Goal: Transaction & Acquisition: Purchase product/service

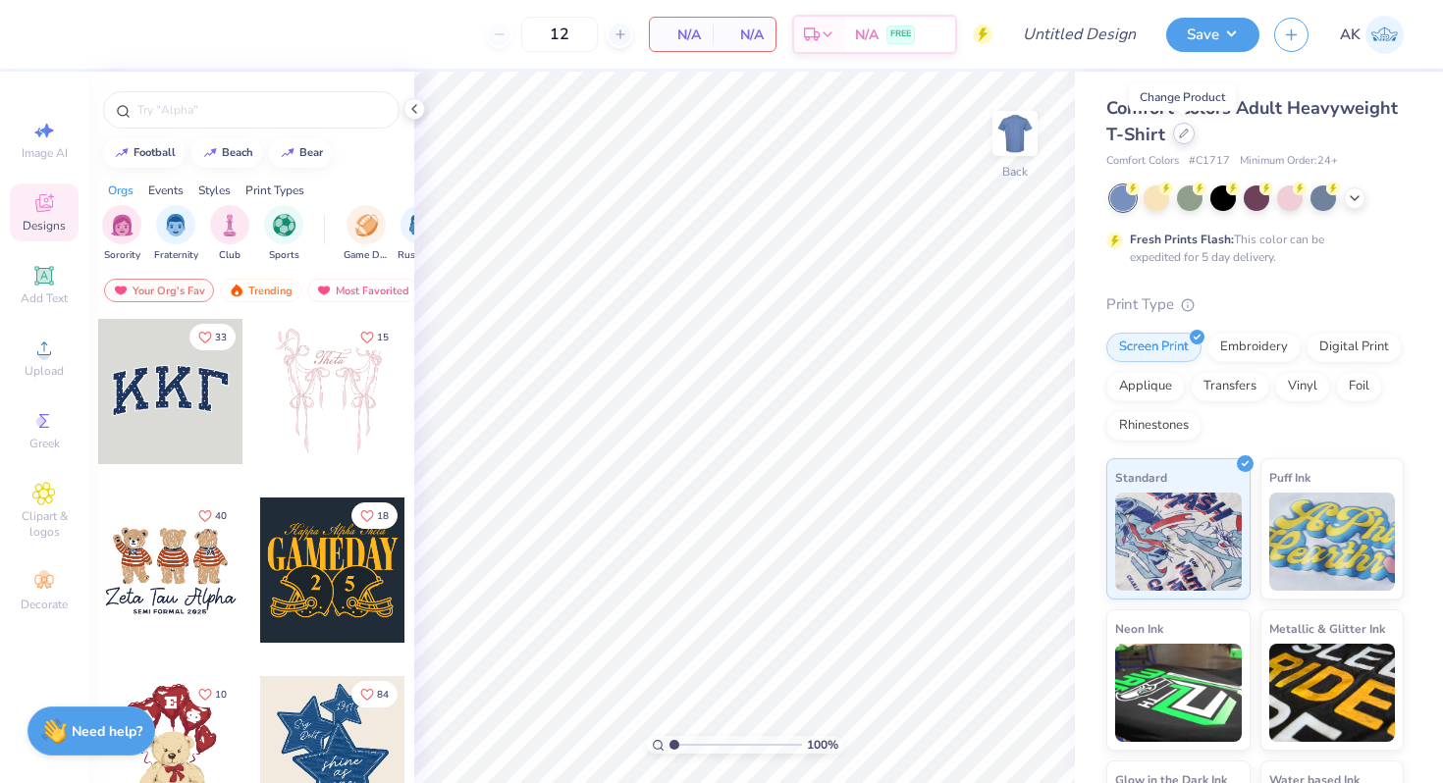
click at [1180, 135] on icon at bounding box center [1184, 134] width 8 height 8
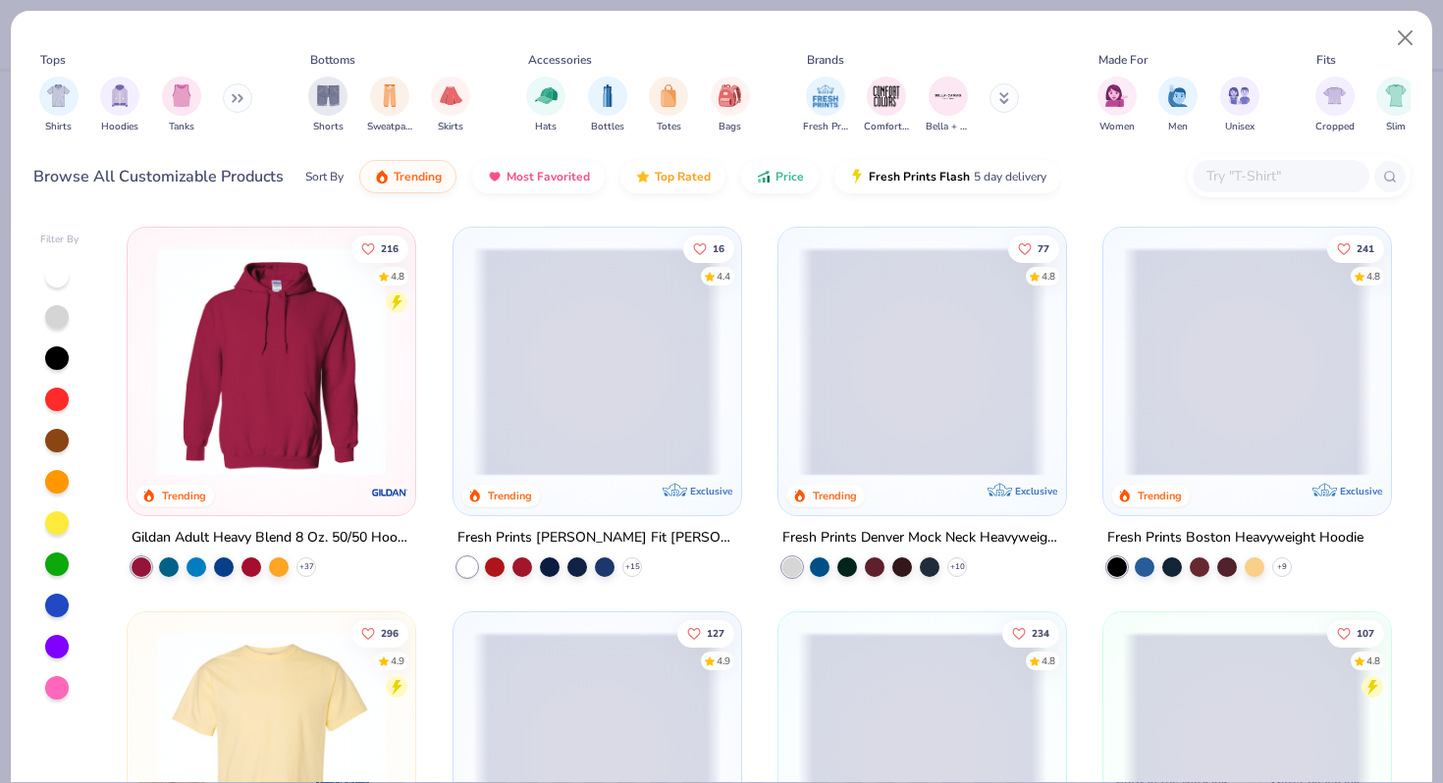
click at [1256, 170] on input "text" at bounding box center [1279, 176] width 151 height 23
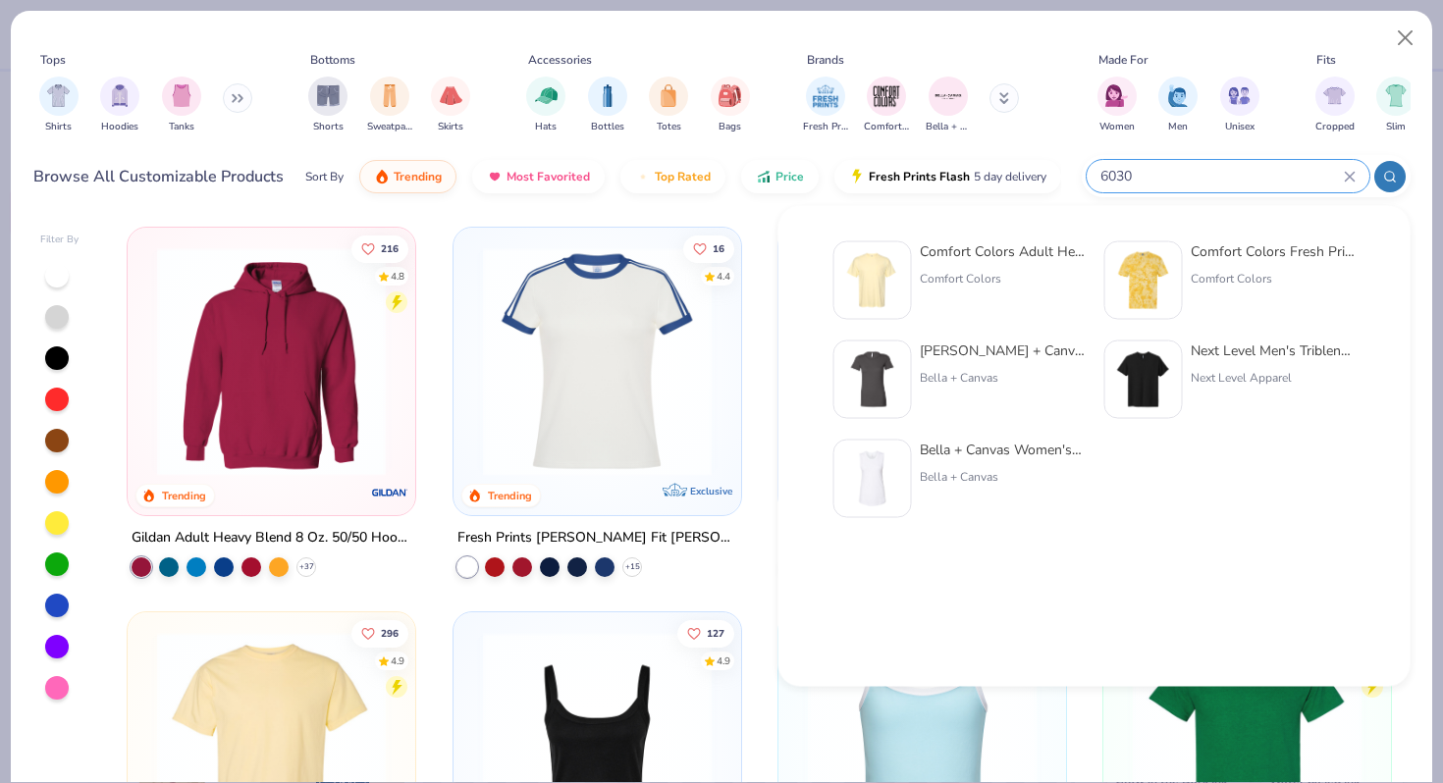
type input "6030"
click at [955, 249] on div "Comfort Colors Adult Heavyweight RS Pocket T-Shirt" at bounding box center [1002, 251] width 165 height 21
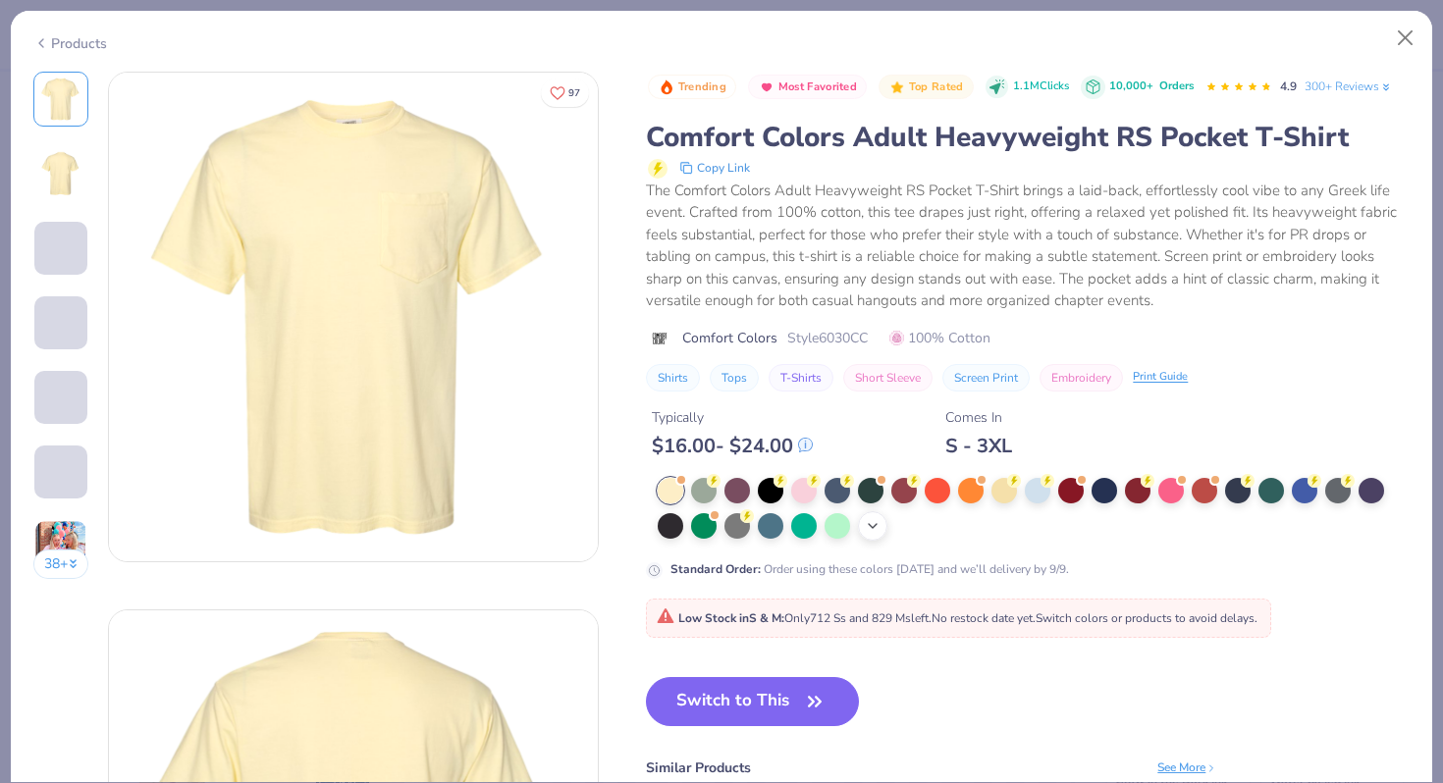
click at [883, 517] on div "+ 22" at bounding box center [872, 525] width 29 height 29
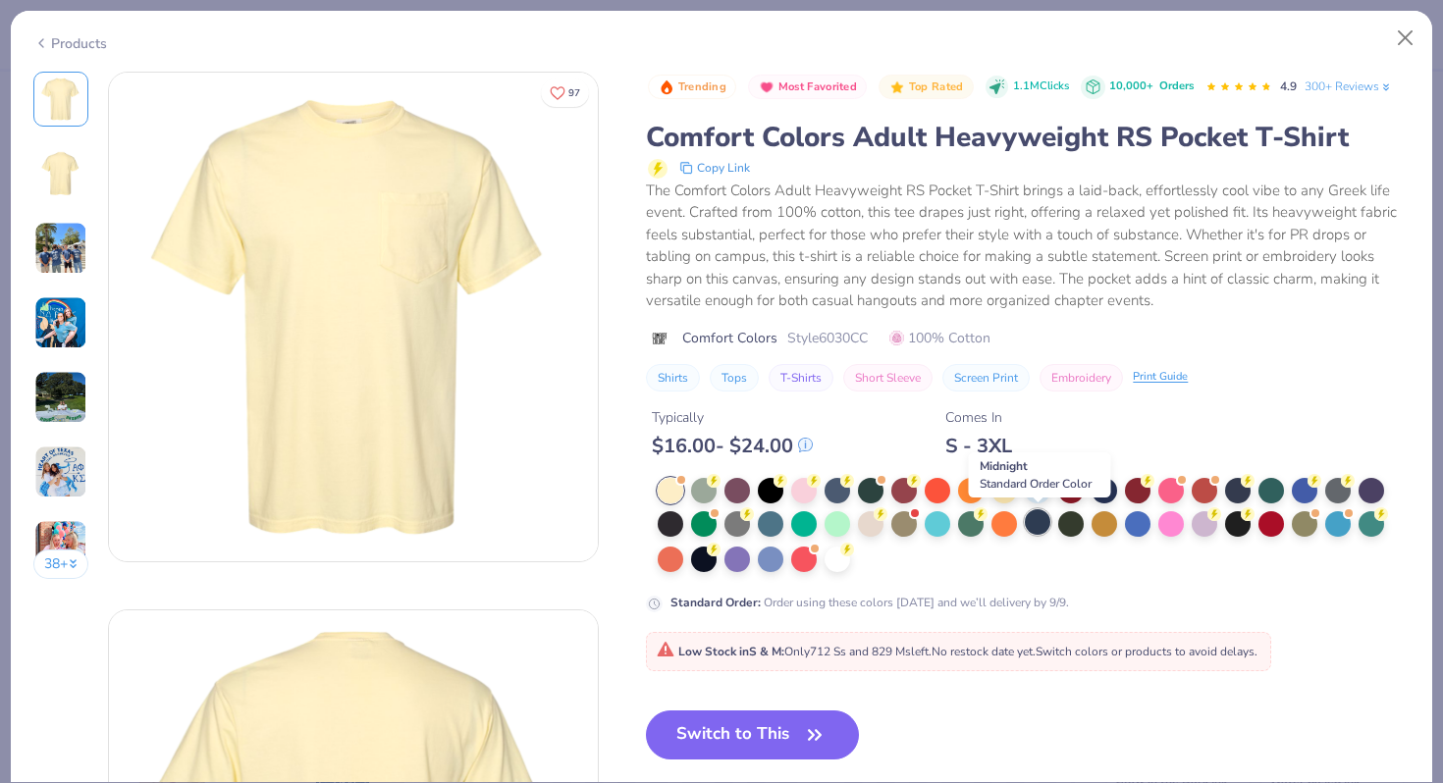
click at [1036, 524] on div at bounding box center [1038, 522] width 26 height 26
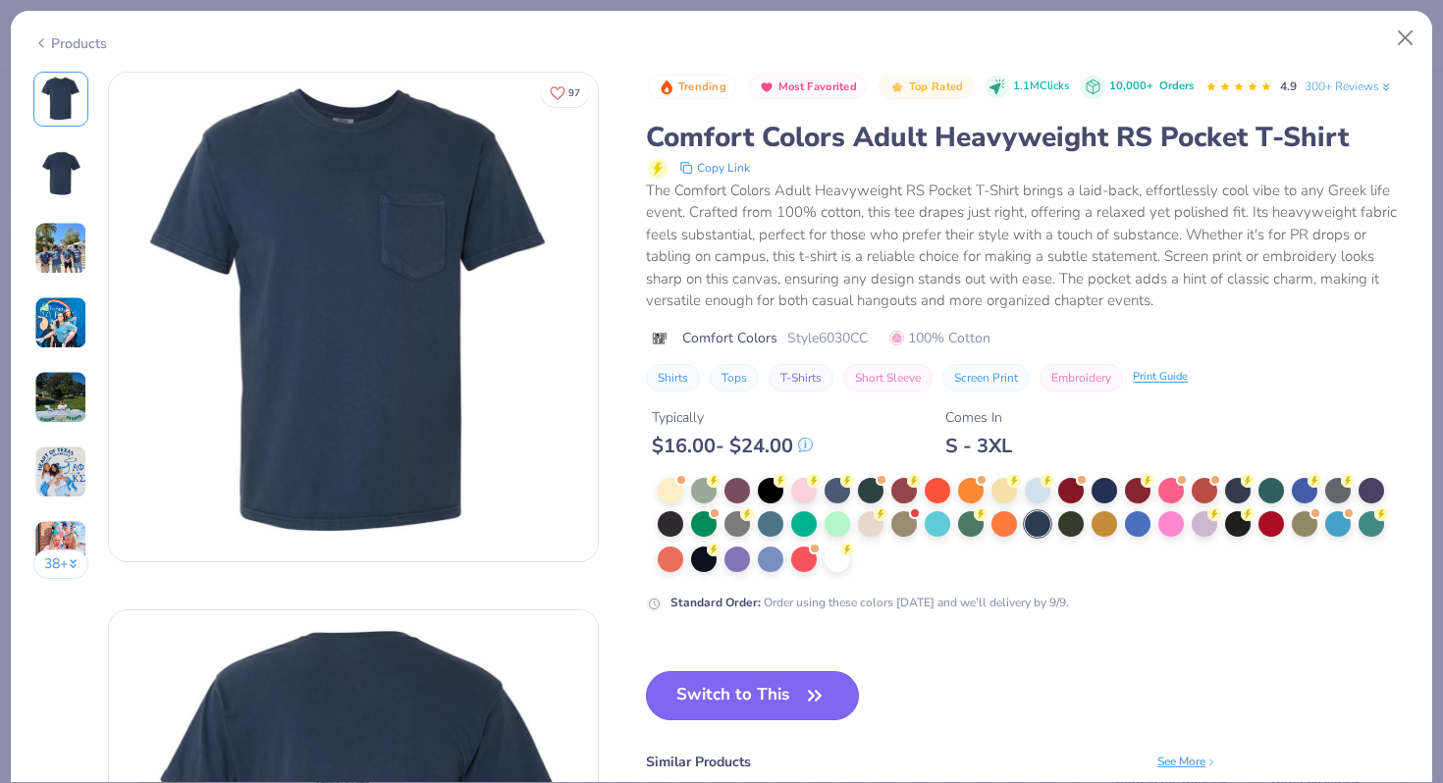
click at [746, 701] on button "Switch to This" at bounding box center [752, 695] width 213 height 49
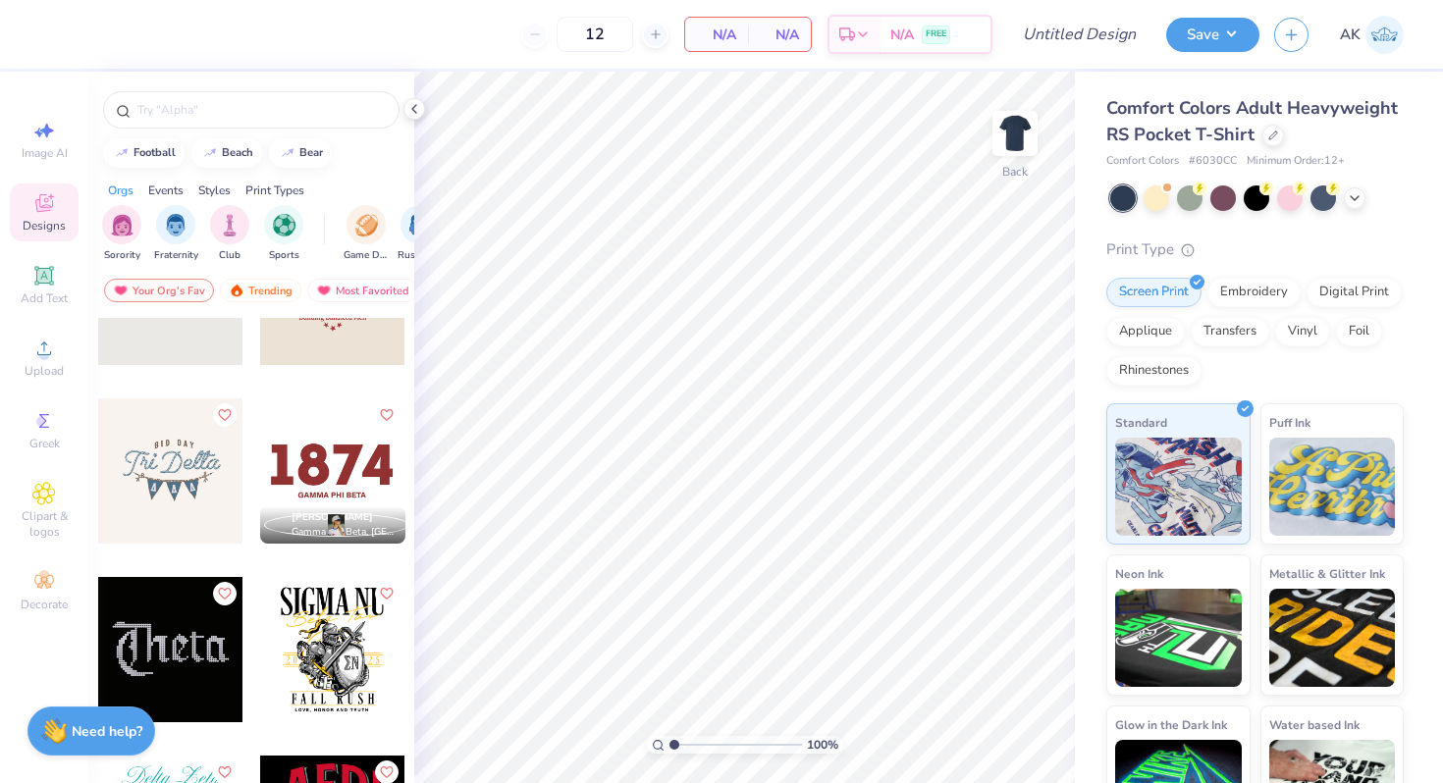
scroll to position [5952, 0]
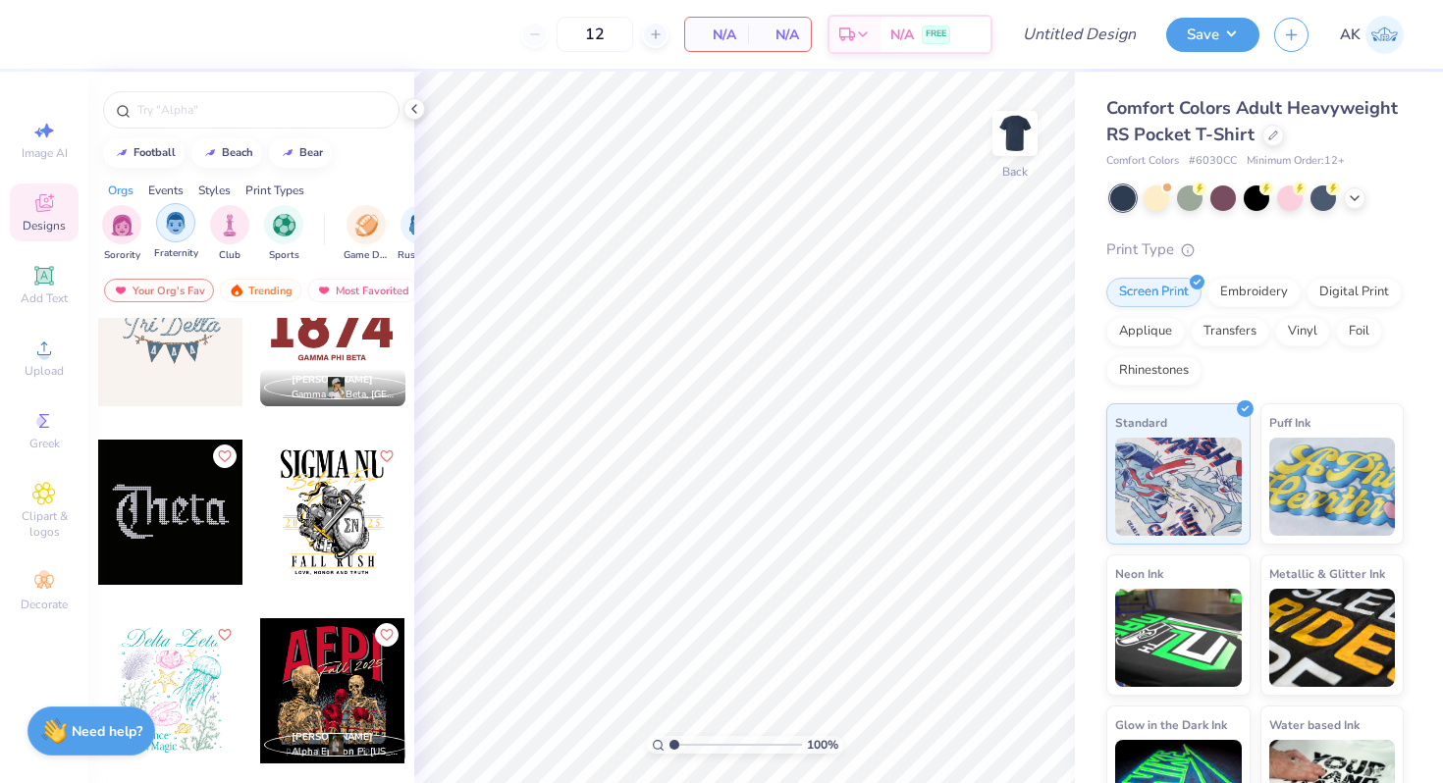
click at [173, 231] on img "filter for Fraternity" at bounding box center [176, 223] width 22 height 23
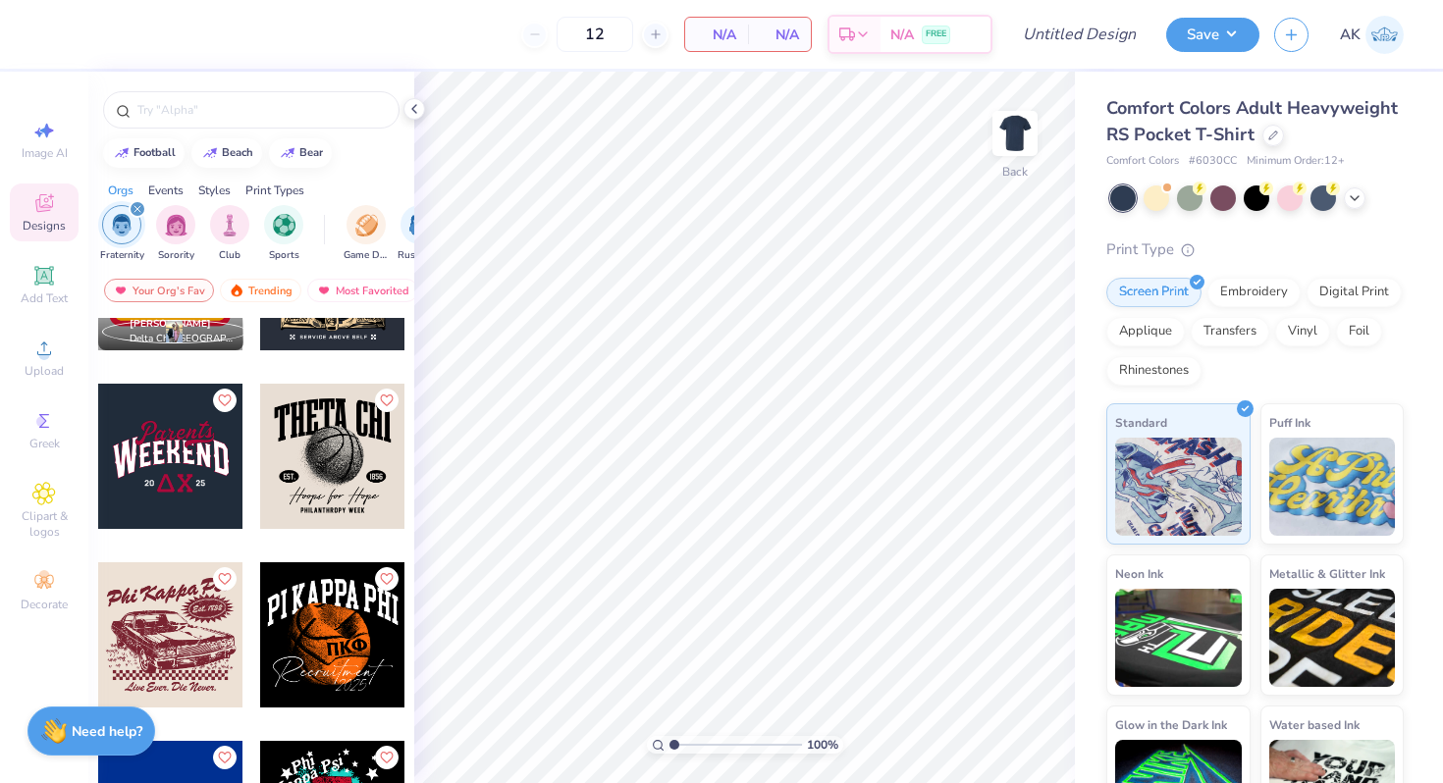
scroll to position [2178, 0]
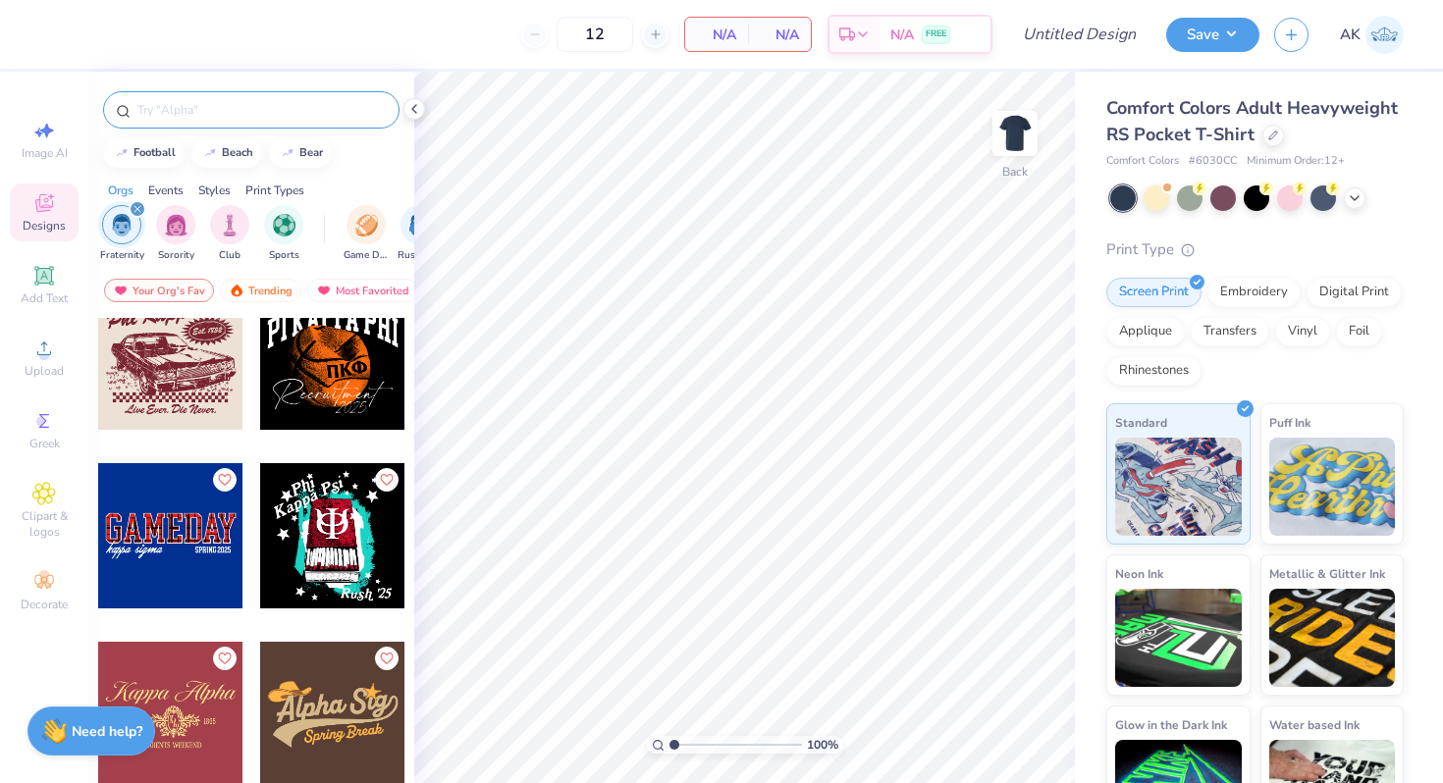
click at [236, 125] on div at bounding box center [251, 109] width 296 height 37
click at [227, 96] on div at bounding box center [251, 109] width 296 height 37
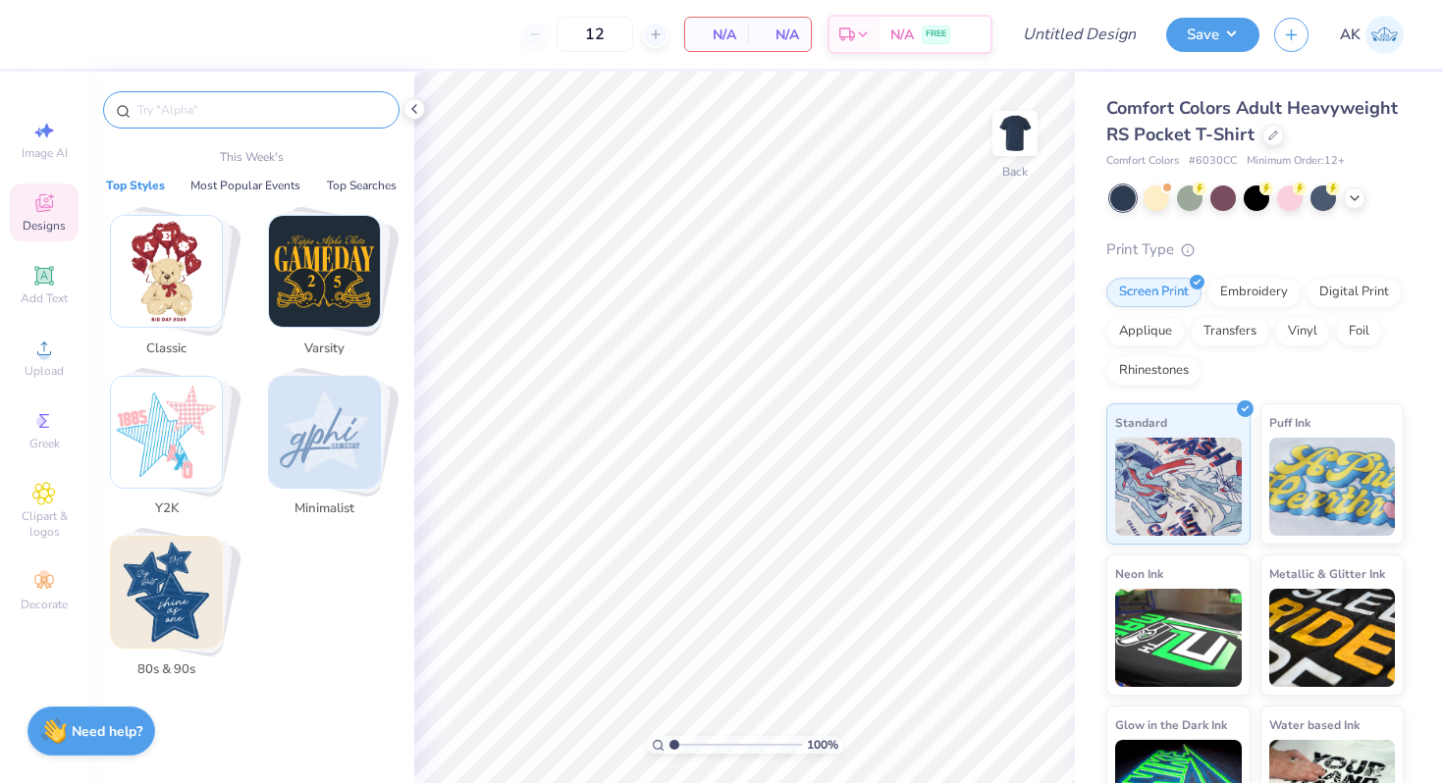
click at [213, 109] on input "text" at bounding box center [260, 110] width 251 height 20
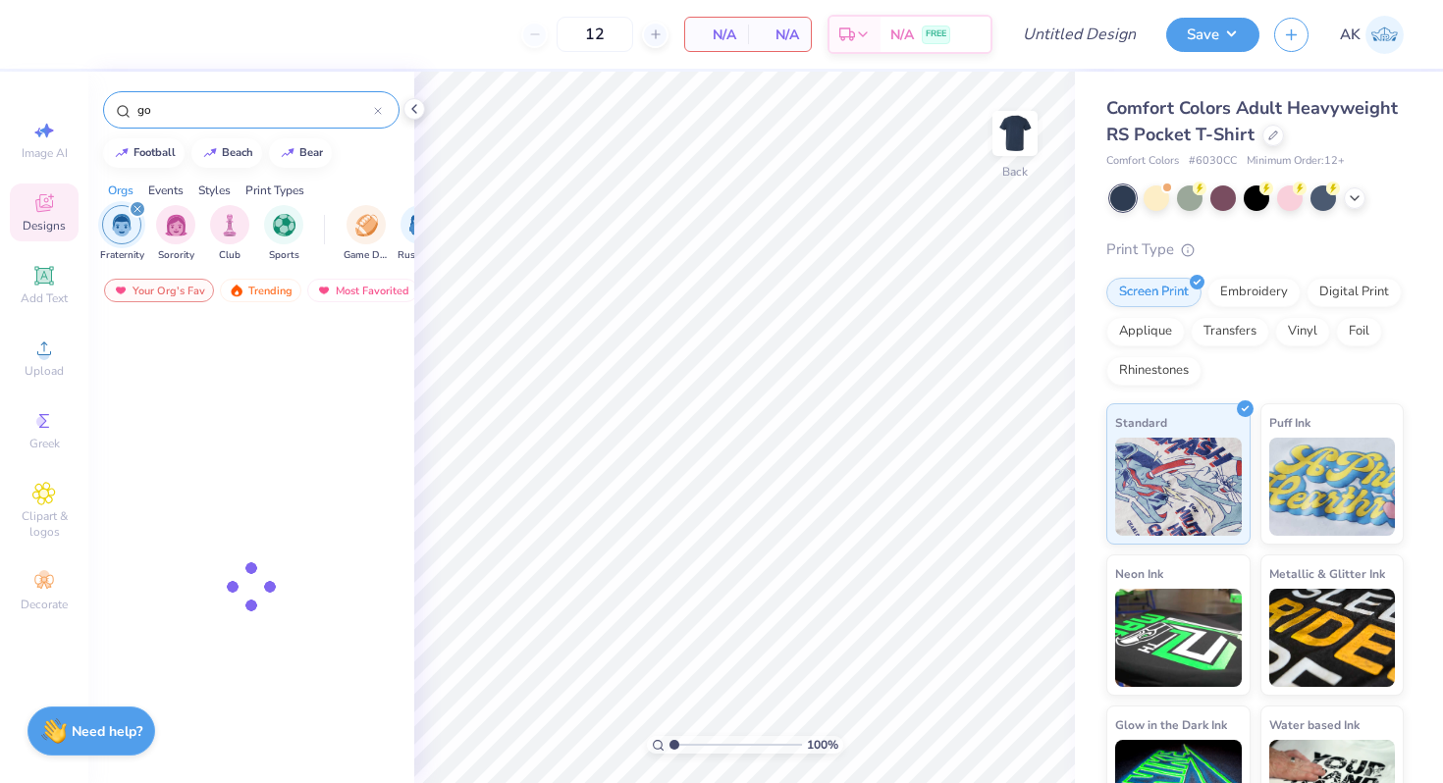
type input "g"
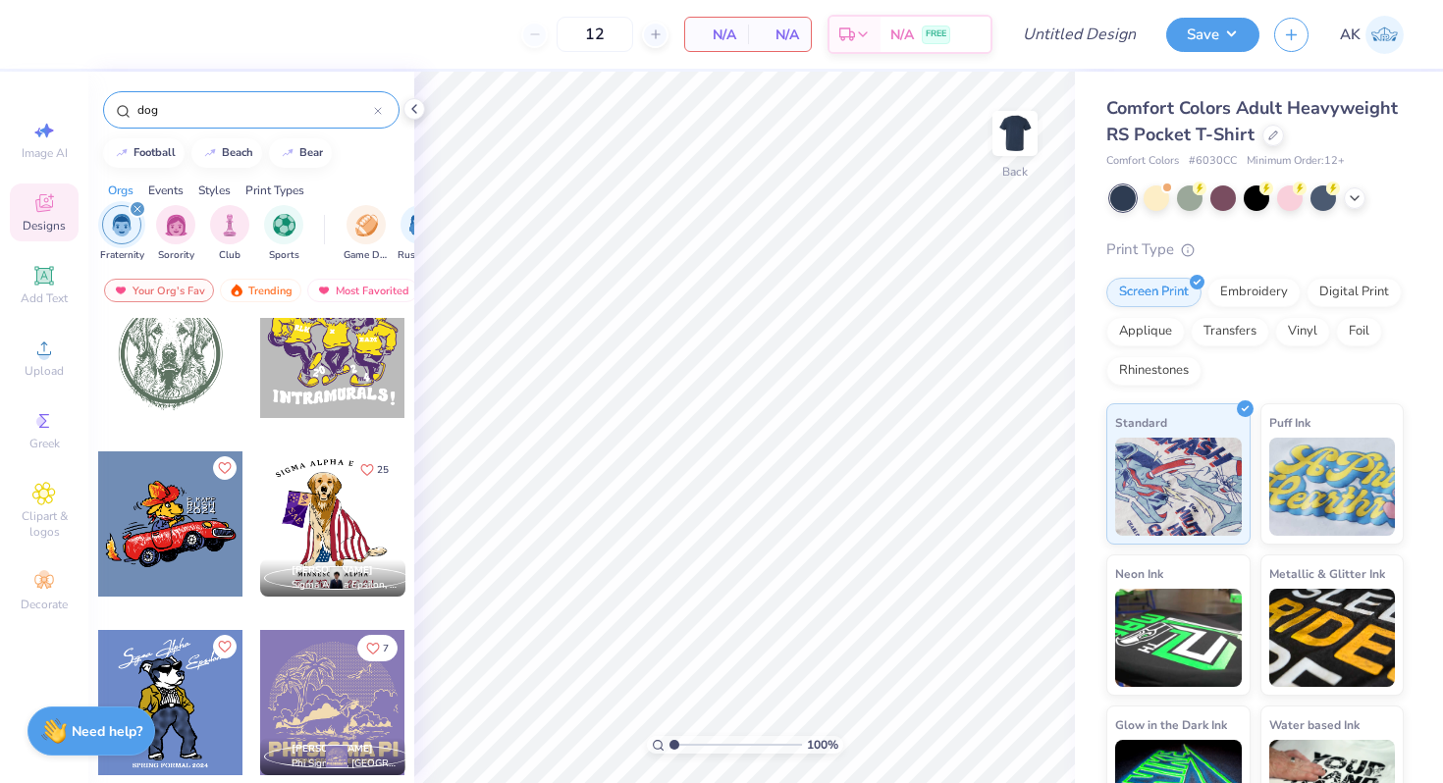
scroll to position [1296, 0]
type input "dog"
click at [45, 349] on circle at bounding box center [43, 354] width 11 height 11
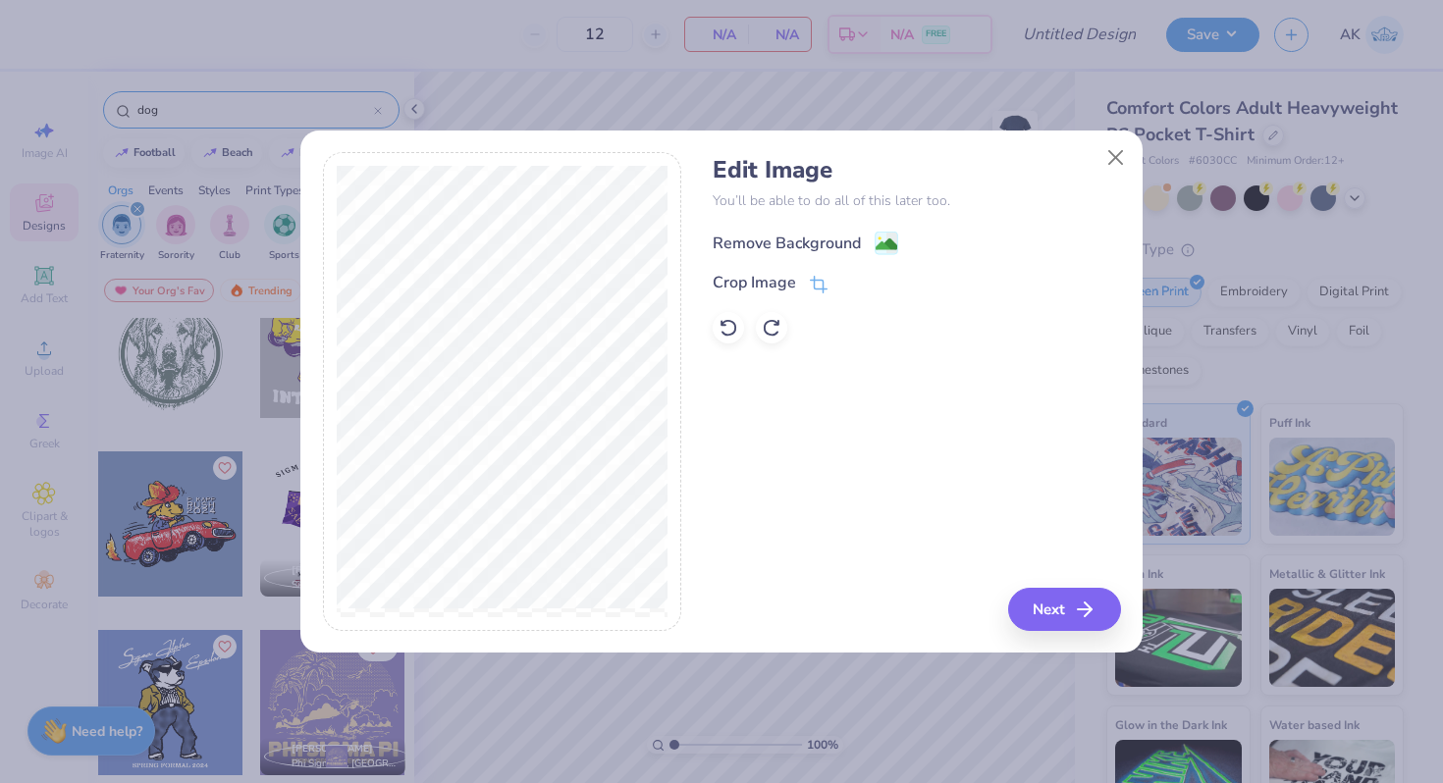
click at [879, 238] on circle at bounding box center [879, 238] width 3 height 3
click at [889, 246] on div "Remove Background" at bounding box center [915, 241] width 407 height 25
click at [931, 244] on icon at bounding box center [928, 243] width 15 height 15
click at [899, 235] on div "Remove Background" at bounding box center [915, 241] width 407 height 25
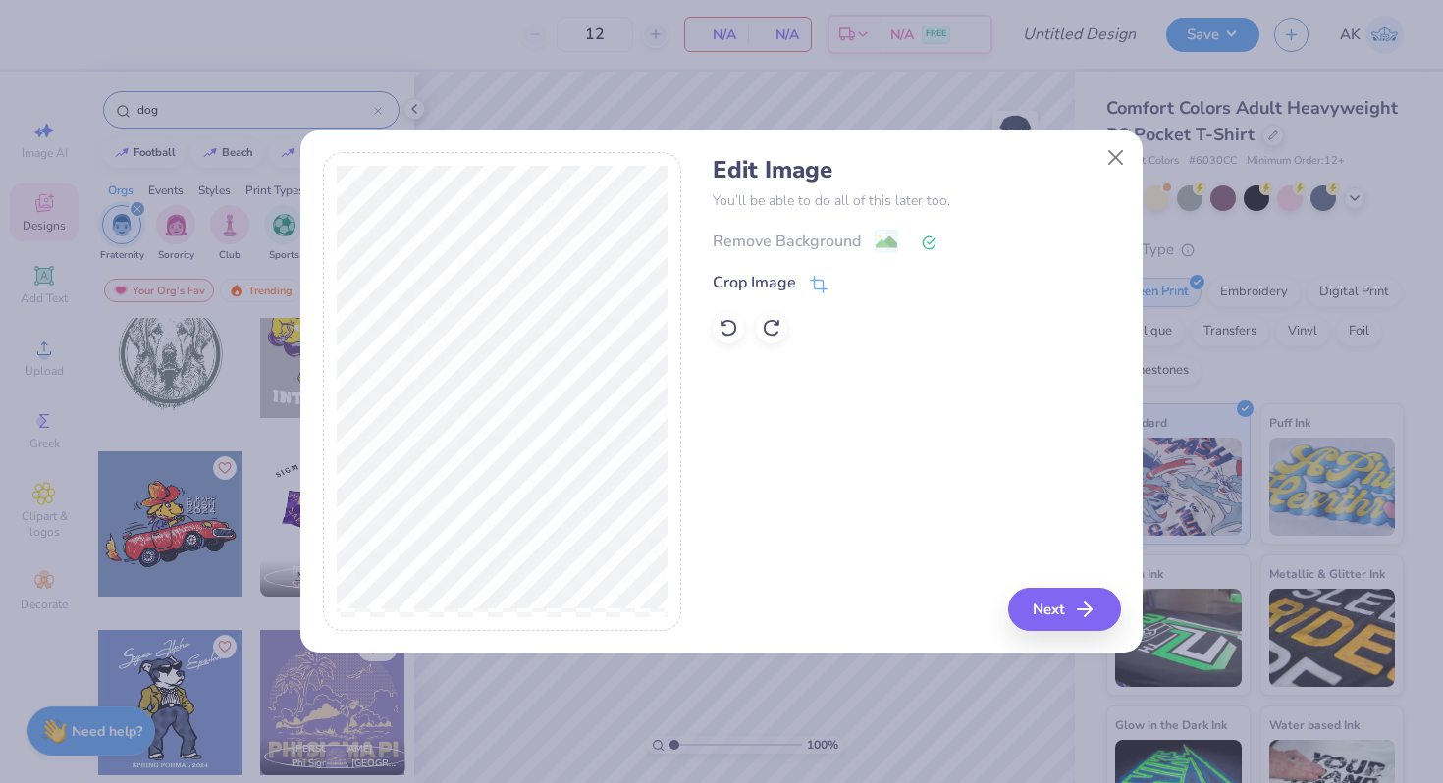
click at [820, 241] on div "Remove Background" at bounding box center [915, 241] width 407 height 25
click at [816, 286] on icon at bounding box center [819, 287] width 18 height 18
click at [884, 290] on button at bounding box center [879, 283] width 21 height 21
click at [1114, 158] on button "Close" at bounding box center [1115, 156] width 37 height 37
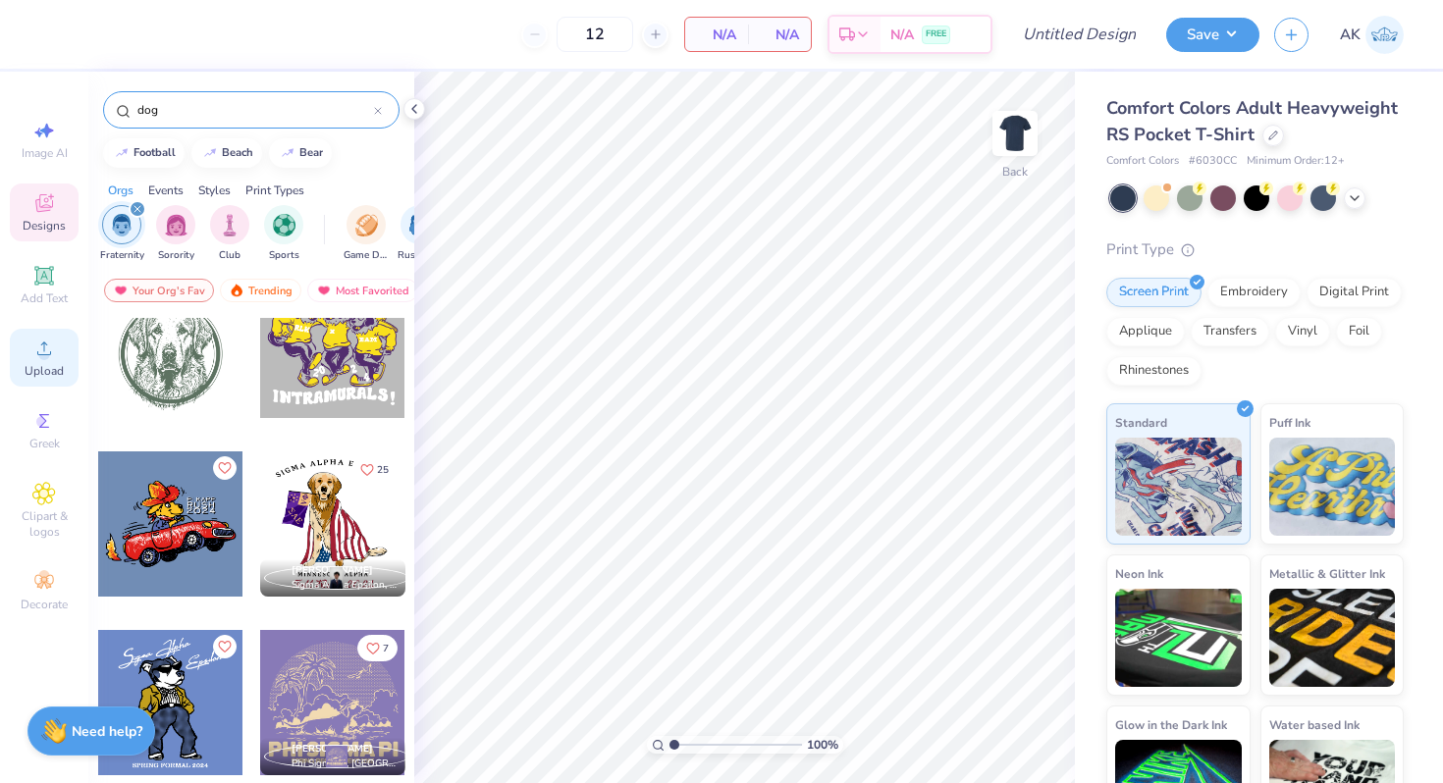
click at [32, 350] on icon at bounding box center [44, 349] width 24 height 24
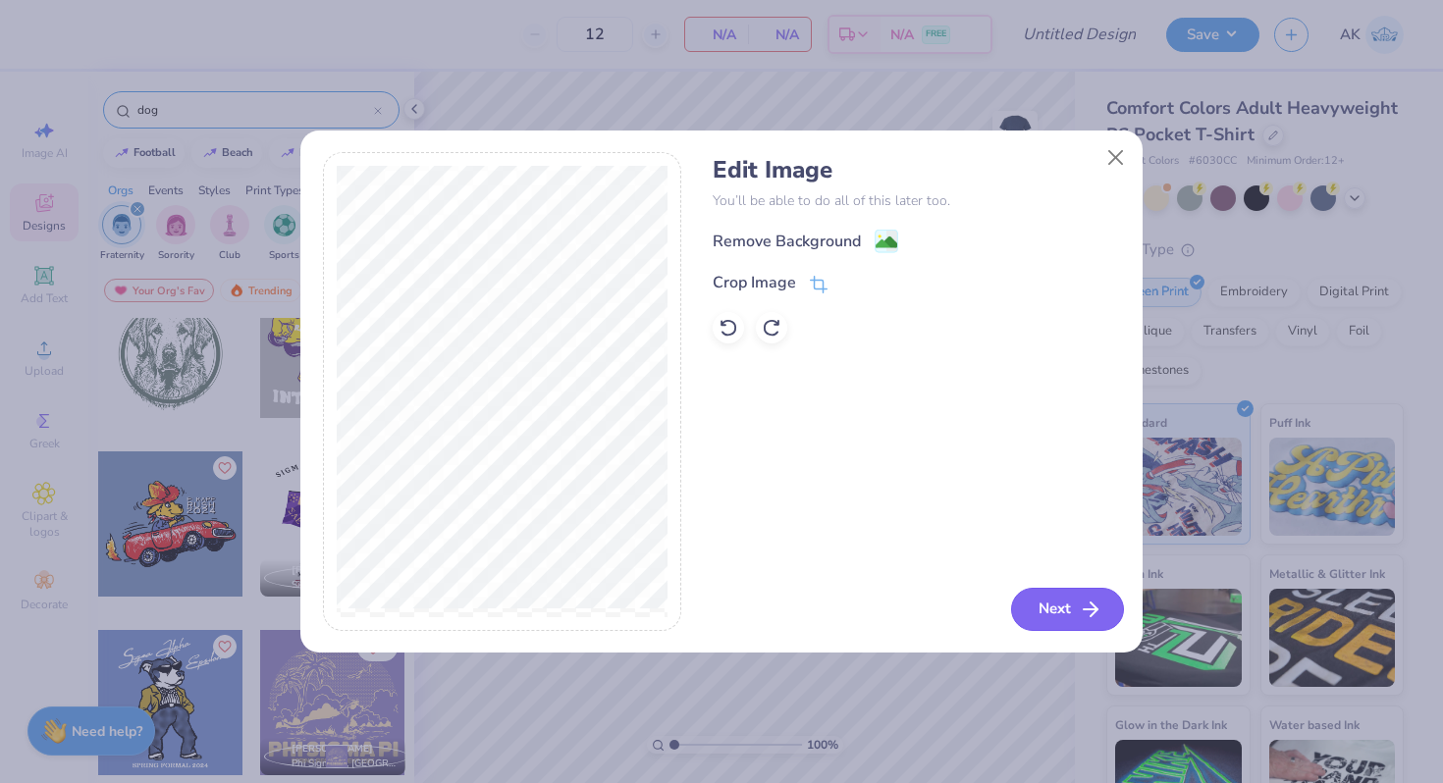
click at [1085, 607] on icon "button" at bounding box center [1091, 610] width 24 height 24
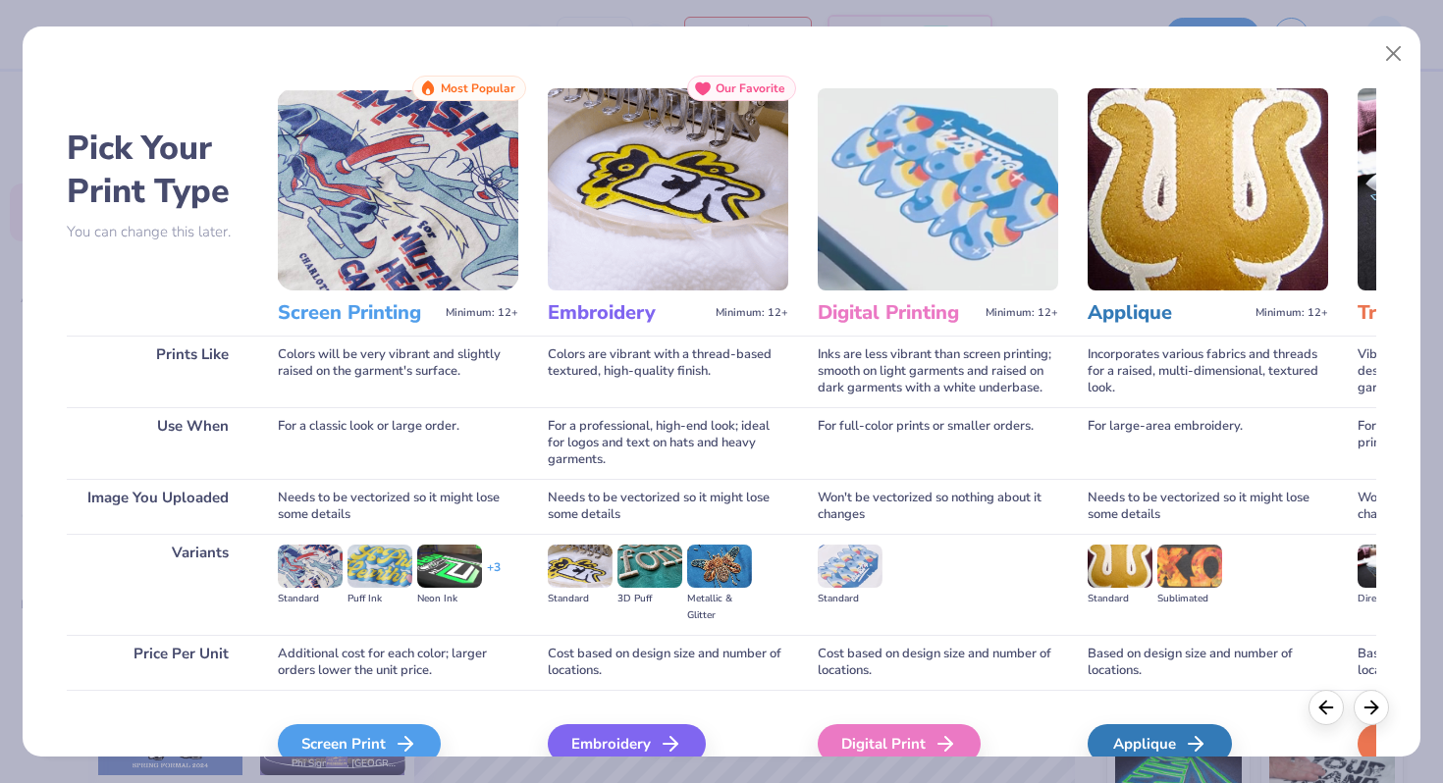
scroll to position [63, 0]
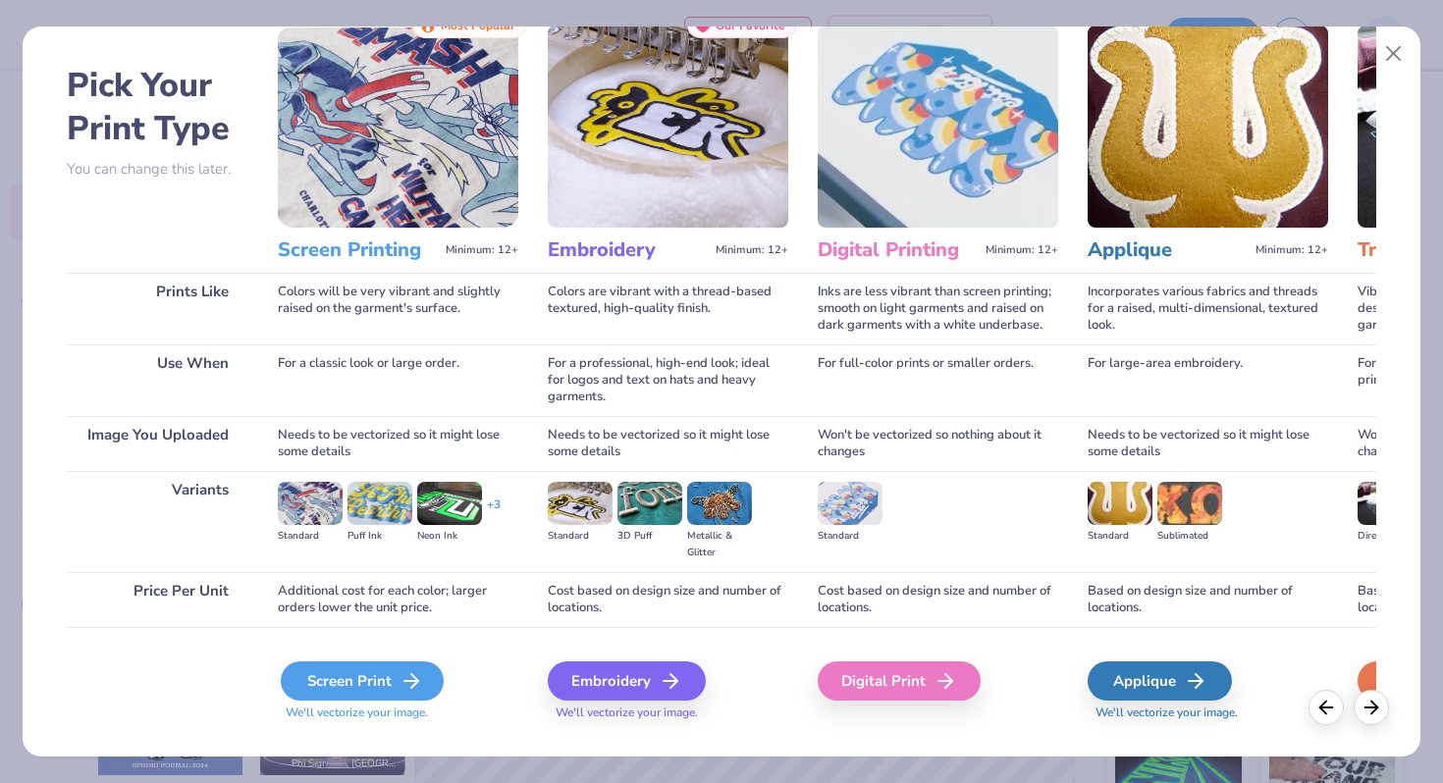
click at [388, 680] on div "Screen Print" at bounding box center [362, 680] width 163 height 39
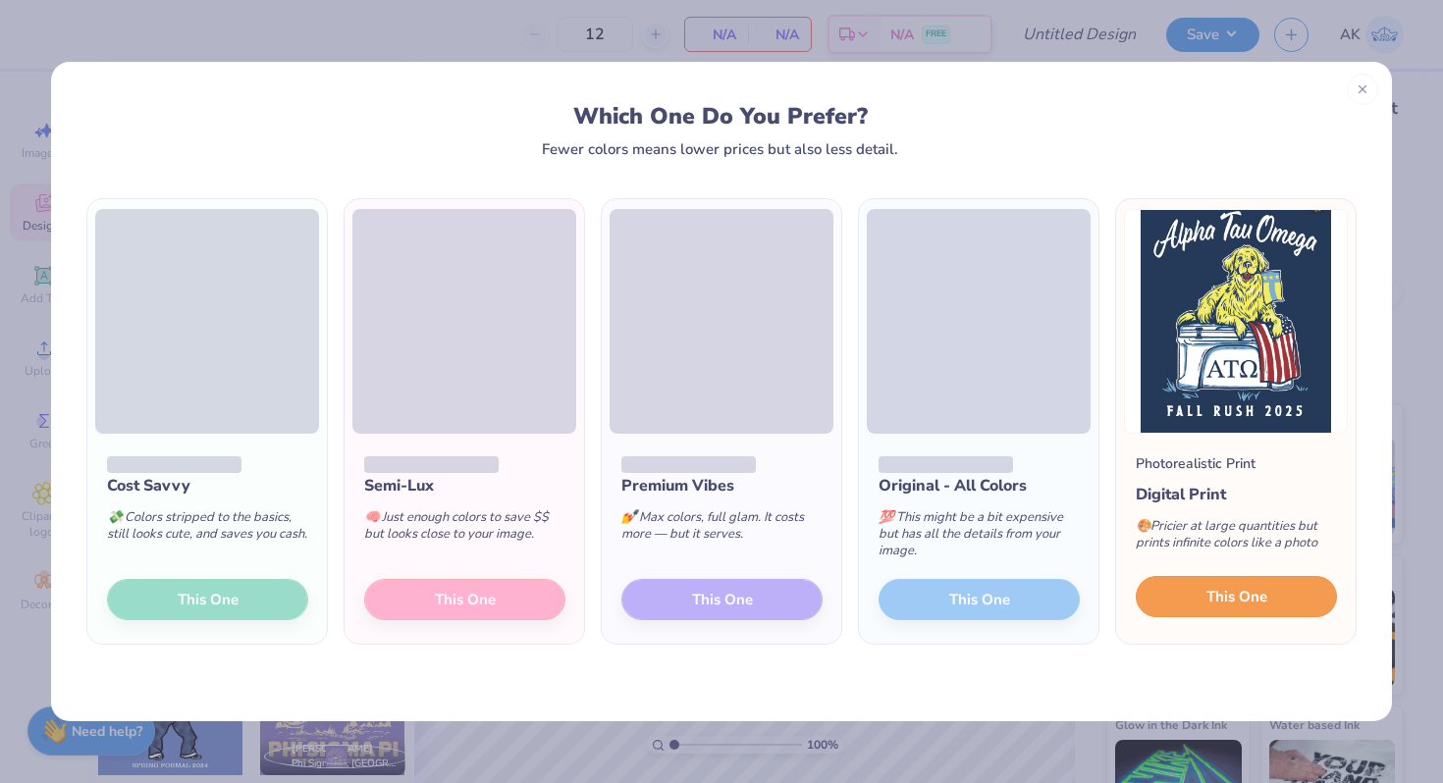
click at [1272, 603] on button "This One" at bounding box center [1235, 596] width 201 height 41
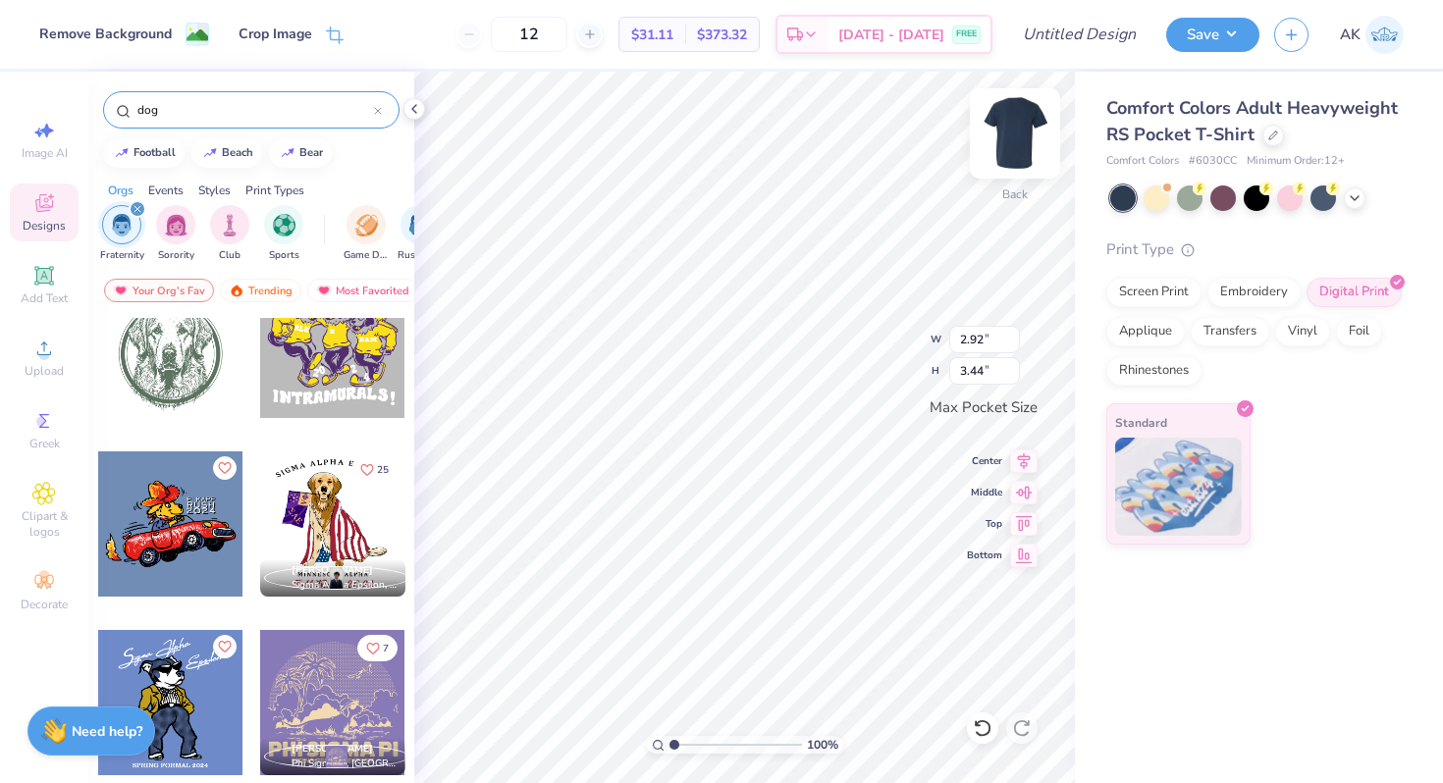
click at [1023, 127] on img at bounding box center [1014, 133] width 79 height 79
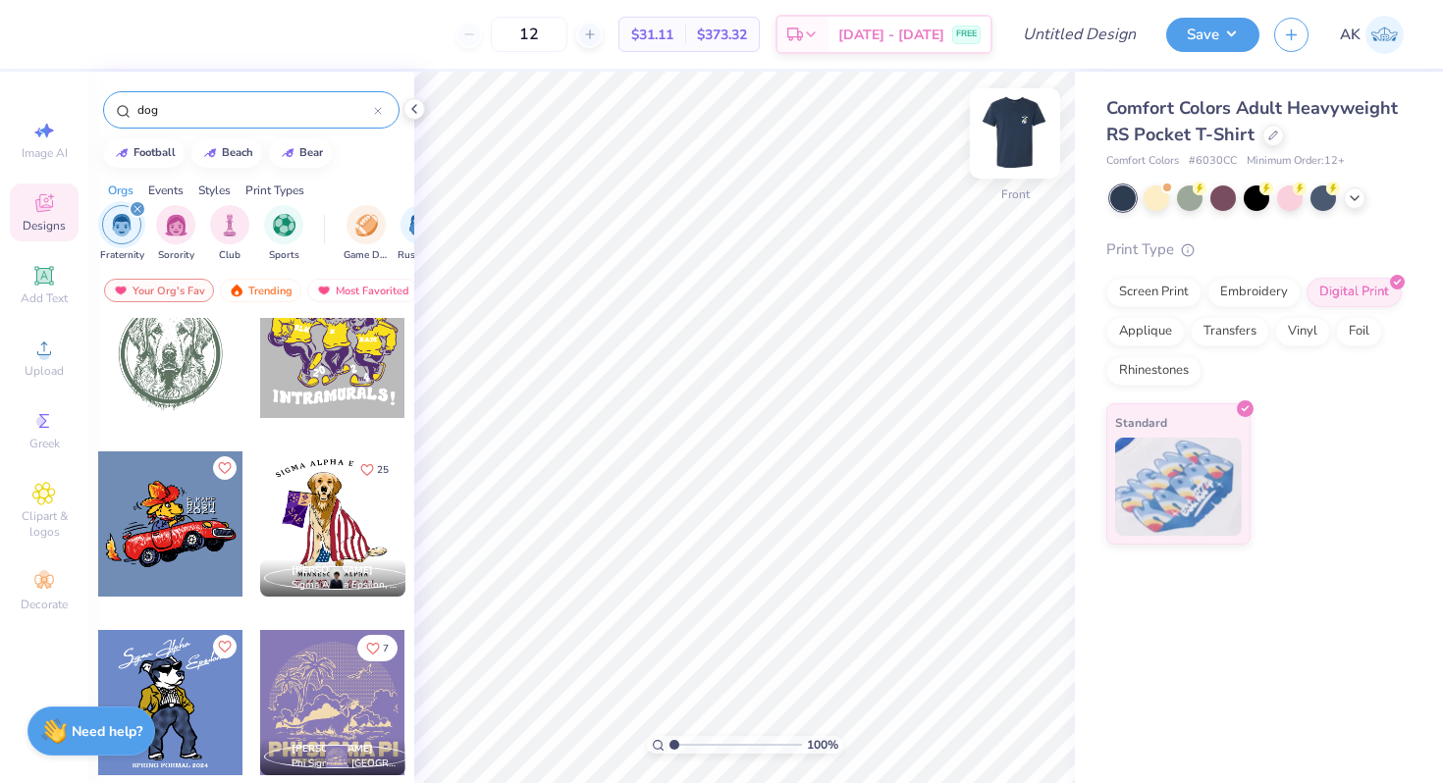
click at [1024, 135] on img at bounding box center [1014, 133] width 79 height 79
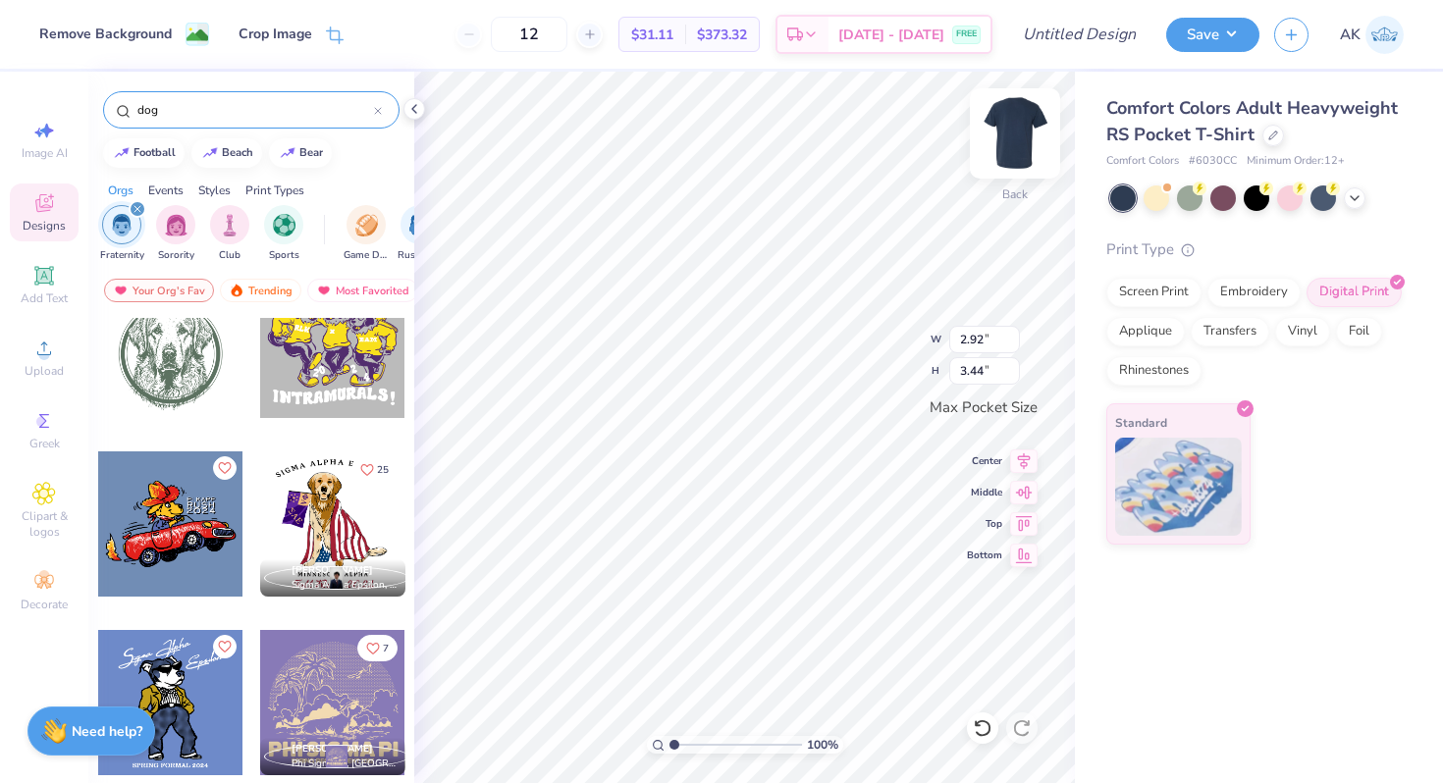
click at [1009, 134] on div "100 % Back W 2.92 2.92 " H 3.44 3.44 " Max Pocket Size Center Middle Top Bottom" at bounding box center [744, 427] width 660 height 711
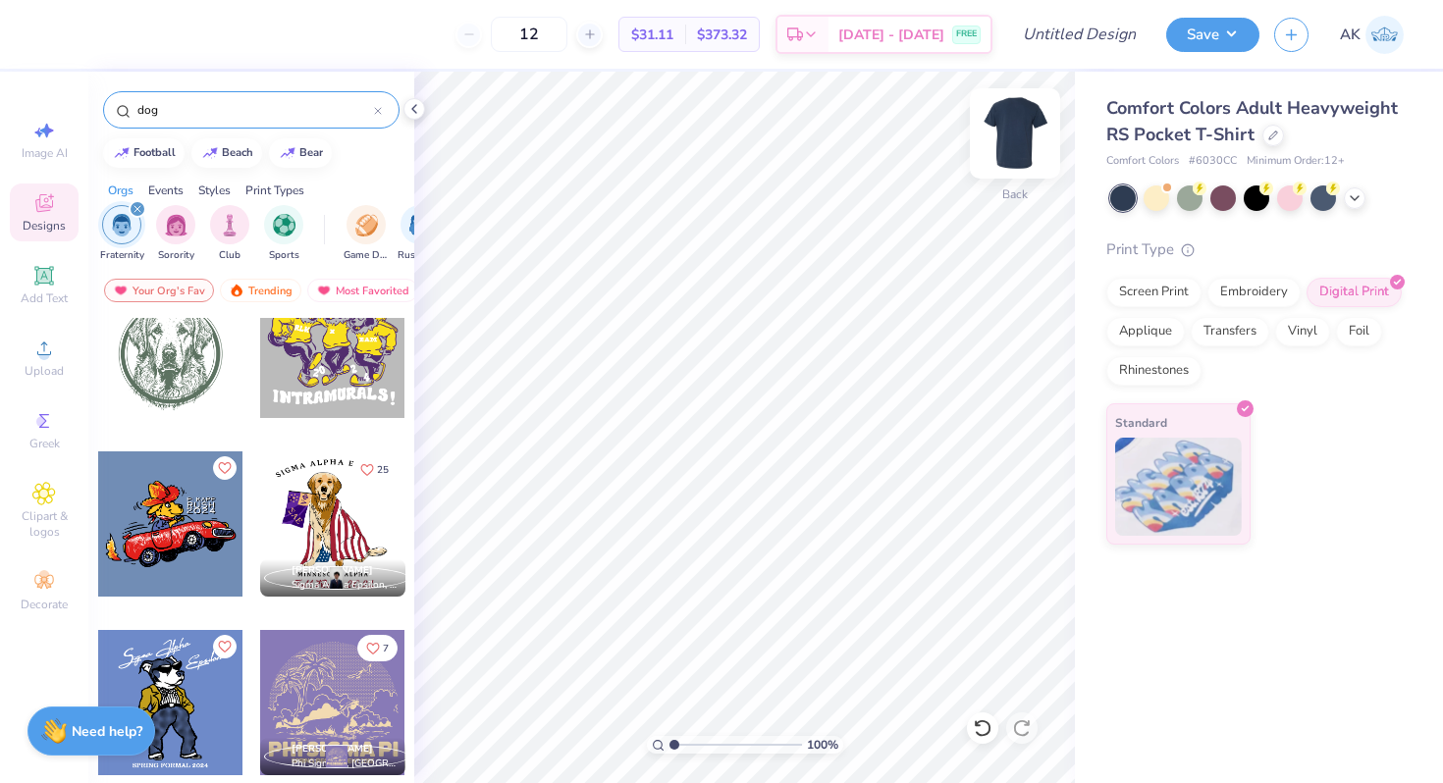
click at [1016, 132] on img at bounding box center [1014, 133] width 79 height 79
click at [1009, 141] on img at bounding box center [1014, 133] width 79 height 79
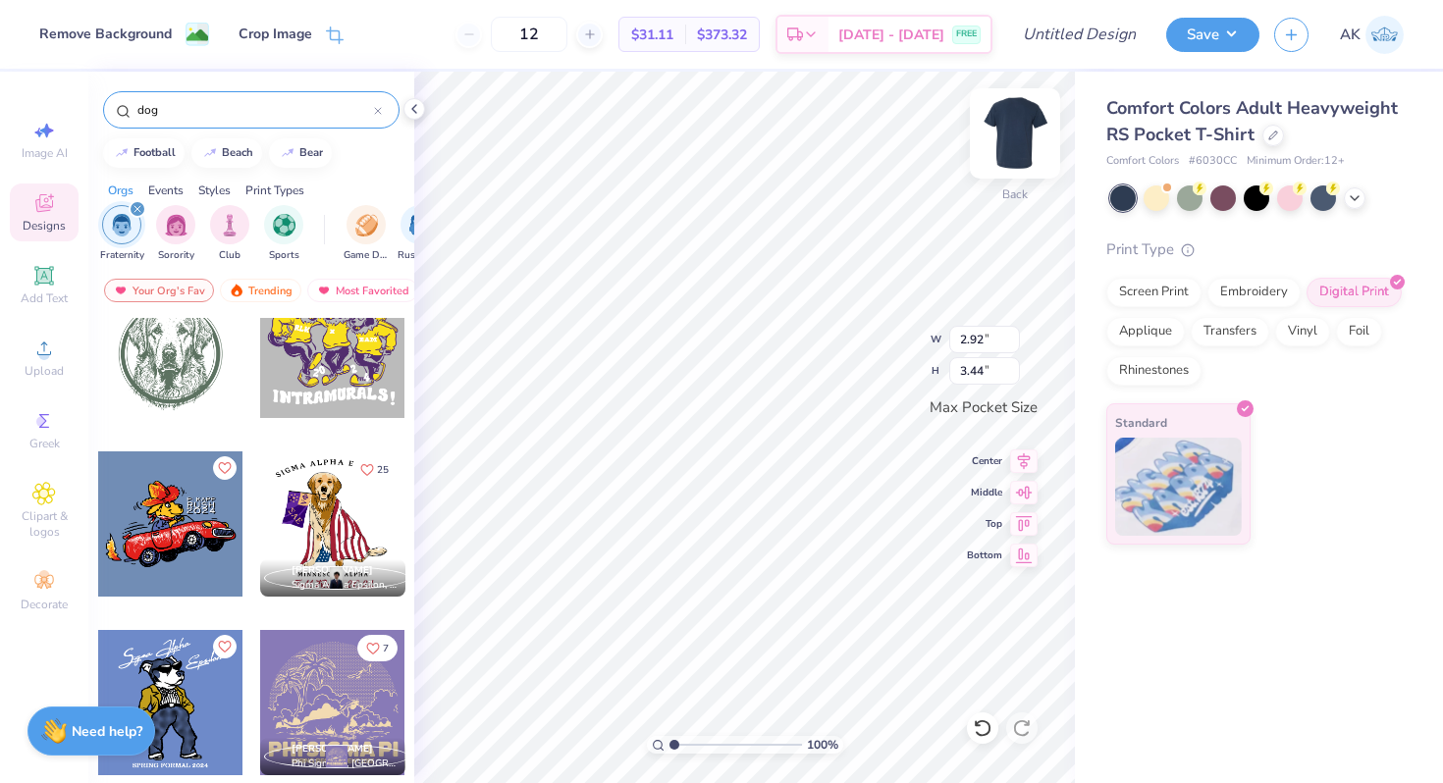
click at [1010, 119] on div "100 % Back W 2.92 2.92 " H 3.44 3.44 " Max Pocket Size Center Middle Top Bottom" at bounding box center [744, 427] width 660 height 711
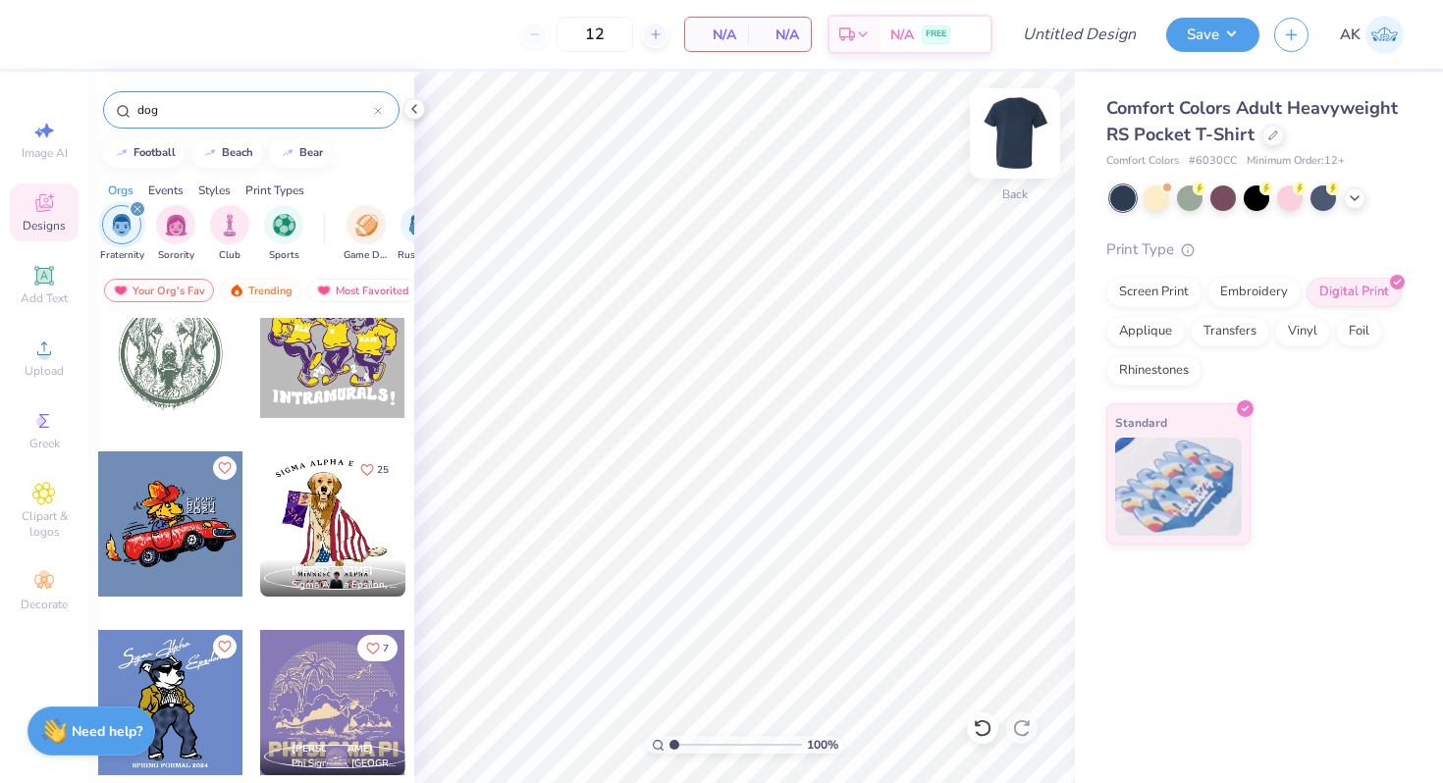
click at [1021, 139] on img at bounding box center [1014, 133] width 79 height 79
click at [1350, 200] on icon at bounding box center [1354, 196] width 16 height 16
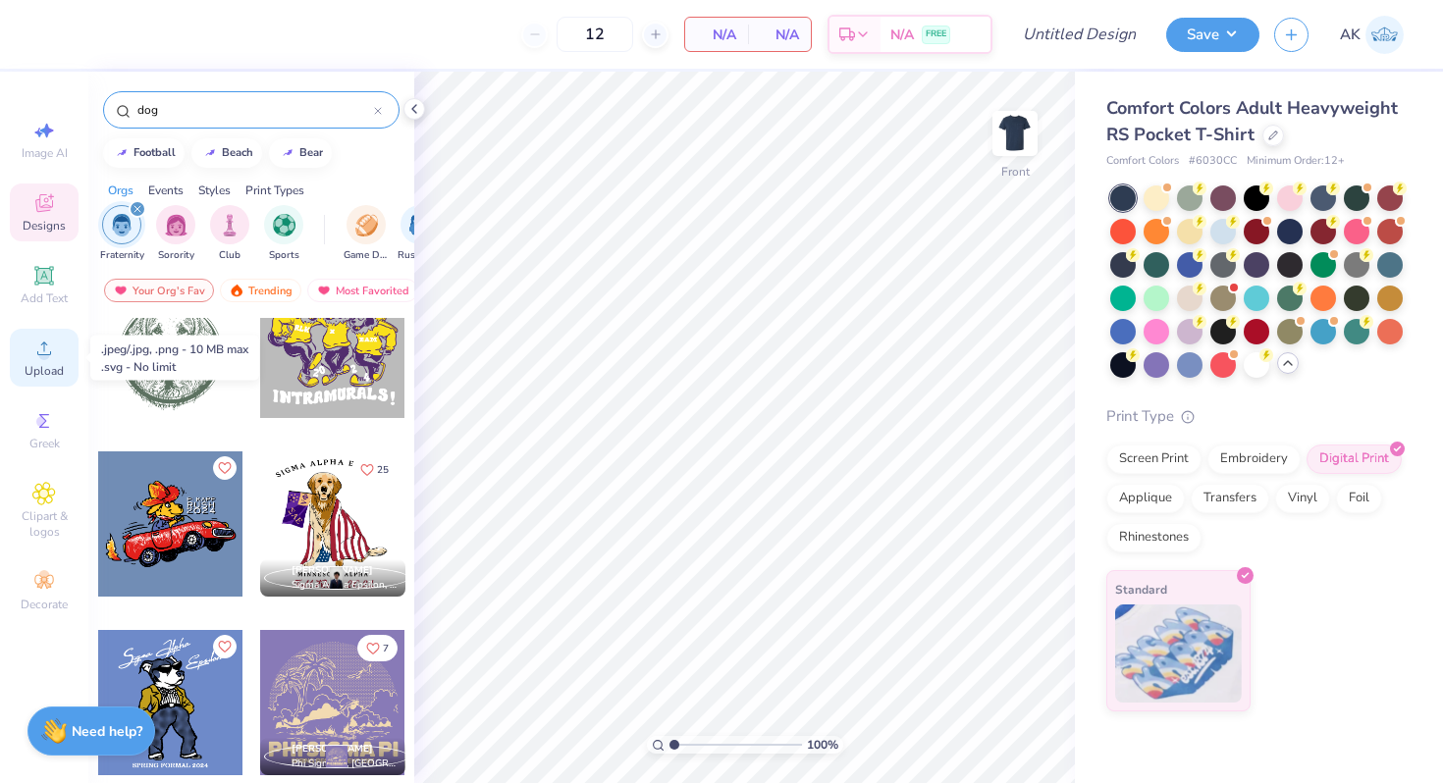
click at [40, 354] on icon at bounding box center [44, 349] width 14 height 14
click at [338, 497] on div at bounding box center [332, 523] width 145 height 145
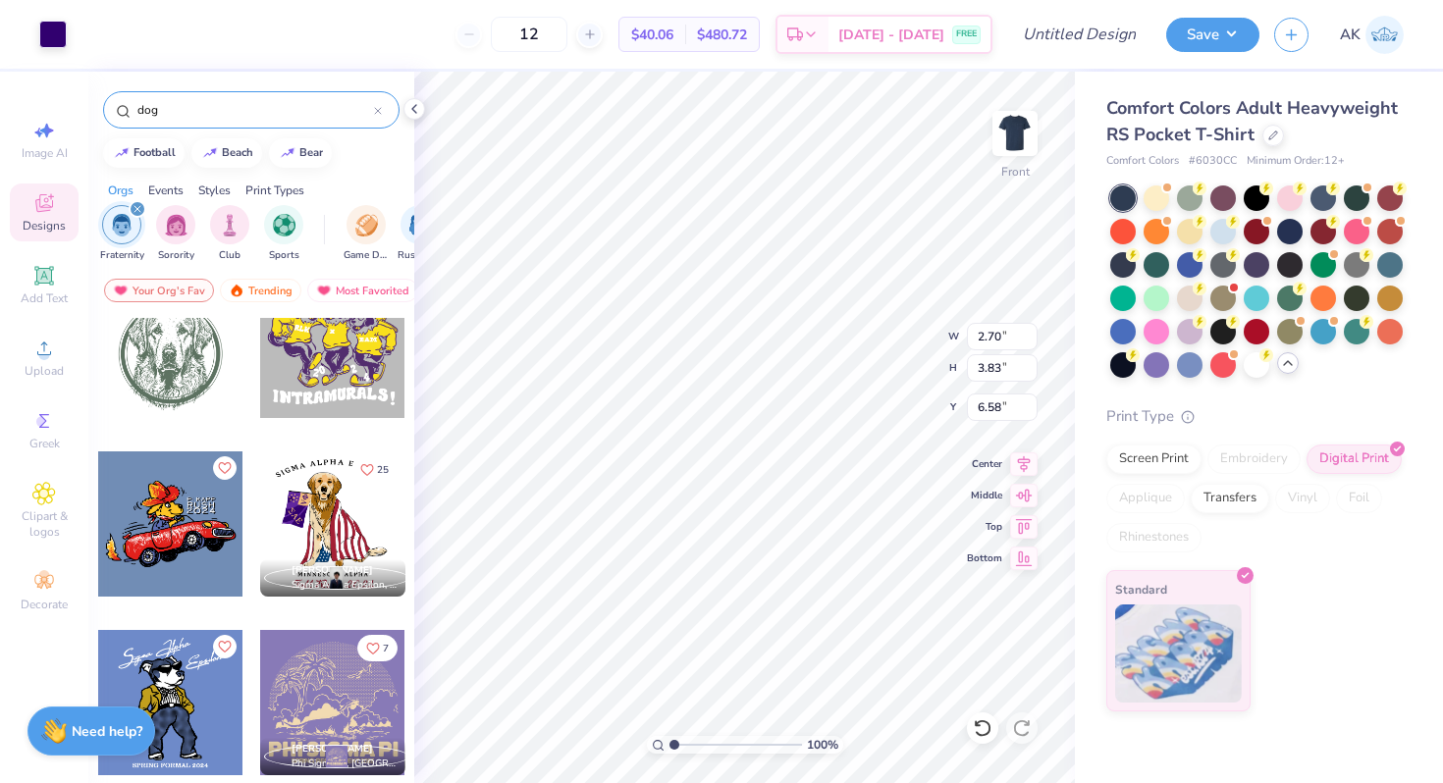
type input "6.12"
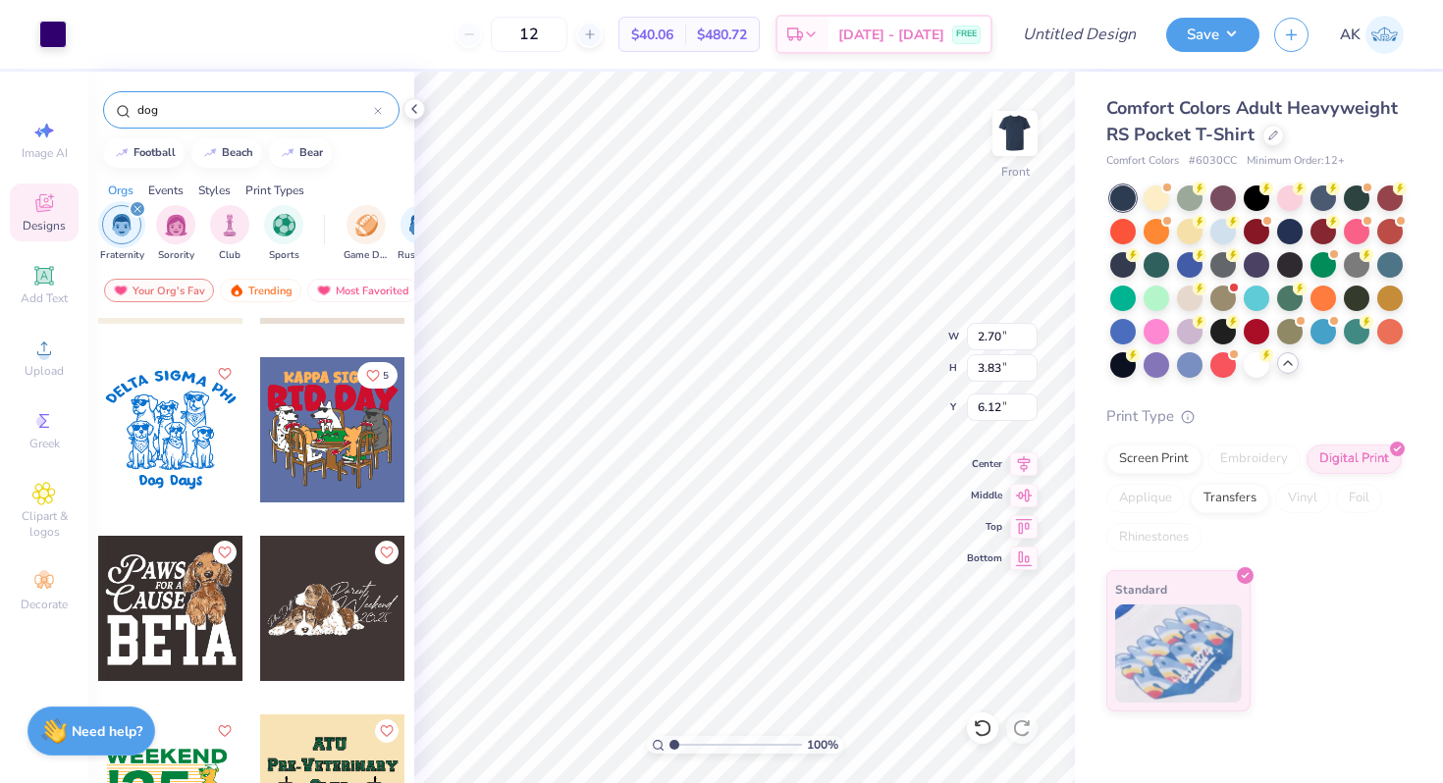
scroll to position [0, 0]
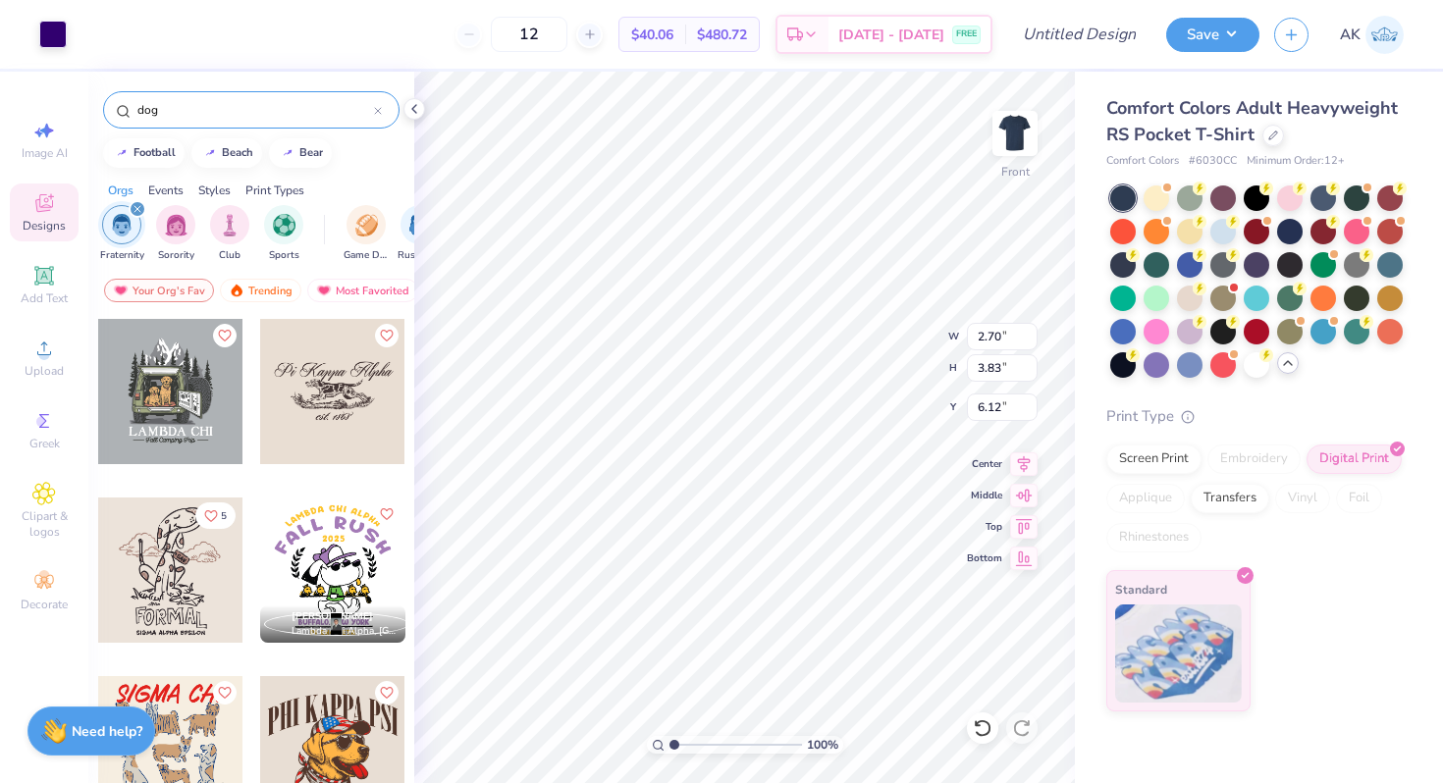
click at [378, 108] on icon at bounding box center [378, 111] width 8 height 8
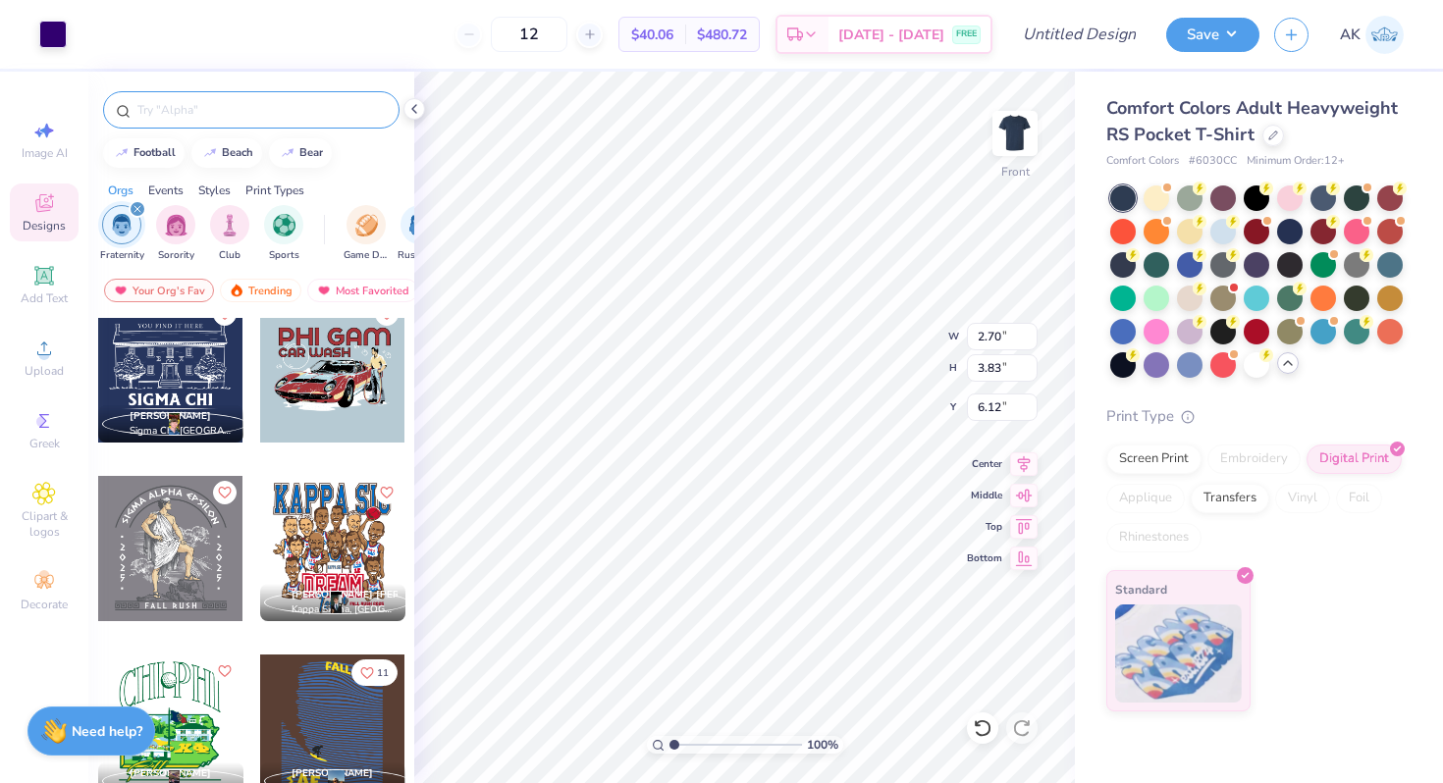
scroll to position [4125, 0]
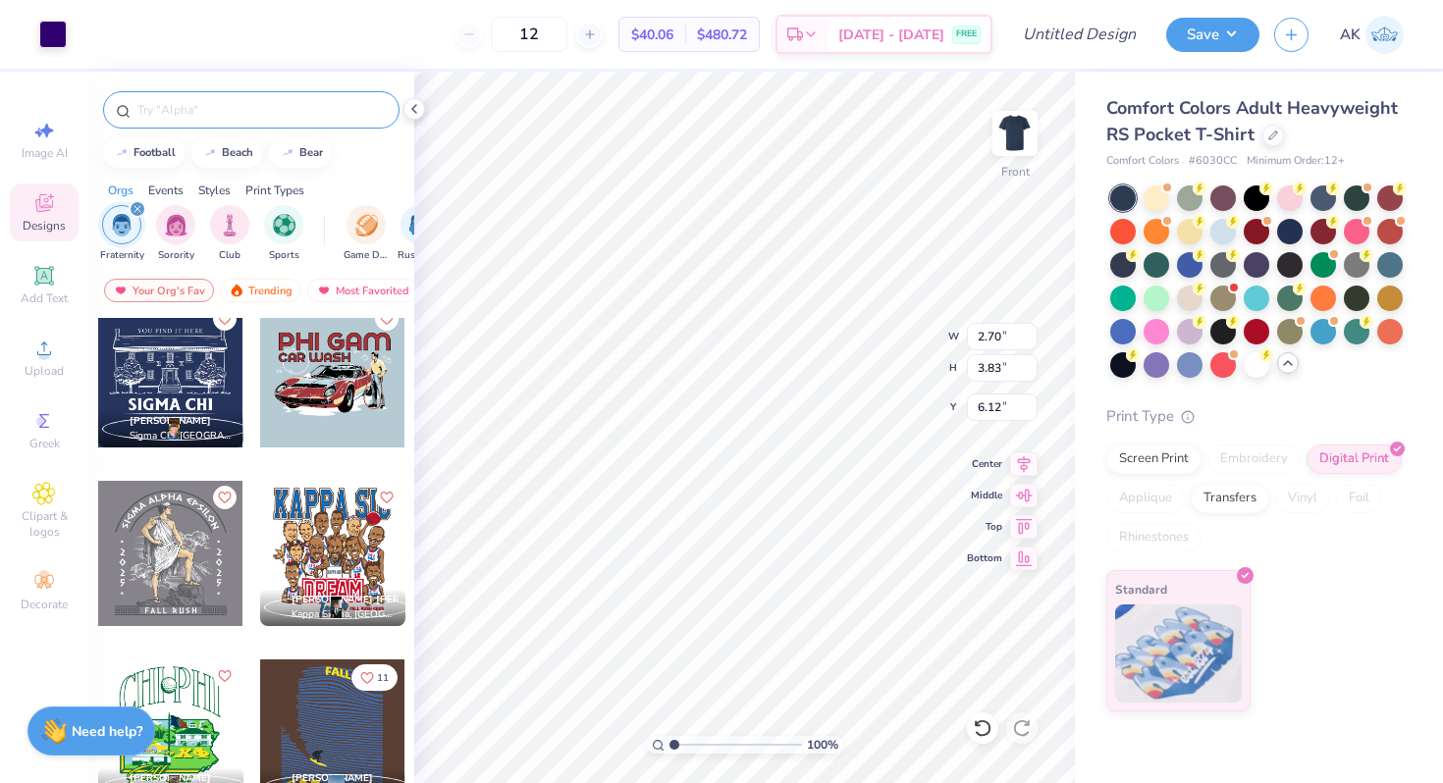
click at [1232, 159] on span "# 6030CC" at bounding box center [1212, 161] width 48 height 17
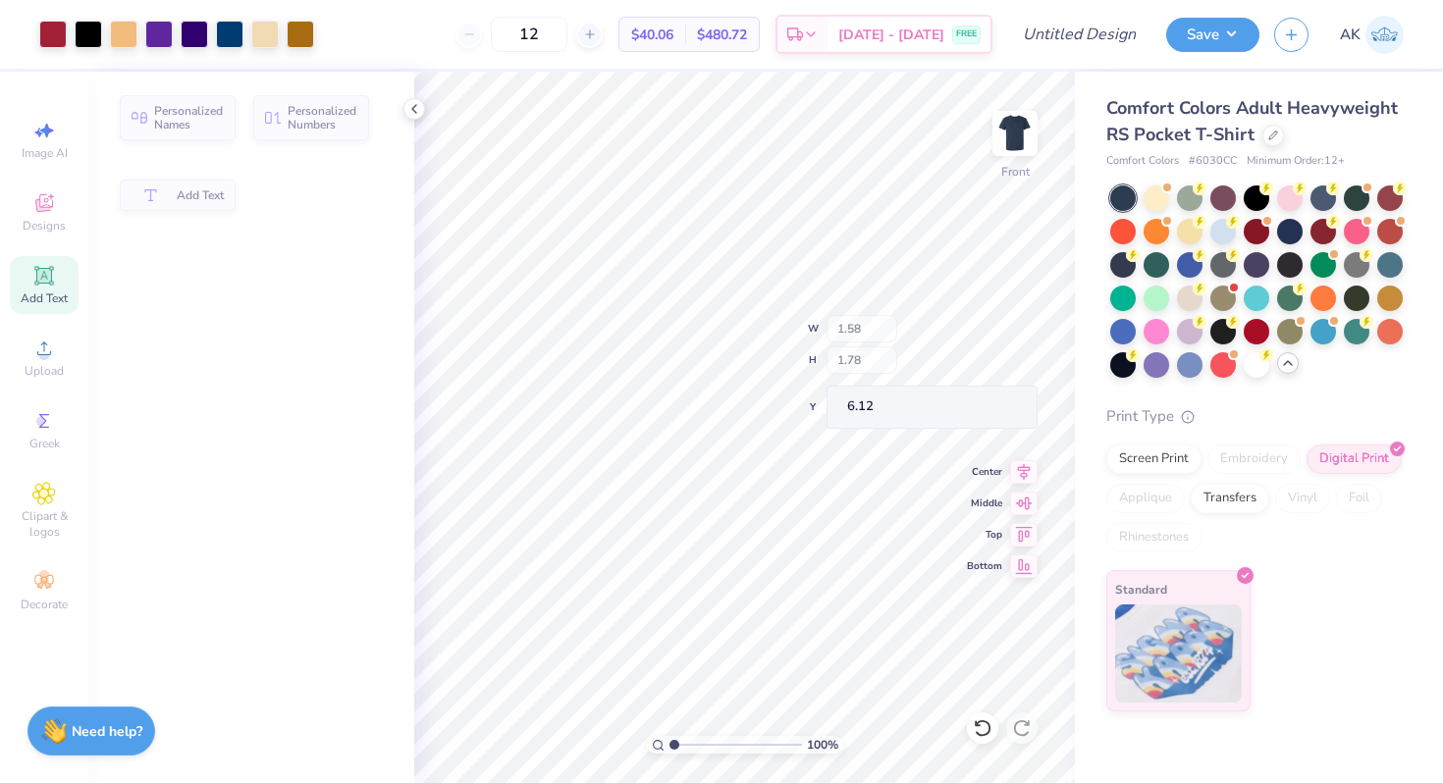
type input "1.58"
type input "1.78"
type input "8.04"
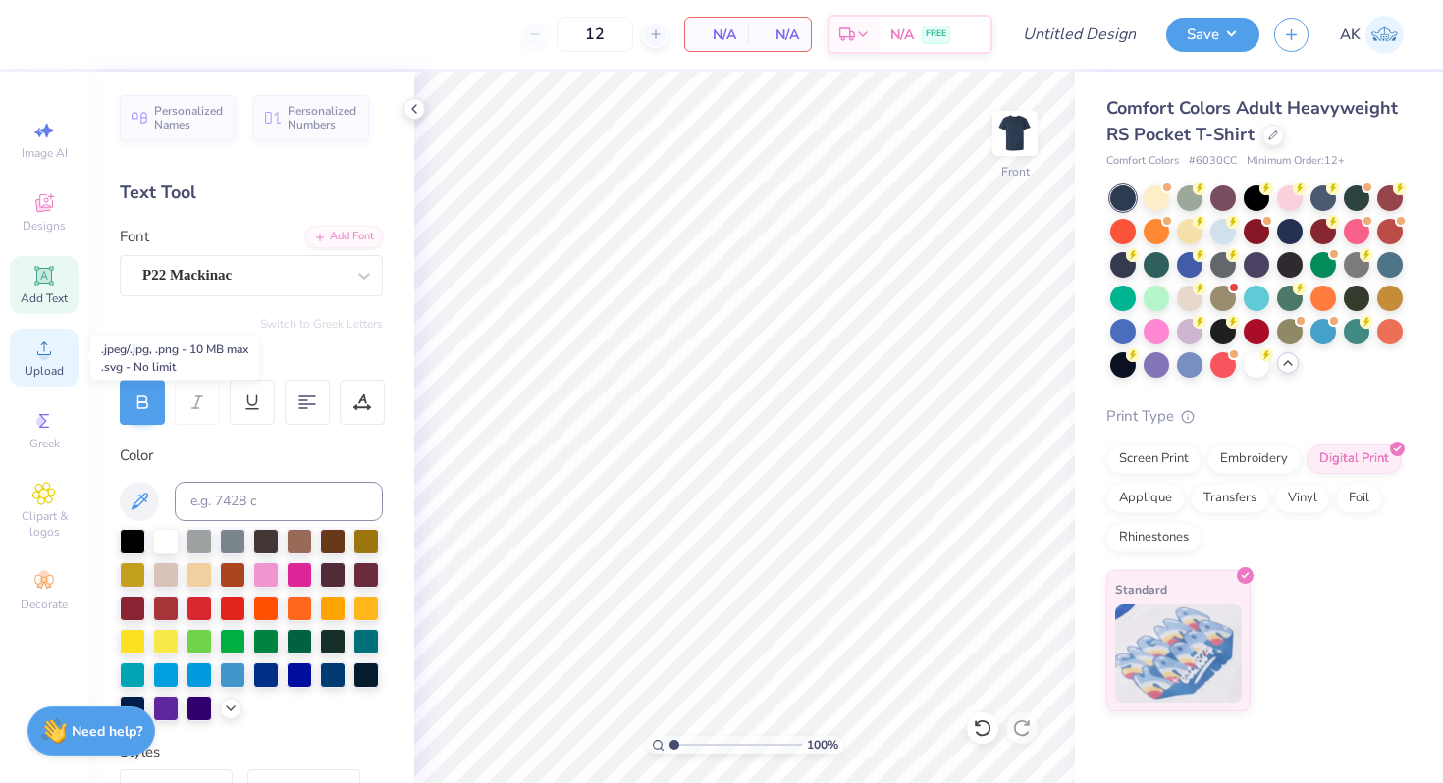
click at [36, 360] on div "Upload" at bounding box center [44, 358] width 69 height 58
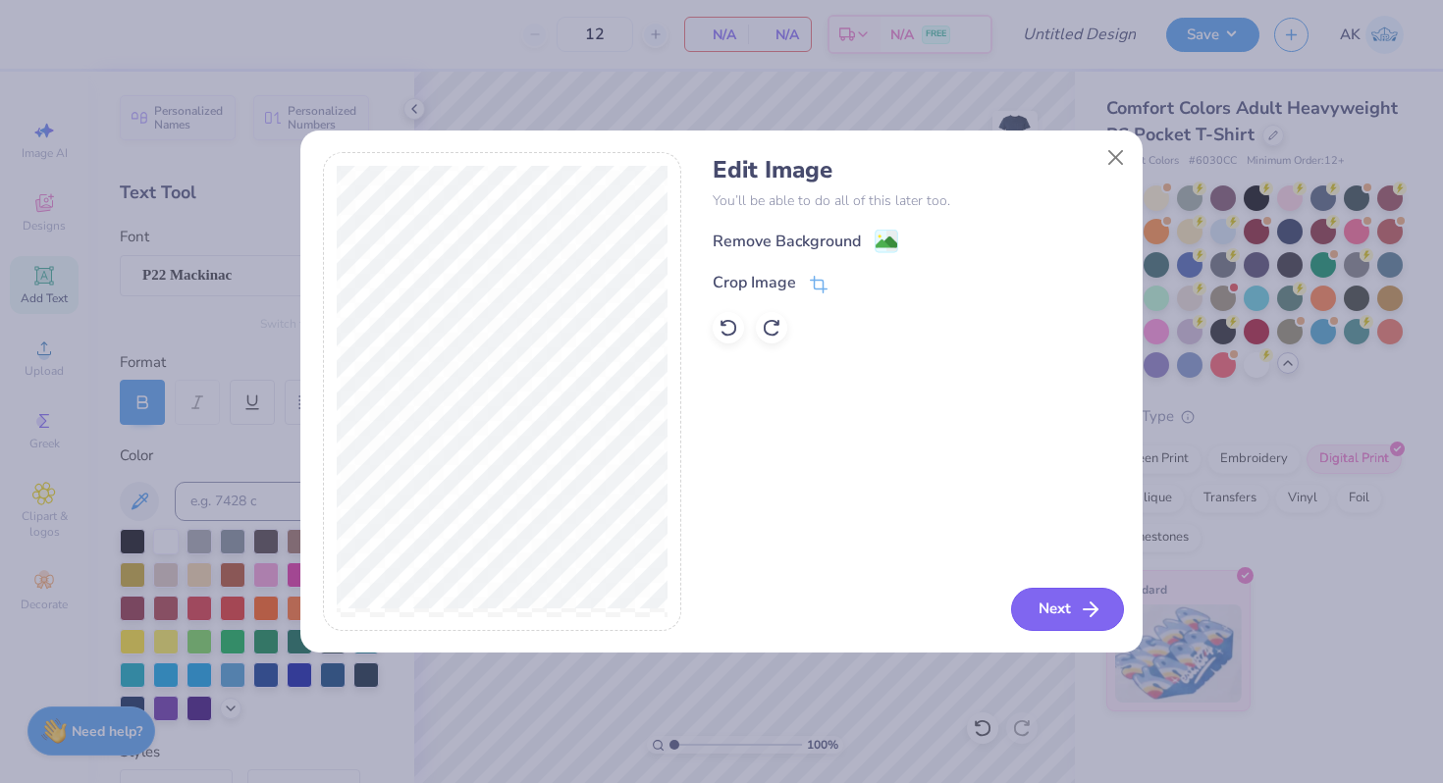
click at [1084, 619] on icon "button" at bounding box center [1091, 610] width 24 height 24
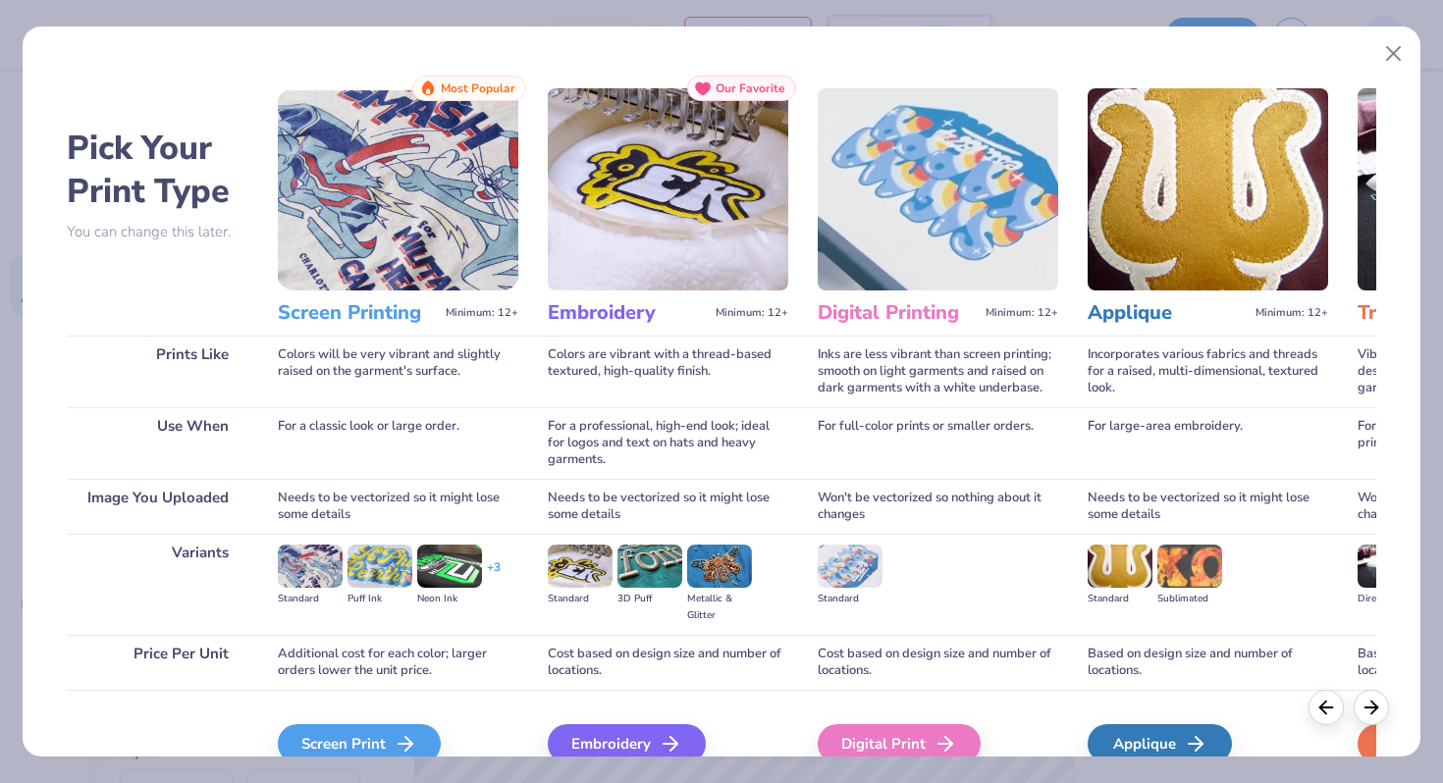
scroll to position [21, 0]
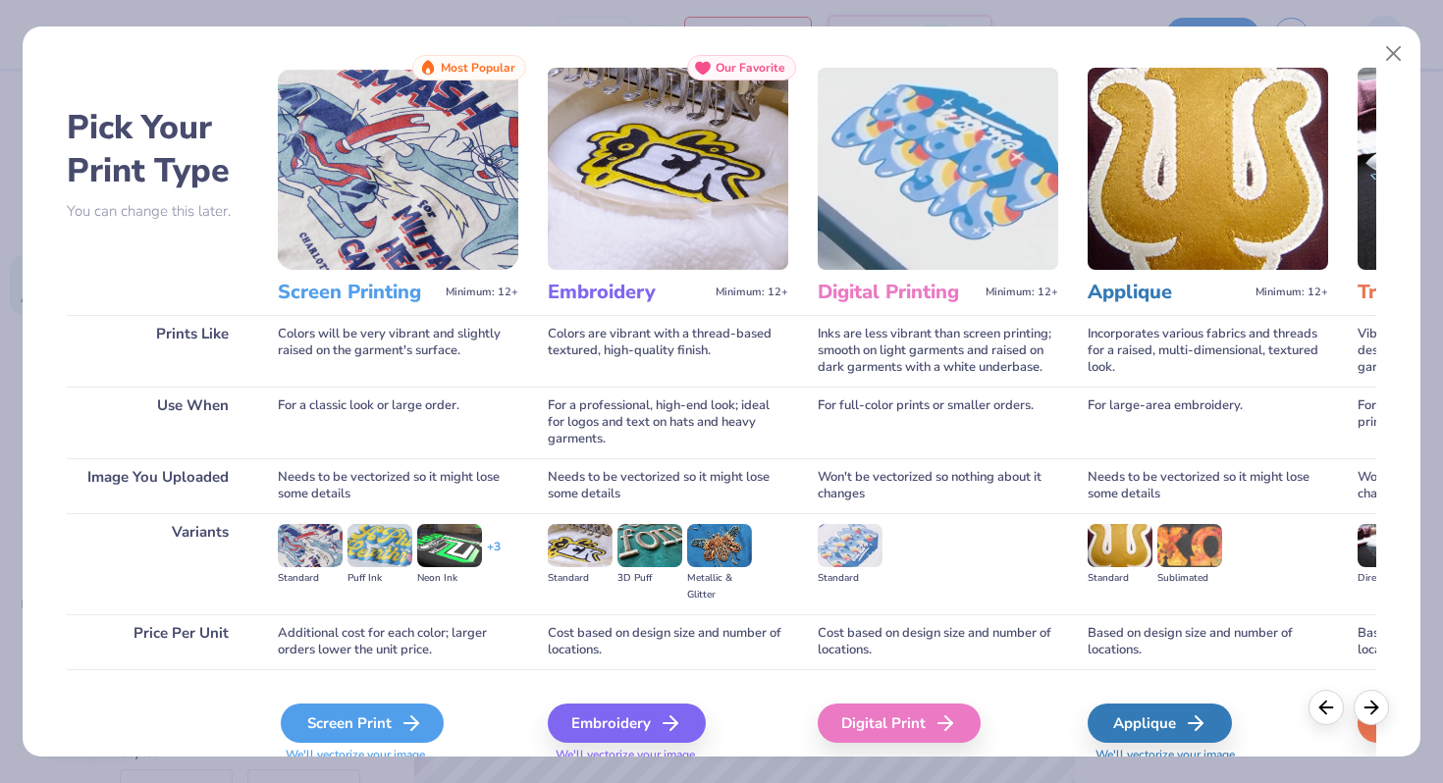
click at [395, 714] on div "Screen Print" at bounding box center [362, 723] width 163 height 39
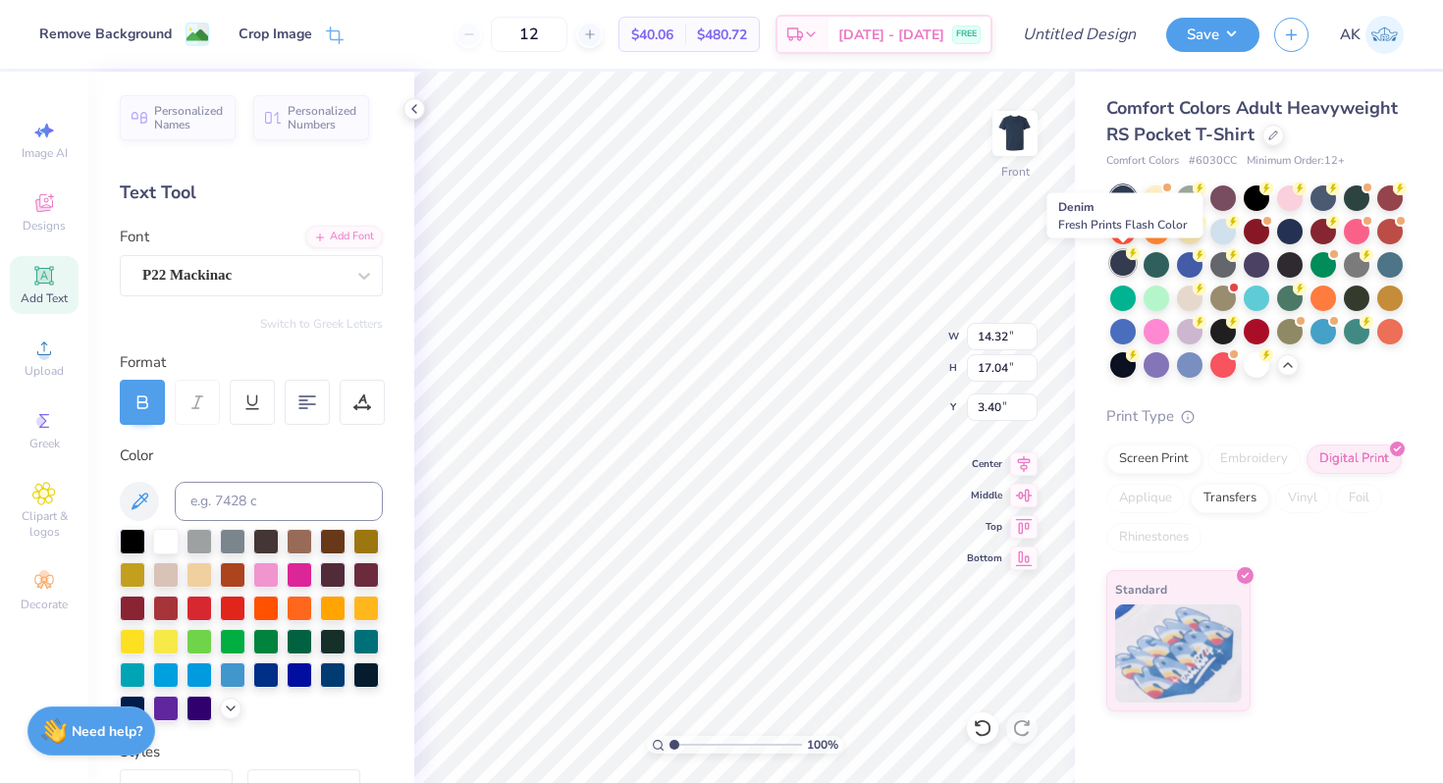
click at [1115, 262] on div at bounding box center [1123, 263] width 26 height 26
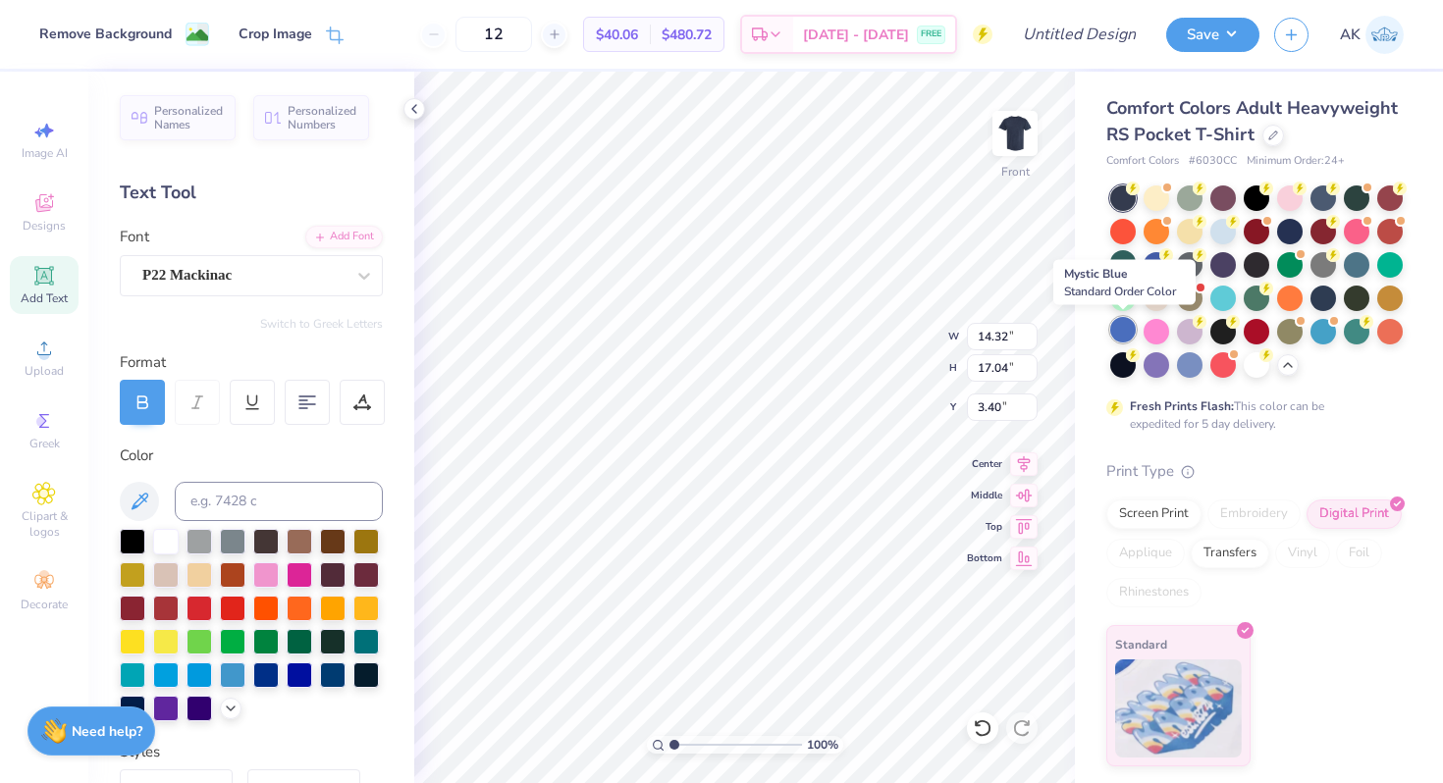
click at [1130, 335] on div at bounding box center [1123, 330] width 26 height 26
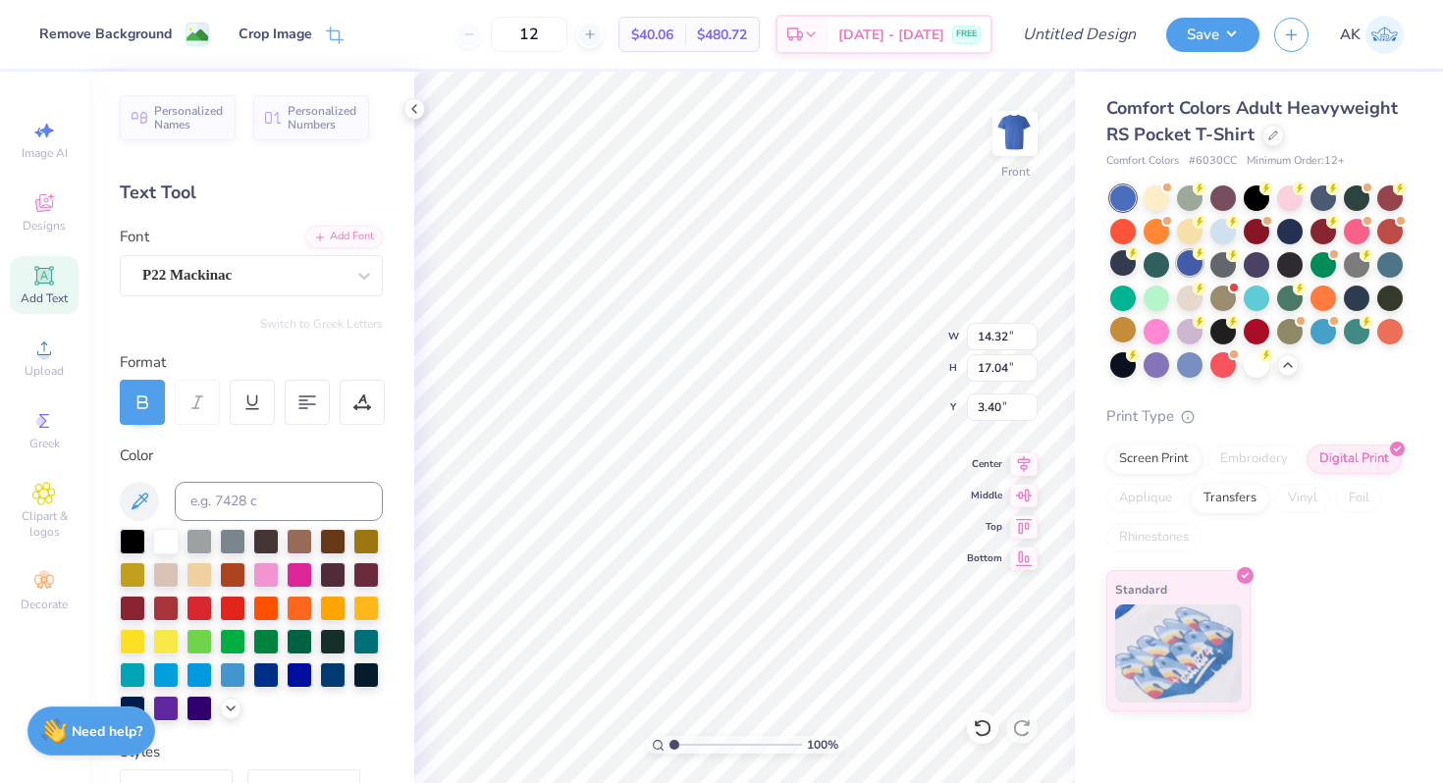
click at [1186, 264] on div at bounding box center [1190, 263] width 26 height 26
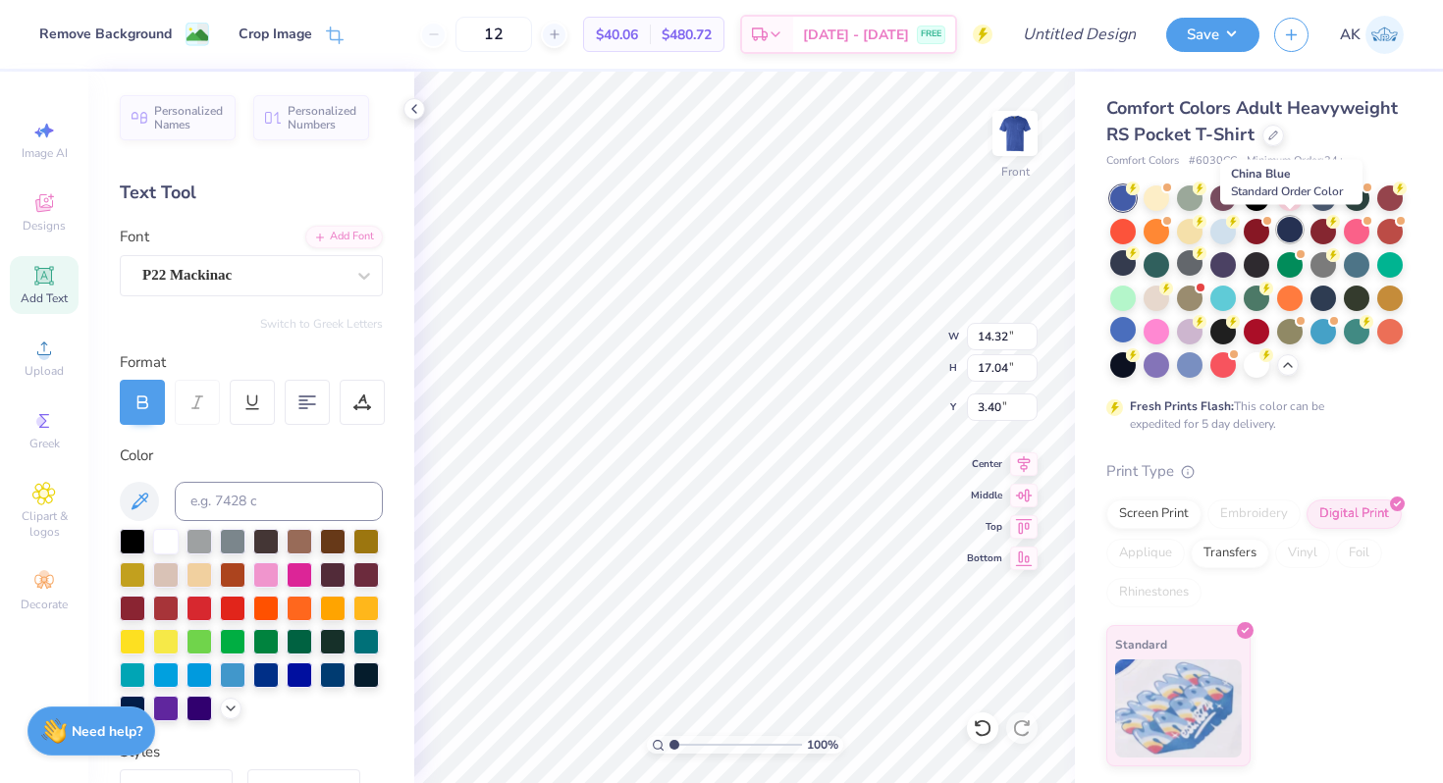
click at [1295, 236] on div at bounding box center [1290, 230] width 26 height 26
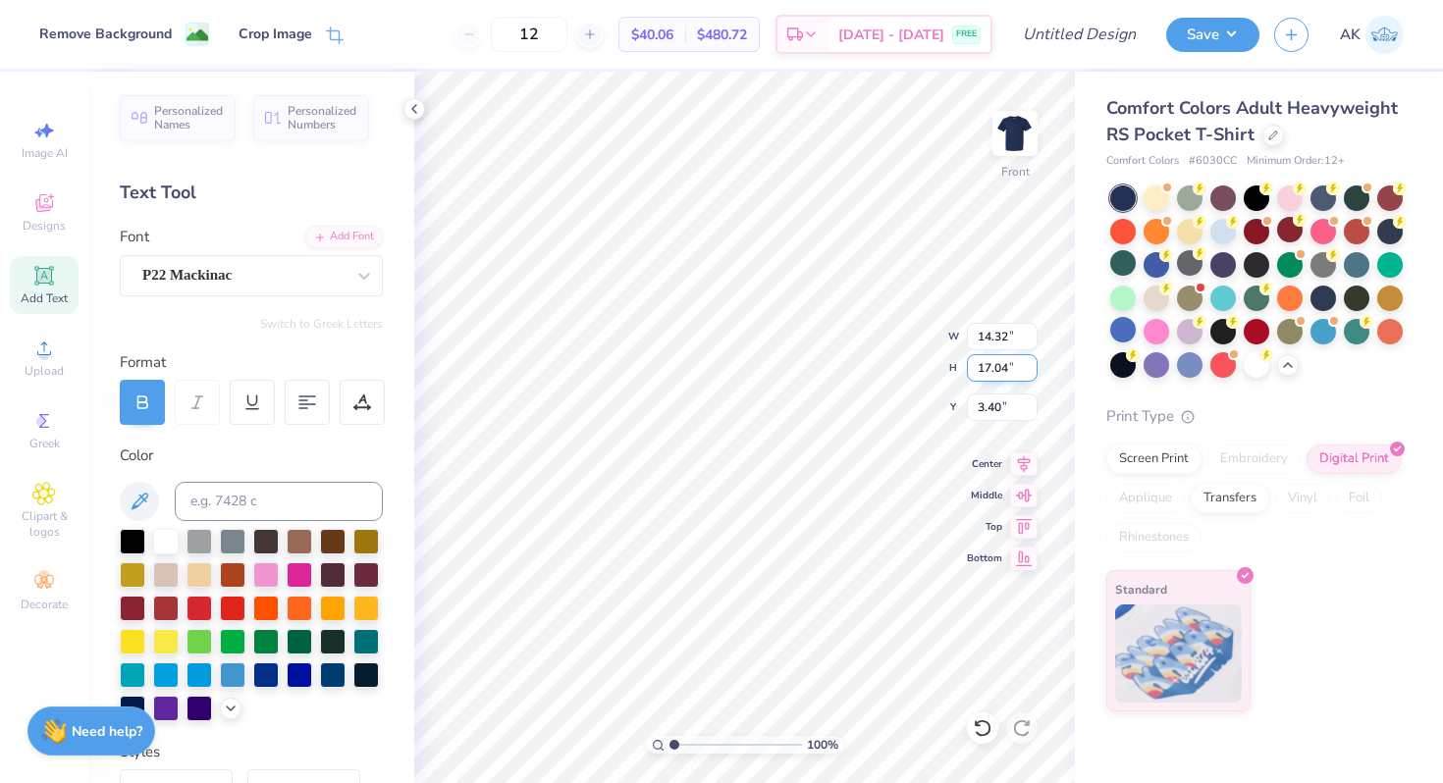
type input "3.00"
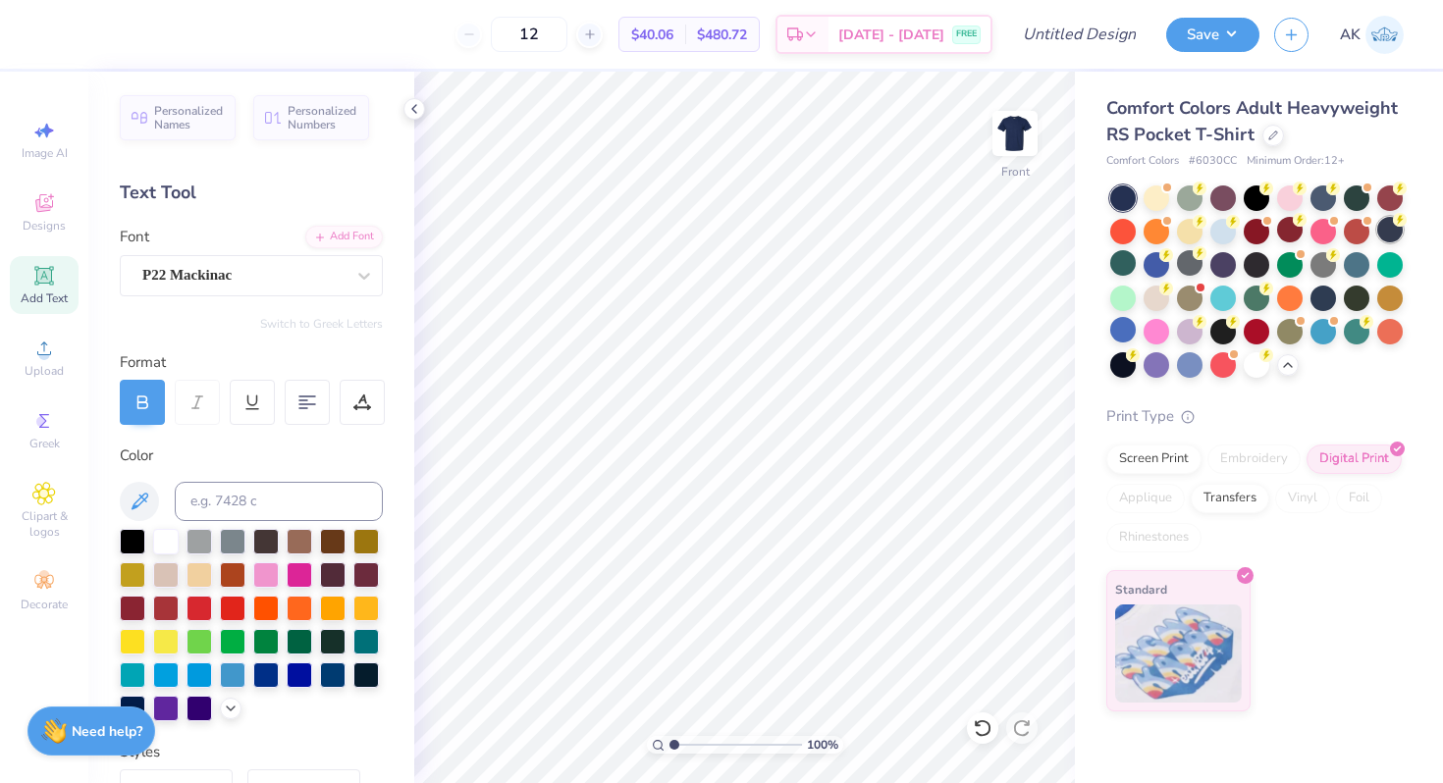
click at [1392, 242] on div at bounding box center [1390, 230] width 26 height 26
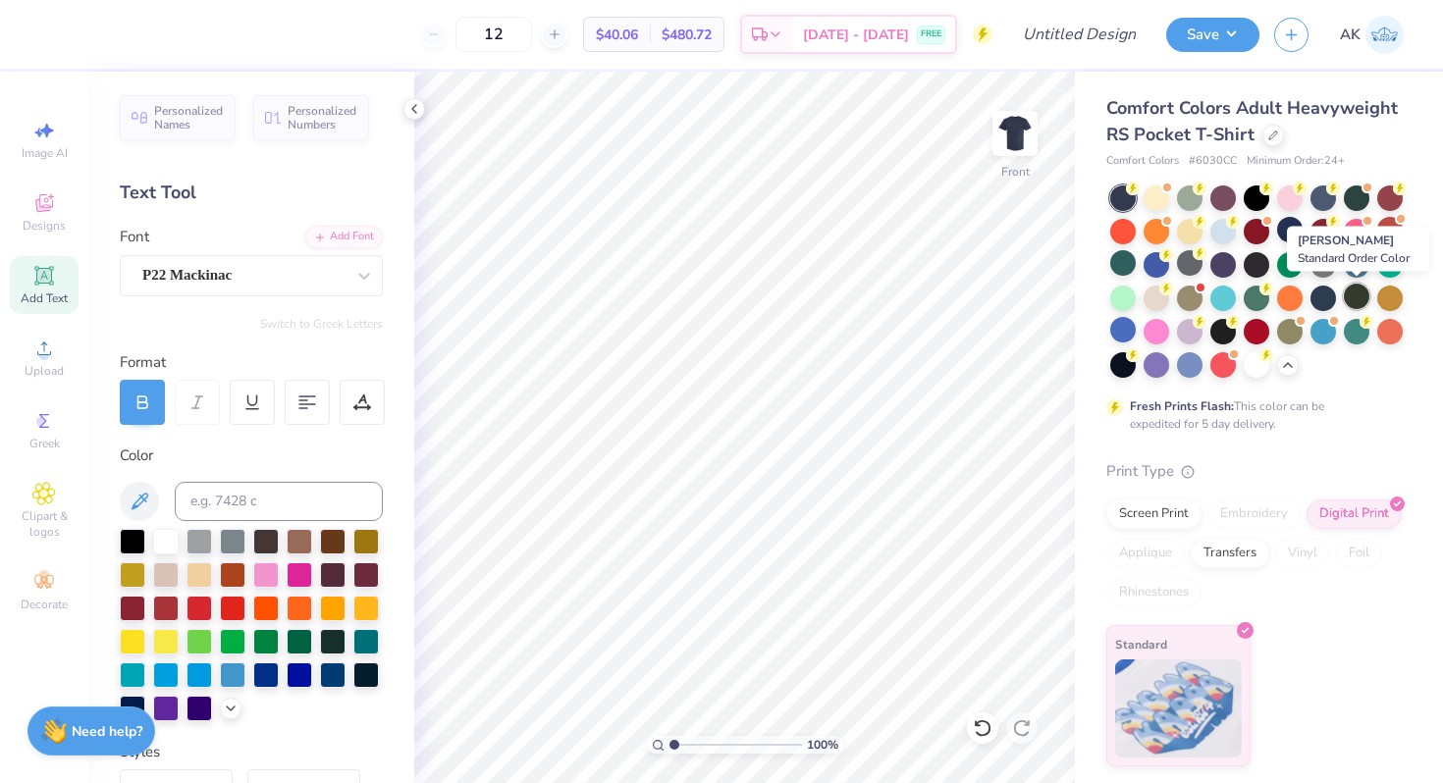
click at [1354, 290] on div at bounding box center [1356, 297] width 26 height 26
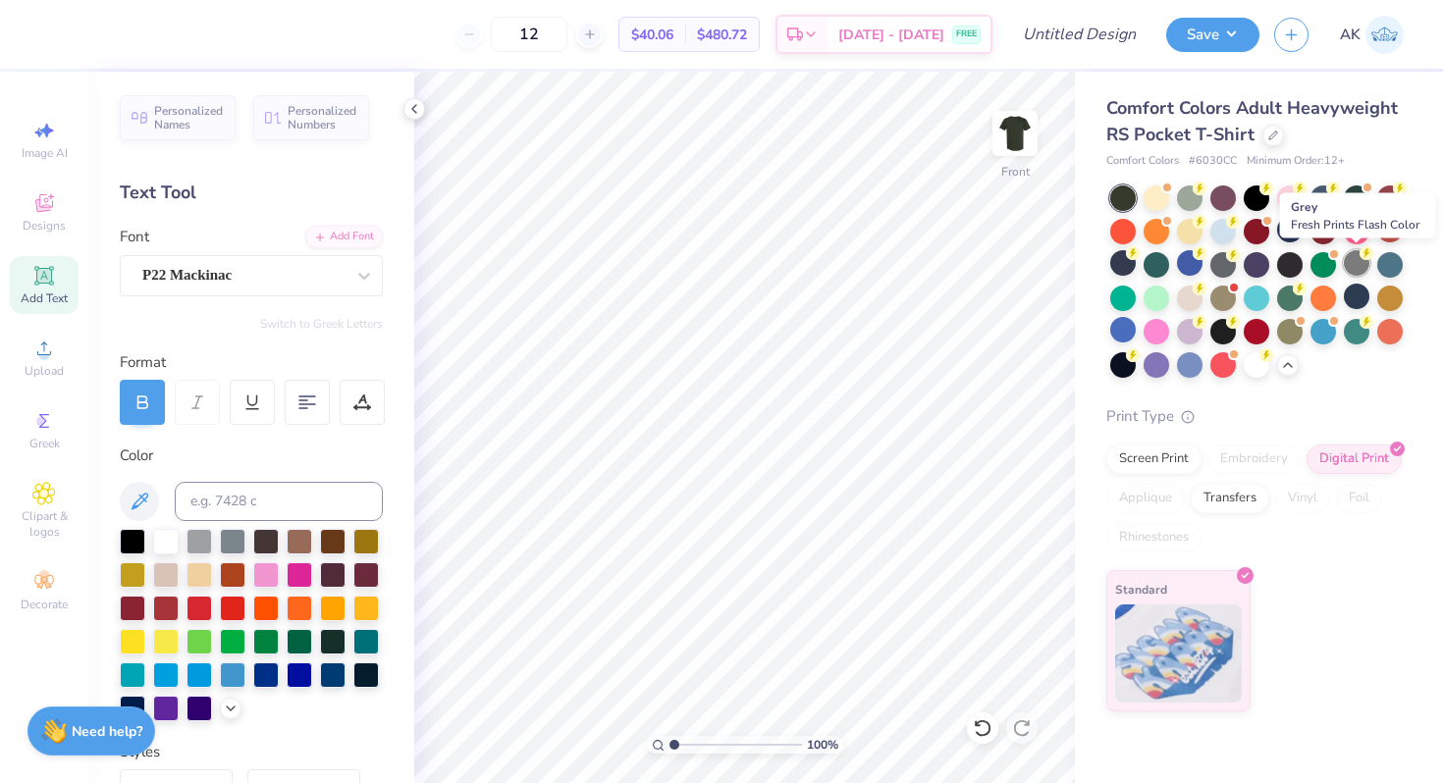
click at [1356, 268] on div at bounding box center [1356, 263] width 26 height 26
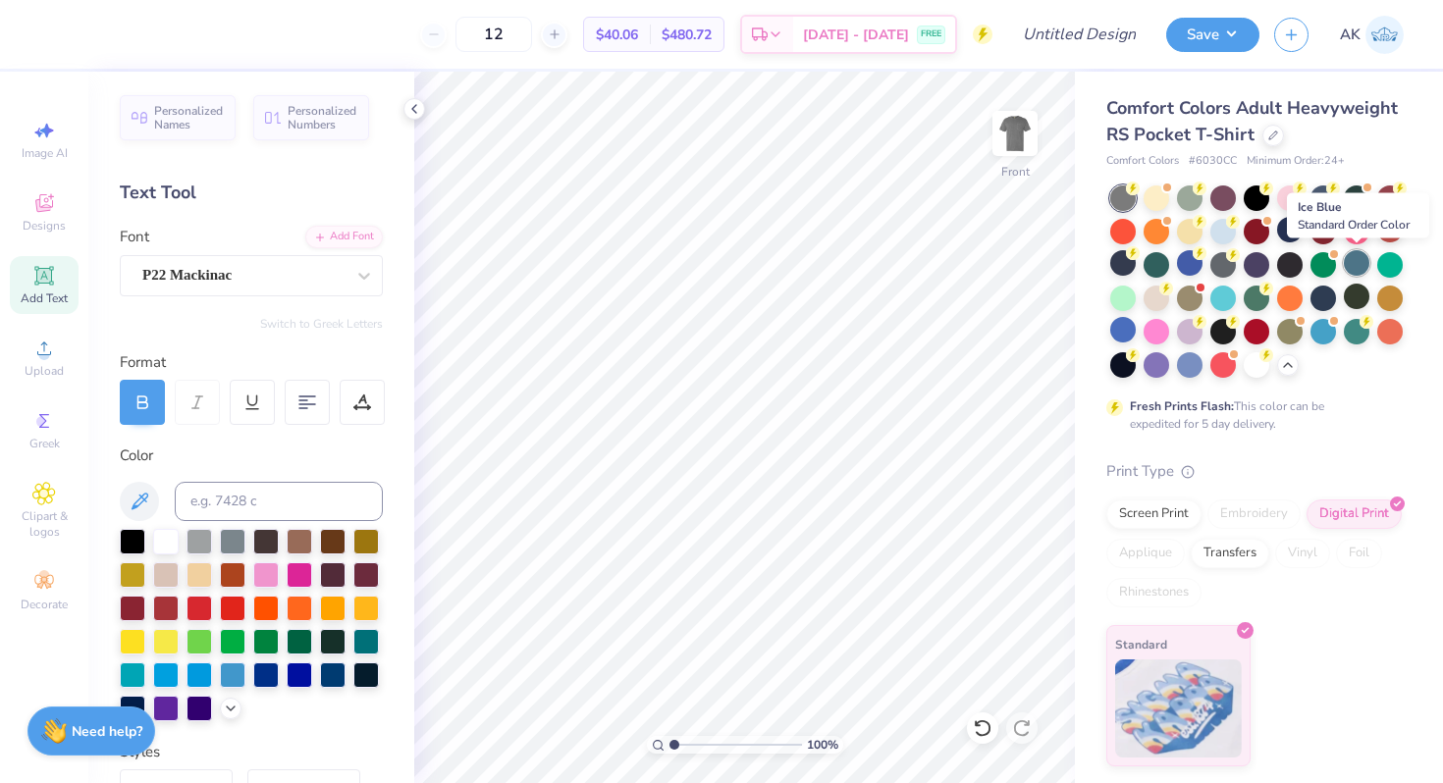
click at [1358, 264] on div at bounding box center [1356, 263] width 26 height 26
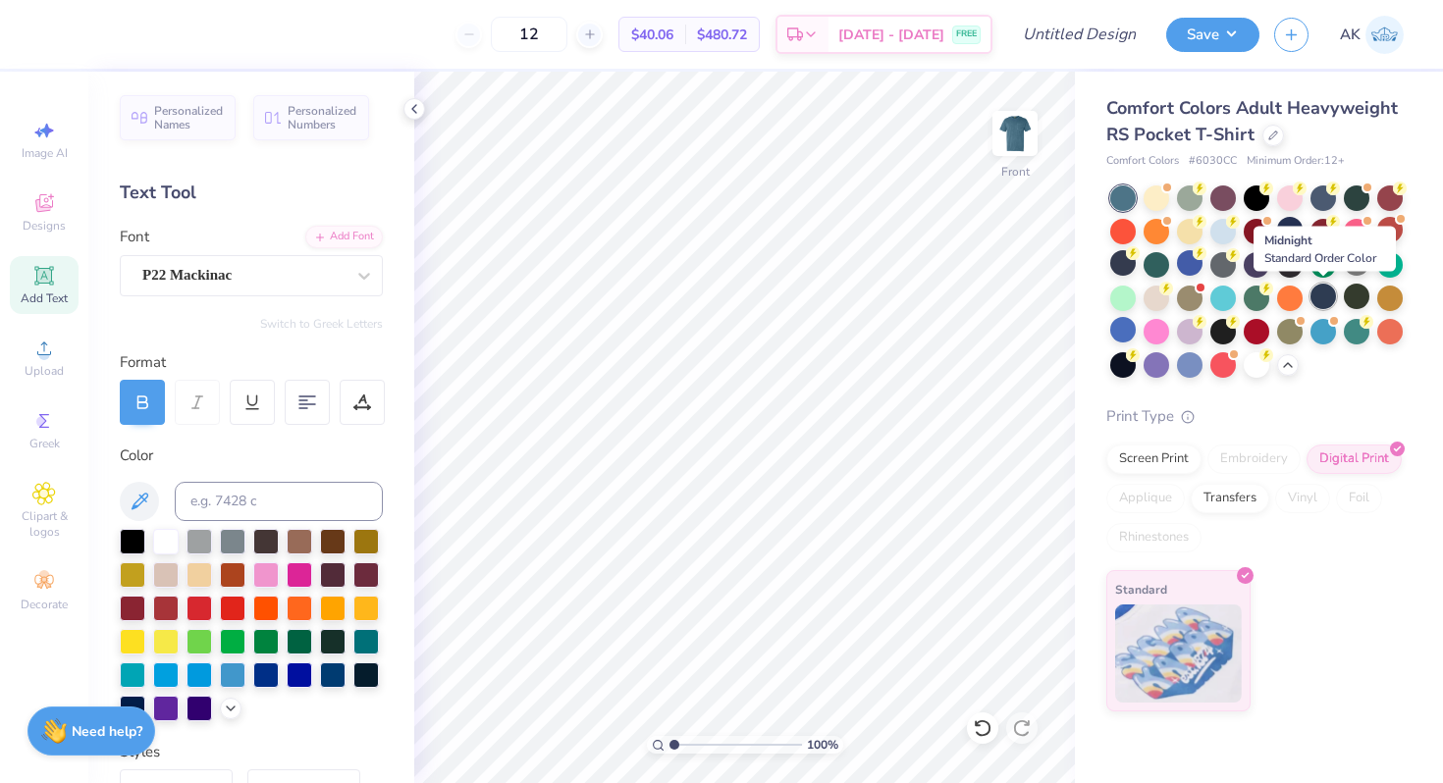
click at [1325, 294] on div at bounding box center [1323, 297] width 26 height 26
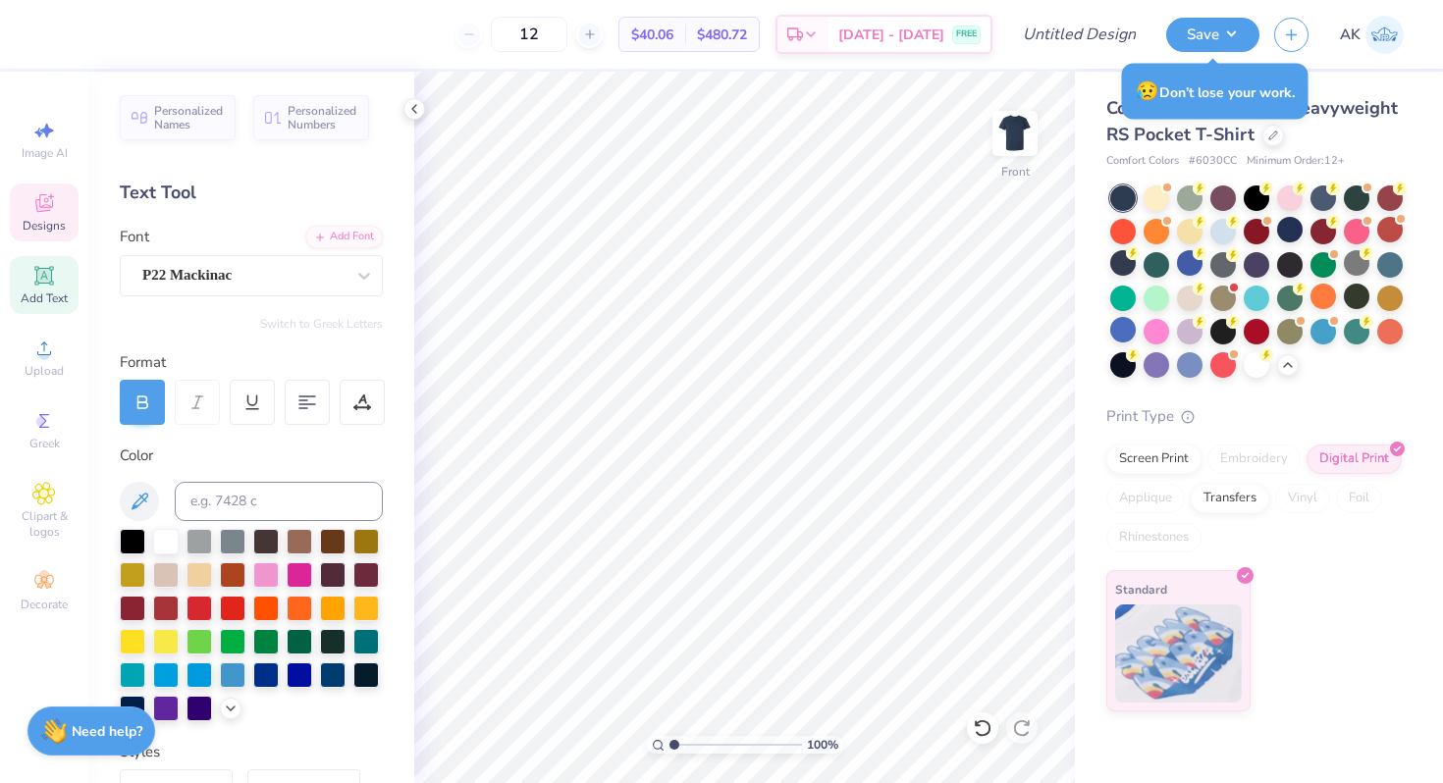
click at [36, 197] on icon at bounding box center [44, 203] width 24 height 24
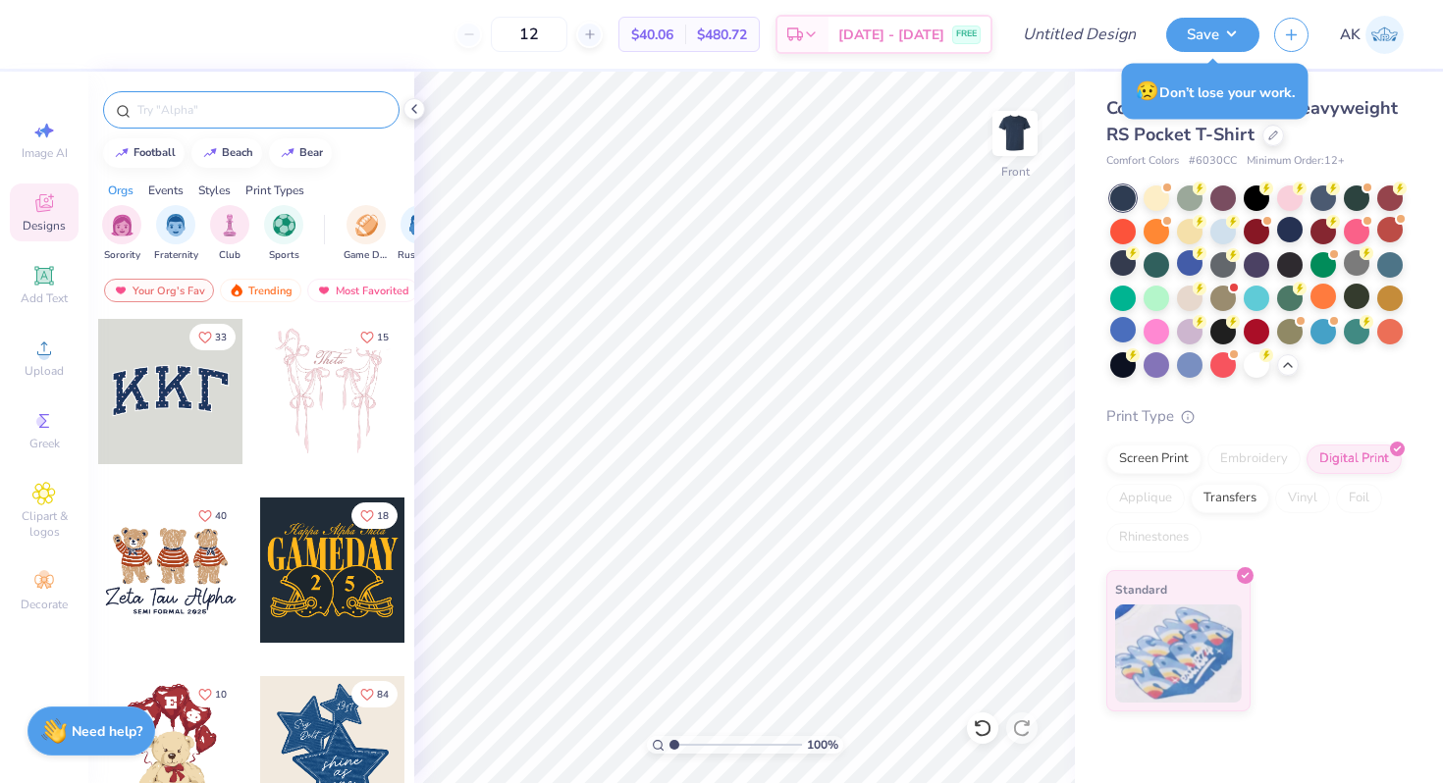
click at [170, 100] on input "text" at bounding box center [260, 110] width 251 height 20
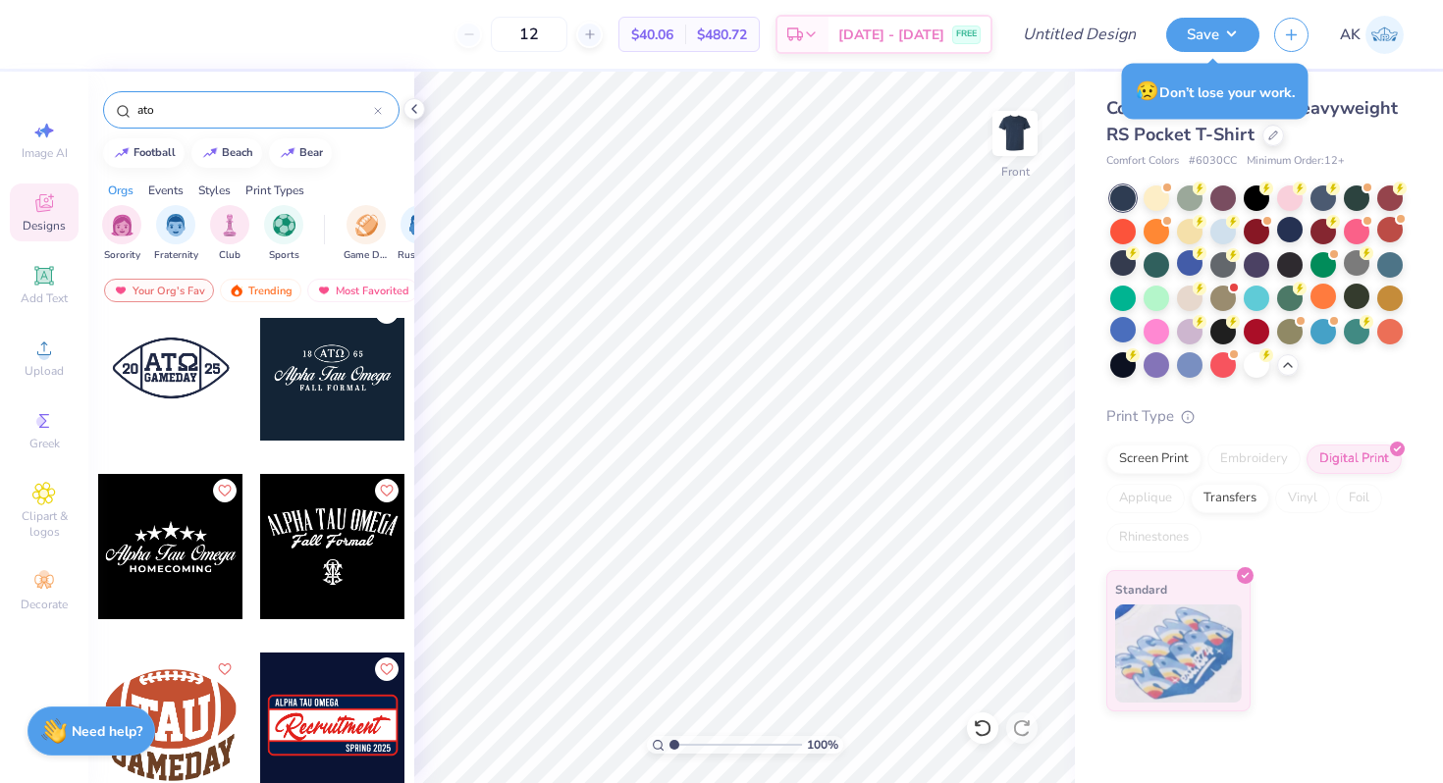
scroll to position [1811, 0]
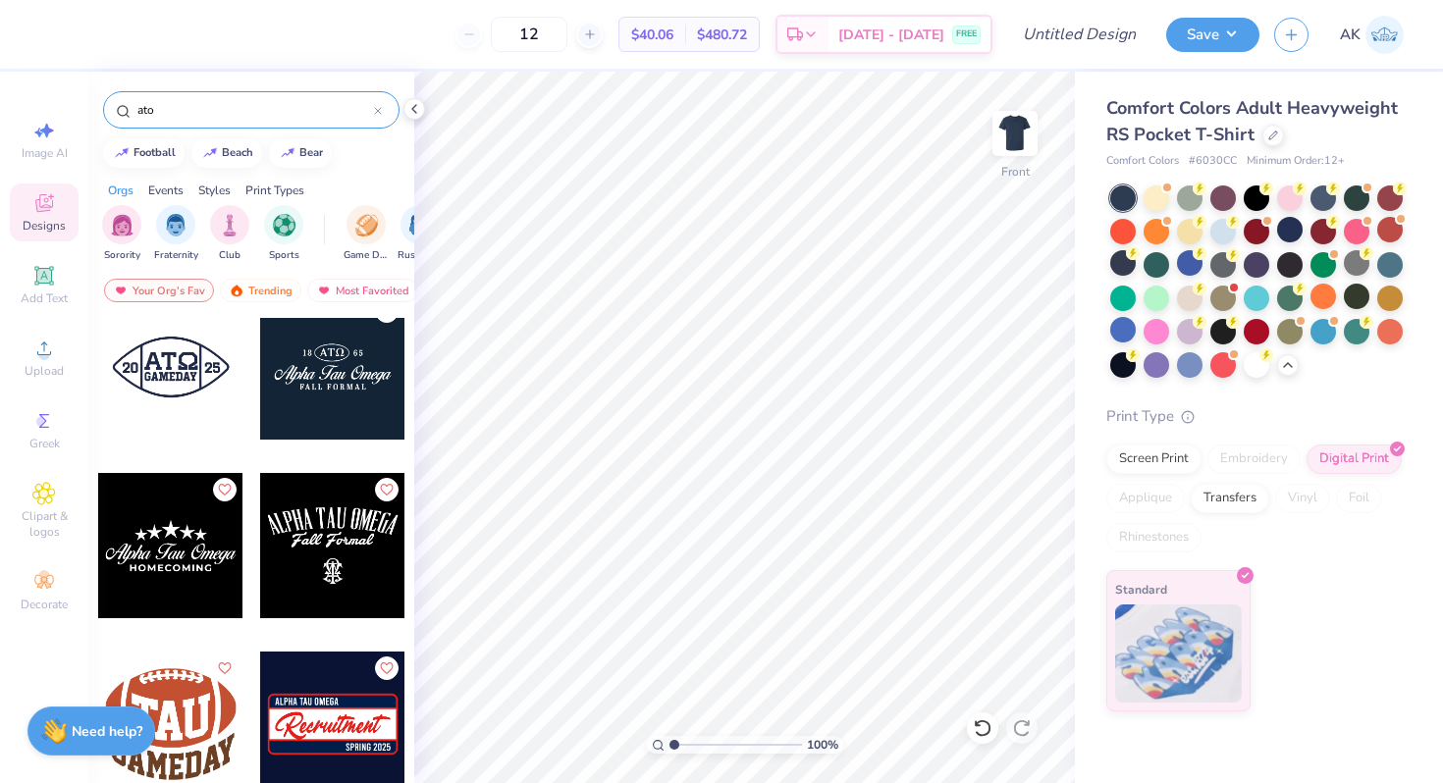
type input "ato"
click at [367, 566] on div at bounding box center [332, 545] width 145 height 145
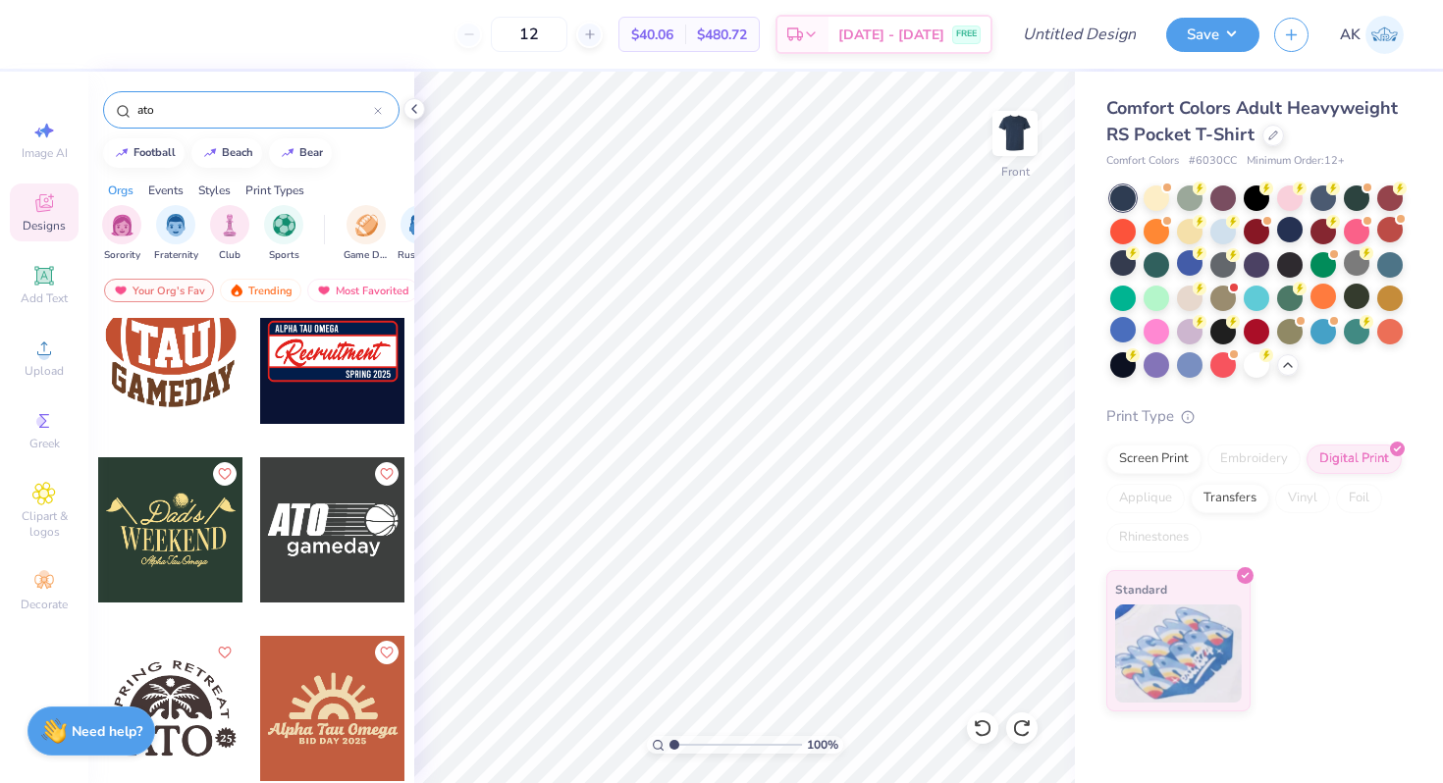
scroll to position [2161, 0]
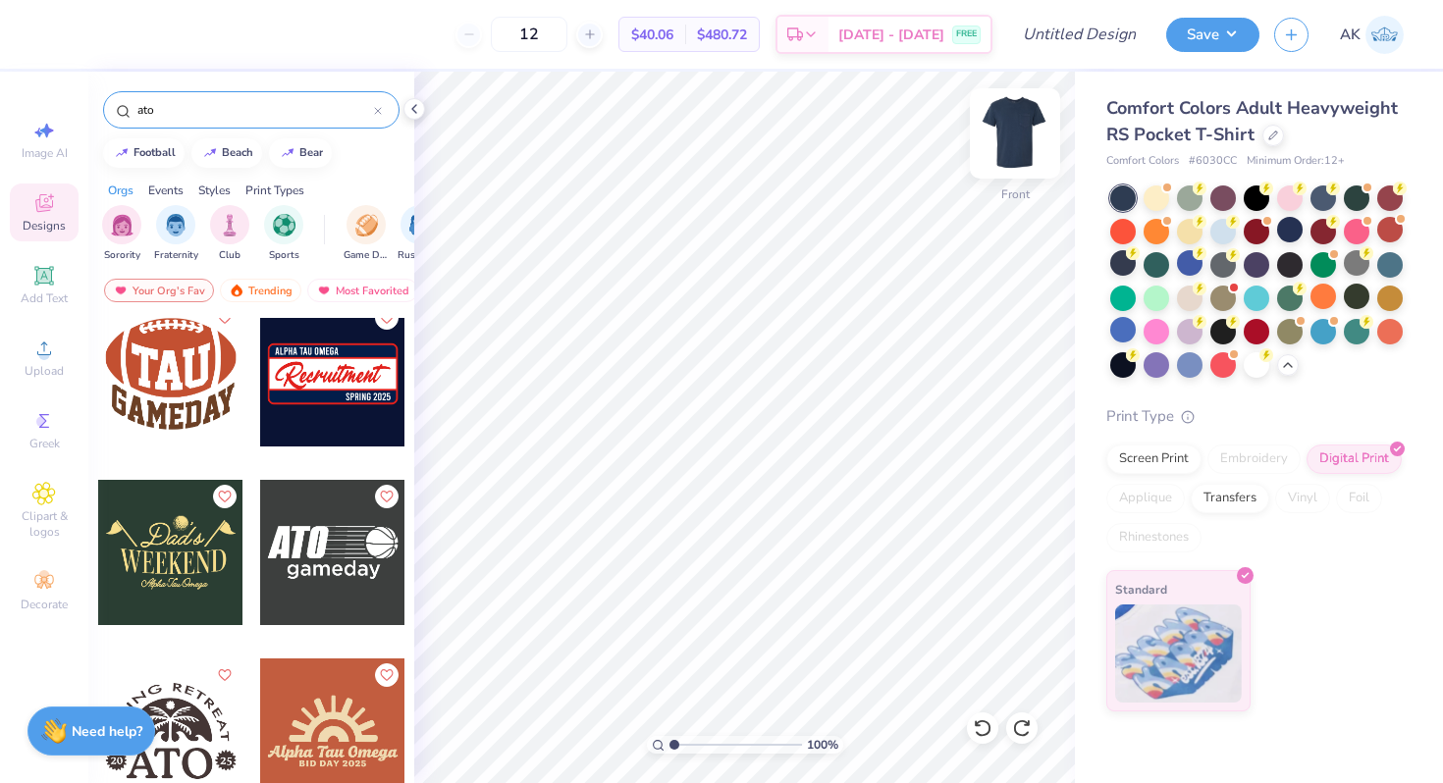
click at [1017, 136] on img at bounding box center [1014, 133] width 79 height 79
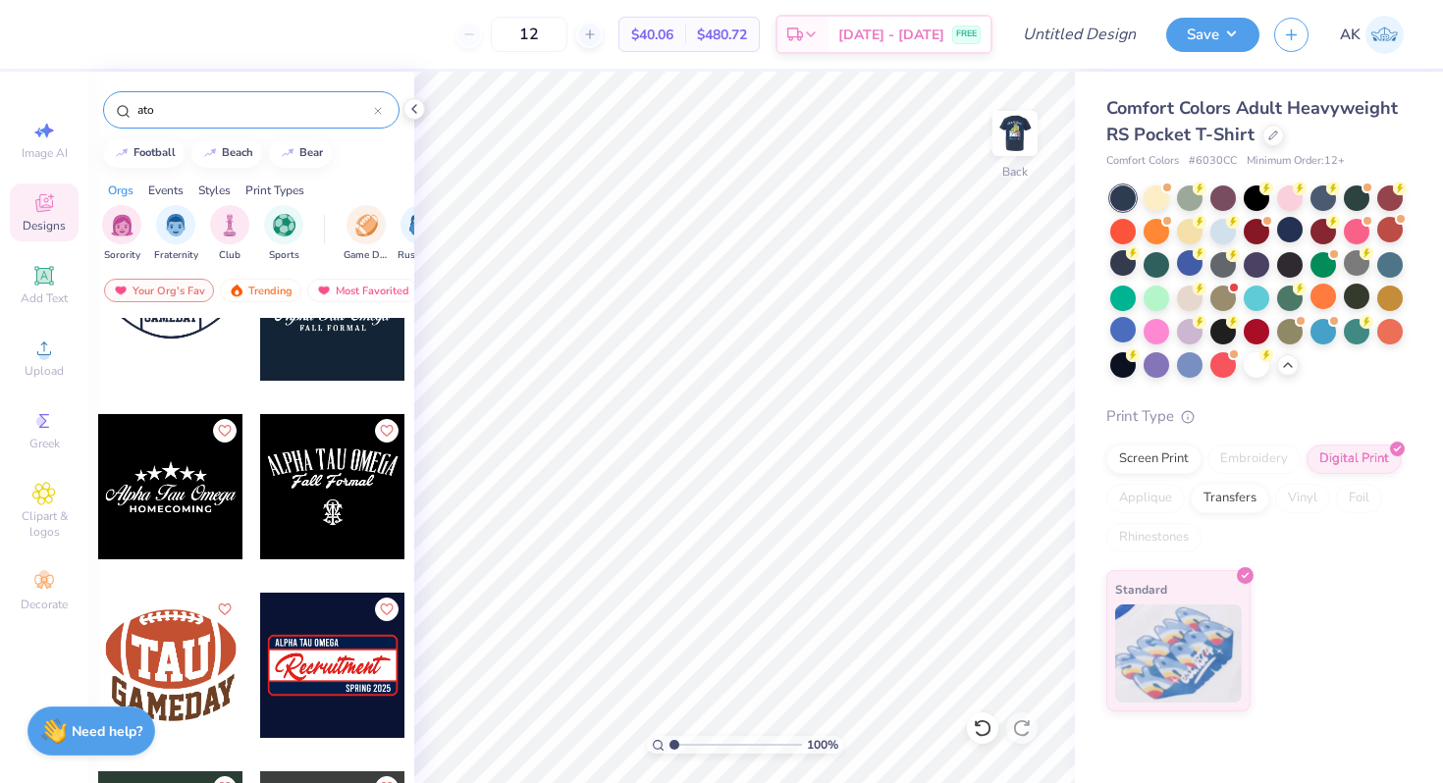
scroll to position [1843, 0]
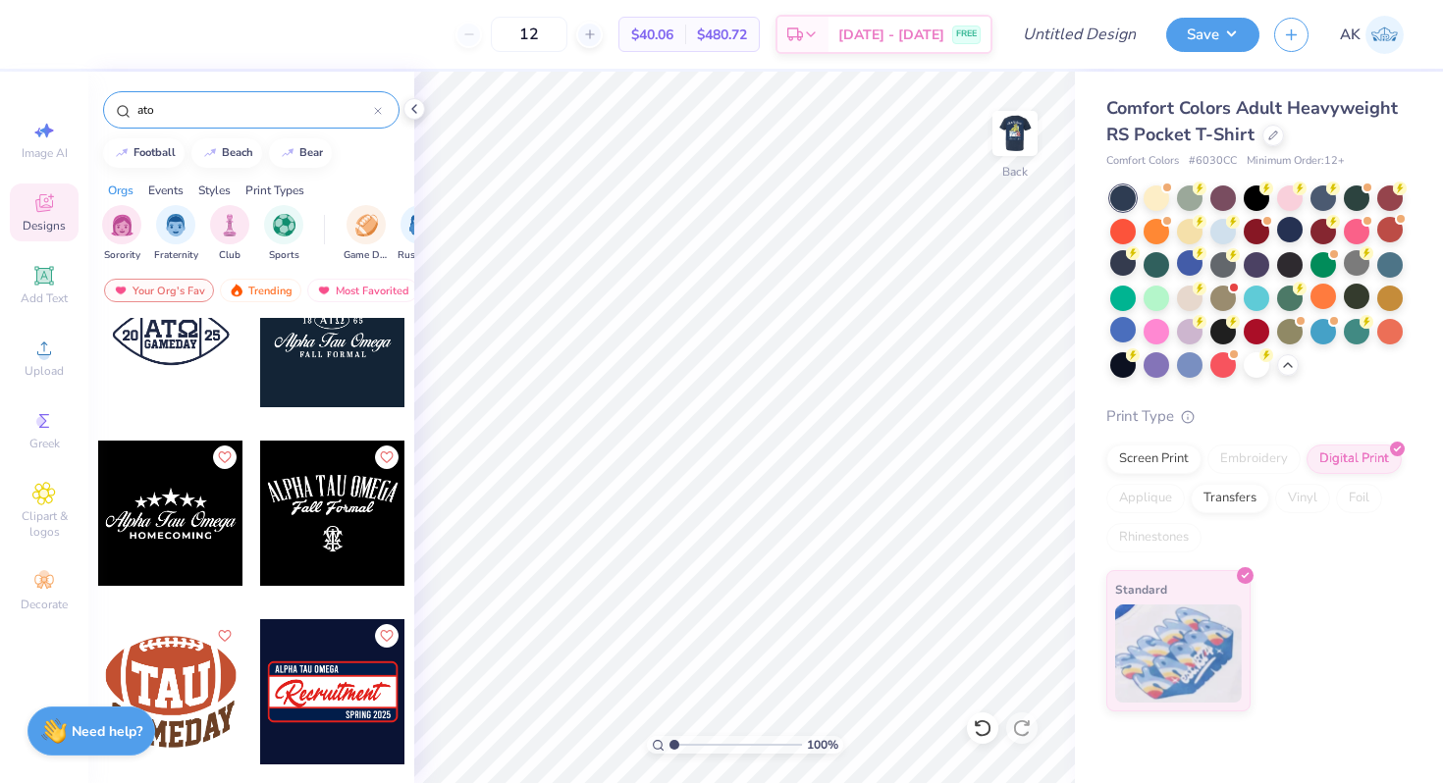
click at [333, 531] on div at bounding box center [332, 513] width 145 height 145
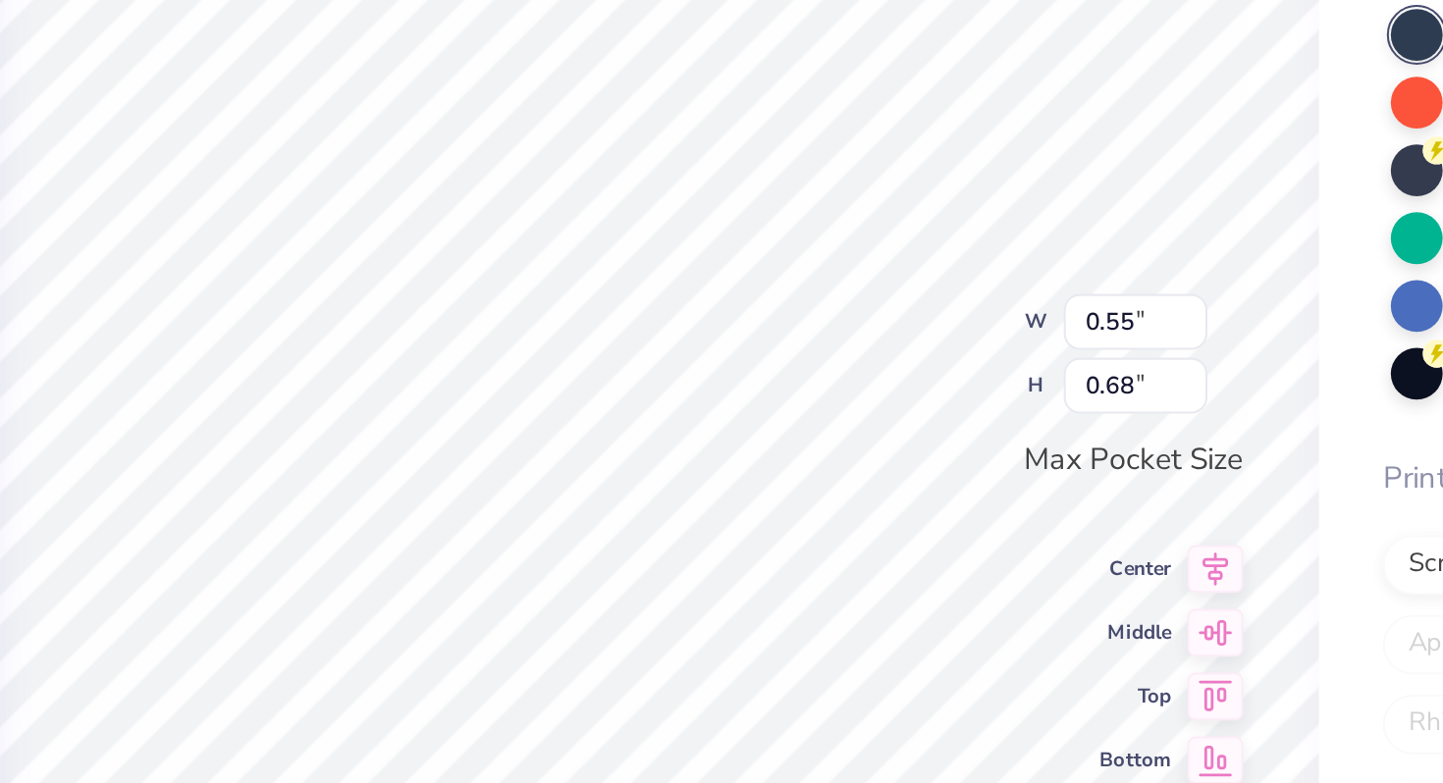
type input "1.86"
type input "2.30"
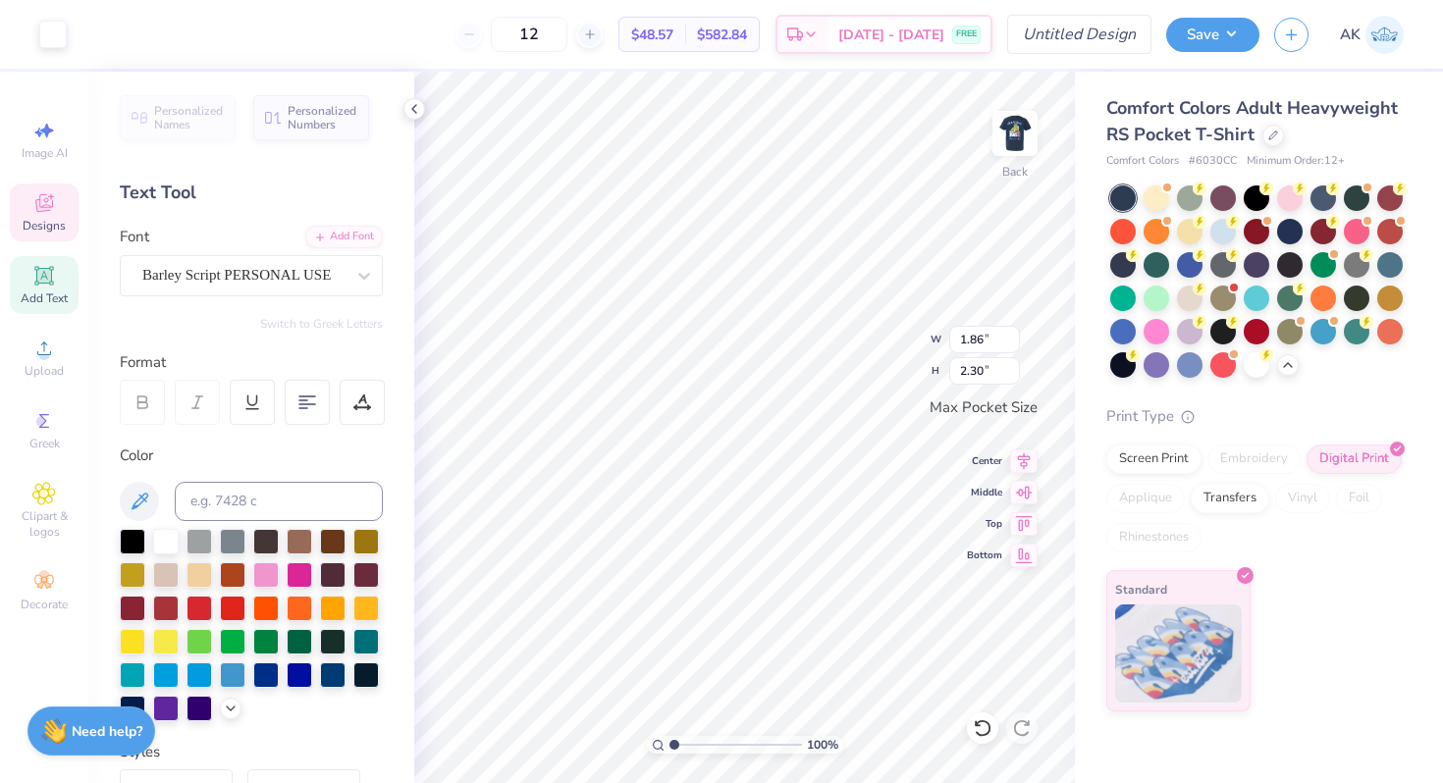
type input "2.09"
type input "2.59"
type input "2.48"
type input "3.06"
type input "2.61"
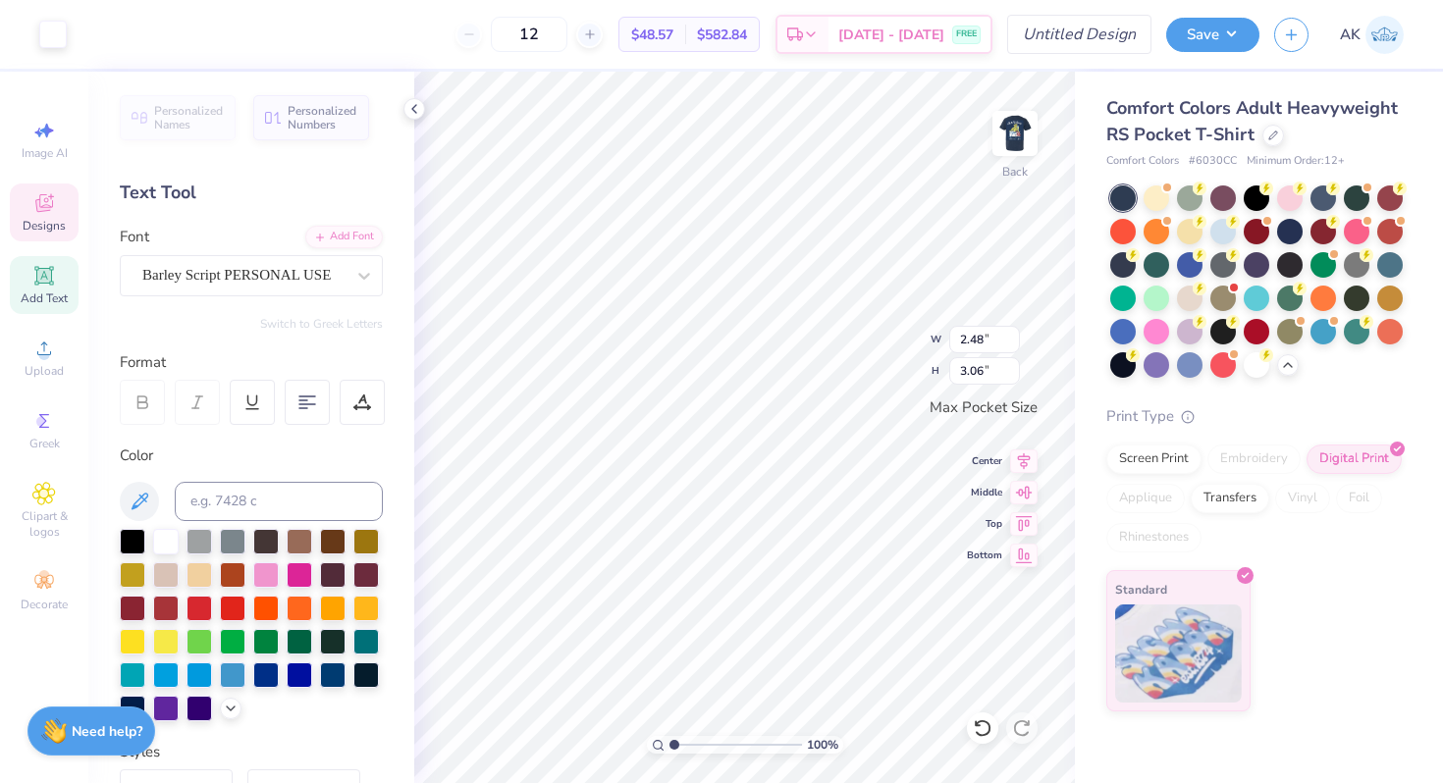
type input "3.23"
click at [1022, 456] on icon at bounding box center [1024, 458] width 13 height 17
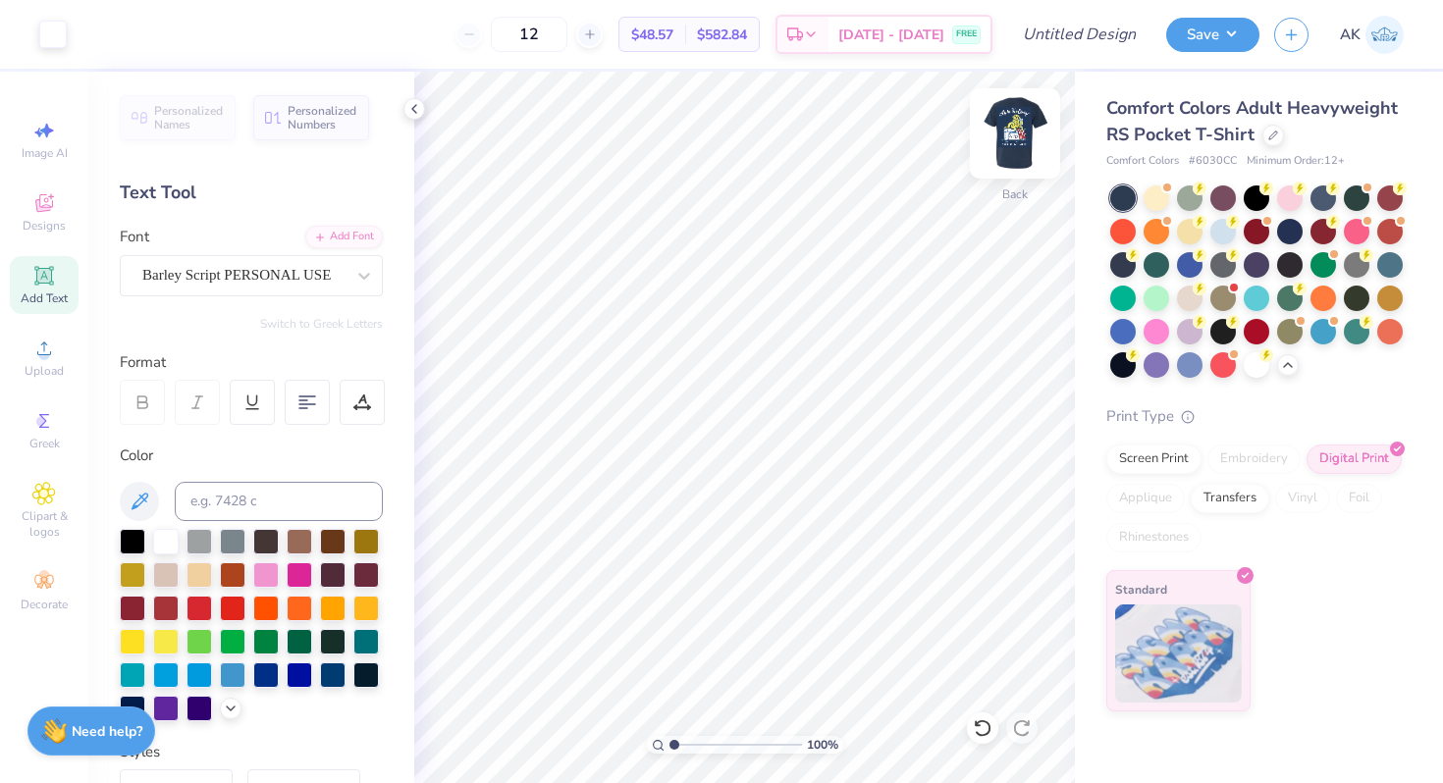
click at [1007, 150] on img at bounding box center [1014, 133] width 79 height 79
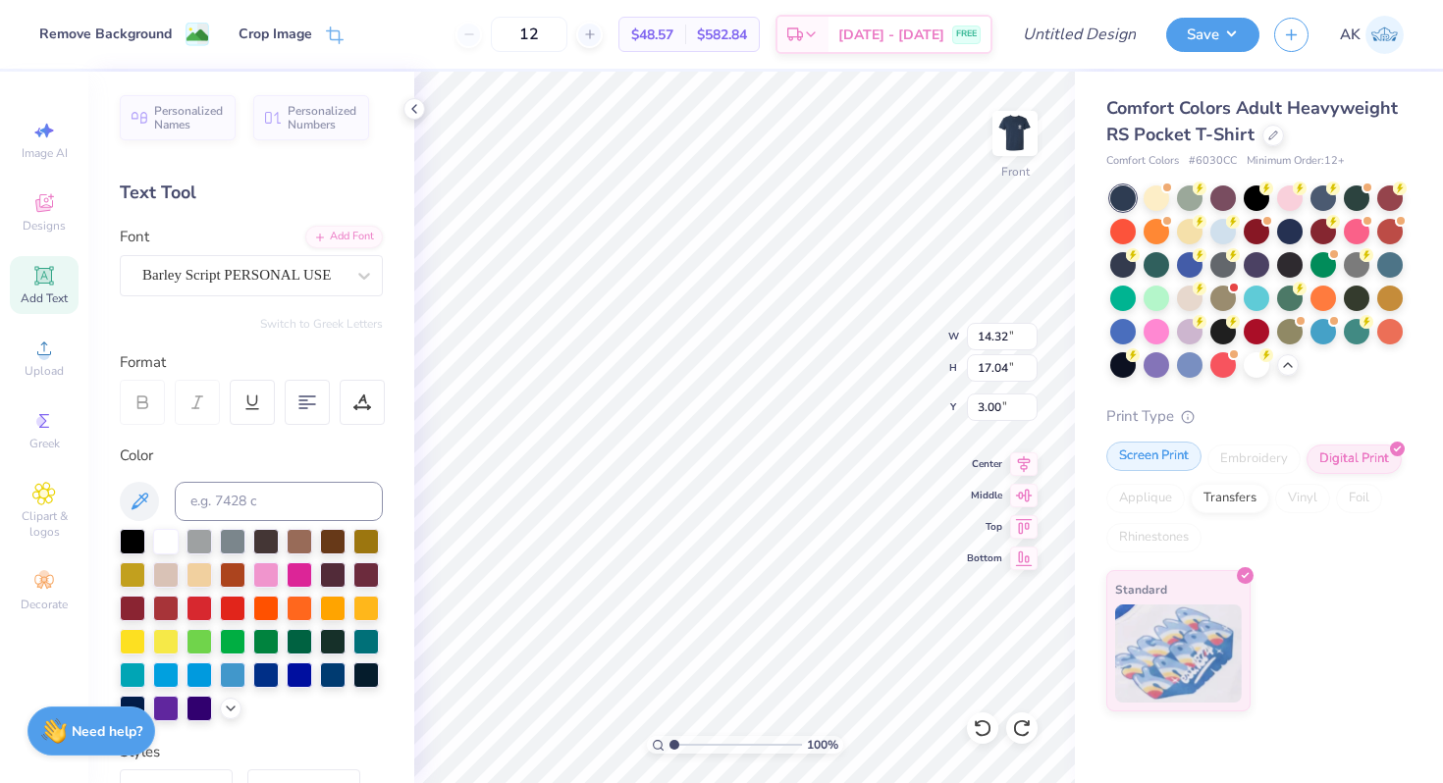
click at [1149, 451] on div "Screen Print" at bounding box center [1153, 456] width 95 height 29
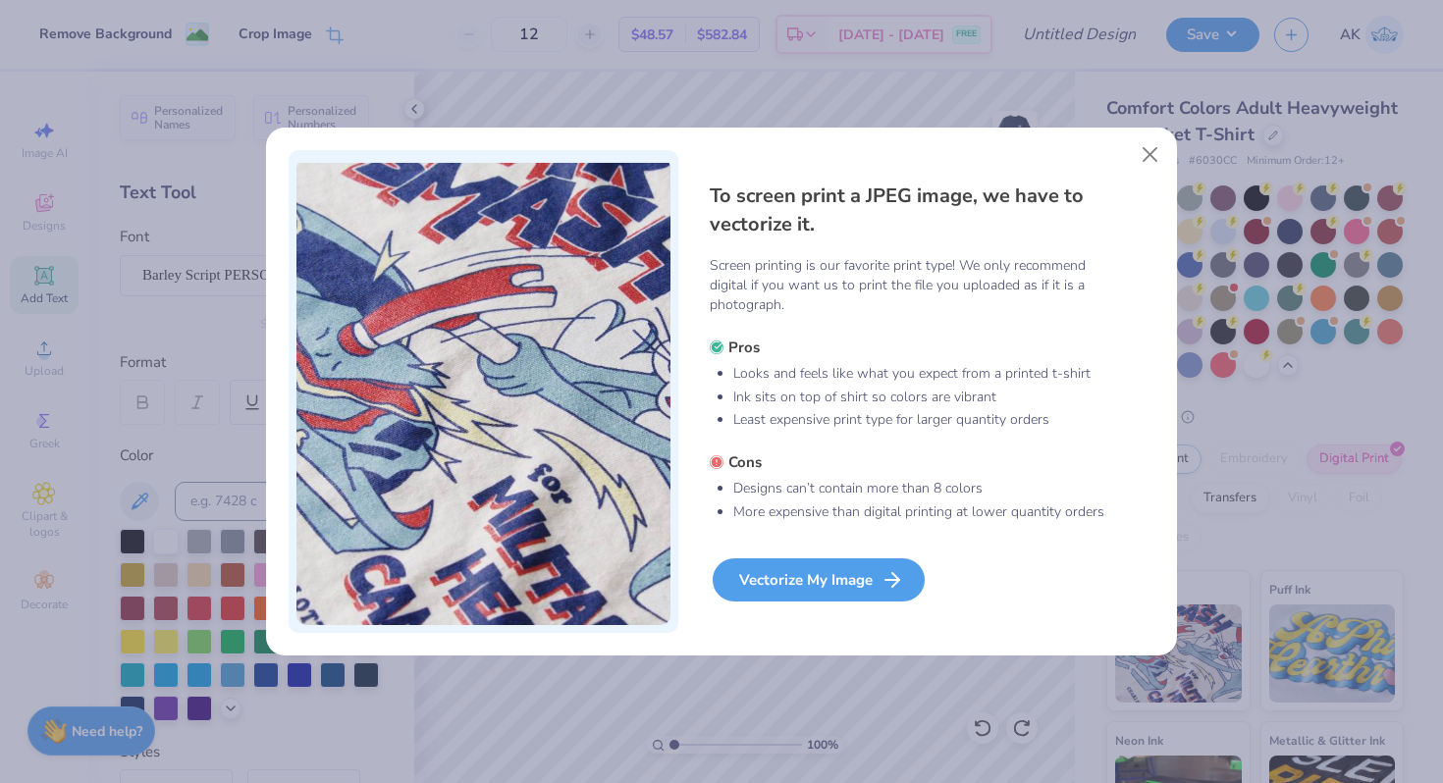
click at [853, 576] on div "Vectorize My Image" at bounding box center [818, 579] width 212 height 43
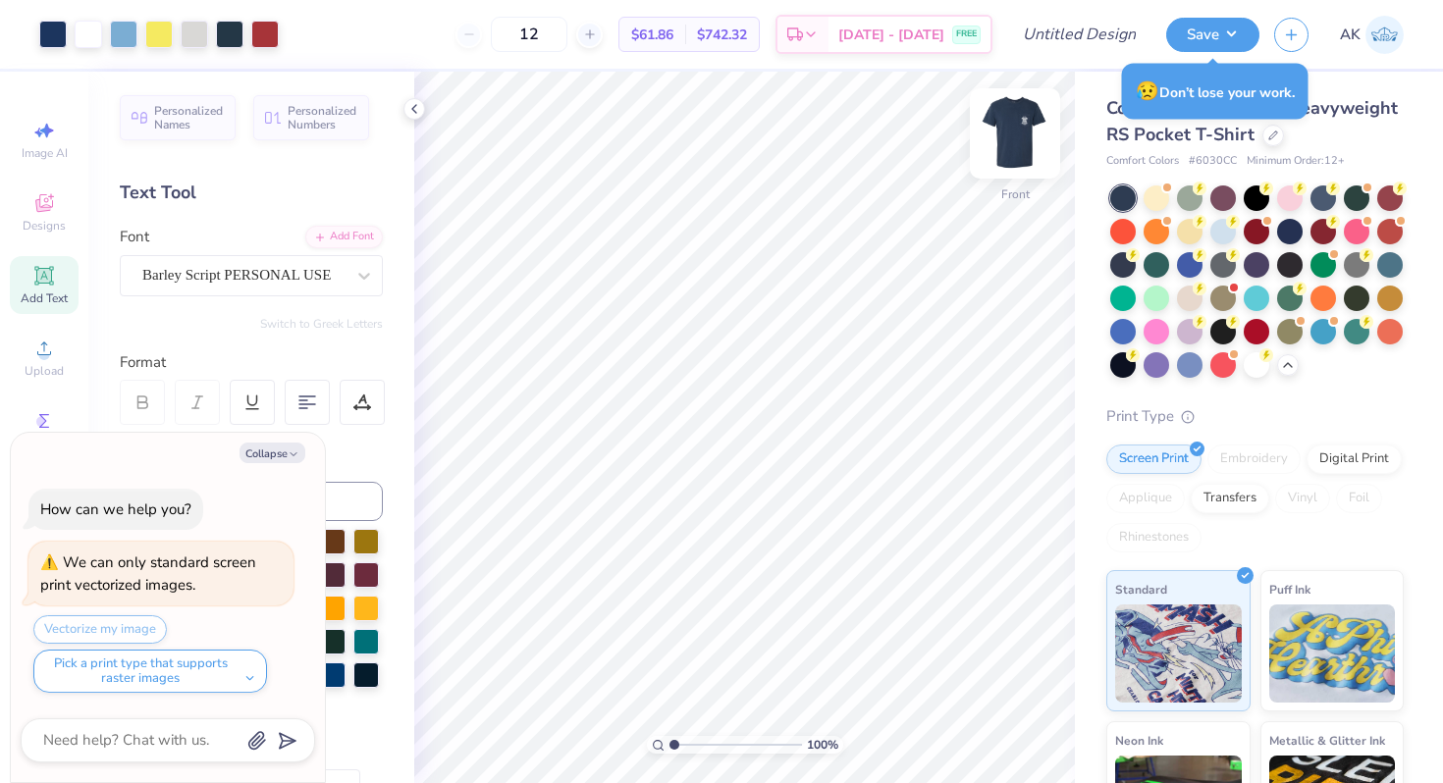
click at [992, 152] on img at bounding box center [1014, 133] width 79 height 79
click at [1271, 134] on icon at bounding box center [1273, 134] width 10 height 10
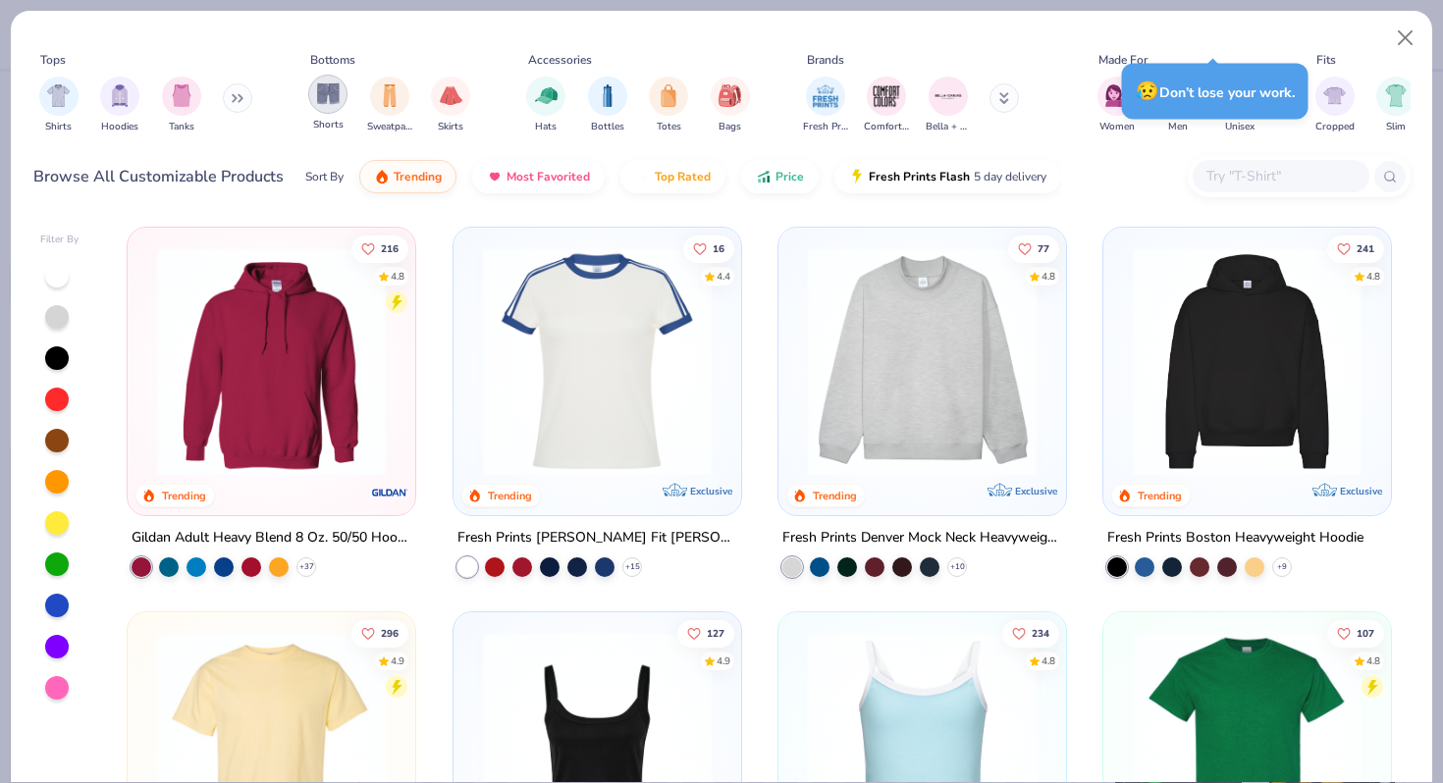
type textarea "x"
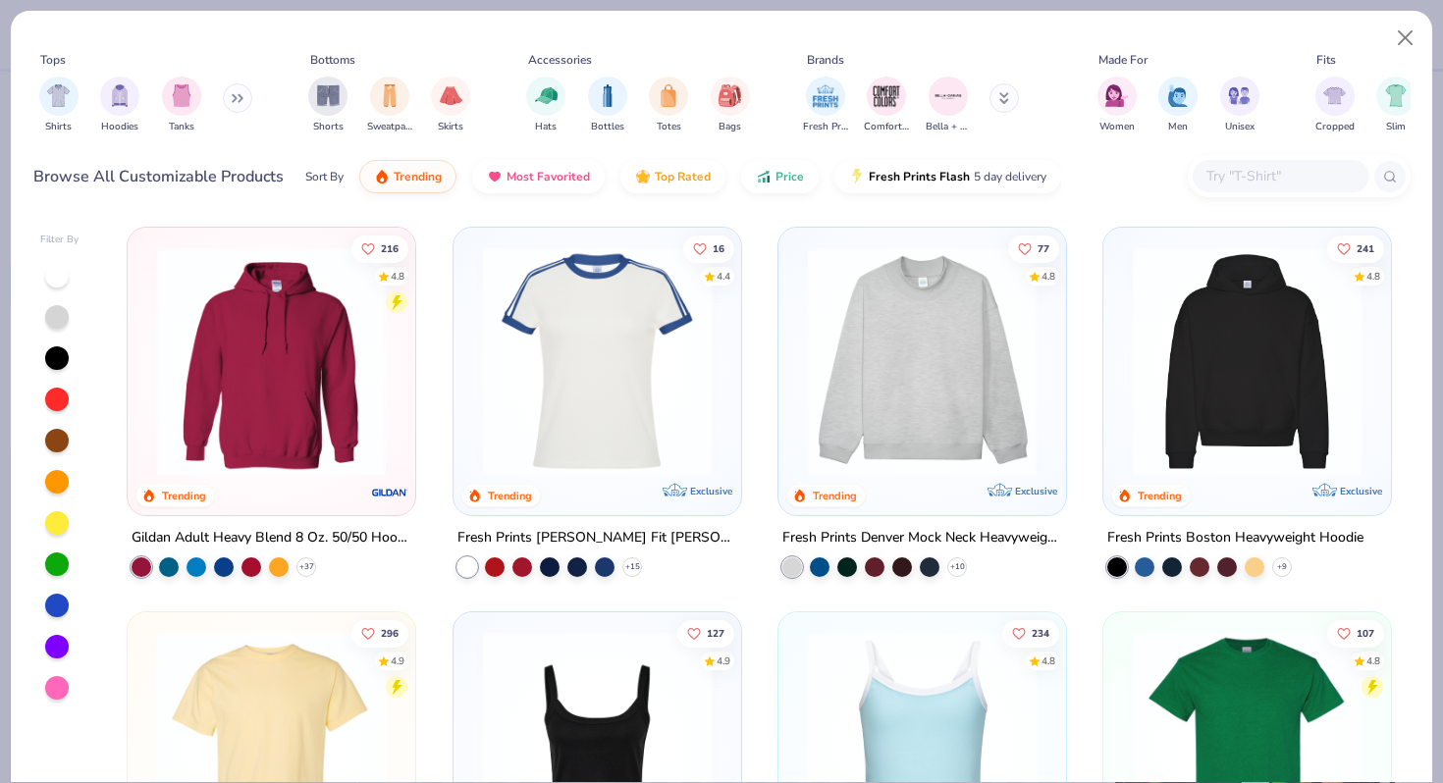
click at [1018, 110] on div "Fresh Prints Comfort Colors Bella + Canvas" at bounding box center [923, 105] width 247 height 73
click at [1011, 105] on button at bounding box center [1003, 97] width 29 height 29
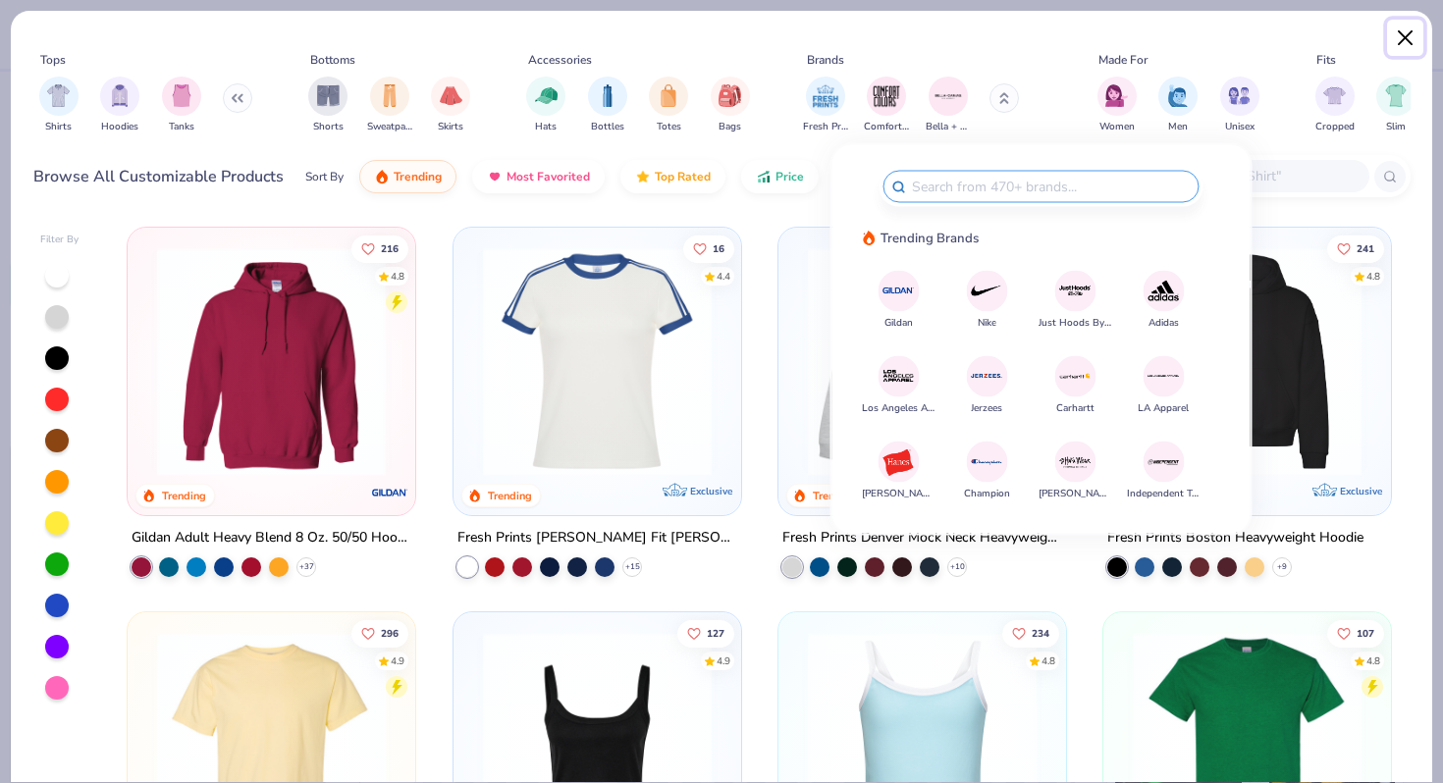
click at [1401, 28] on button "Close" at bounding box center [1405, 38] width 37 height 37
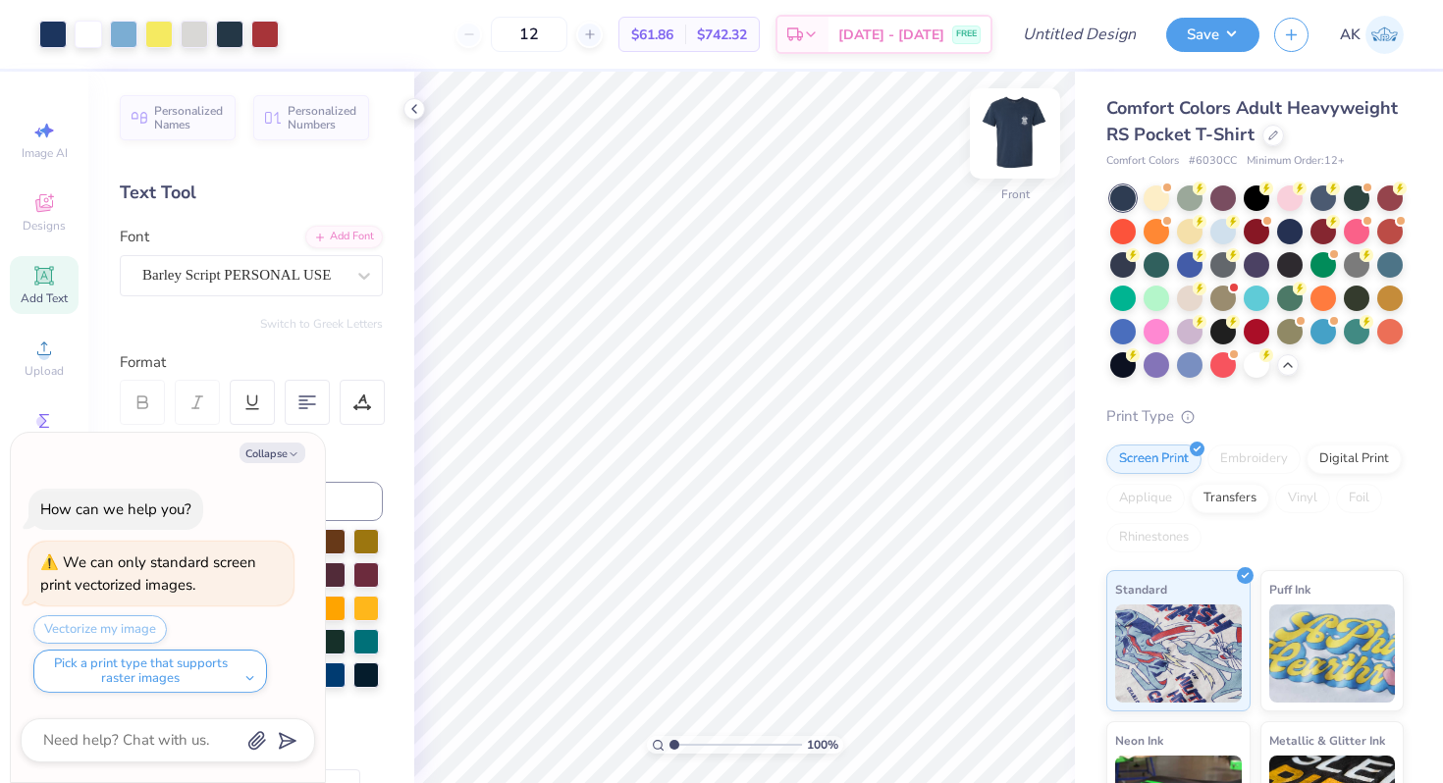
click at [999, 127] on img at bounding box center [1014, 133] width 79 height 79
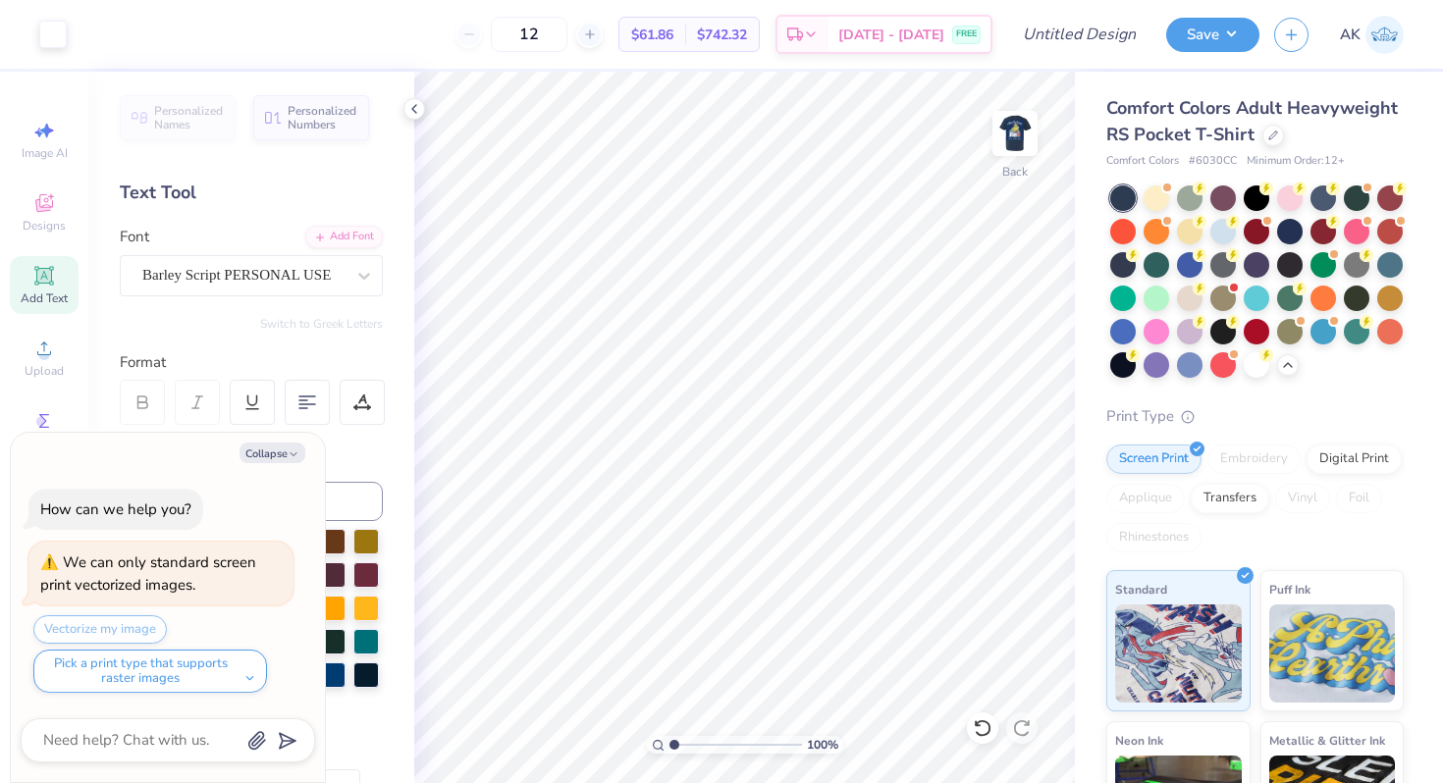
type textarea "x"
click at [1025, 463] on icon at bounding box center [1024, 458] width 13 height 17
type textarea "x"
type input "2.71"
type input "3.36"
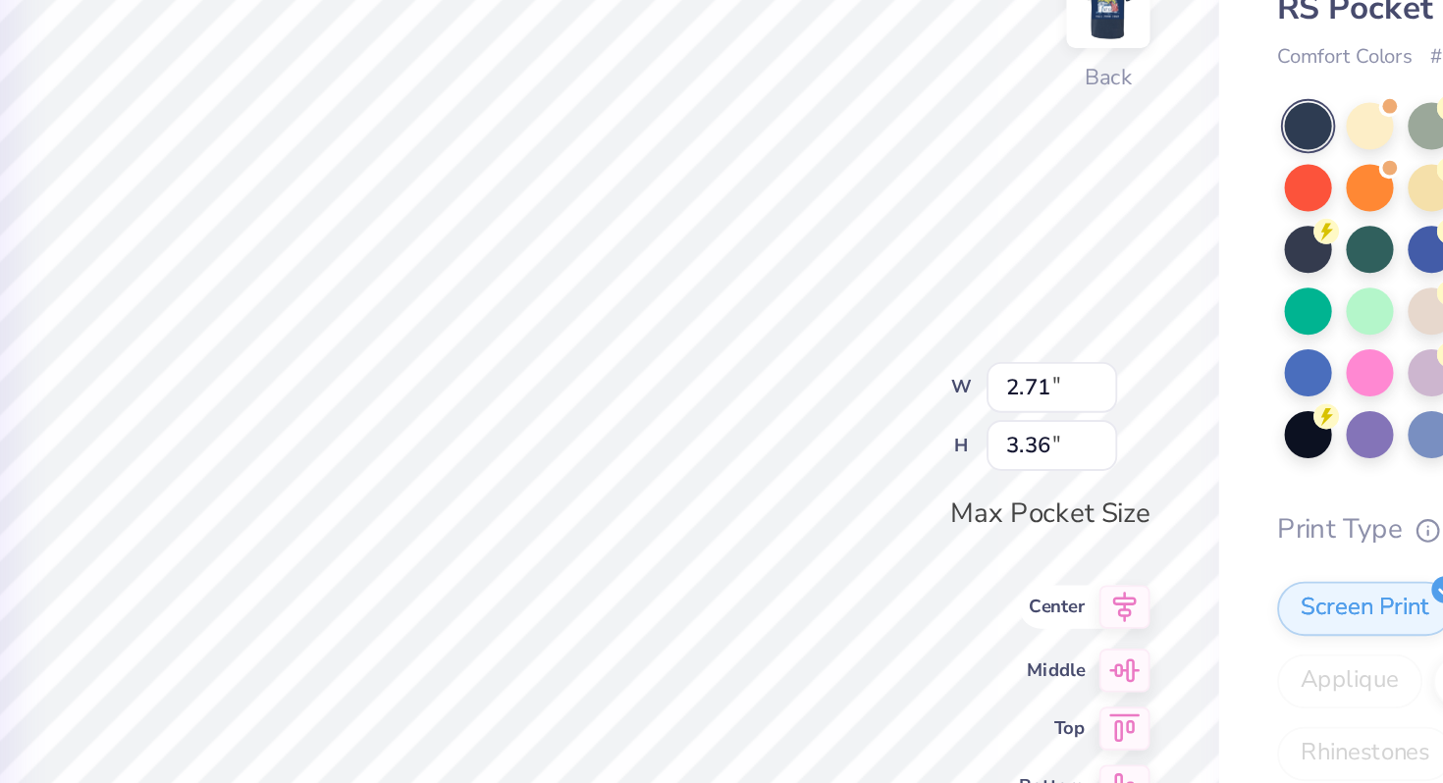
click at [1024, 461] on icon at bounding box center [1023, 459] width 27 height 24
click at [1027, 498] on icon at bounding box center [1023, 490] width 27 height 24
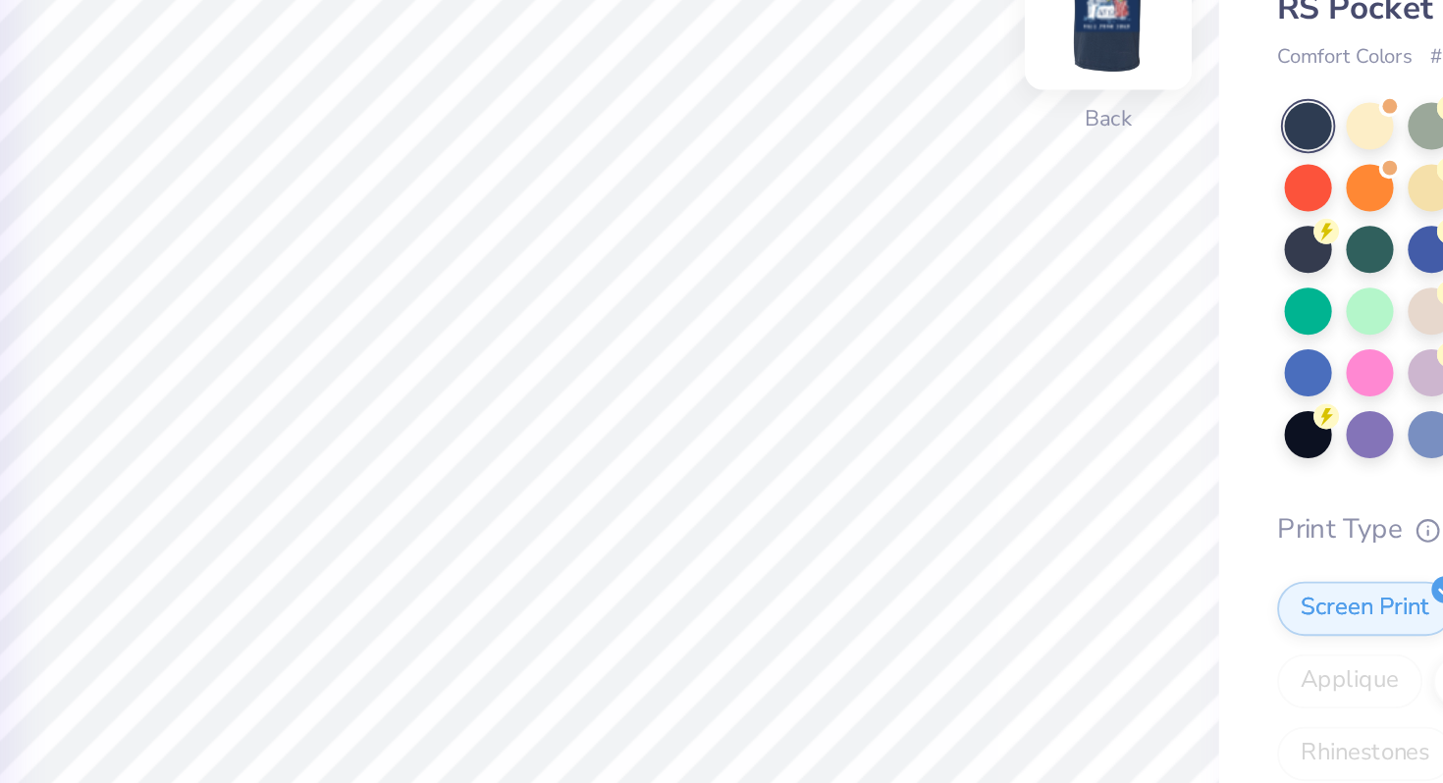
click at [1019, 144] on img at bounding box center [1014, 133] width 79 height 79
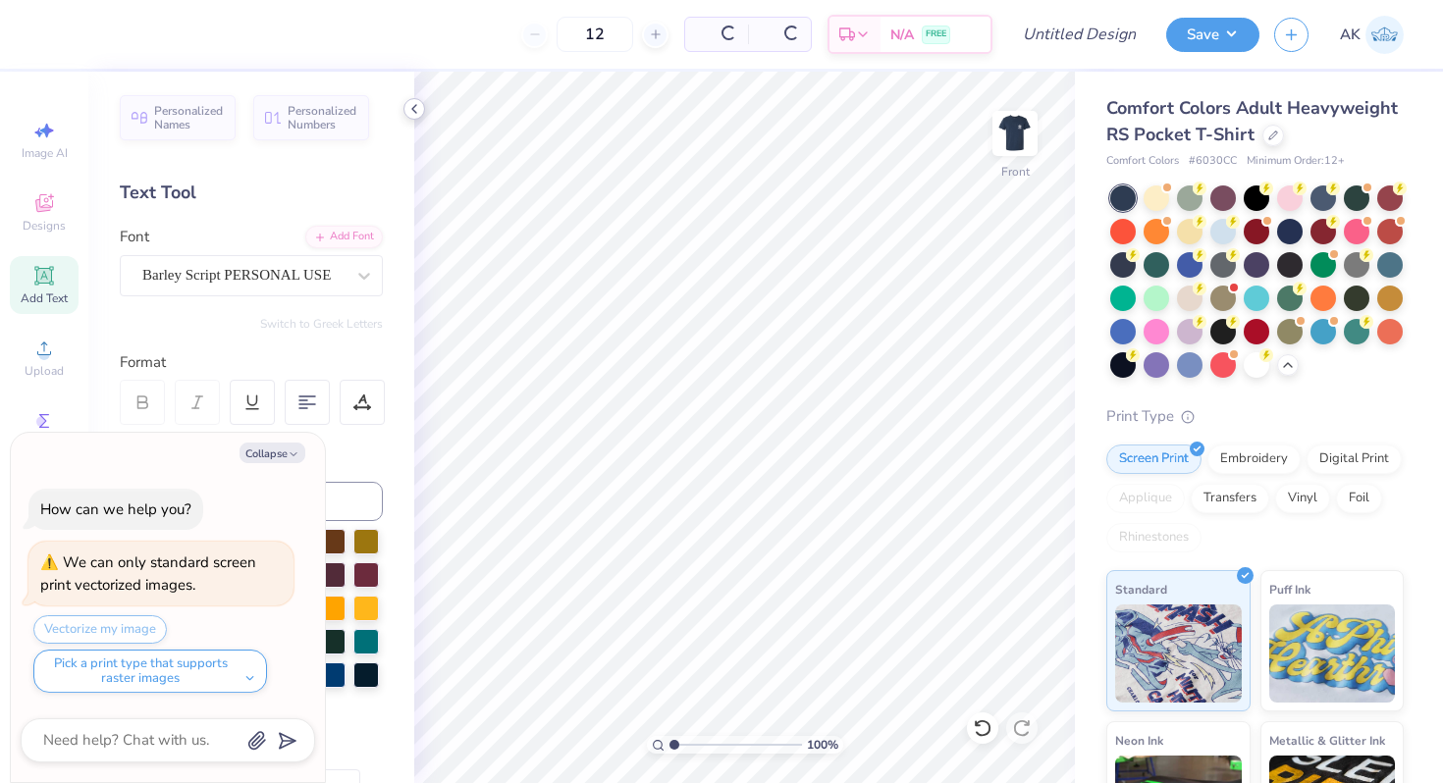
click at [411, 106] on icon at bounding box center [414, 109] width 16 height 16
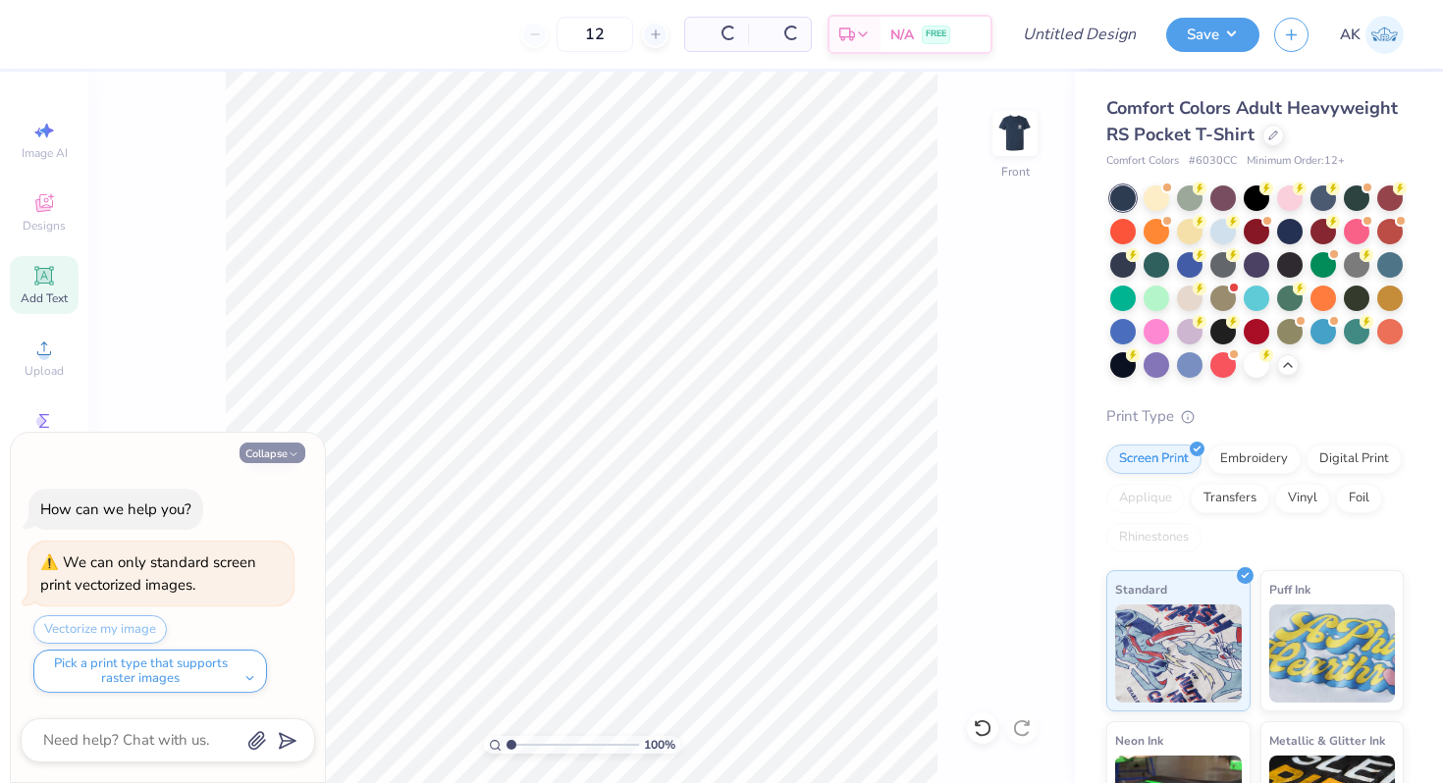
click at [290, 448] on icon "button" at bounding box center [294, 454] width 12 height 12
type textarea "x"
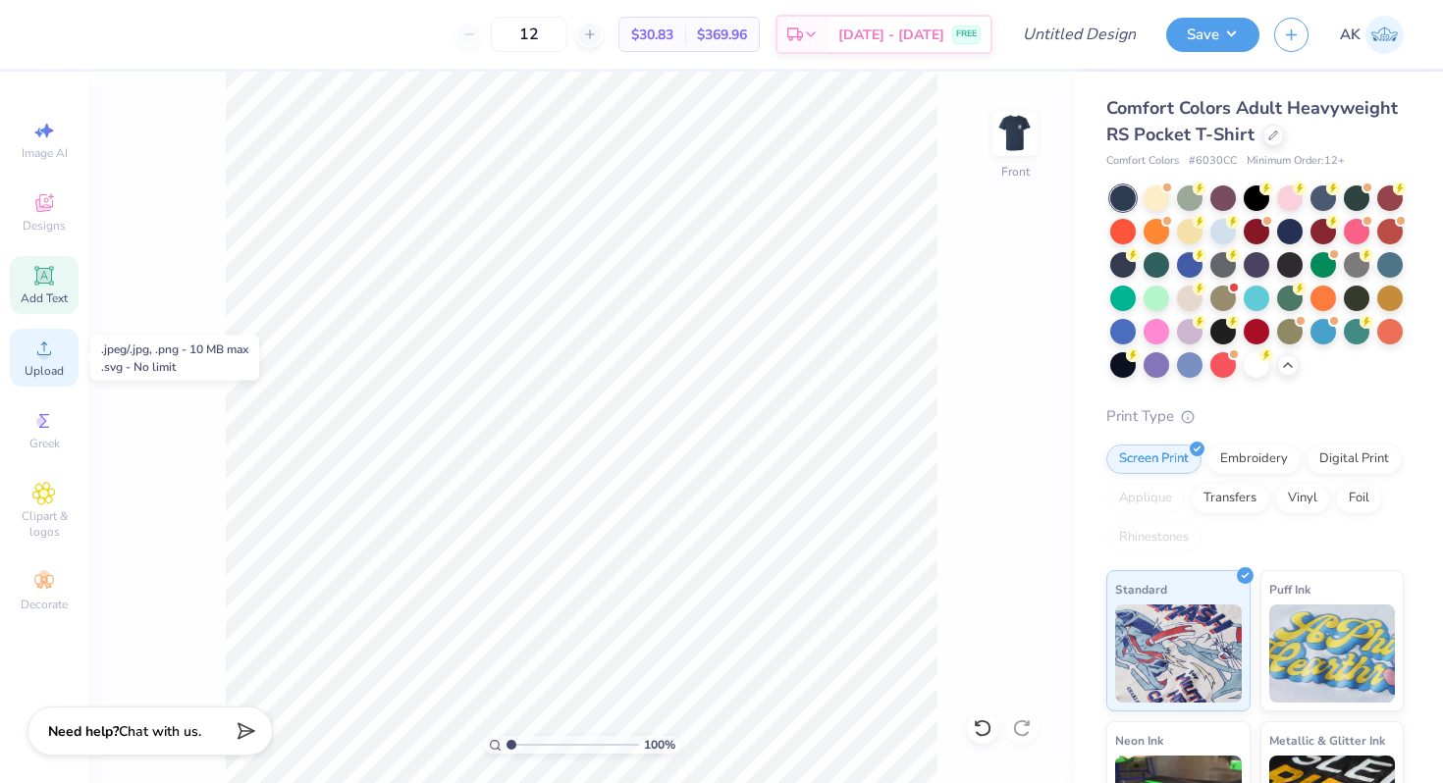
click at [45, 352] on circle at bounding box center [43, 354] width 11 height 11
click at [42, 213] on icon at bounding box center [44, 203] width 24 height 24
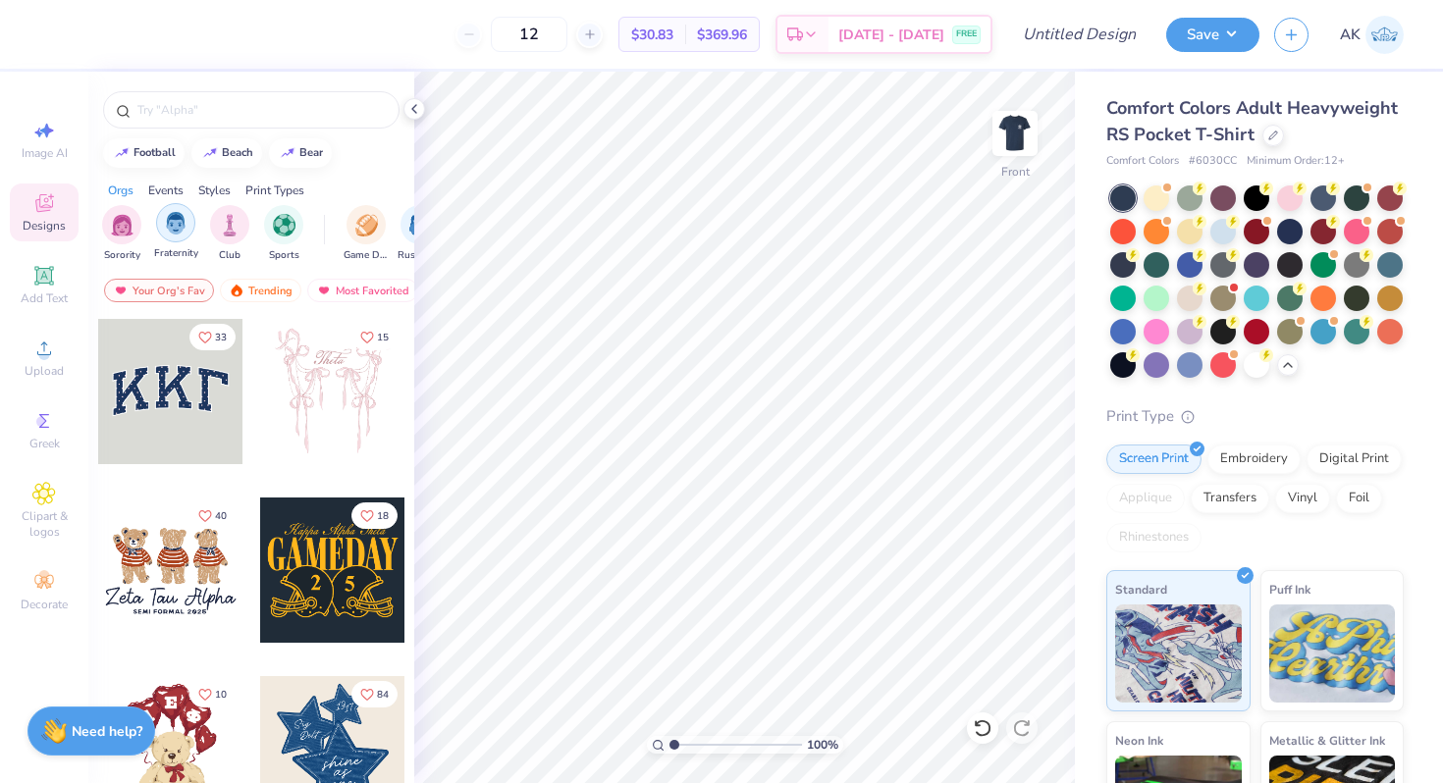
click at [181, 224] on img "filter for Fraternity" at bounding box center [176, 223] width 22 height 23
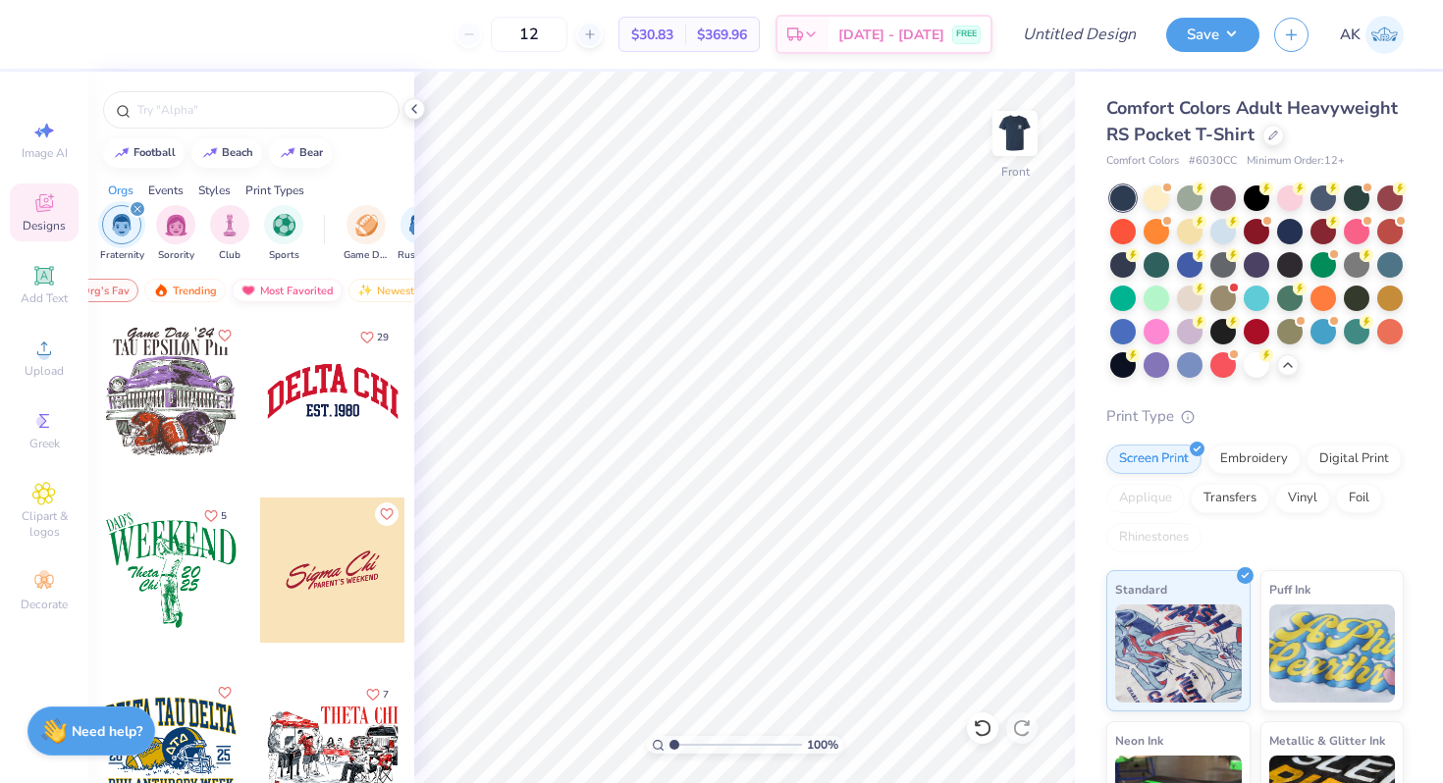
scroll to position [0, 114]
click at [342, 290] on div "Newest" at bounding box center [347, 291] width 75 height 24
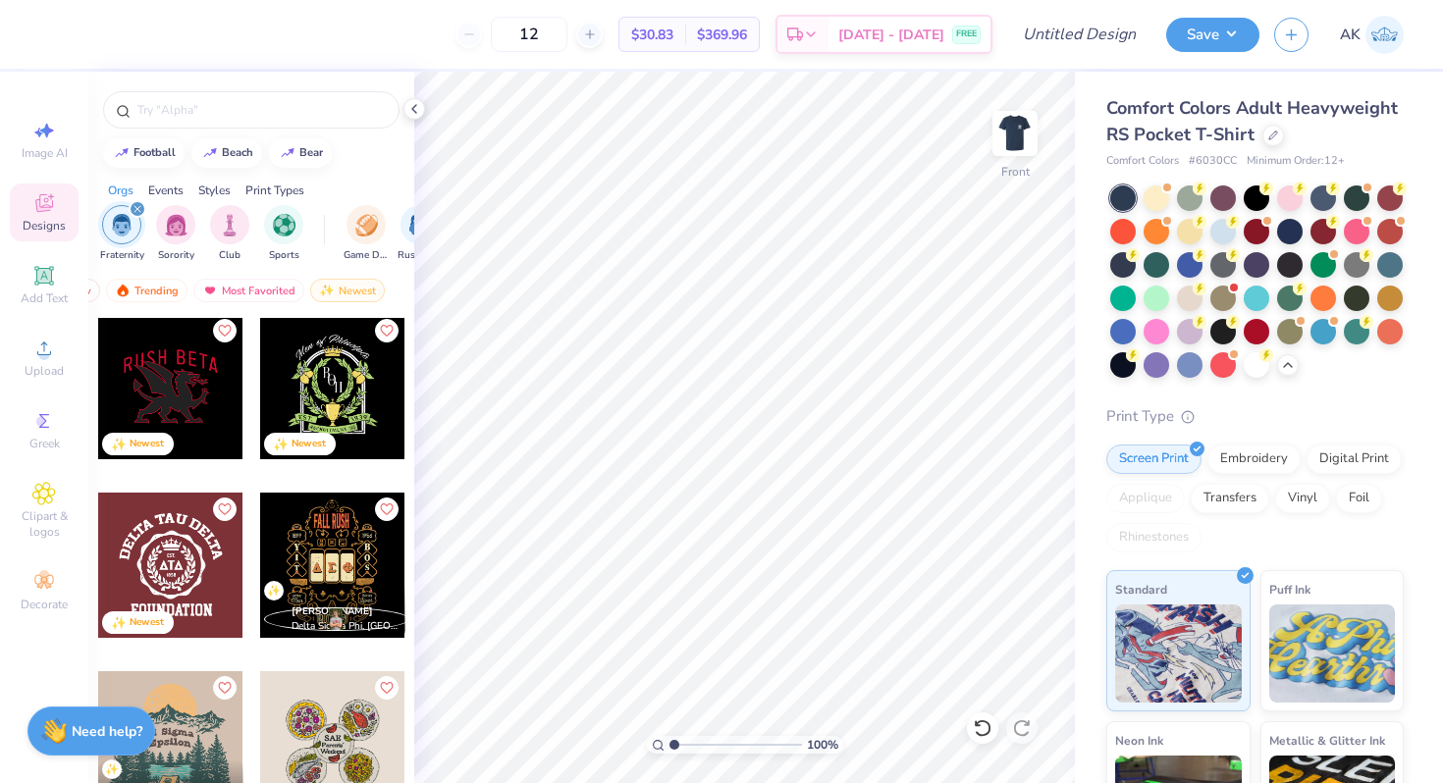
scroll to position [2446, 0]
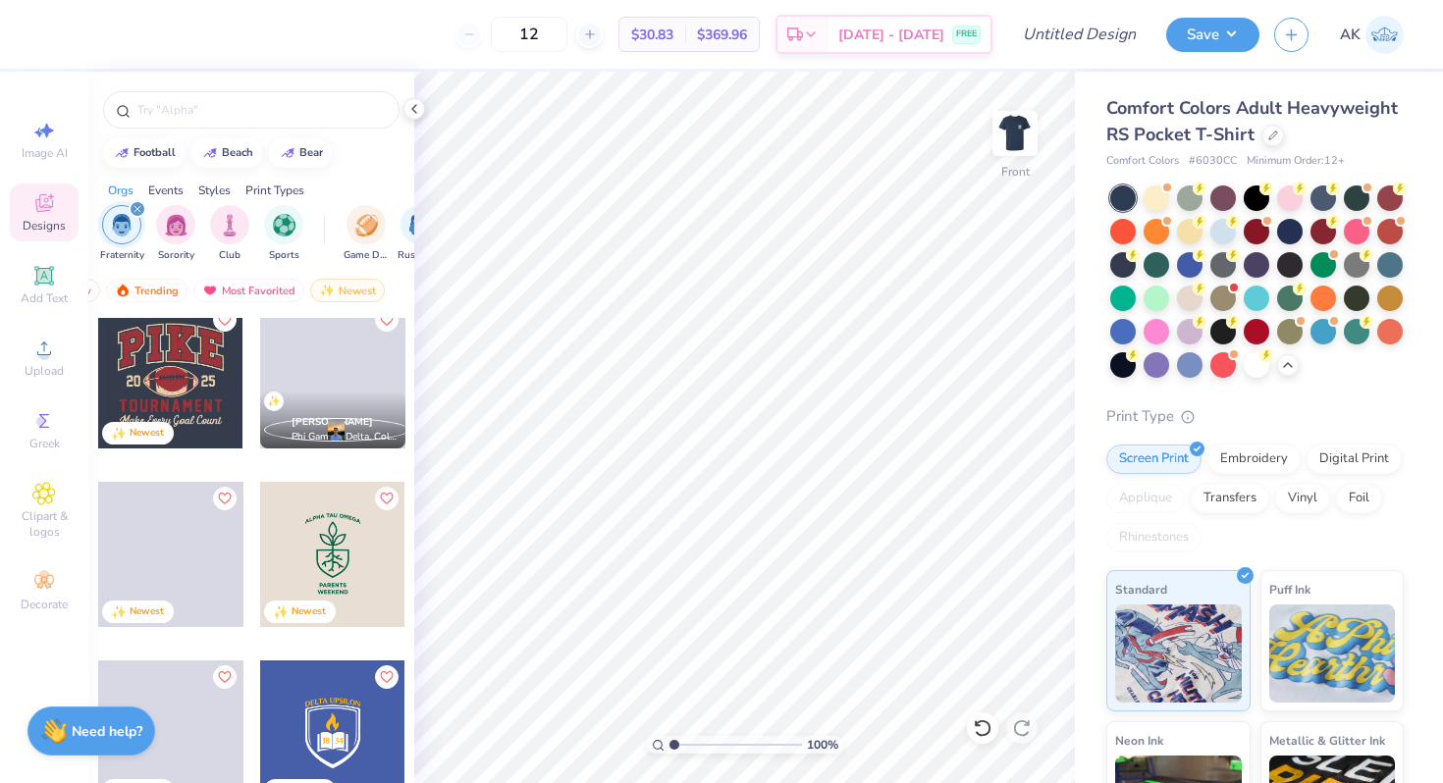
scroll to position [10264, 0]
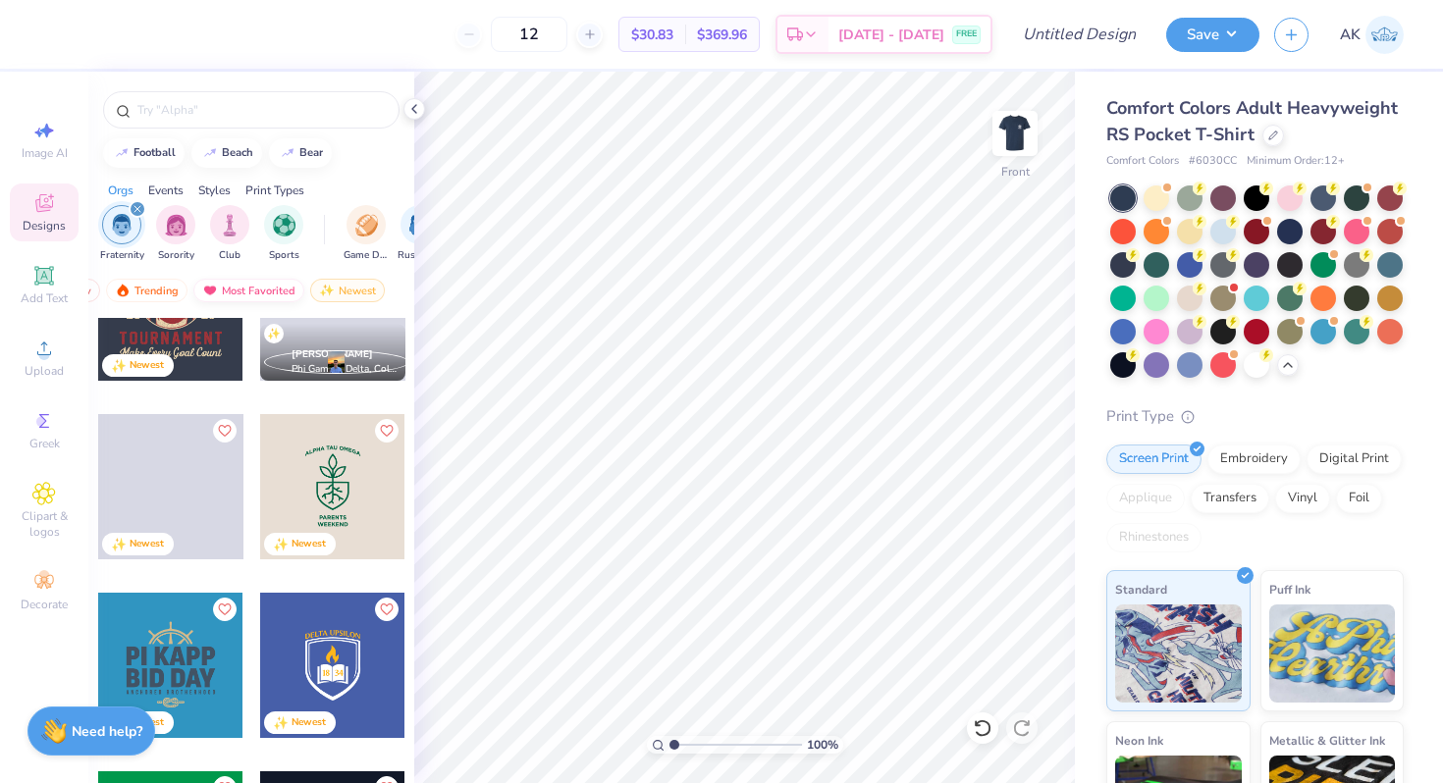
click at [270, 290] on div "Most Favorited" at bounding box center [248, 291] width 111 height 24
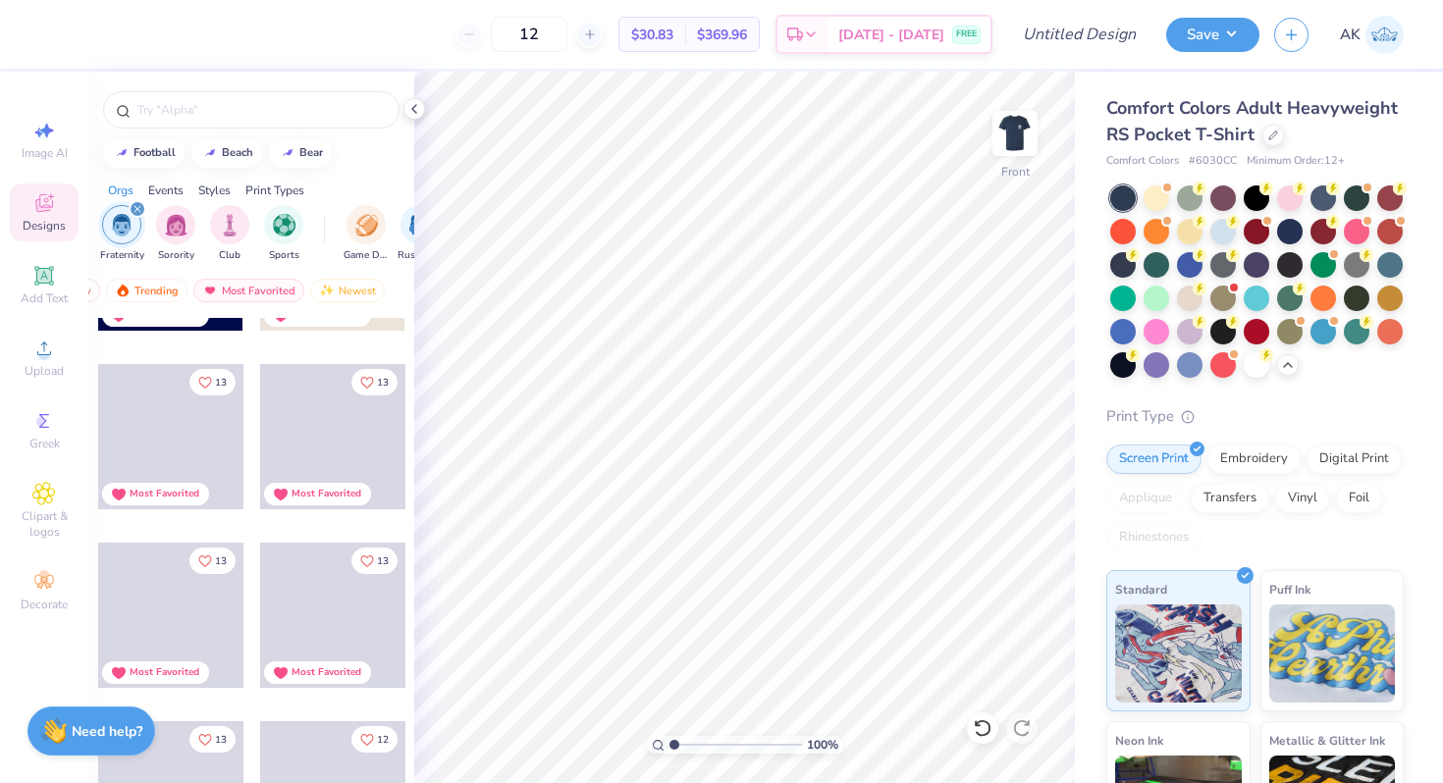
scroll to position [9616, 0]
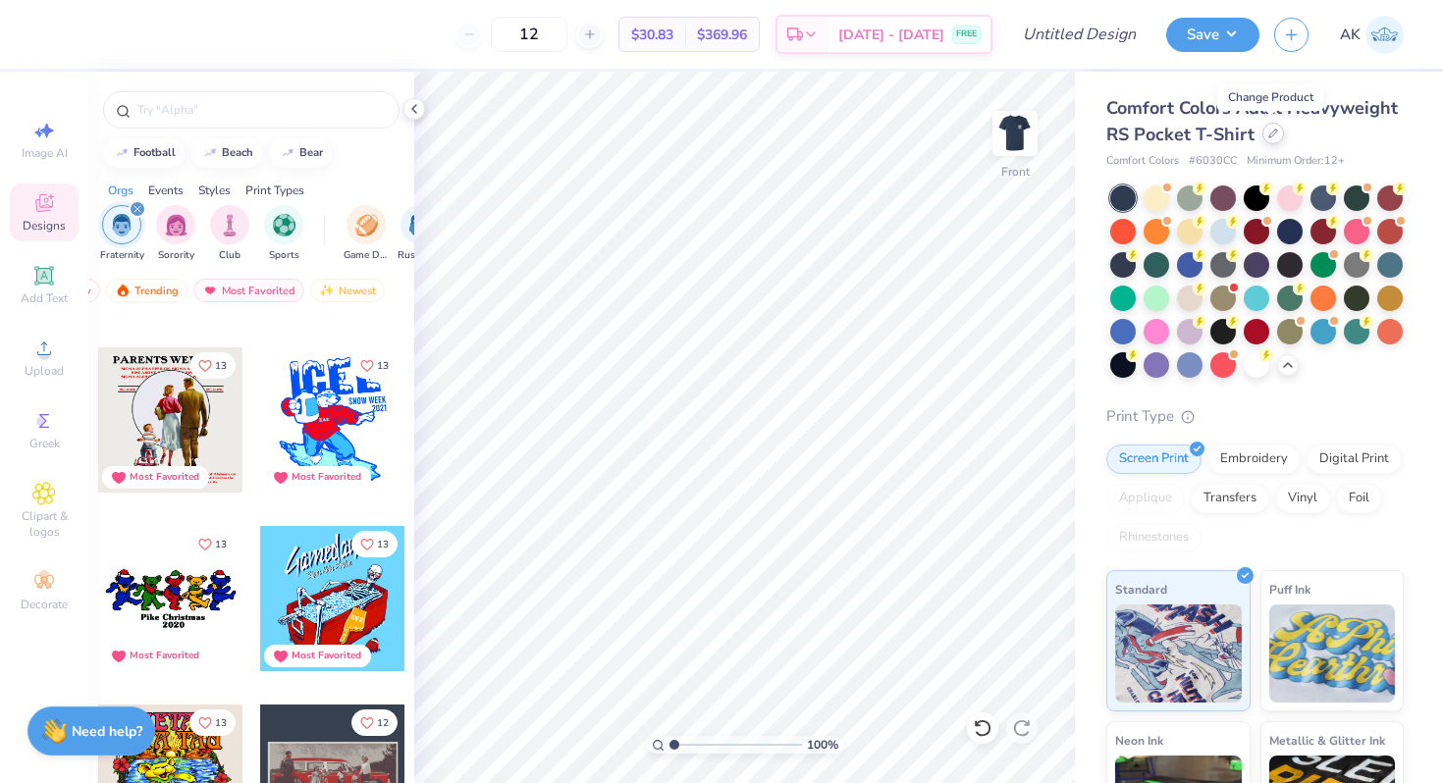
click at [1266, 138] on div at bounding box center [1273, 134] width 22 height 22
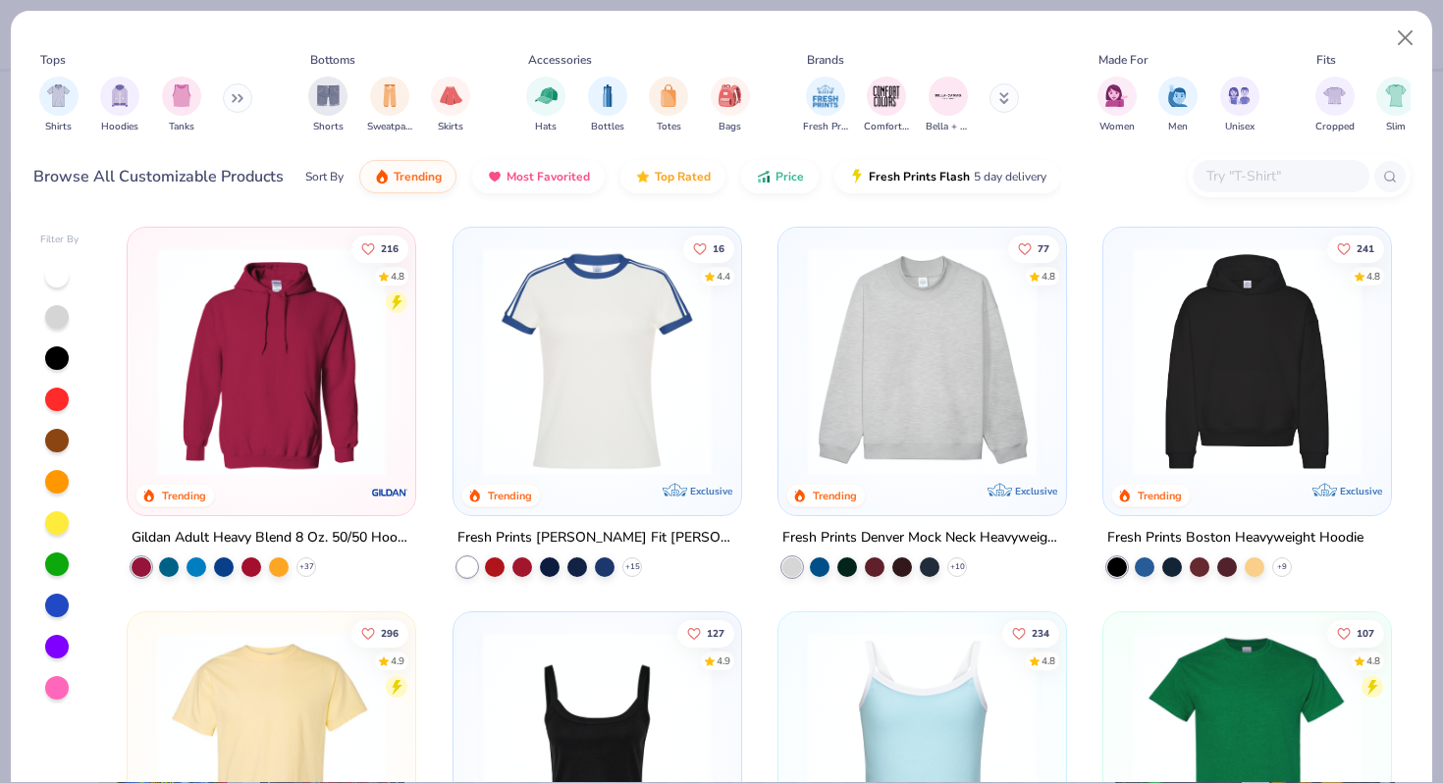
click at [251, 93] on div "Shirts Hoodies Tanks" at bounding box center [146, 105] width 226 height 73
click at [233, 95] on button at bounding box center [237, 97] width 29 height 29
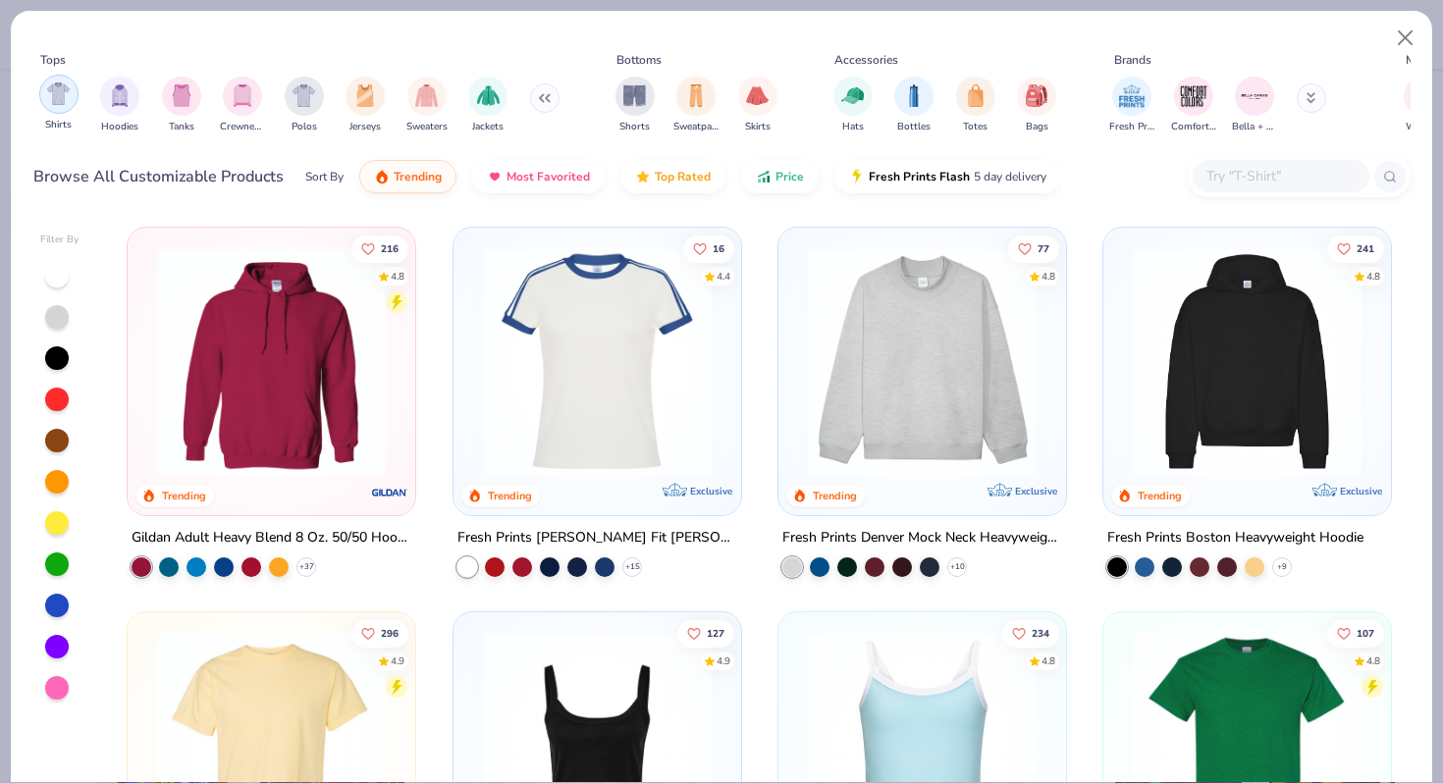
click at [63, 90] on img "filter for Shirts" at bounding box center [58, 93] width 23 height 23
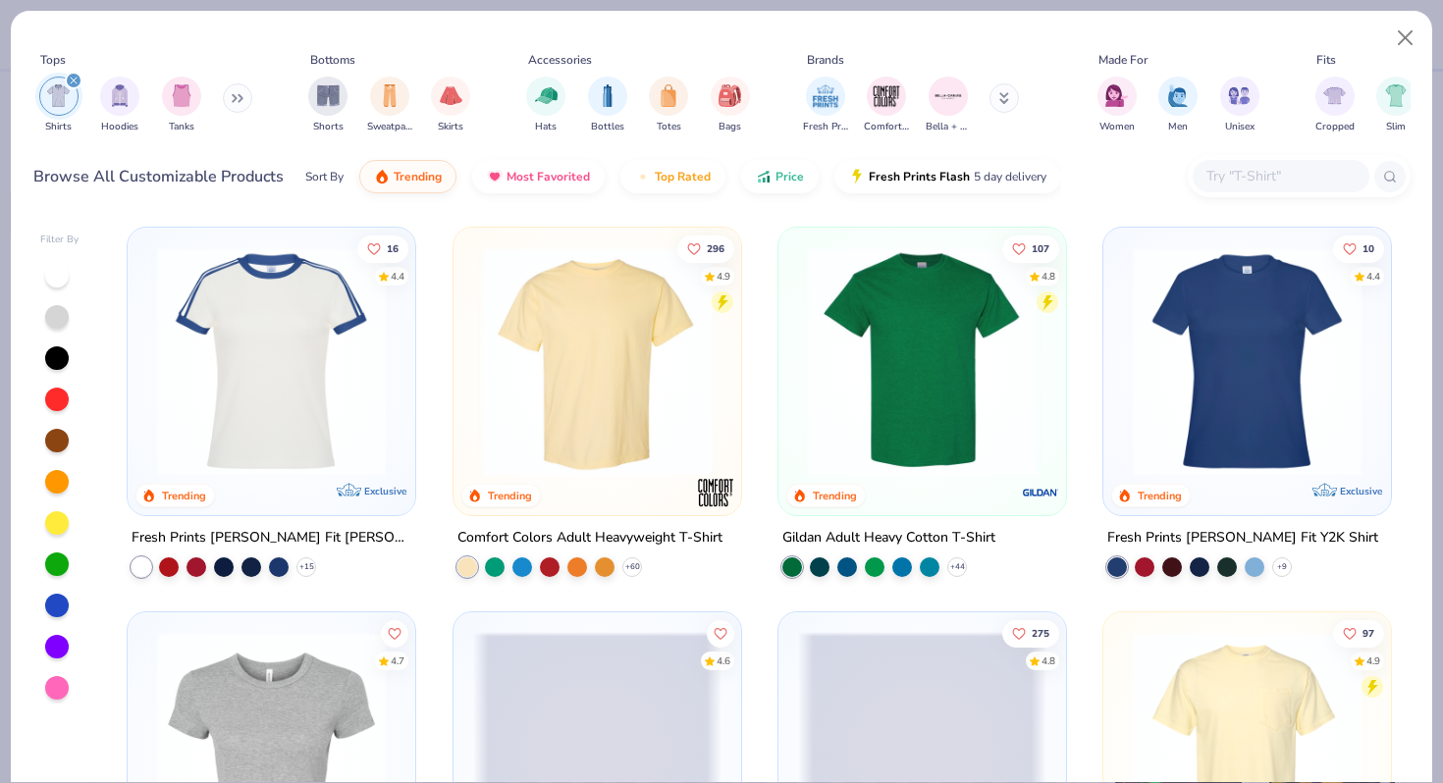
scroll to position [9616, 0]
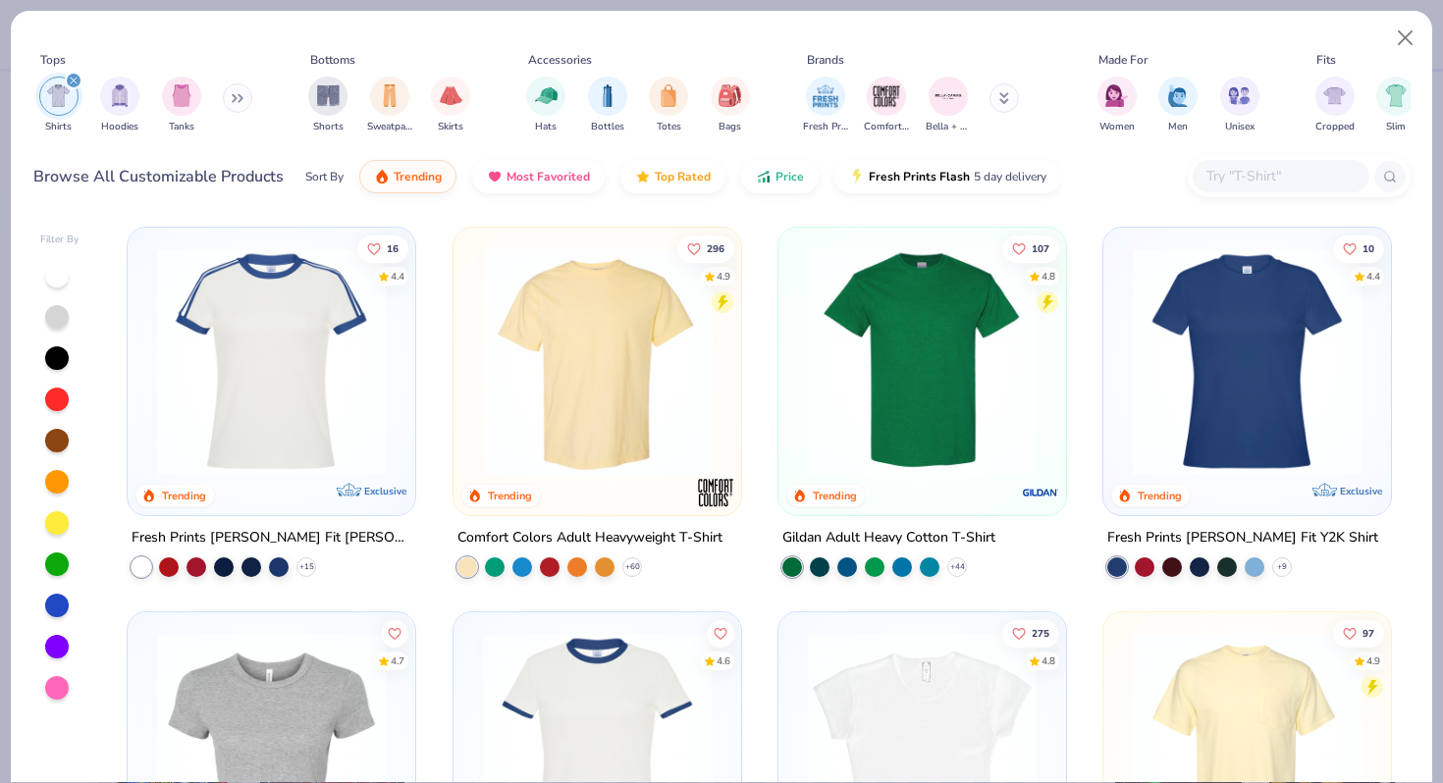
click at [581, 353] on img at bounding box center [597, 361] width 248 height 229
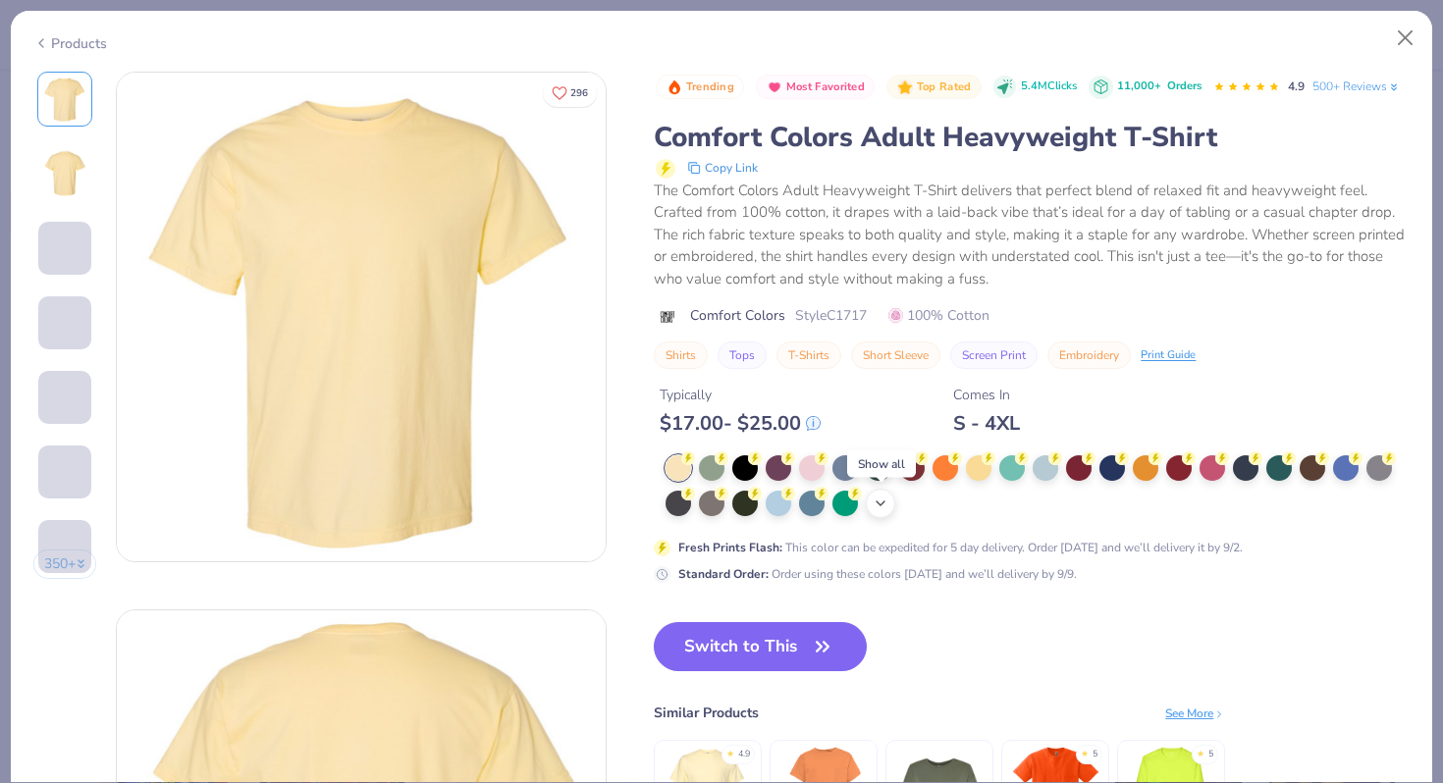
click at [885, 510] on icon at bounding box center [880, 504] width 16 height 16
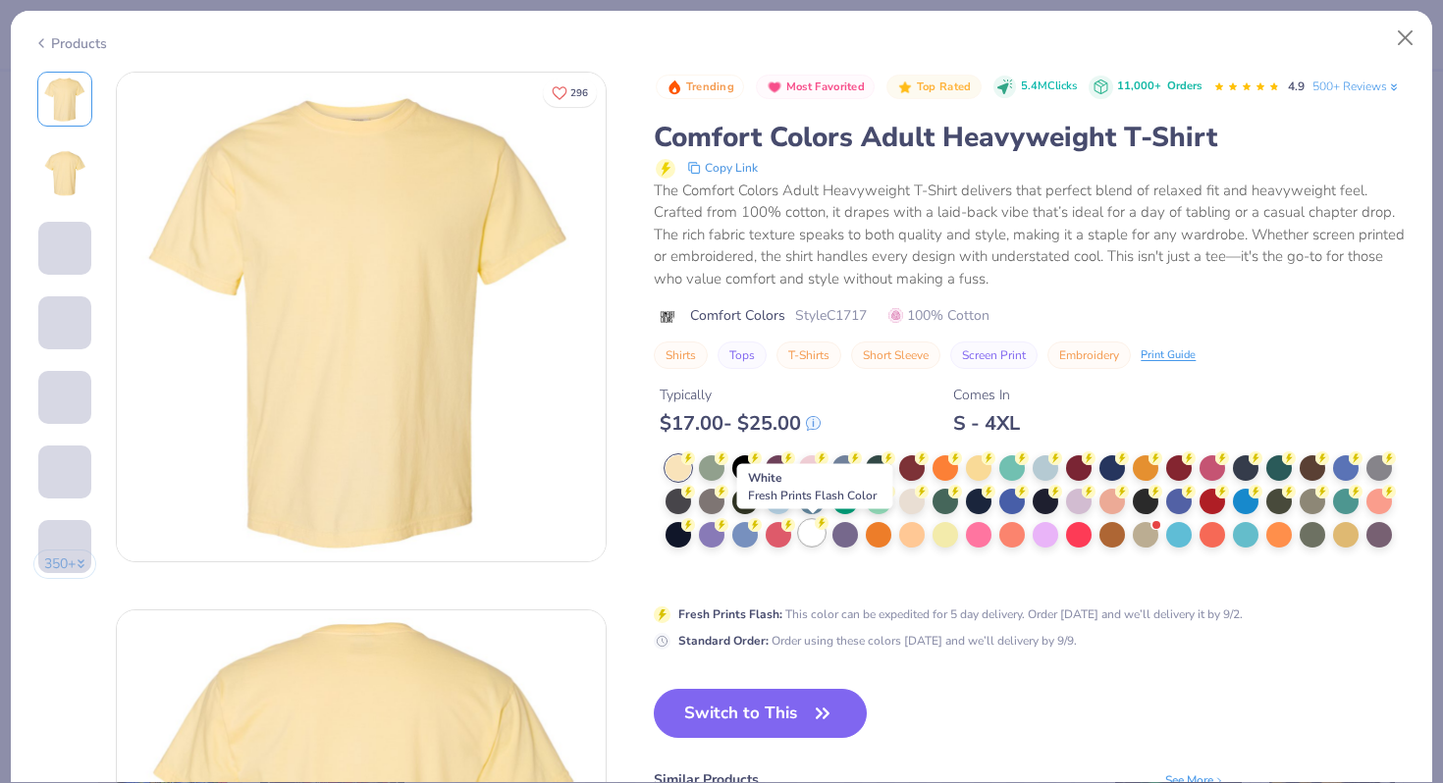
click at [809, 542] on div at bounding box center [812, 533] width 26 height 26
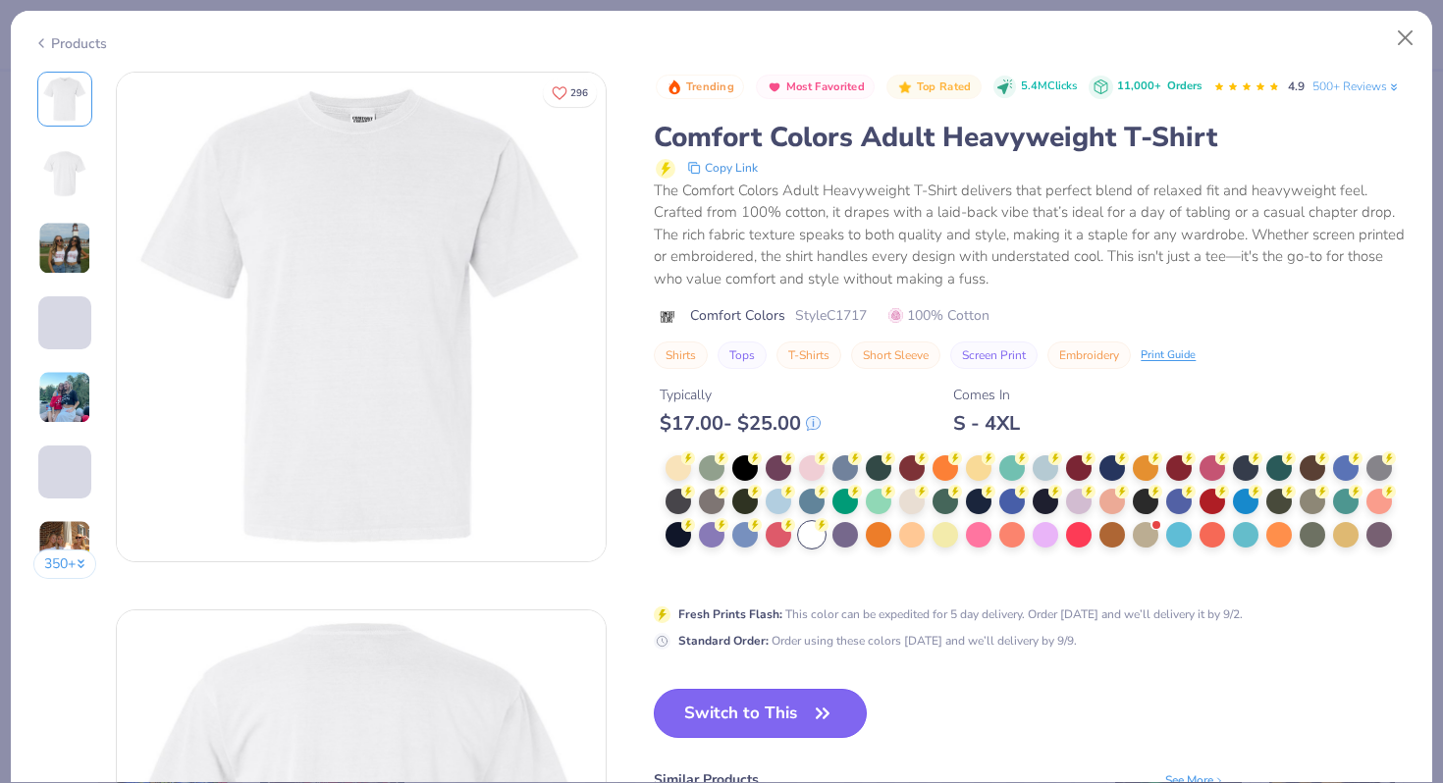
click at [763, 710] on button "Switch to This" at bounding box center [760, 713] width 213 height 49
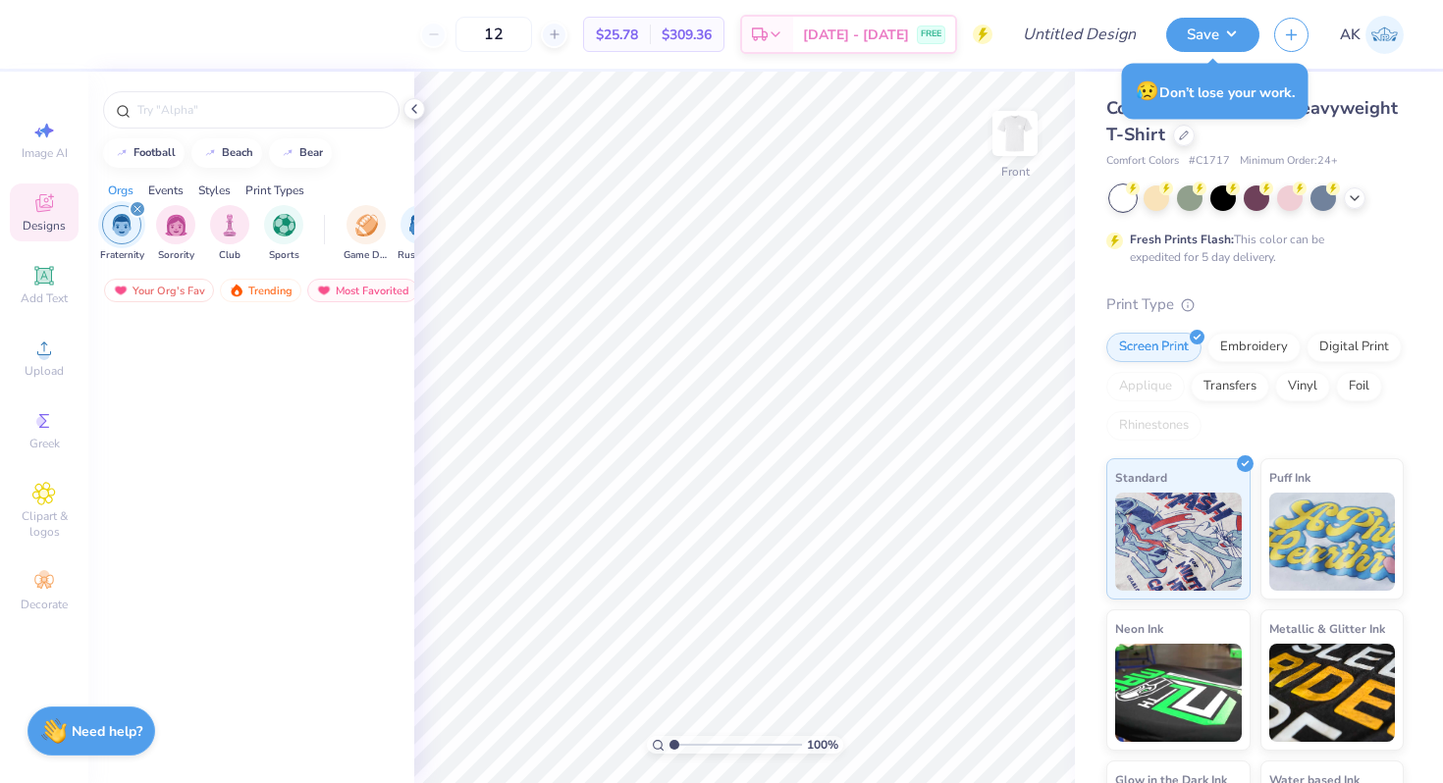
scroll to position [9616, 0]
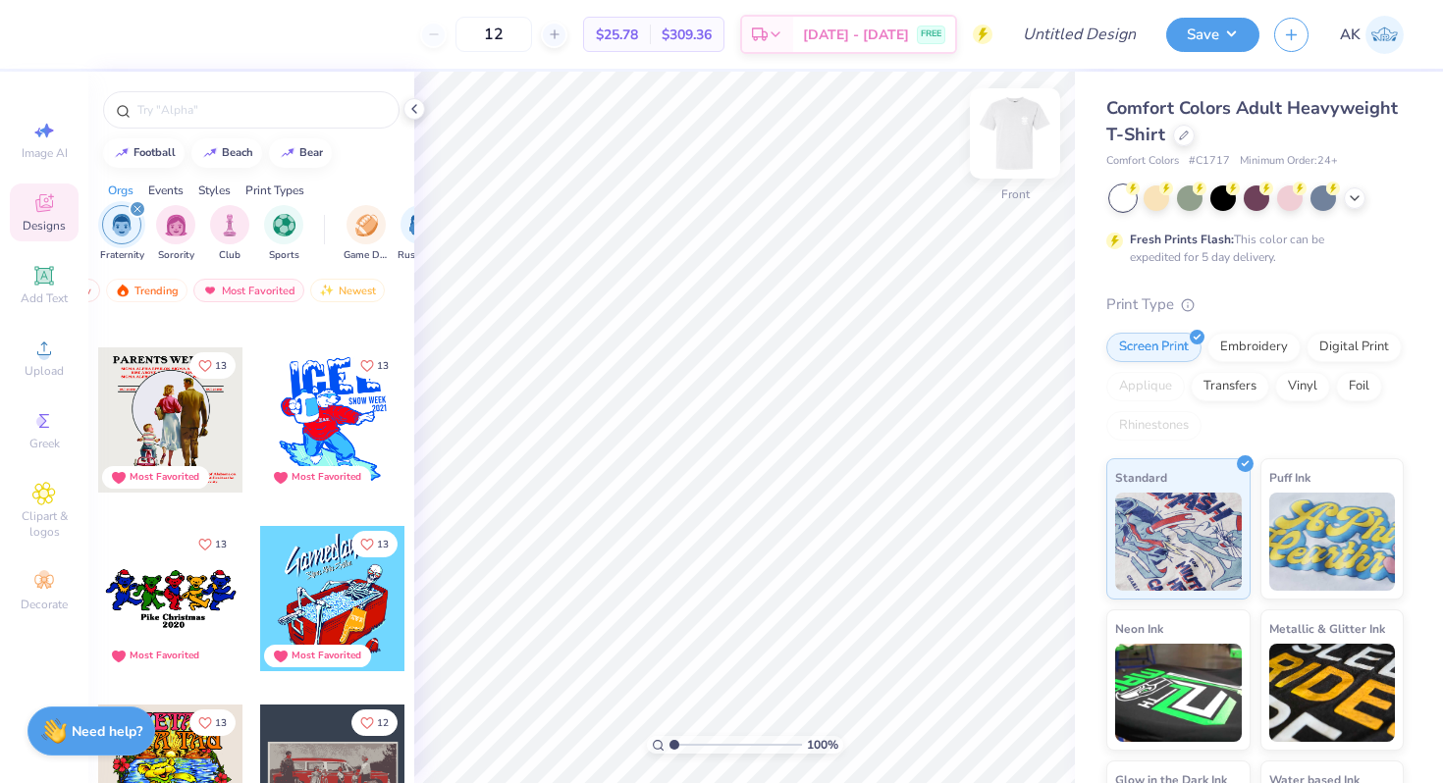
click at [1016, 138] on img at bounding box center [1014, 133] width 79 height 79
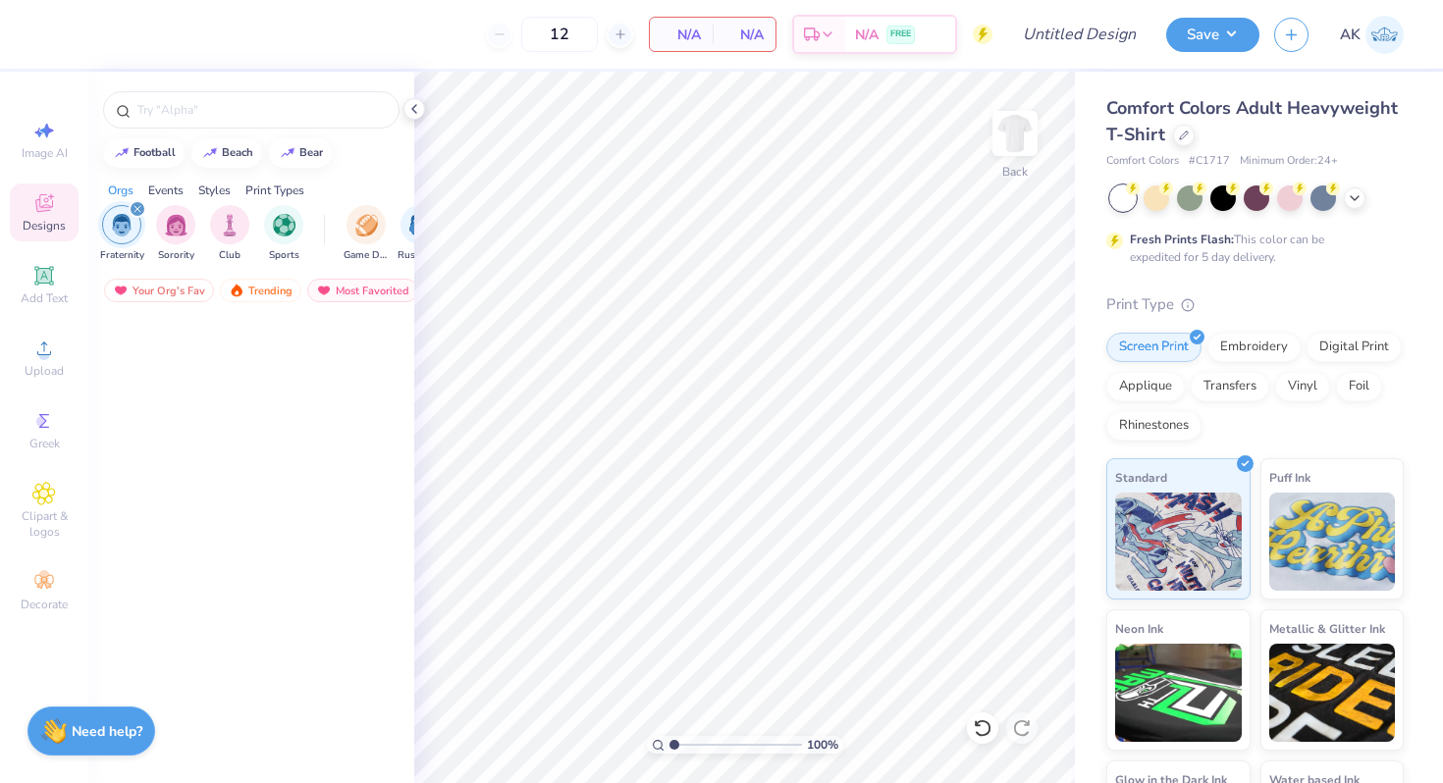
scroll to position [9616, 0]
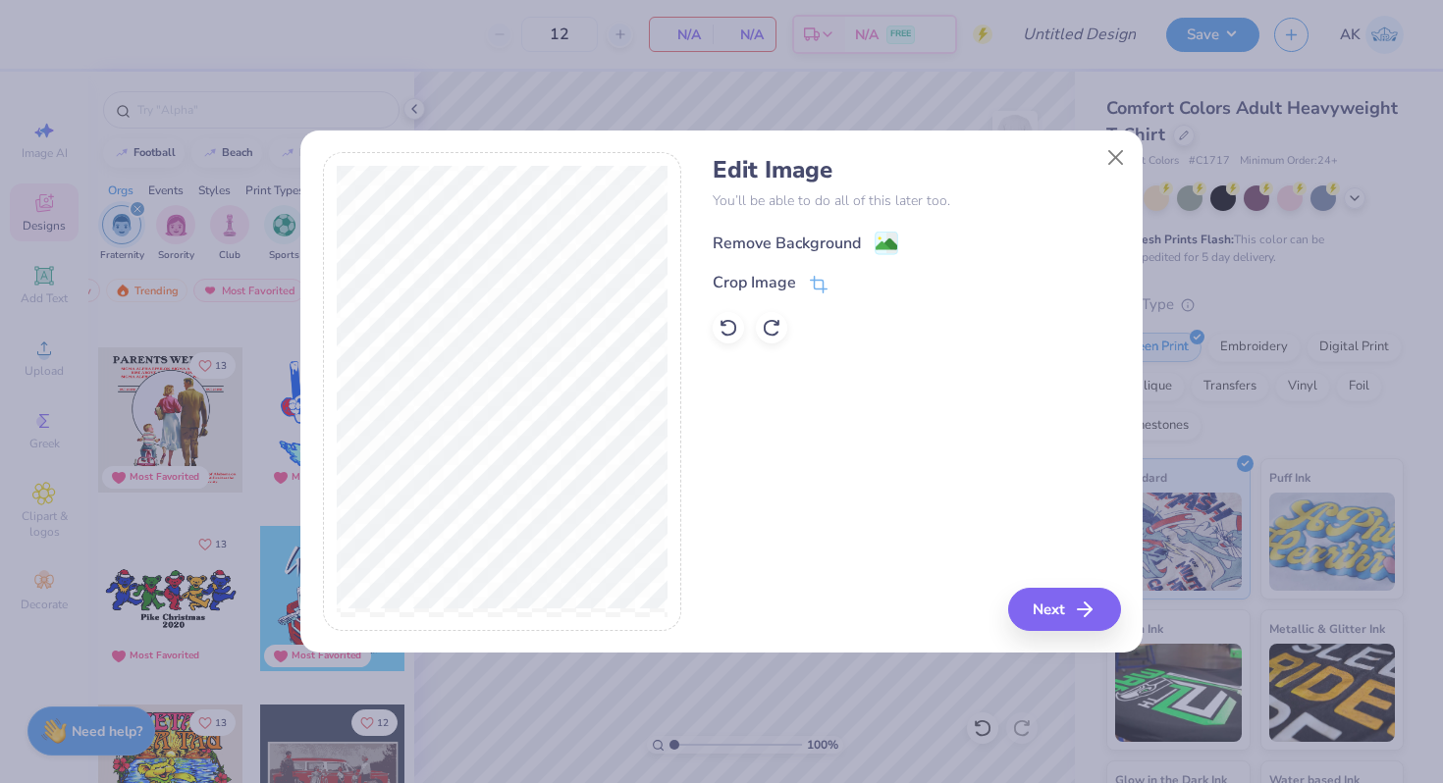
click at [879, 240] on image at bounding box center [886, 245] width 22 height 22
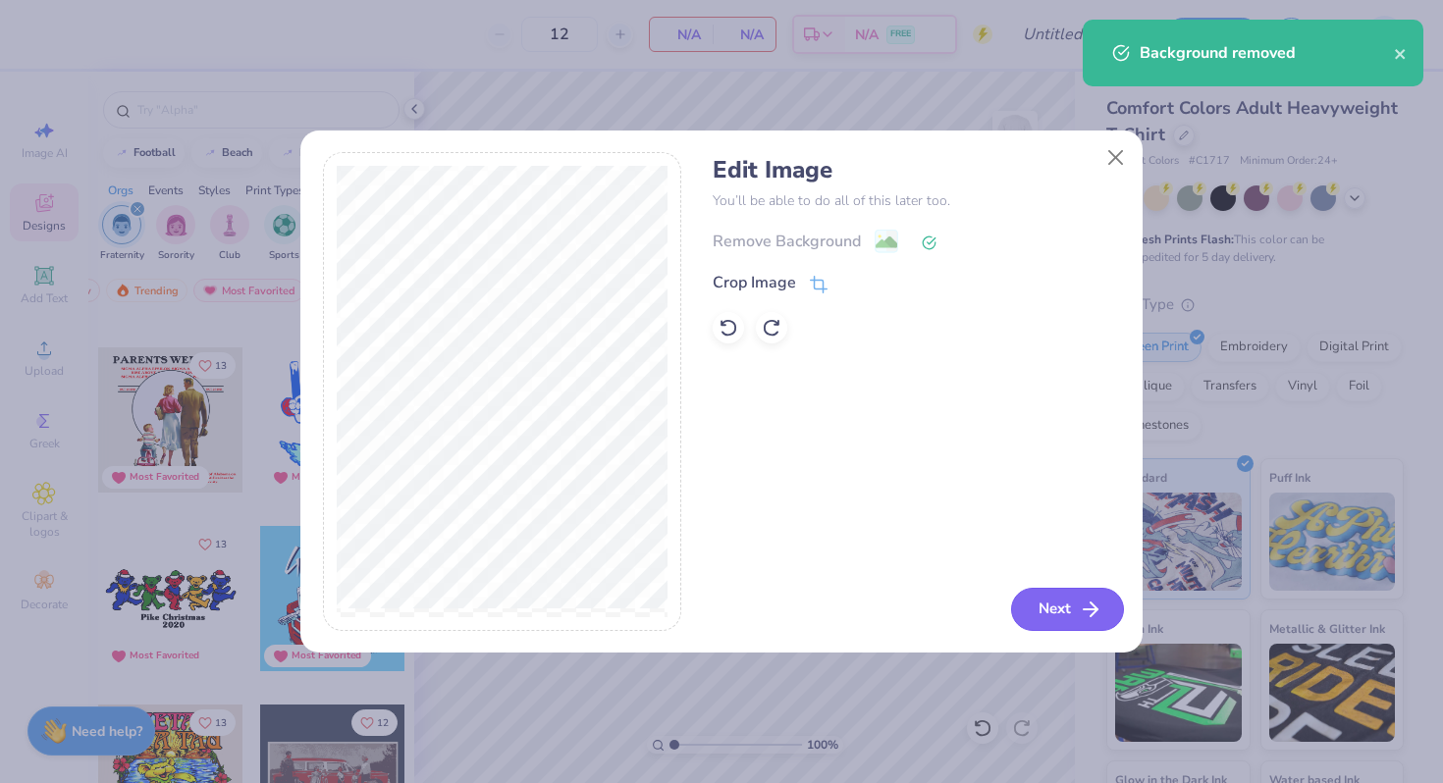
click at [1051, 606] on button "Next" at bounding box center [1067, 609] width 113 height 43
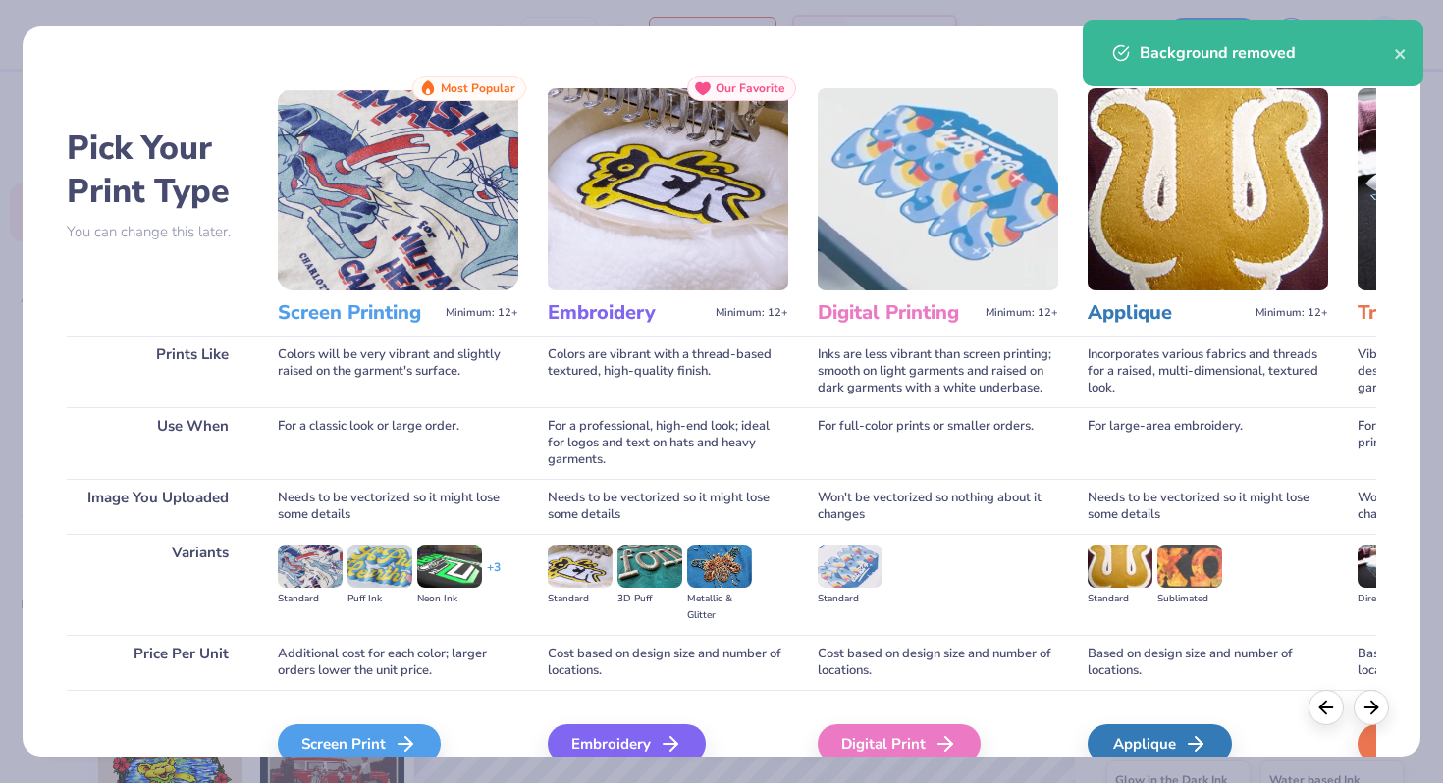
scroll to position [97, 0]
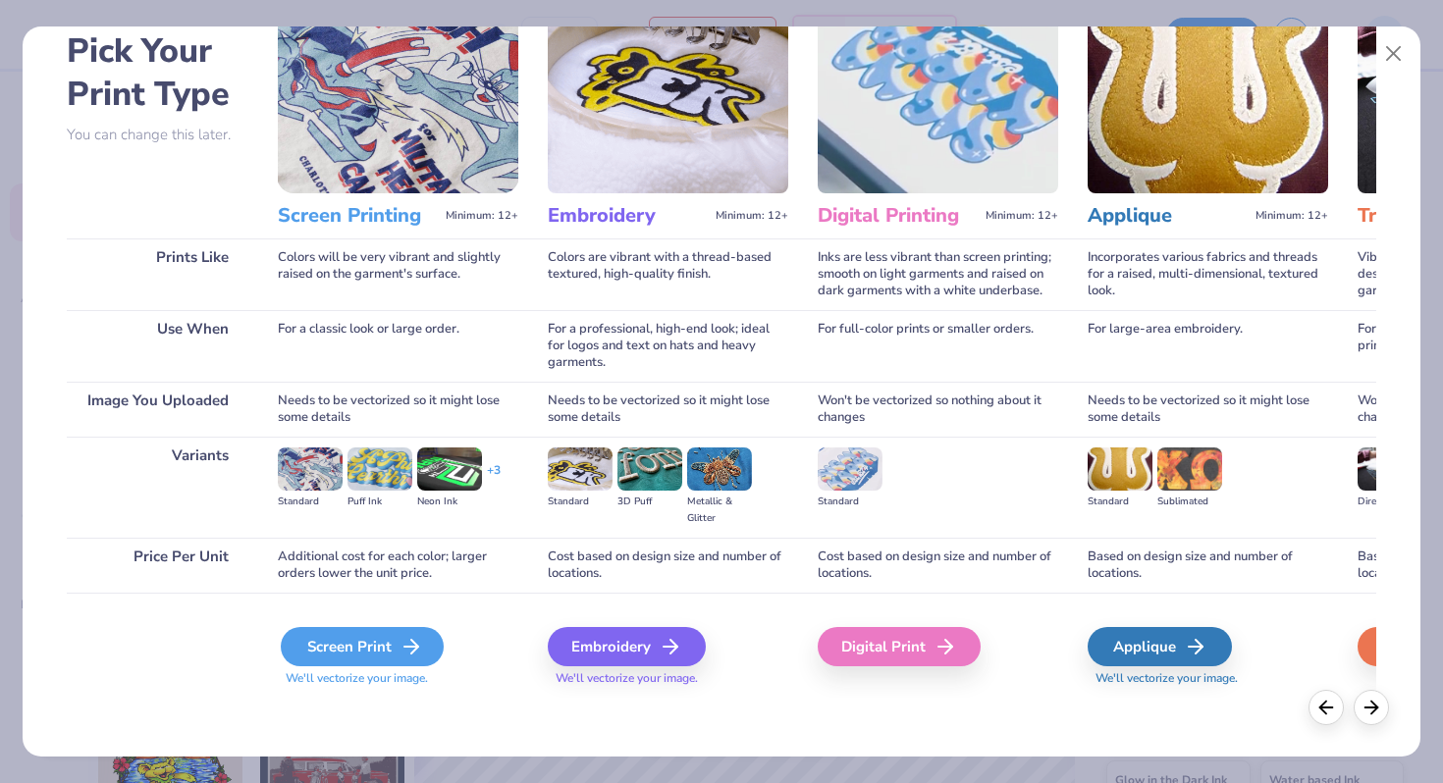
click at [302, 652] on div "Screen Print" at bounding box center [362, 646] width 163 height 39
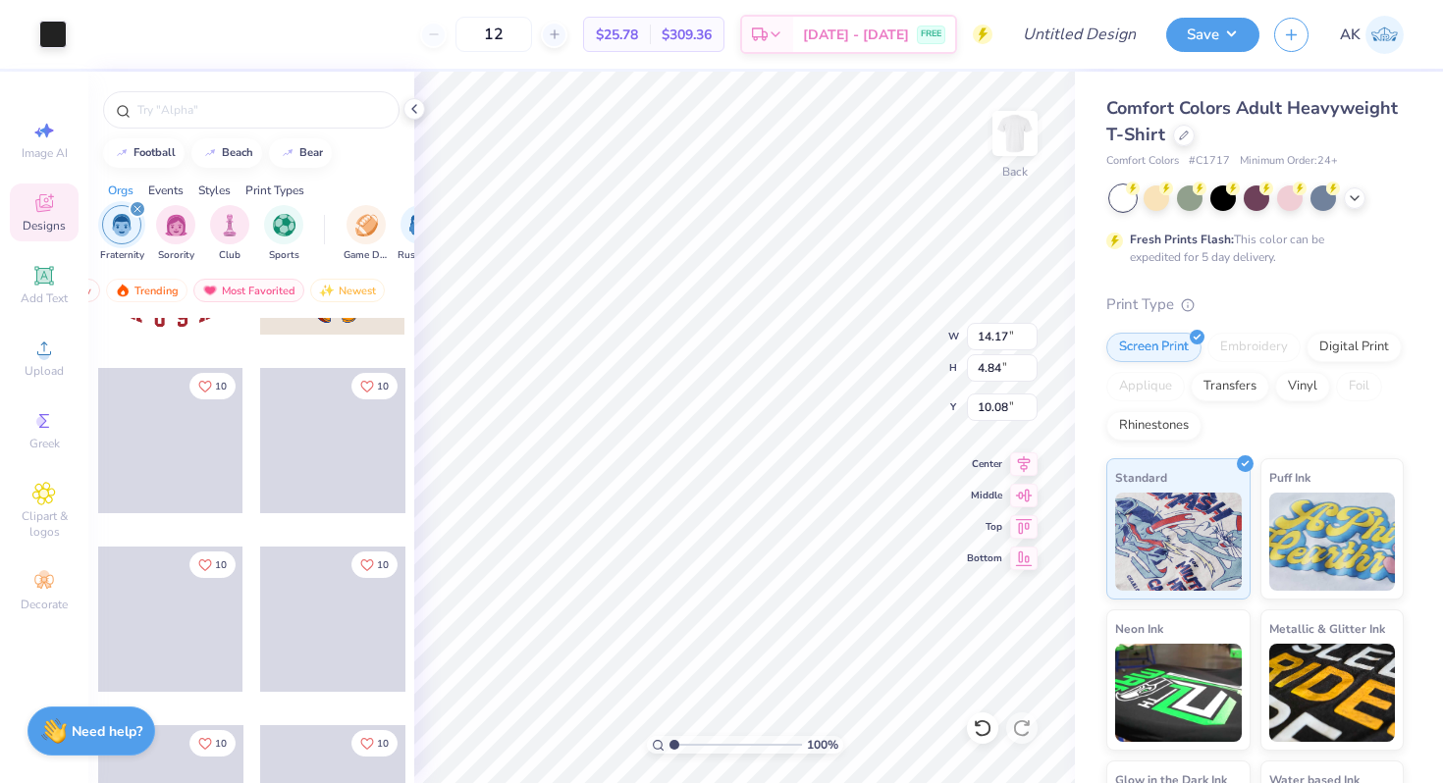
scroll to position [14274, 0]
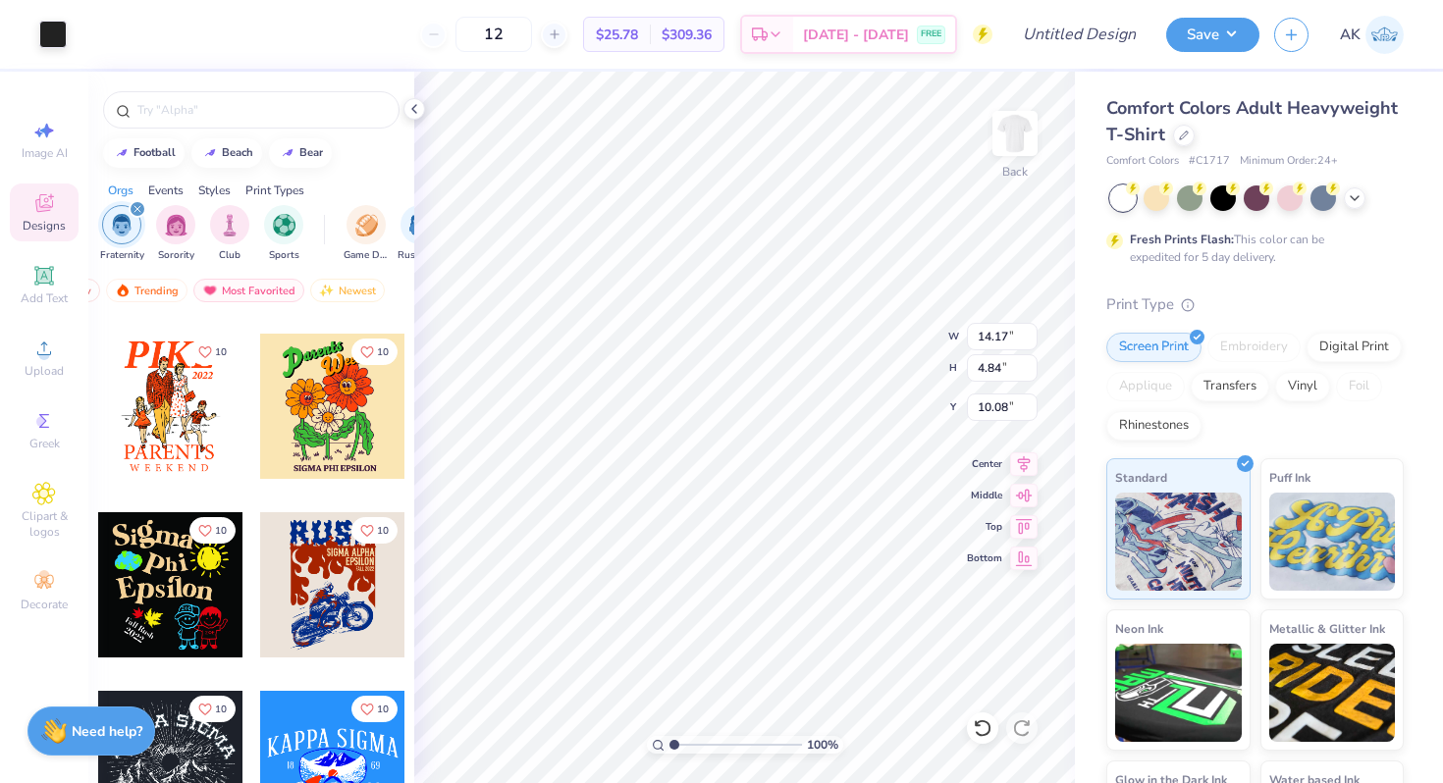
type input "5.89"
type input "2.01"
type input "2.36"
type input "5.08"
type input "1.73"
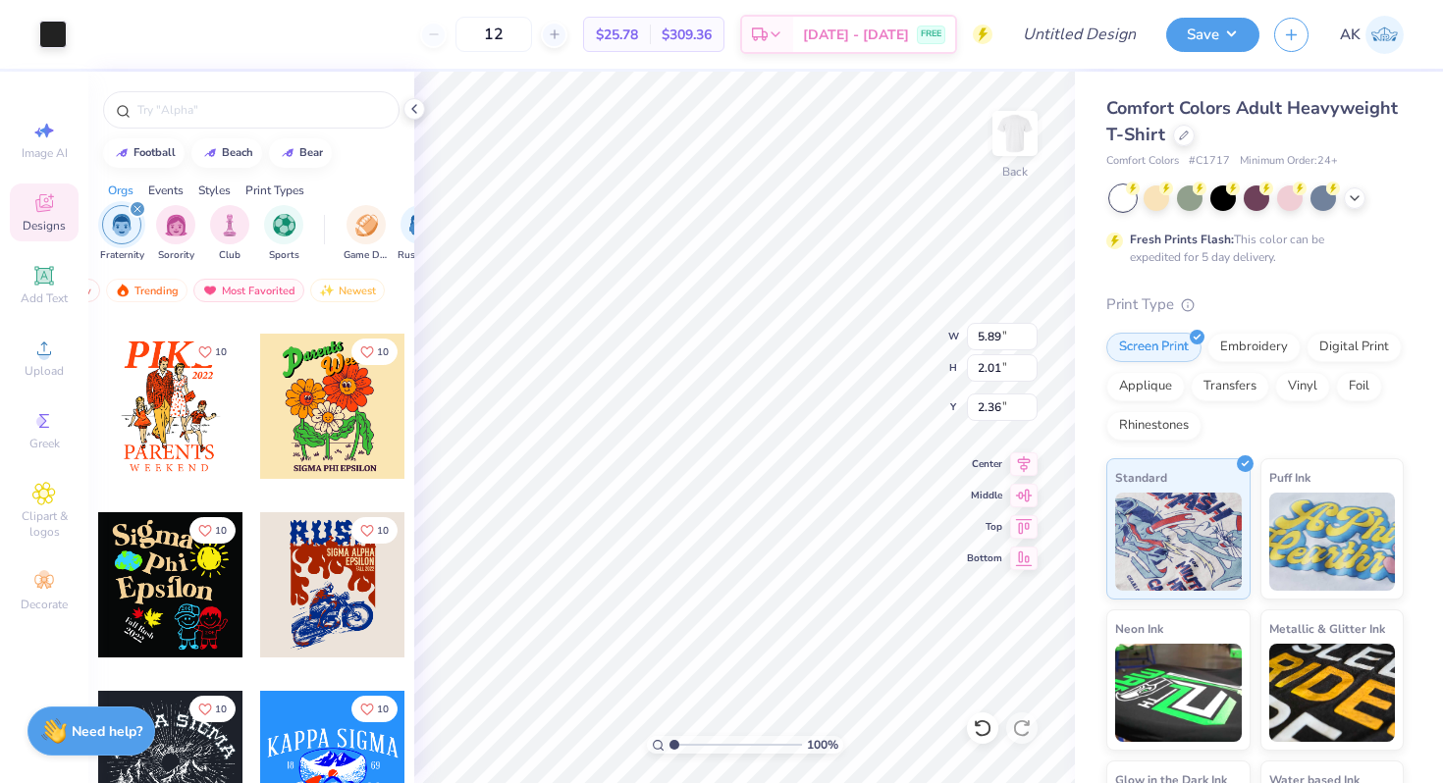
type input "2.64"
click at [41, 286] on icon at bounding box center [44, 276] width 24 height 24
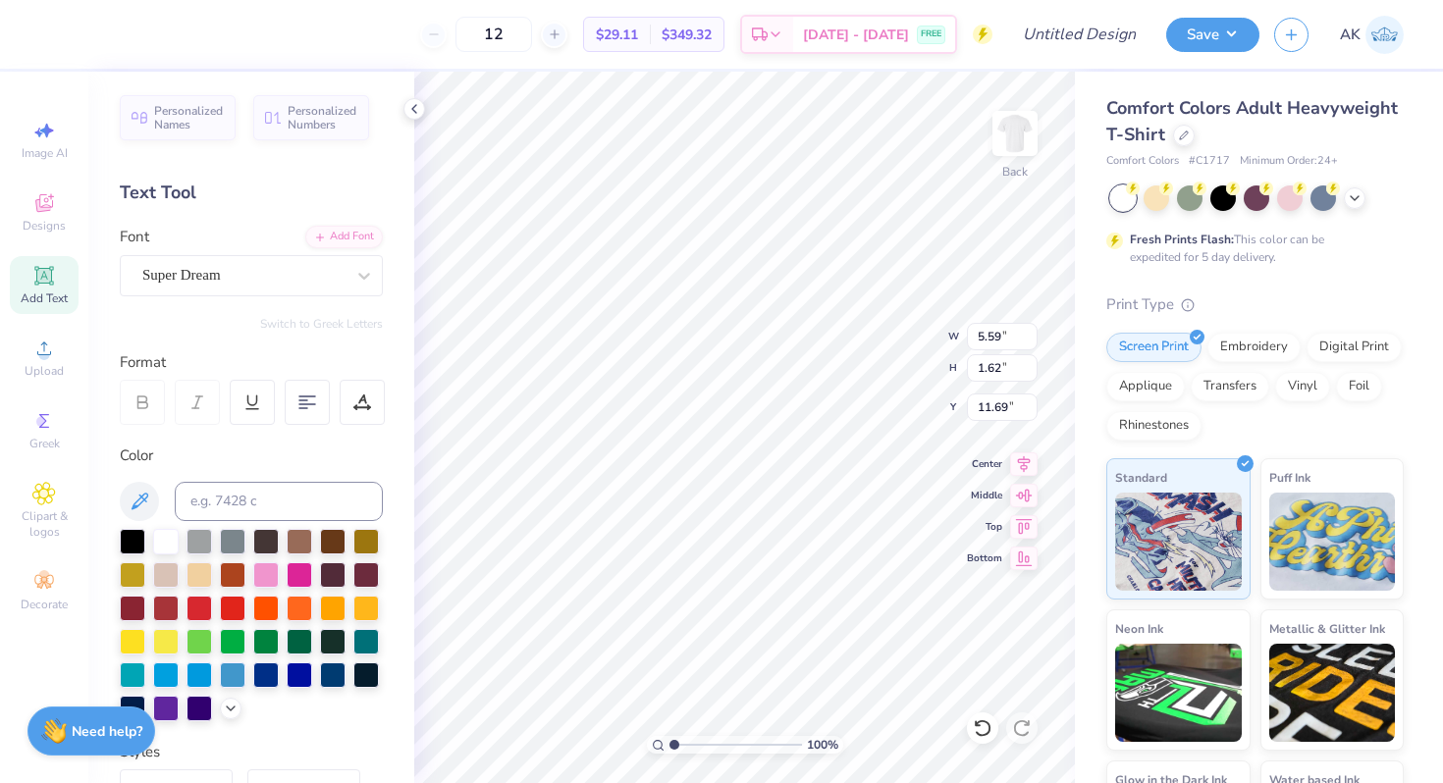
scroll to position [0, 1]
type textarea "Brothers"
click at [130, 533] on div at bounding box center [133, 540] width 26 height 26
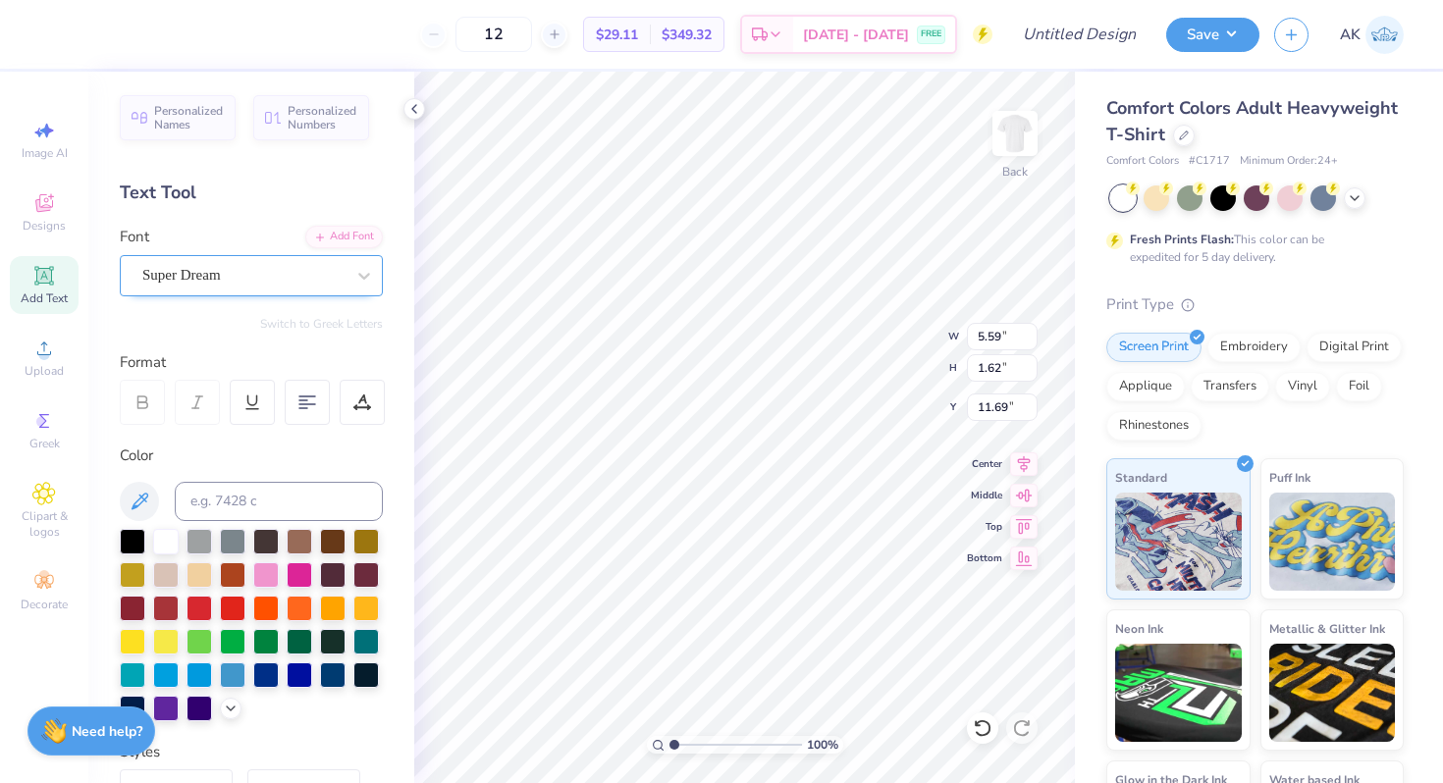
click at [224, 280] on div "Super Dream" at bounding box center [243, 275] width 206 height 30
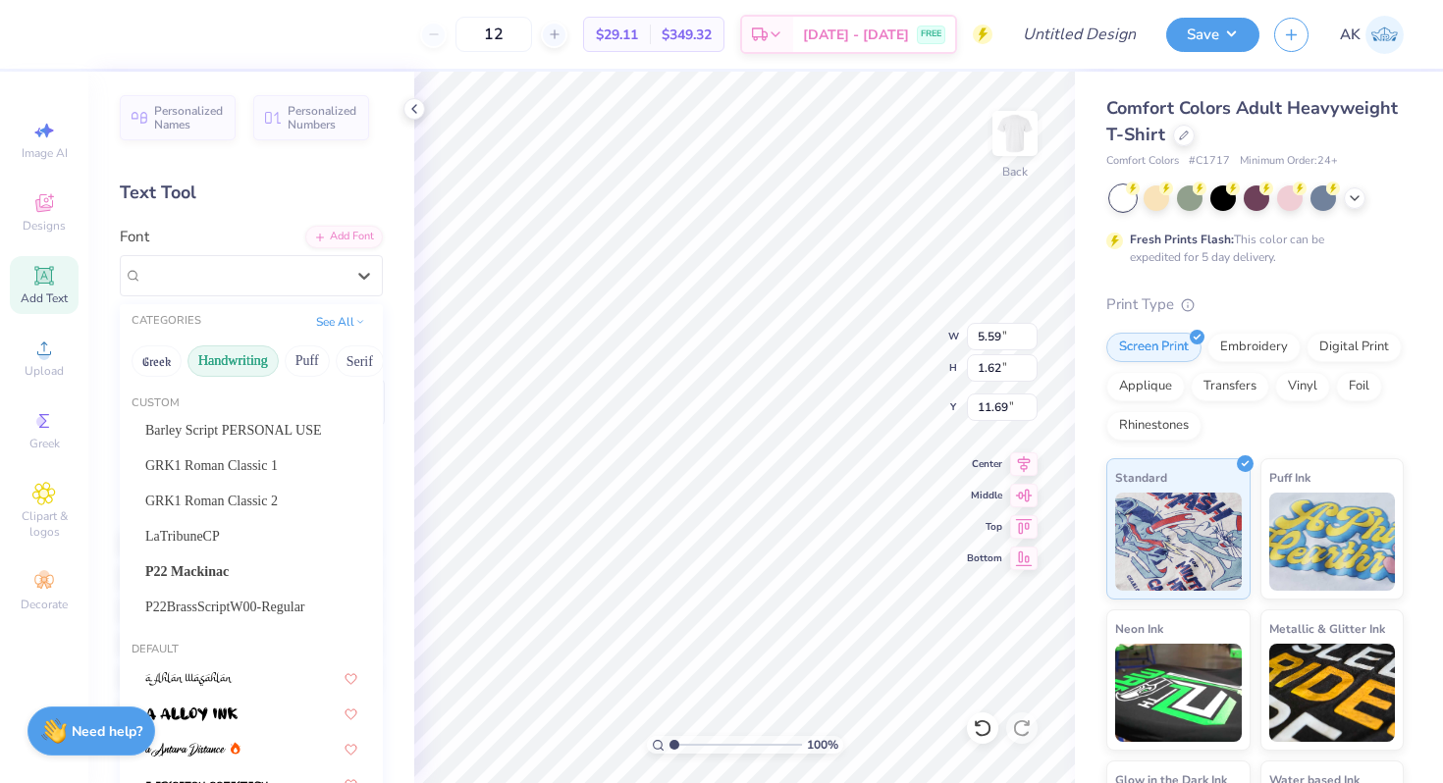
click at [232, 367] on button "Handwriting" at bounding box center [232, 360] width 91 height 31
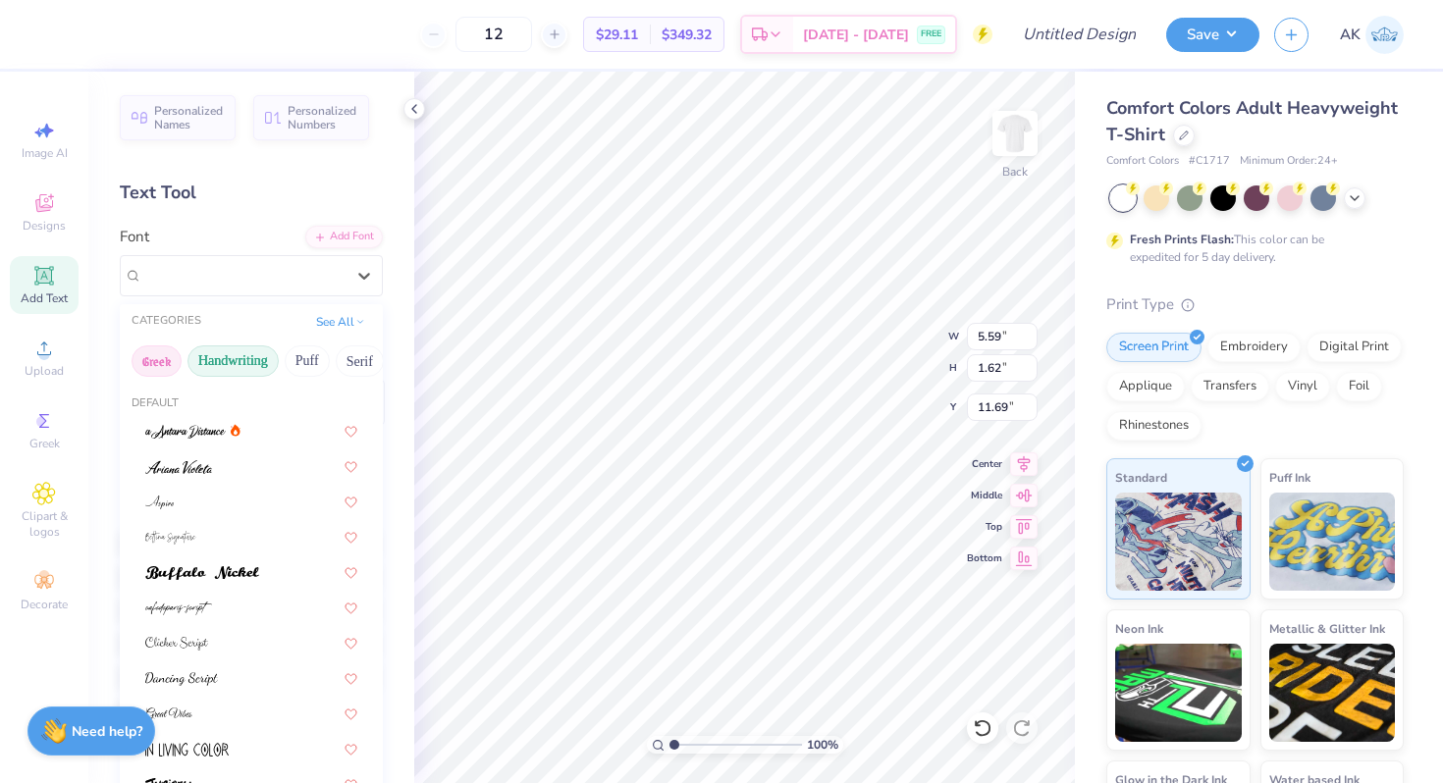
click at [159, 359] on button "Greek" at bounding box center [157, 360] width 50 height 31
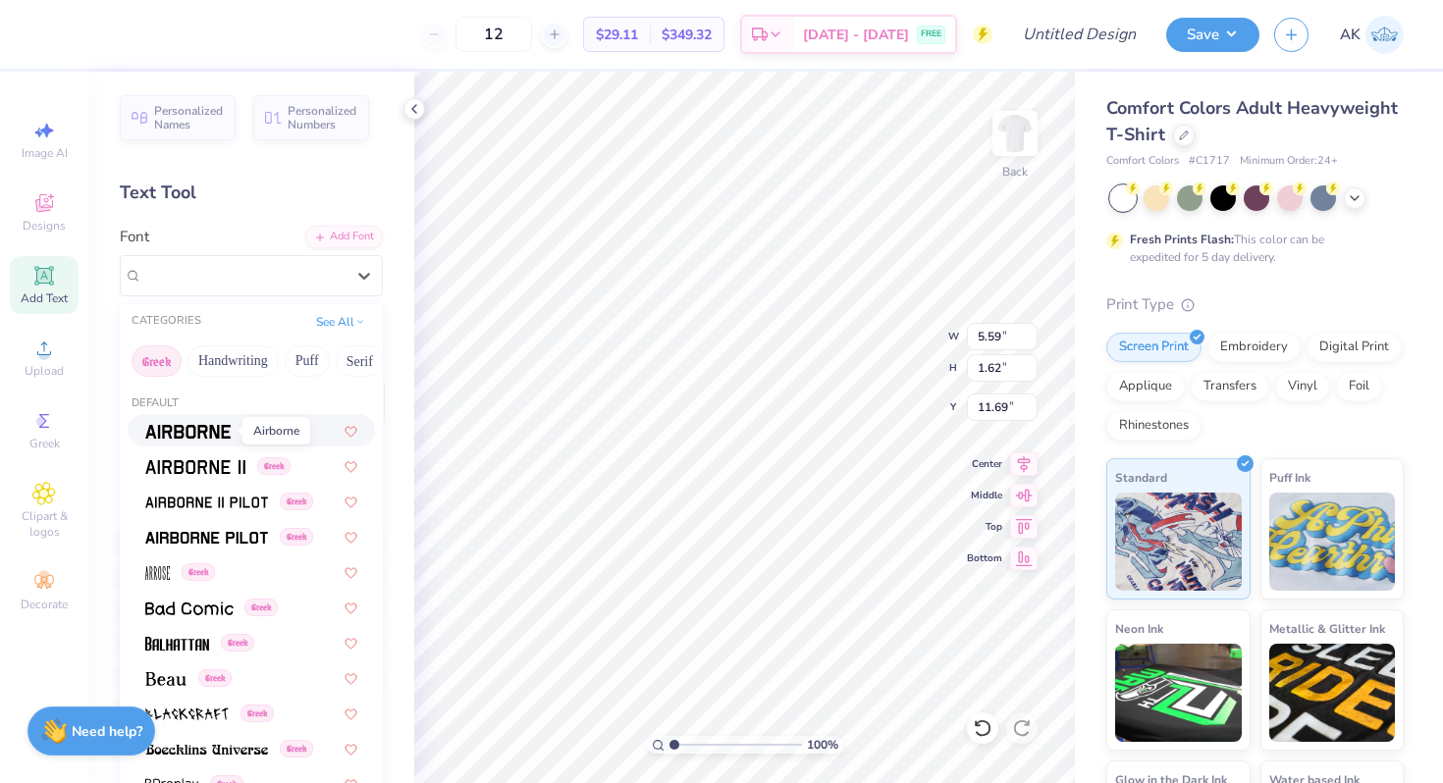
click at [197, 434] on img at bounding box center [187, 432] width 85 height 14
click at [145, 271] on div "Airborne Greek" at bounding box center [243, 275] width 206 height 30
click at [311, 350] on button "Puff" at bounding box center [307, 360] width 45 height 31
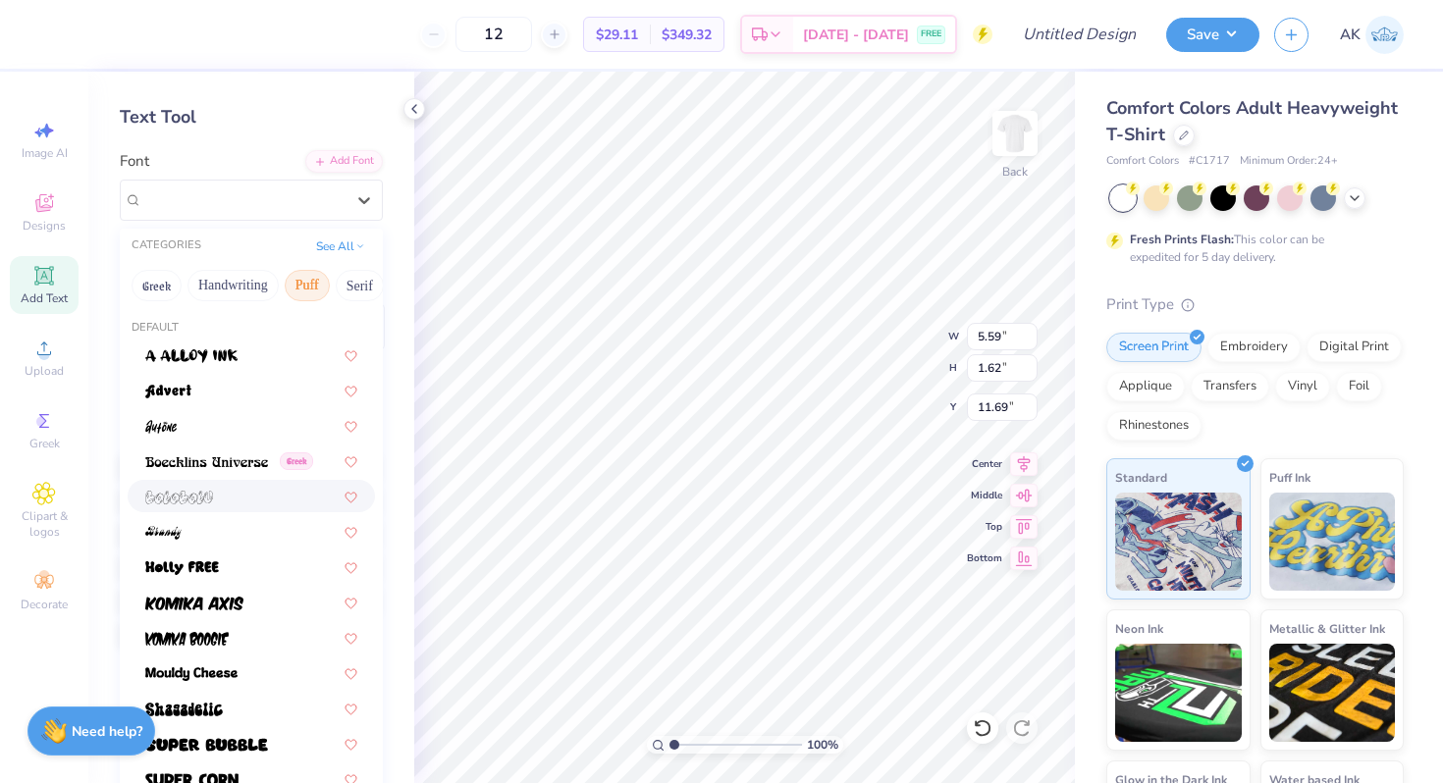
scroll to position [0, 0]
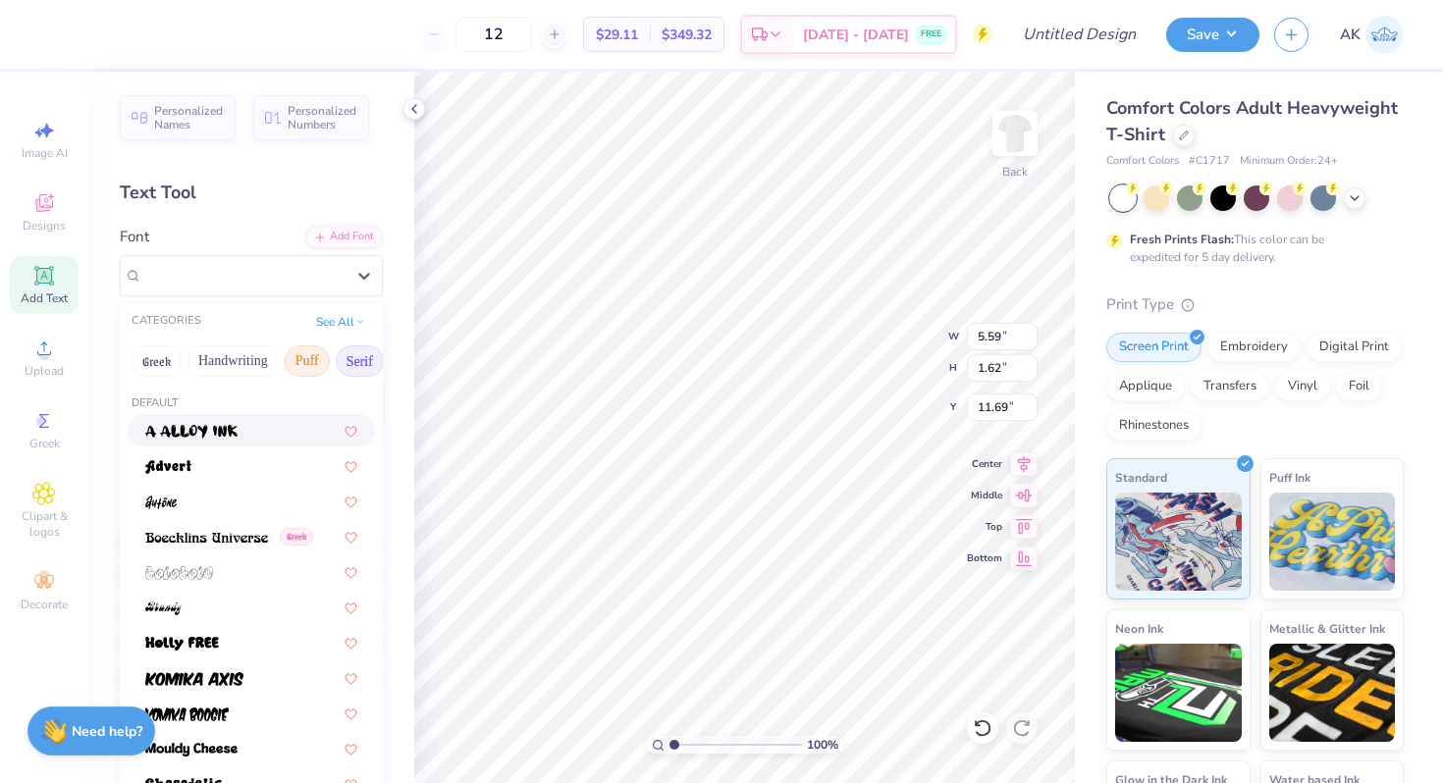
click at [356, 362] on button "Serif" at bounding box center [360, 360] width 48 height 31
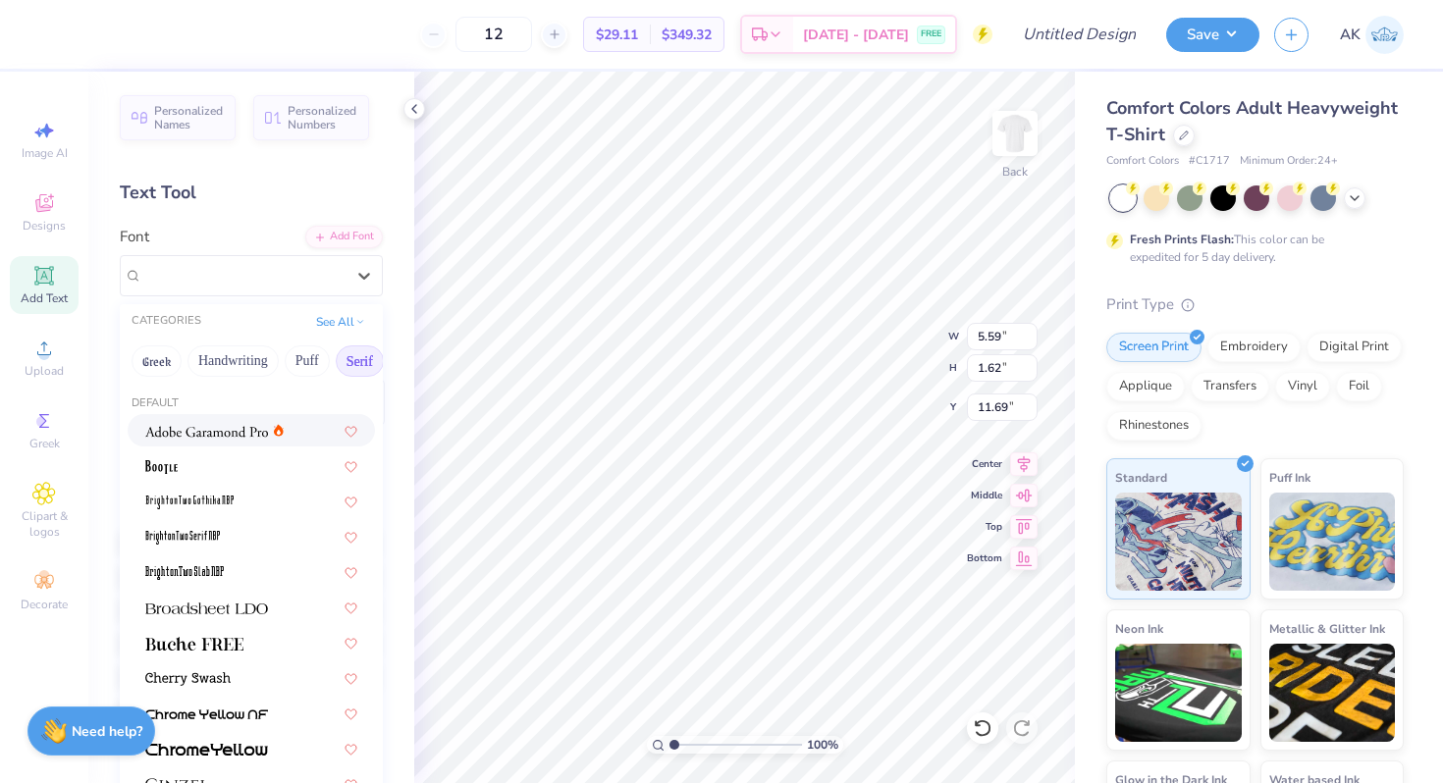
click at [217, 437] on img at bounding box center [206, 432] width 123 height 14
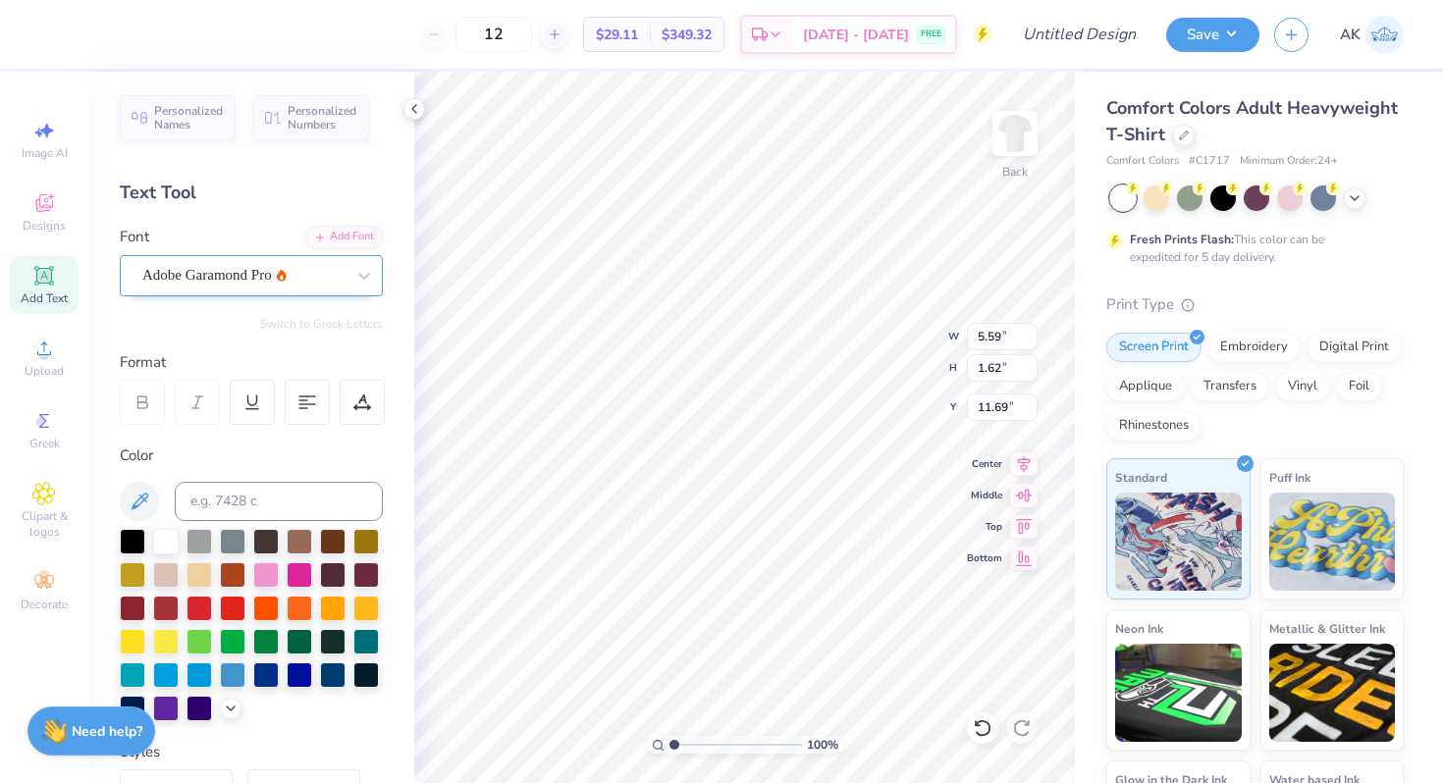
click at [272, 275] on div "Adobe Garamond Pro" at bounding box center [243, 275] width 206 height 30
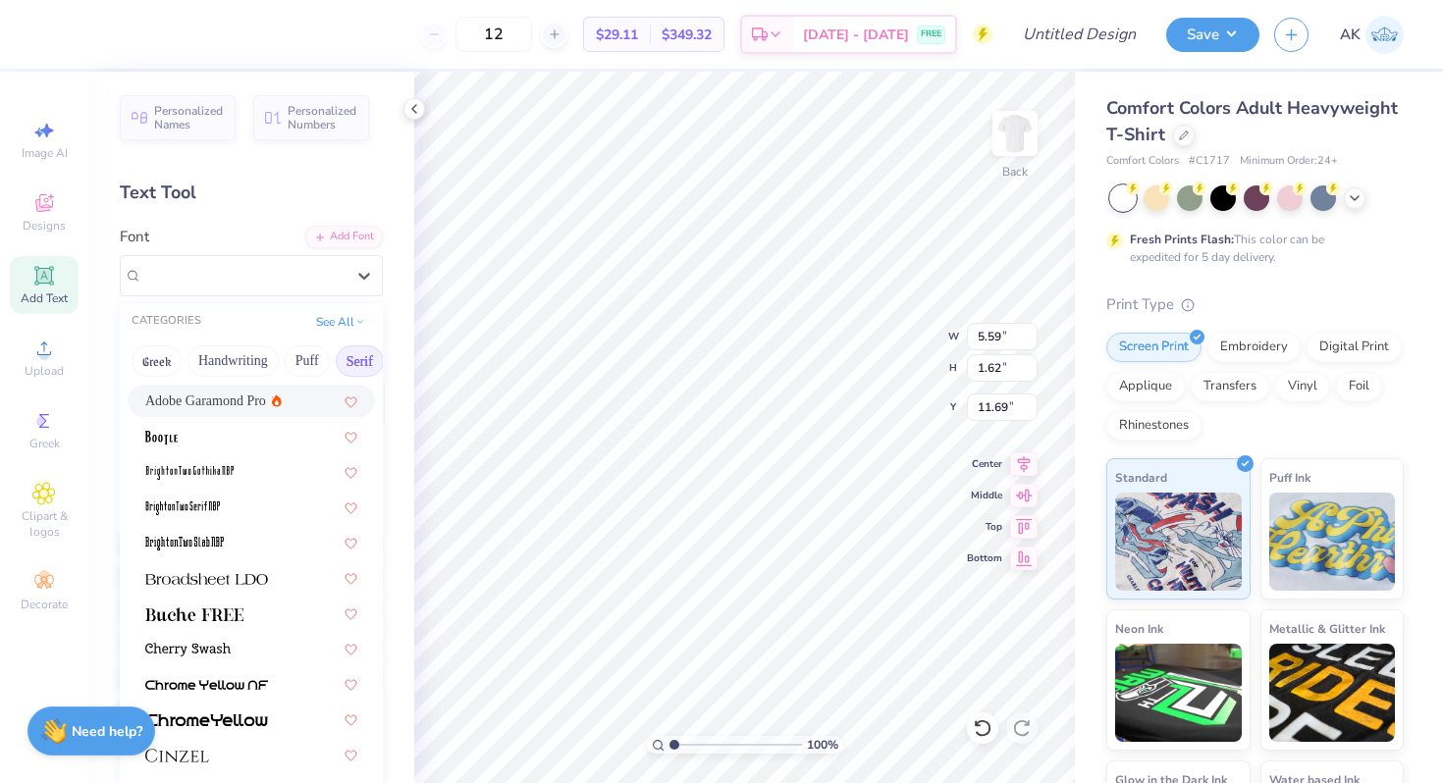
scroll to position [34, 0]
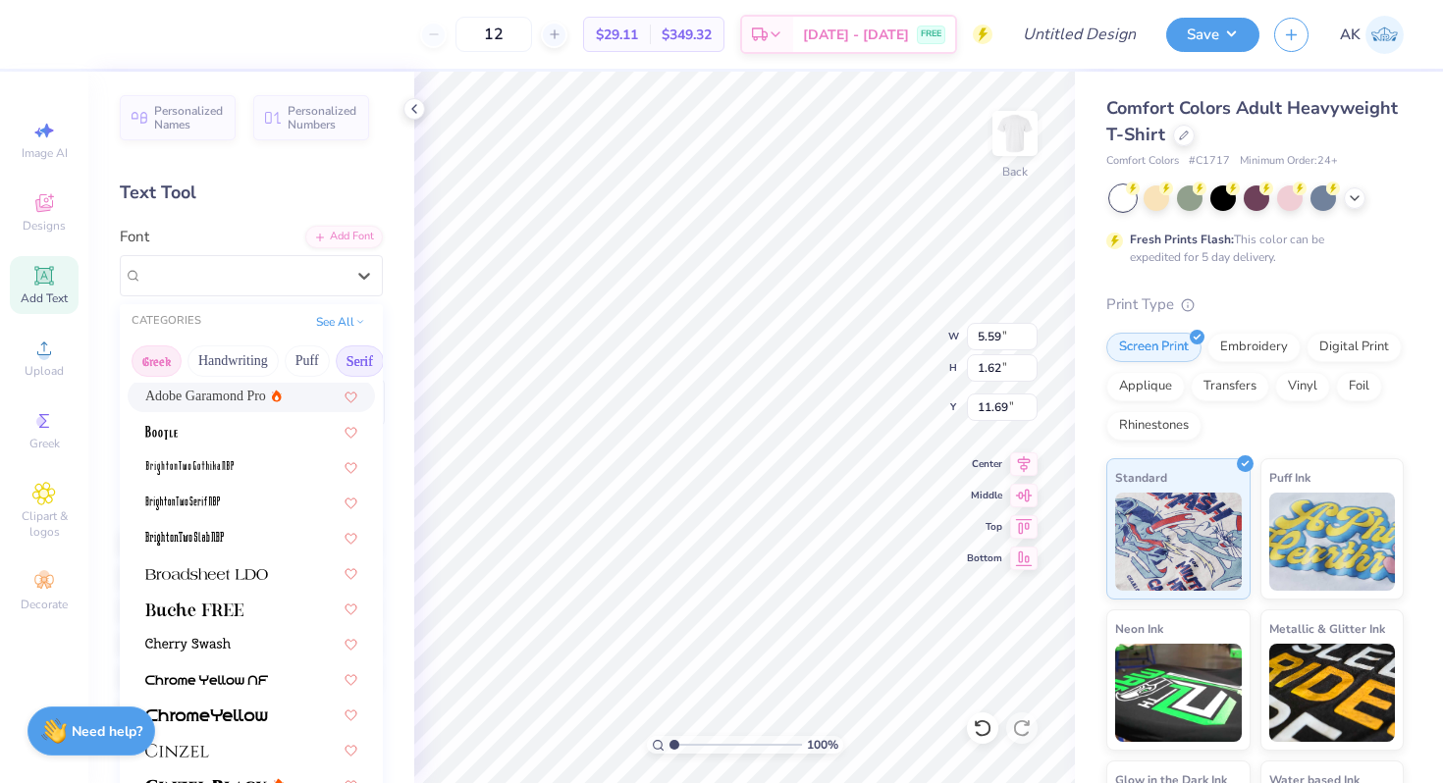
click at [160, 348] on button "Greek" at bounding box center [157, 360] width 50 height 31
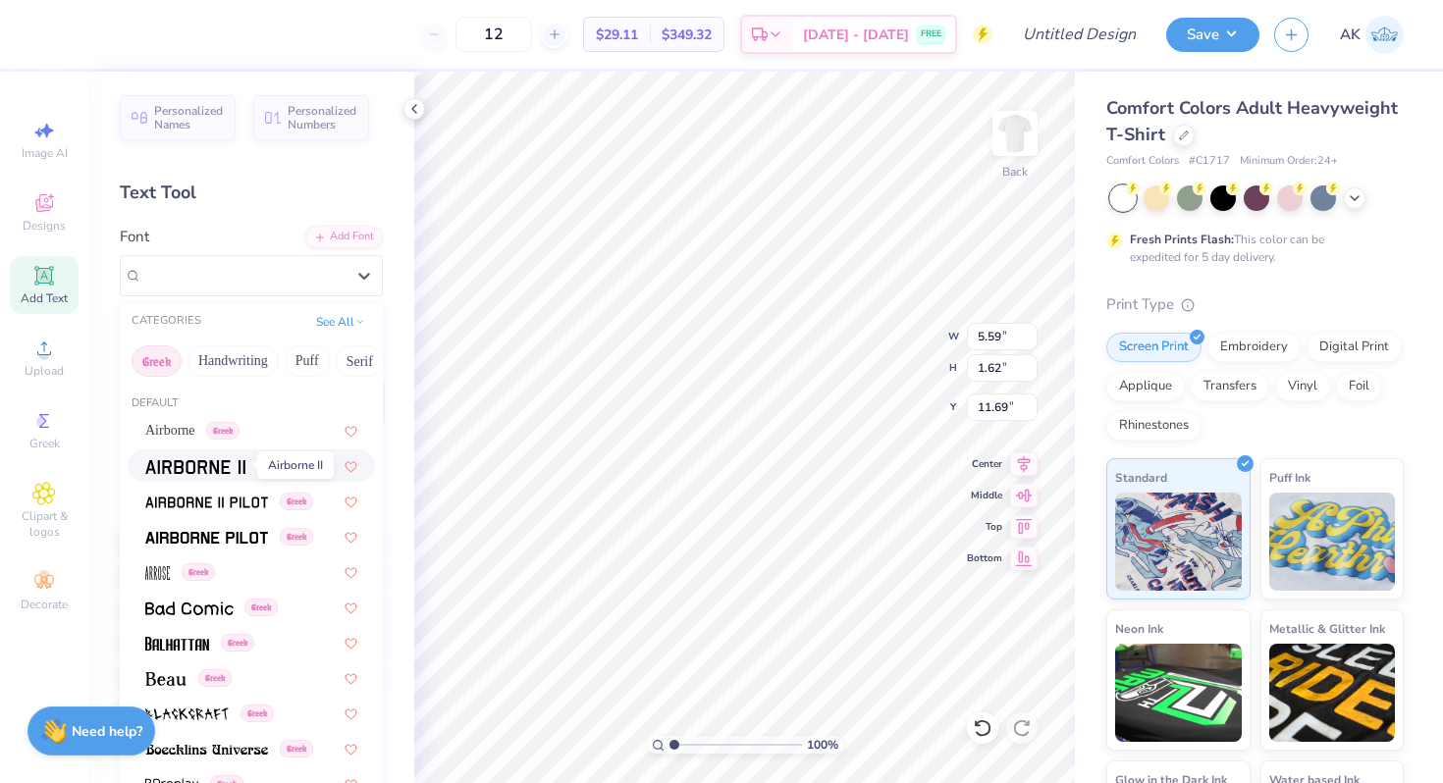
scroll to position [1, 0]
click at [156, 372] on button "Greek" at bounding box center [157, 360] width 50 height 31
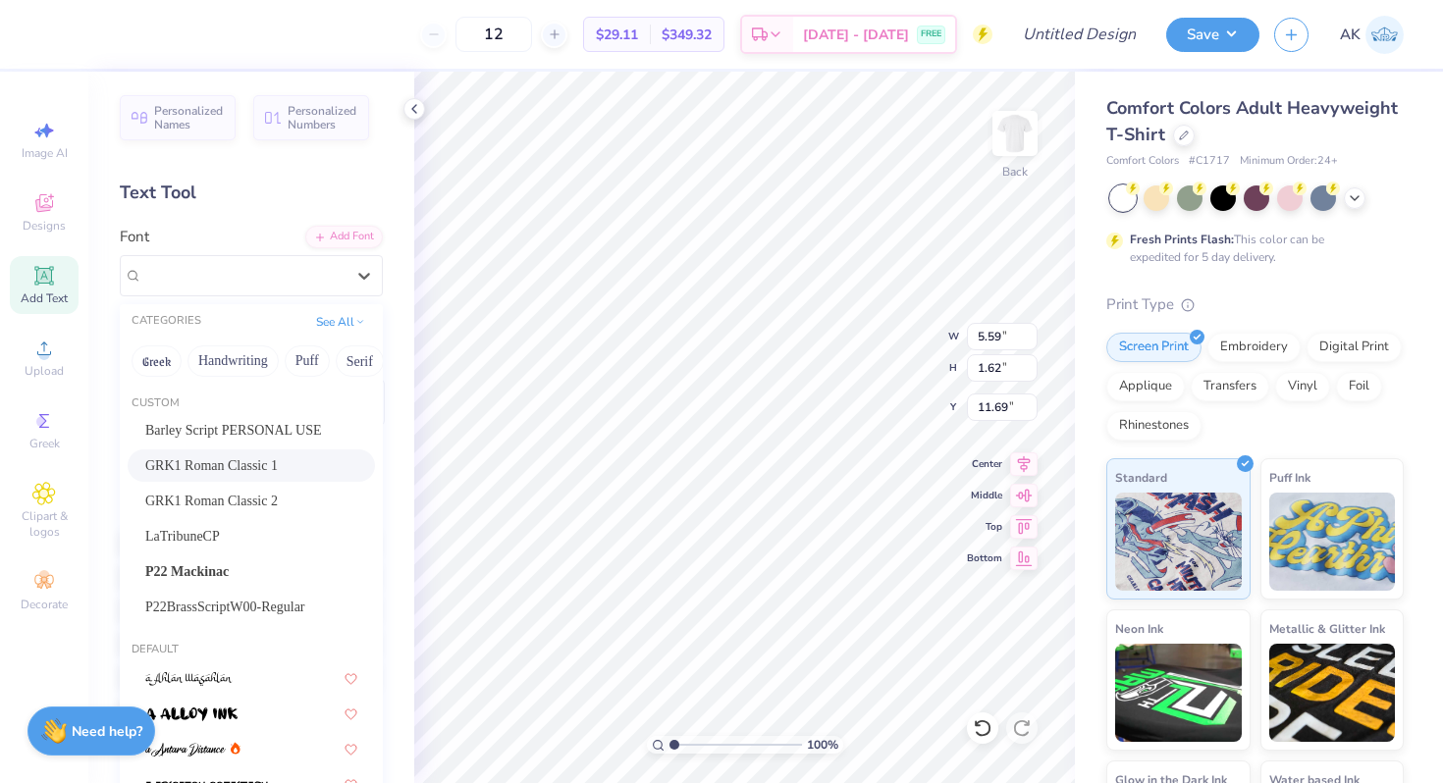
click at [206, 455] on span "GRK1 Roman Classic 1" at bounding box center [211, 465] width 132 height 21
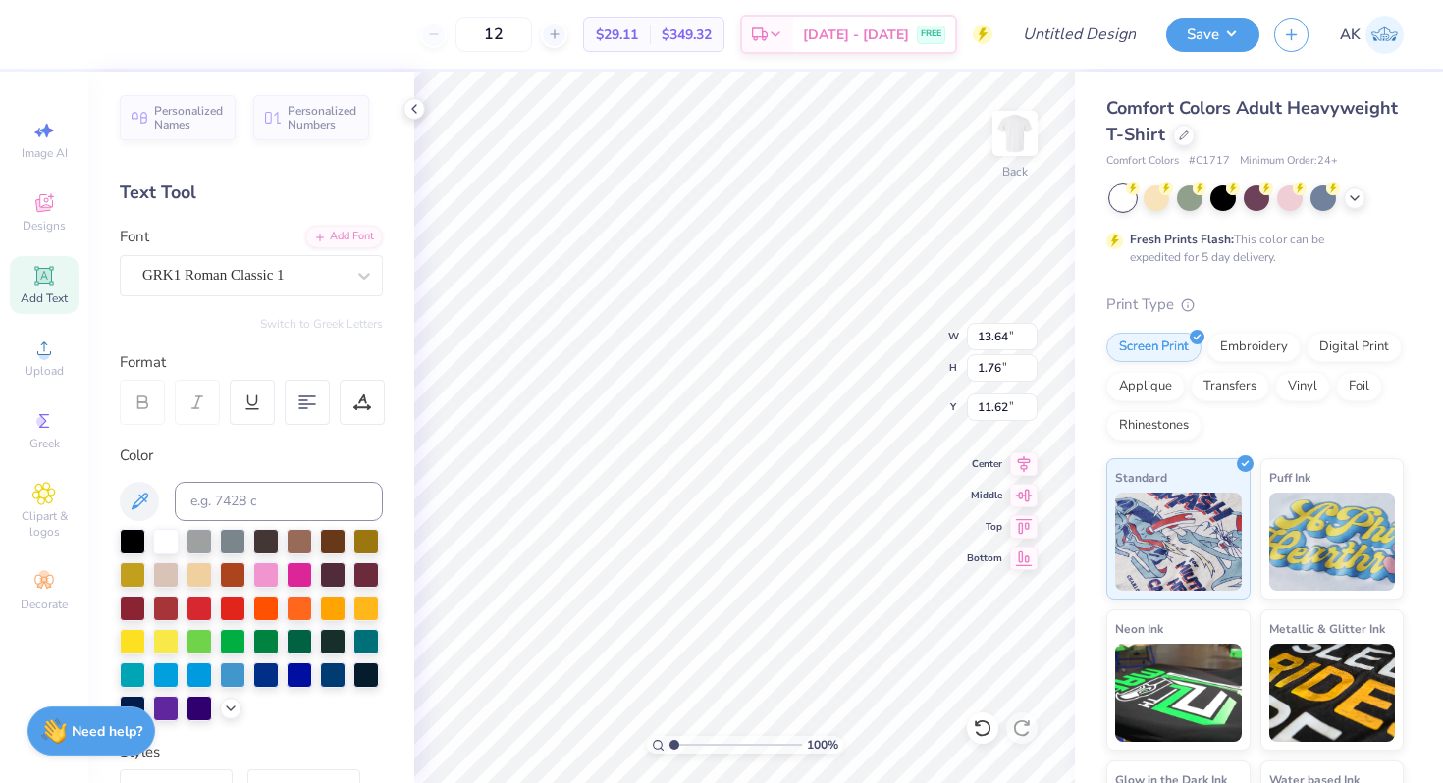
type input "6.19"
type input "0.80"
type input "12.58"
type input "3.91"
type input "0.51"
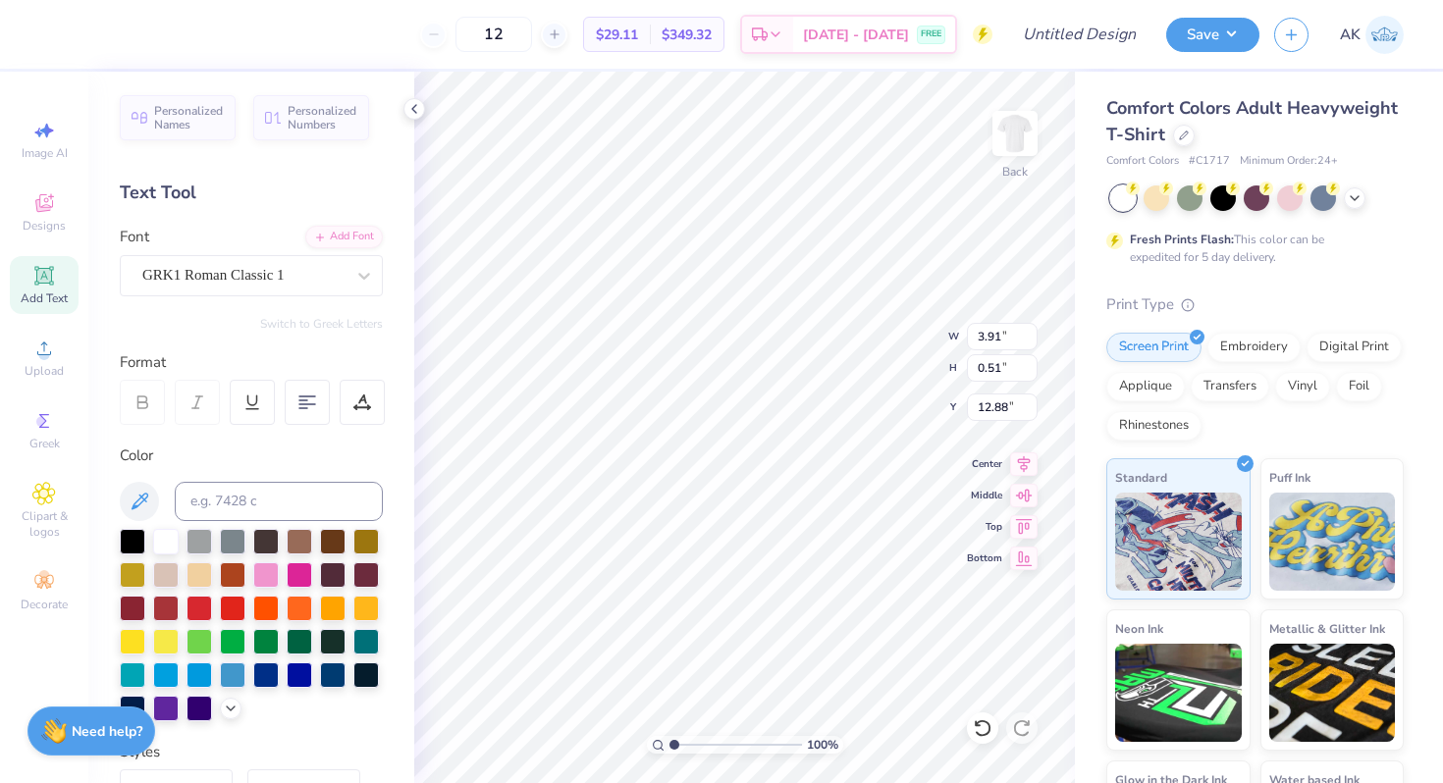
type input "11.02"
type input "5.08"
type input "1.73"
type input "3.00"
click at [1019, 136] on img at bounding box center [1014, 133] width 79 height 79
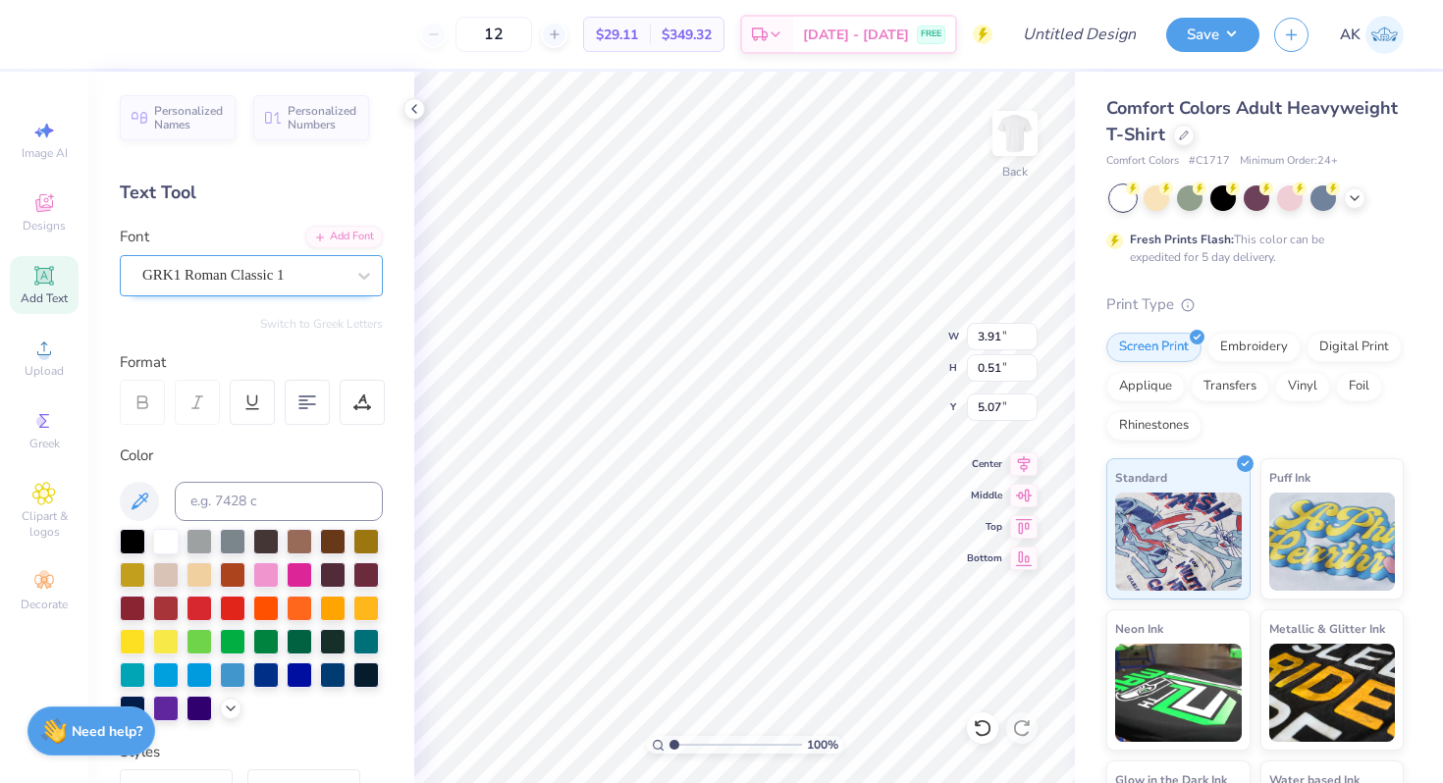
click at [272, 269] on div "GRK1 Roman Classic 1" at bounding box center [243, 275] width 206 height 30
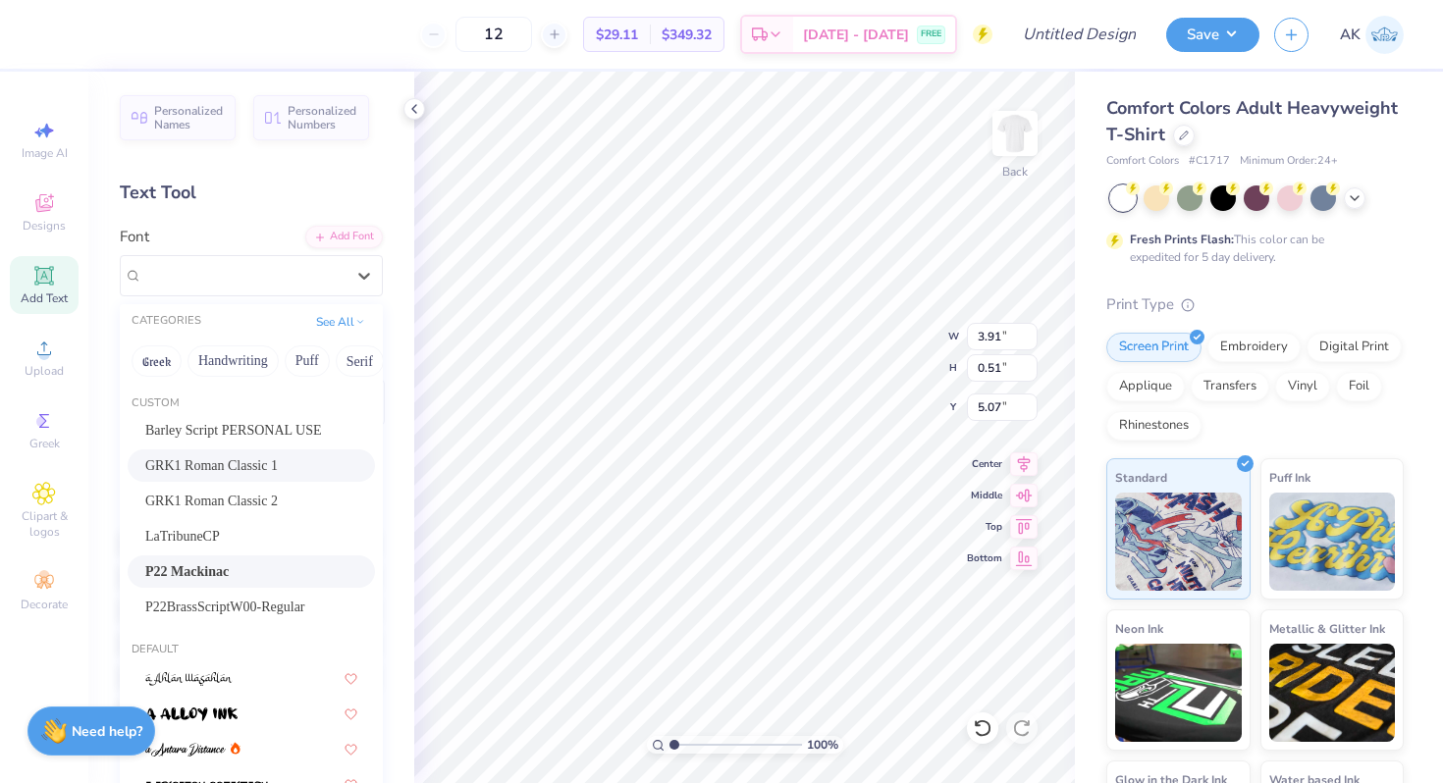
click at [251, 574] on div "P22 Mackinac" at bounding box center [251, 571] width 212 height 21
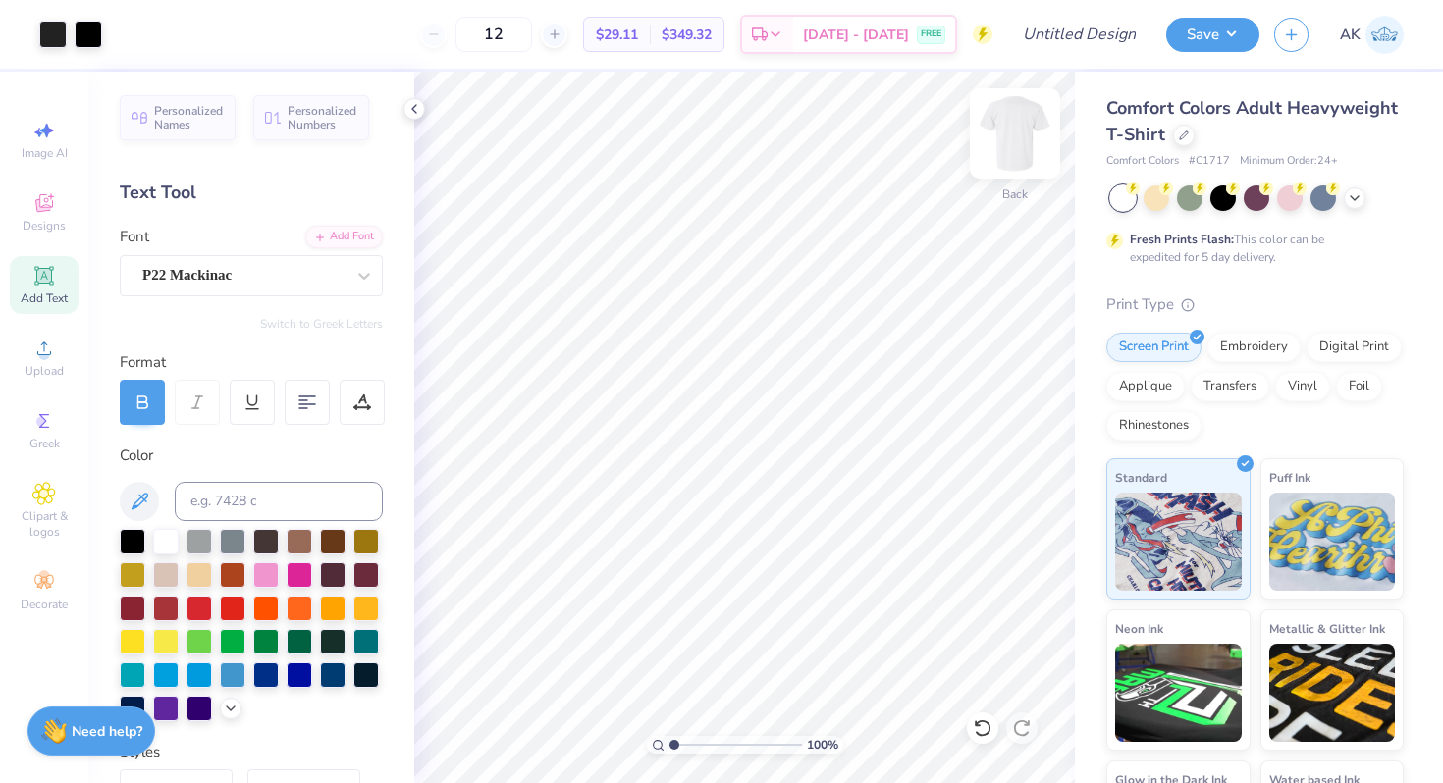
click at [1015, 150] on img at bounding box center [1014, 133] width 79 height 79
click at [53, 276] on icon at bounding box center [44, 276] width 24 height 24
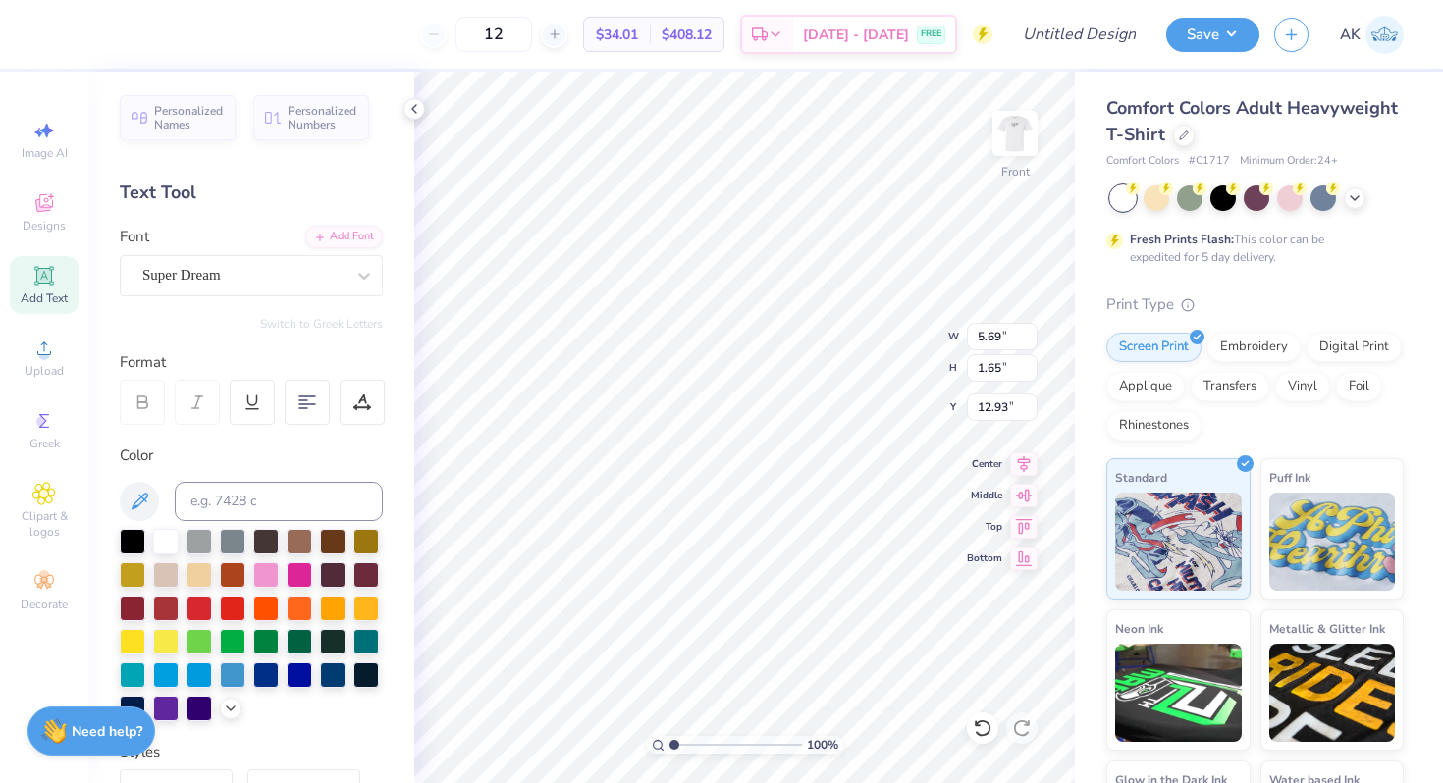
scroll to position [0, 5]
type textarea "DST Charity Bash"
click at [287, 274] on div "Super Dream" at bounding box center [243, 275] width 206 height 30
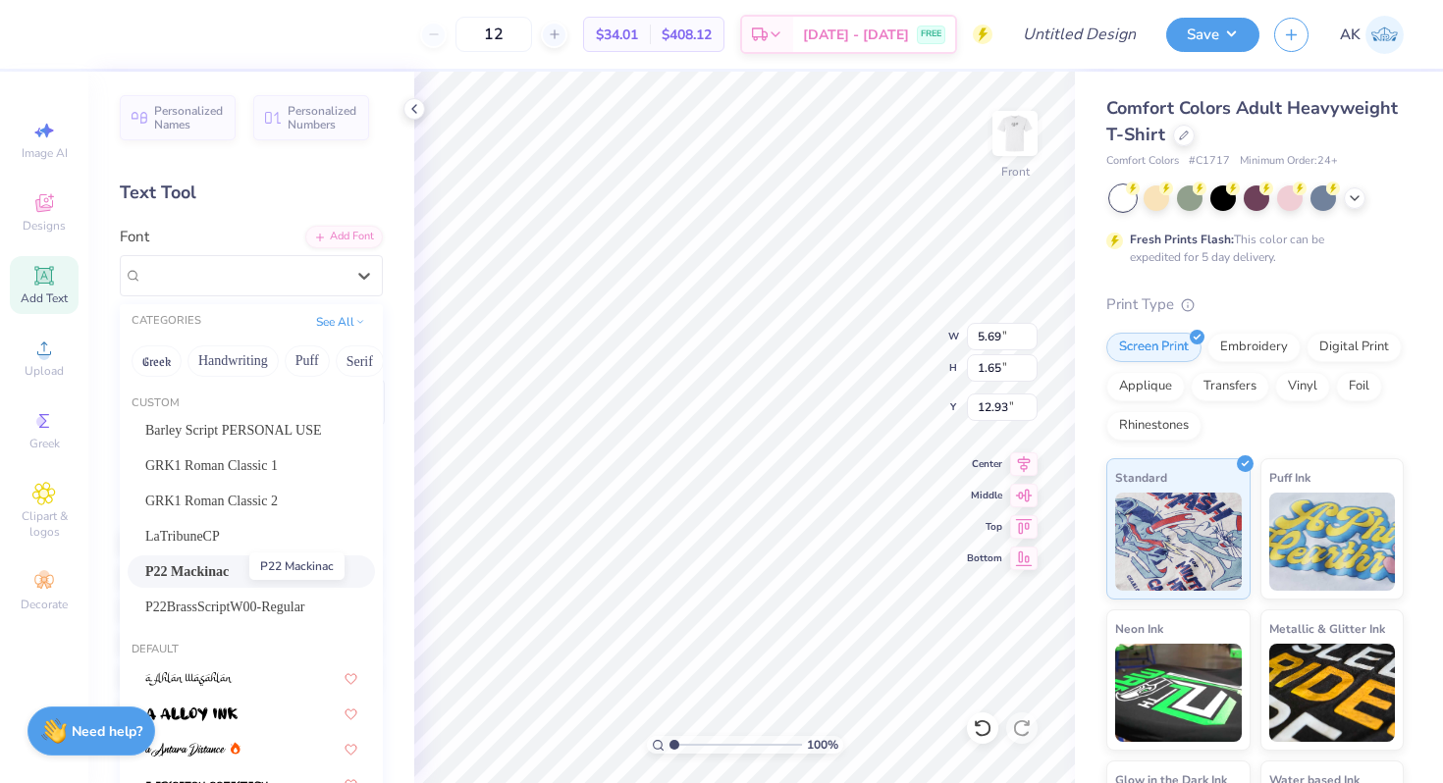
click at [229, 568] on span "P22 Mackinac" at bounding box center [186, 571] width 83 height 21
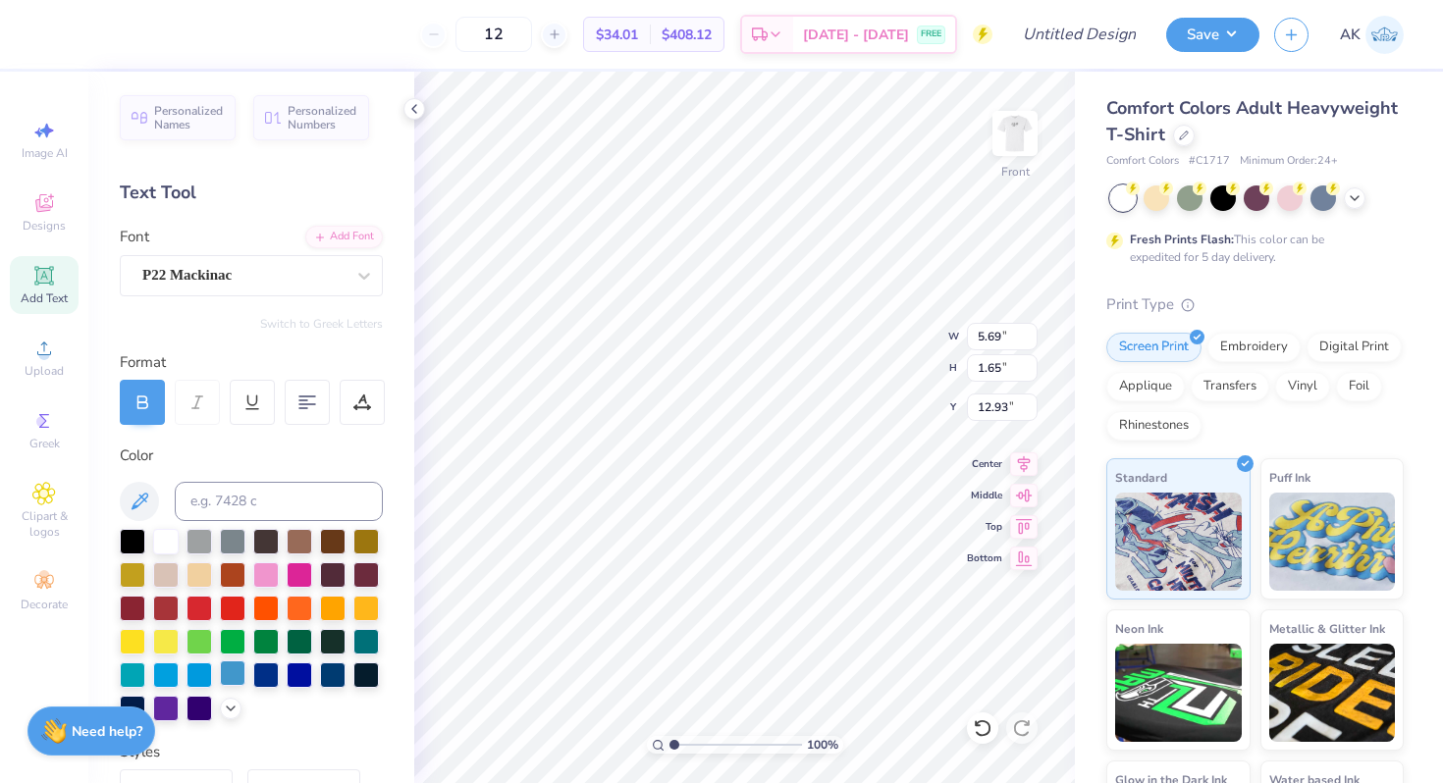
click at [229, 670] on div at bounding box center [233, 673] width 26 height 26
click at [50, 296] on span "Add Text" at bounding box center [44, 298] width 47 height 16
type textarea "New York, 19/1/2022"
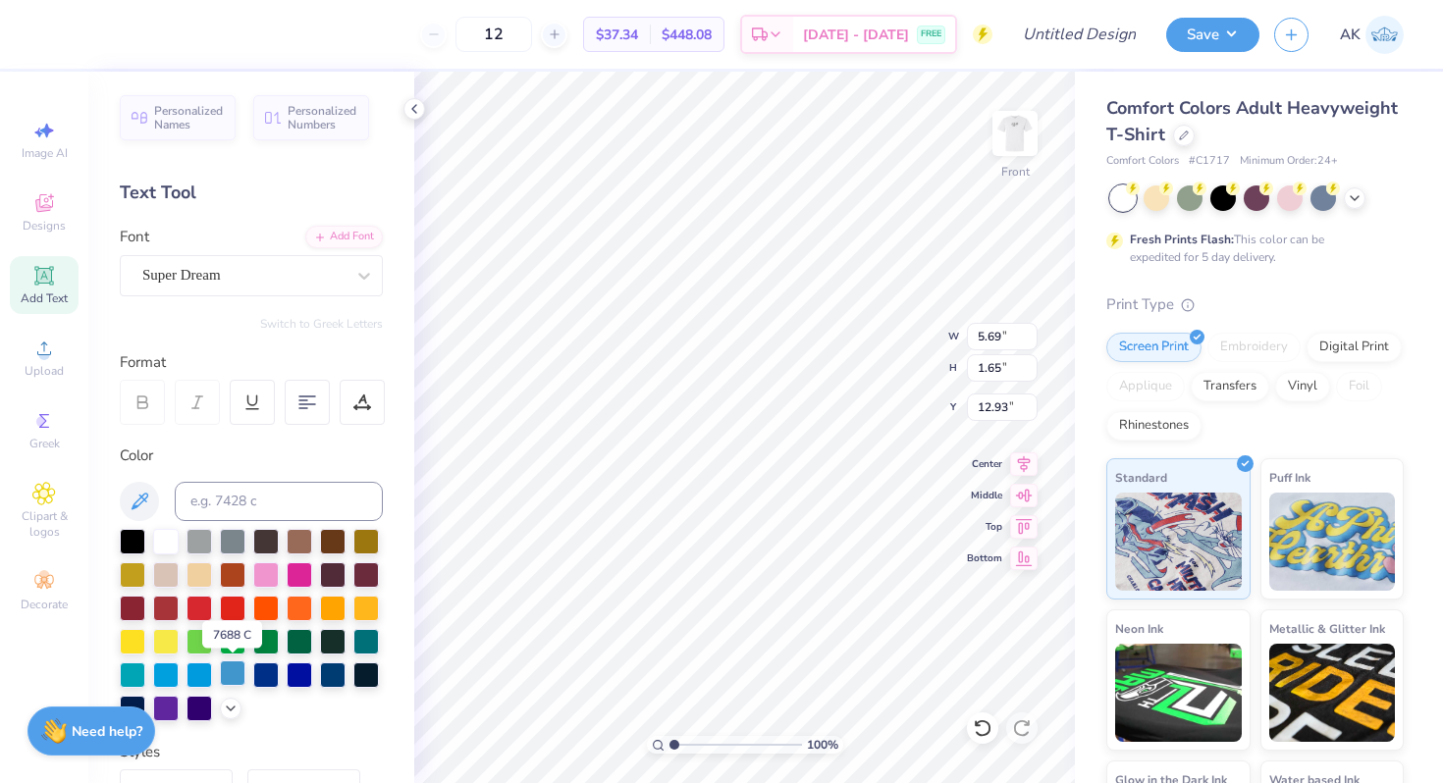
click at [227, 676] on div at bounding box center [233, 673] width 26 height 26
click at [249, 269] on div "Super Dream" at bounding box center [243, 275] width 206 height 30
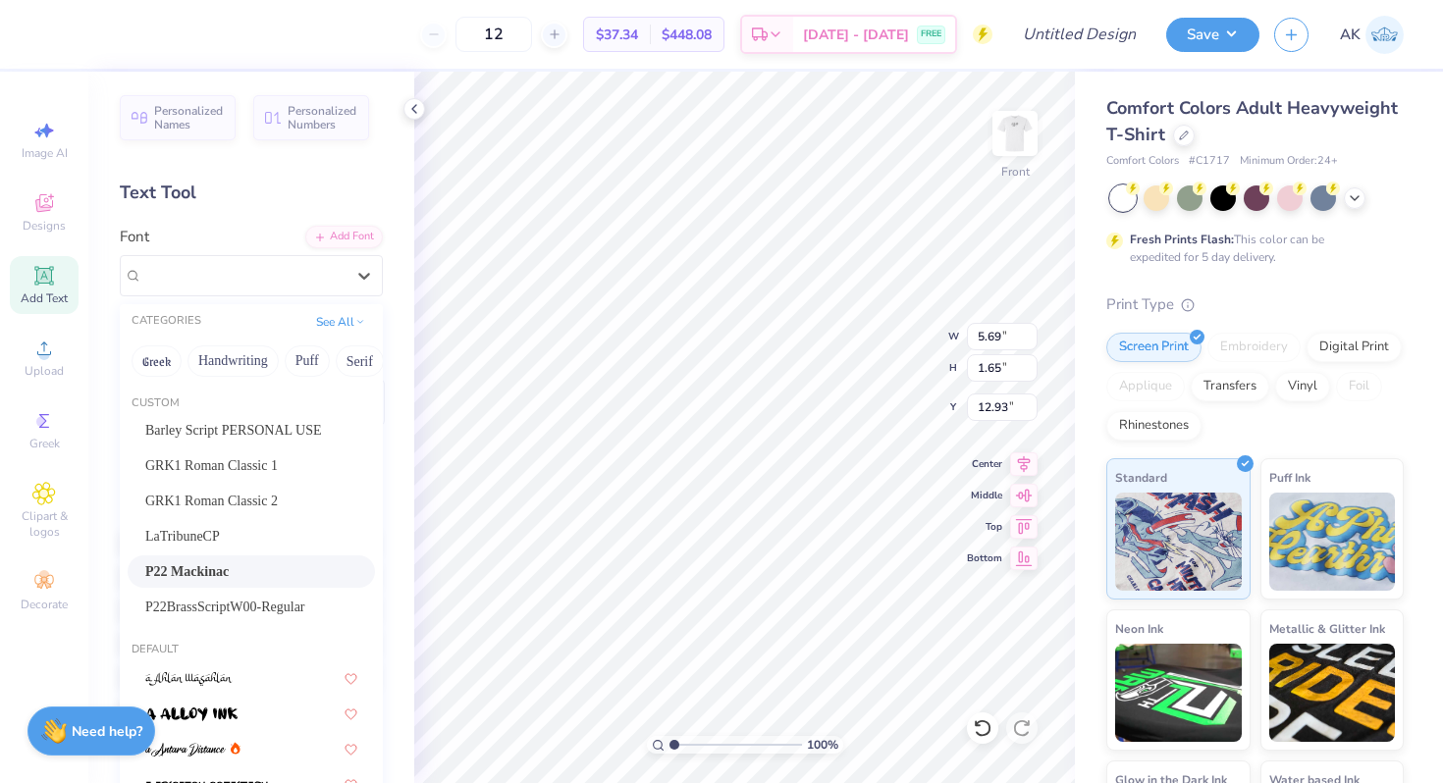
click at [234, 559] on div "P22 Mackinac" at bounding box center [251, 571] width 247 height 32
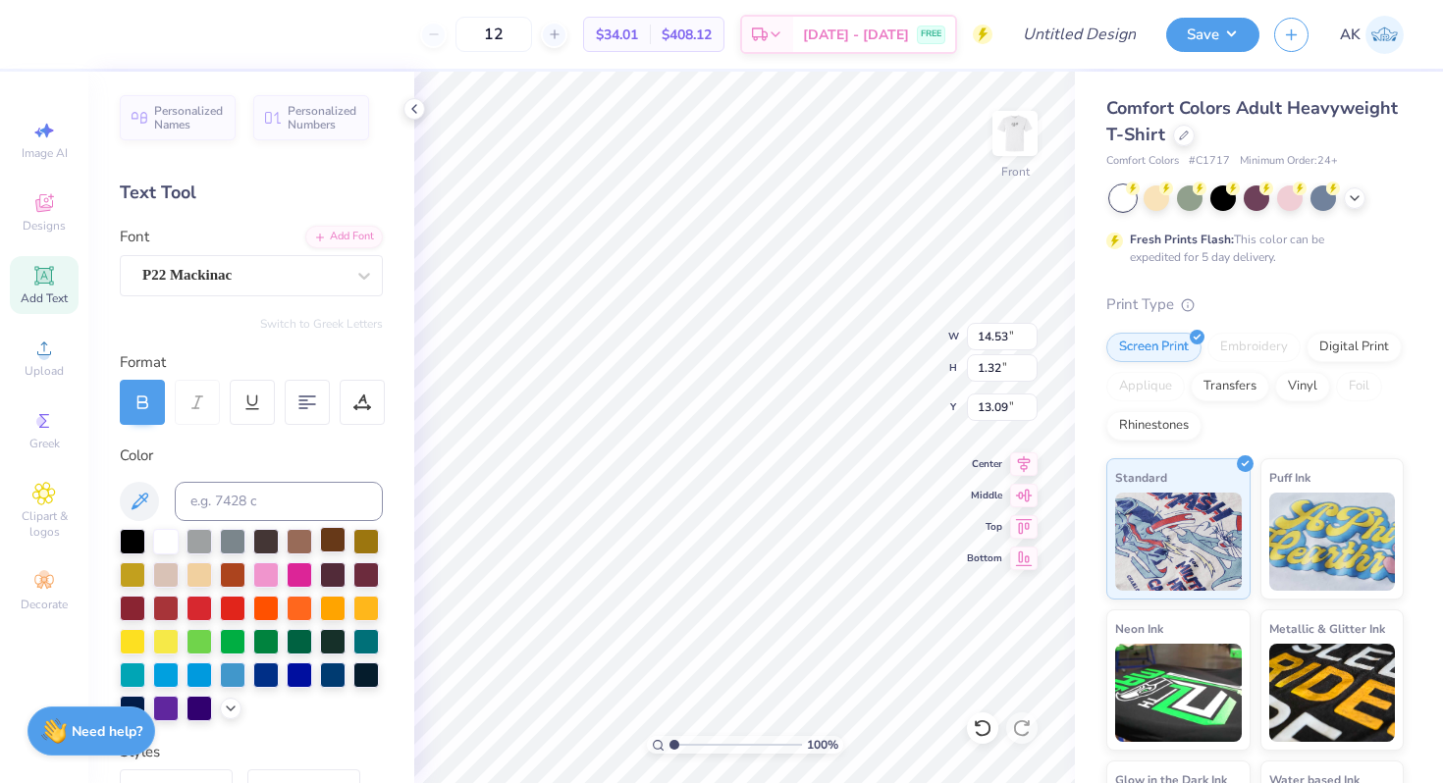
type input "4.56"
type input "0.41"
type input "14.00"
click at [233, 669] on div at bounding box center [233, 673] width 26 height 26
type input "12.80"
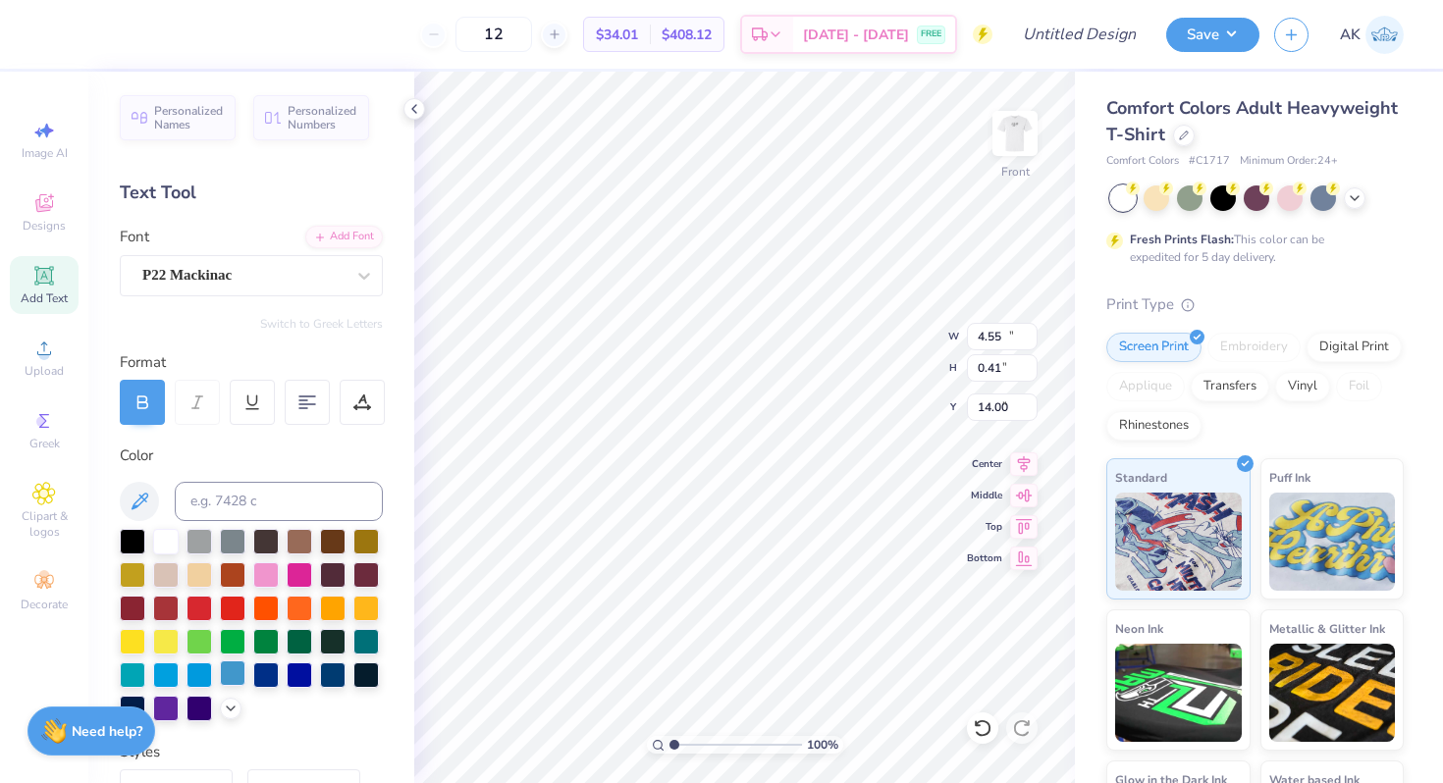
type input "1.44"
type input "7.75"
click at [232, 671] on div at bounding box center [233, 673] width 26 height 26
type input "9.53"
type input "5.82"
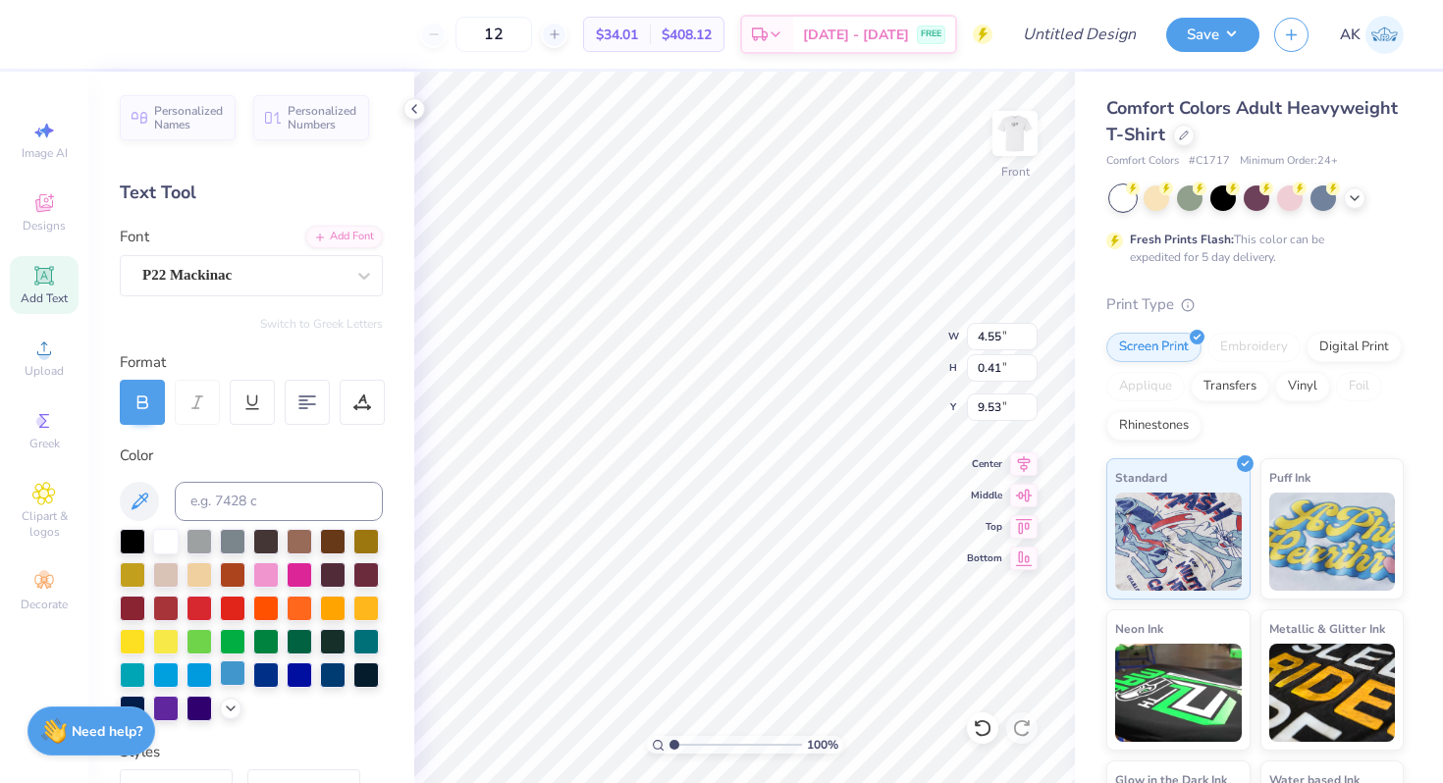
type input "0.53"
type input "9.42"
click at [1014, 135] on img at bounding box center [1014, 133] width 79 height 79
click at [1179, 130] on icon at bounding box center [1184, 134] width 10 height 10
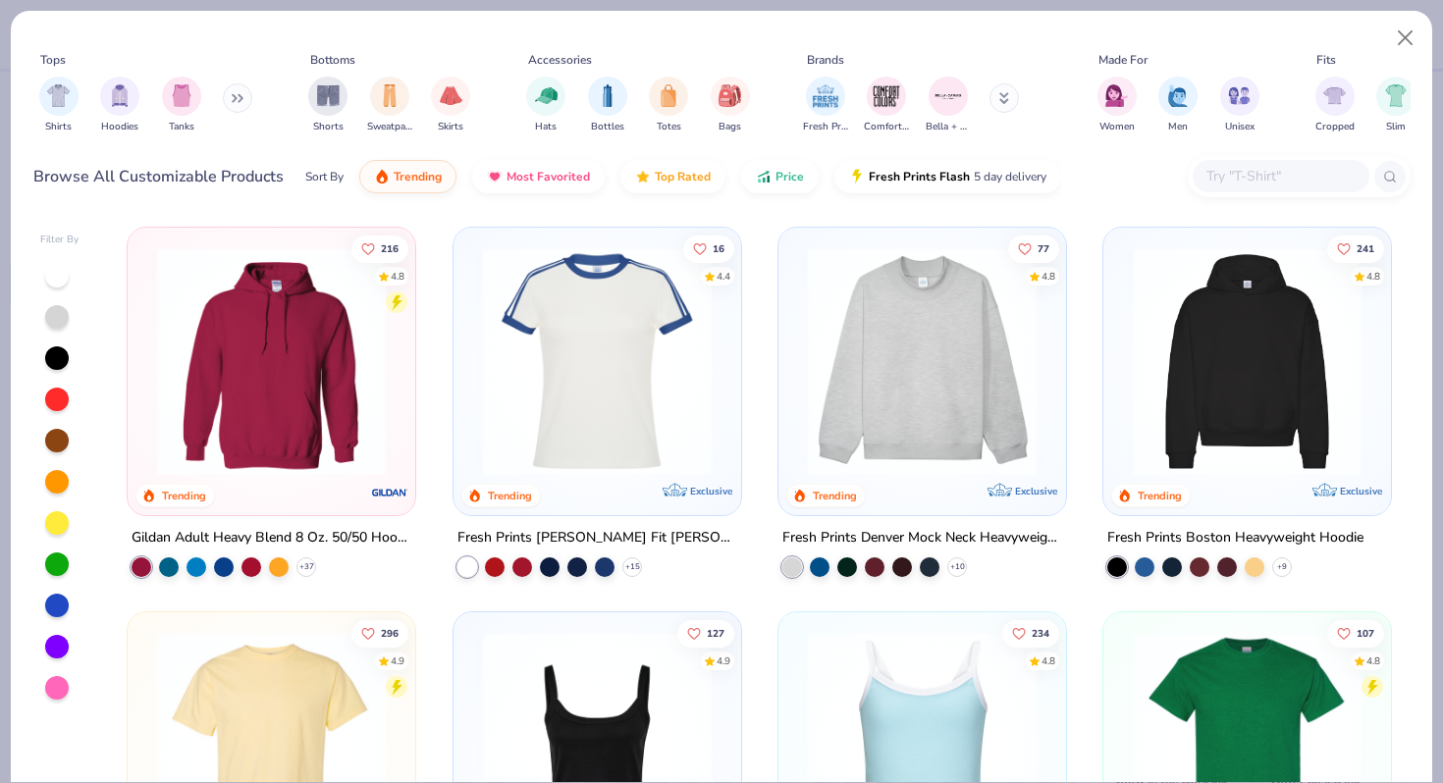
click at [242, 101] on icon at bounding box center [240, 98] width 3 height 7
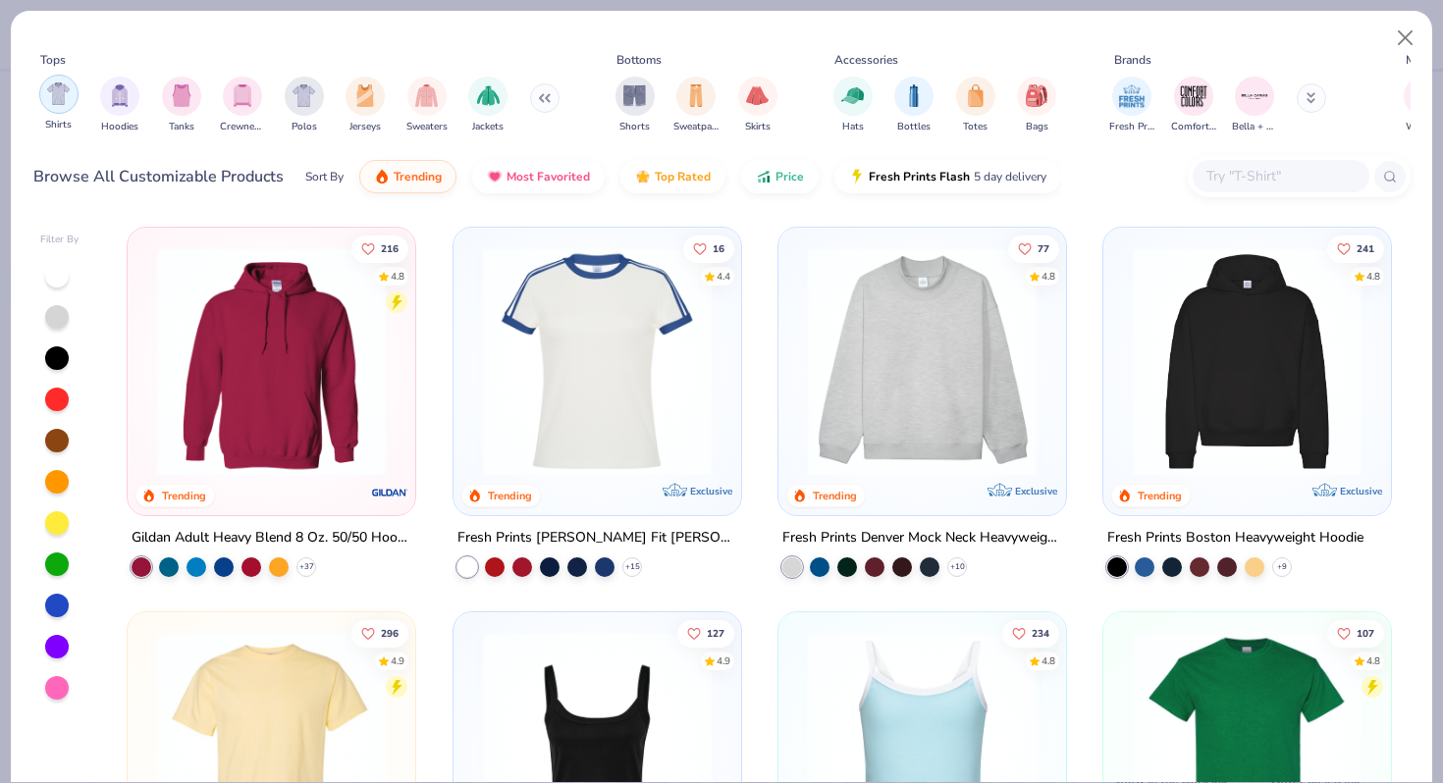
click at [74, 92] on div "filter for Shirts" at bounding box center [58, 94] width 39 height 39
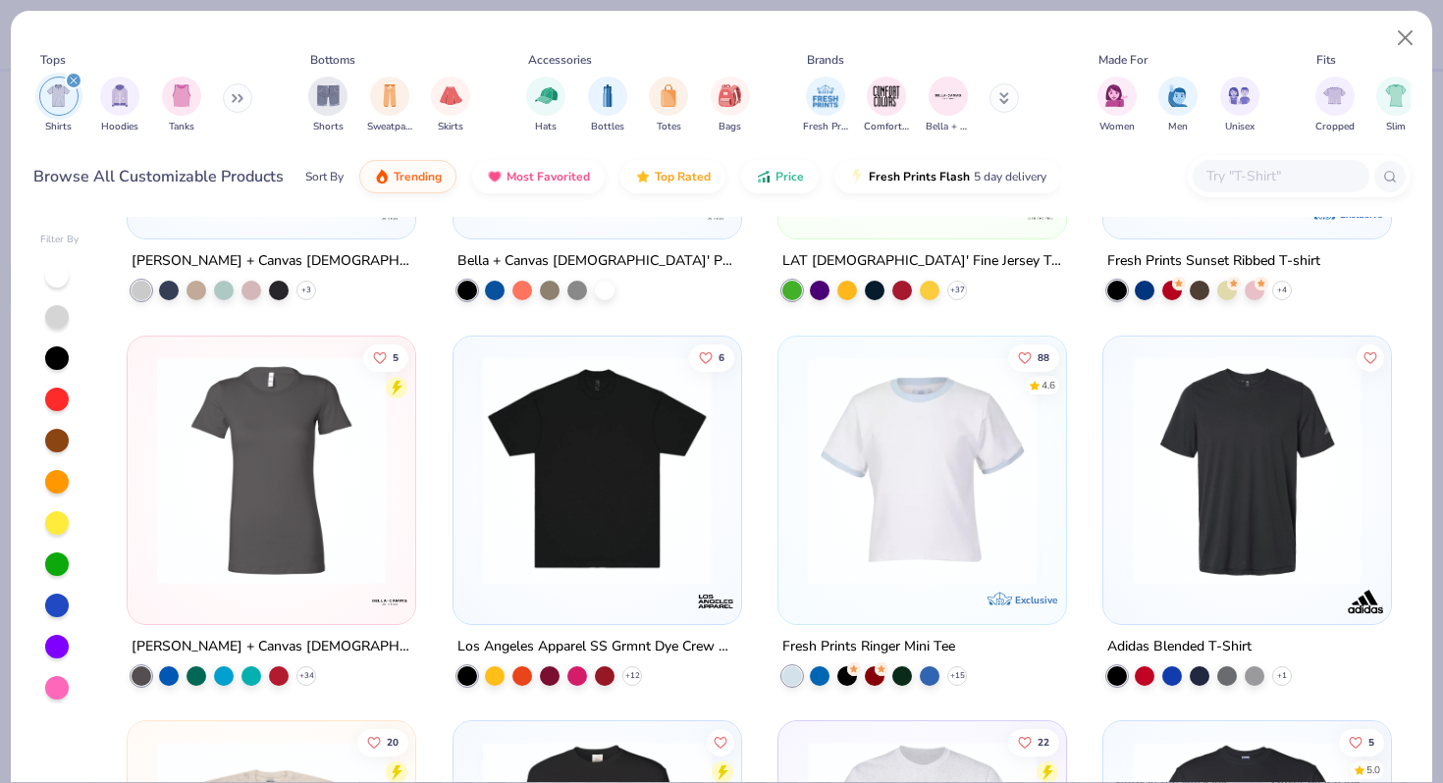
scroll to position [2286, 0]
